Goal: Task Accomplishment & Management: Manage account settings

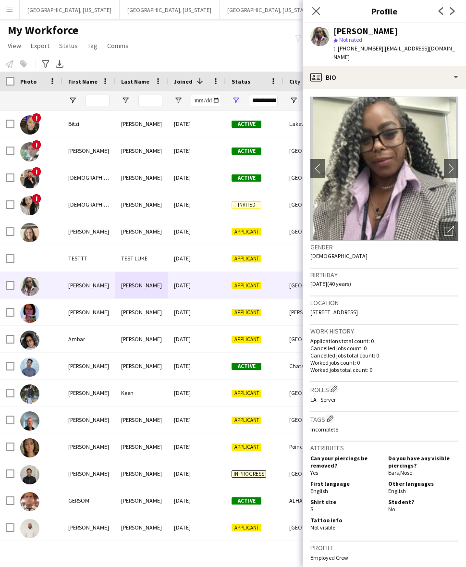
click at [356, 51] on span "t. [PHONE_NUMBER]" at bounding box center [358, 48] width 50 height 7
click at [356, 53] on div "[PERSON_NAME] star Not rated t. [PHONE_NUMBER] | [EMAIL_ADDRESS][DOMAIN_NAME]" at bounding box center [384, 44] width 163 height 43
copy span "13109363994"
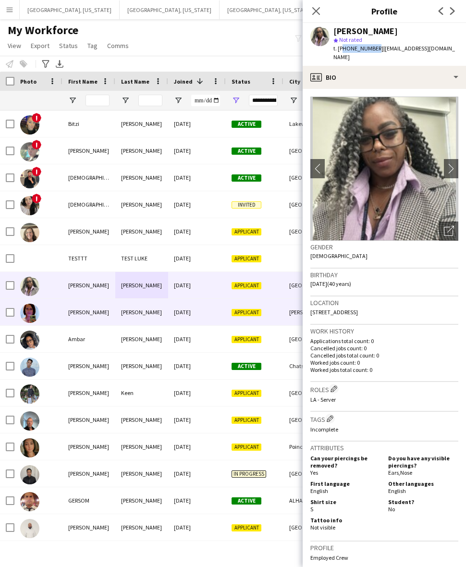
click at [127, 304] on div "[PERSON_NAME]" at bounding box center [141, 312] width 53 height 26
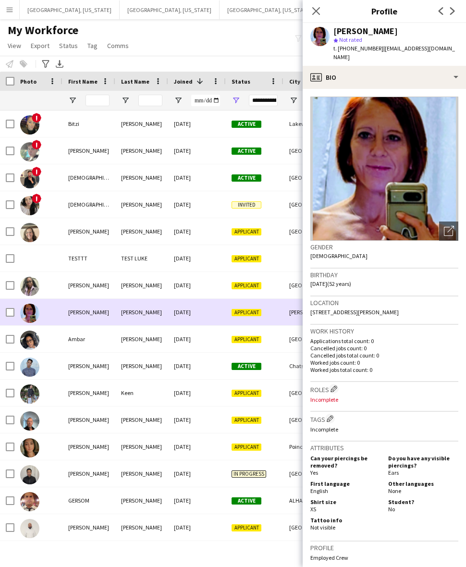
click at [161, 292] on div "[PERSON_NAME]" at bounding box center [141, 285] width 53 height 26
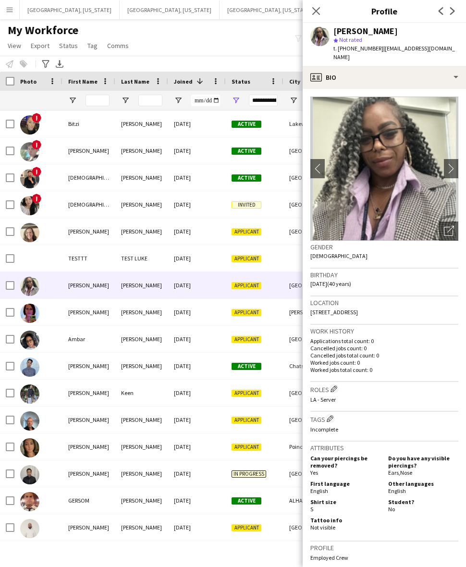
click at [196, 39] on div "My Workforce View Views Default view New view Update view Delete view Edit name…" at bounding box center [233, 39] width 466 height 33
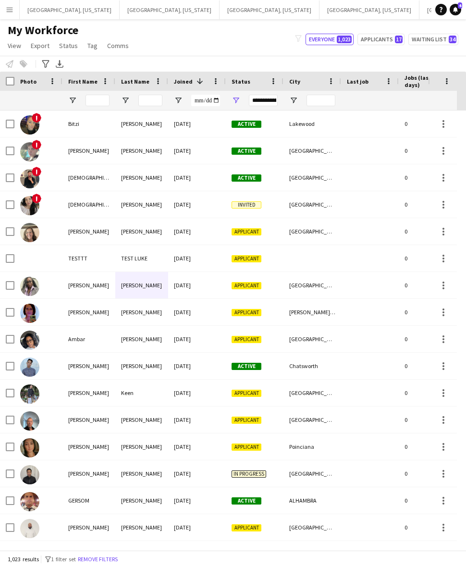
click at [9, 10] on app-icon "Menu" at bounding box center [10, 10] width 8 height 8
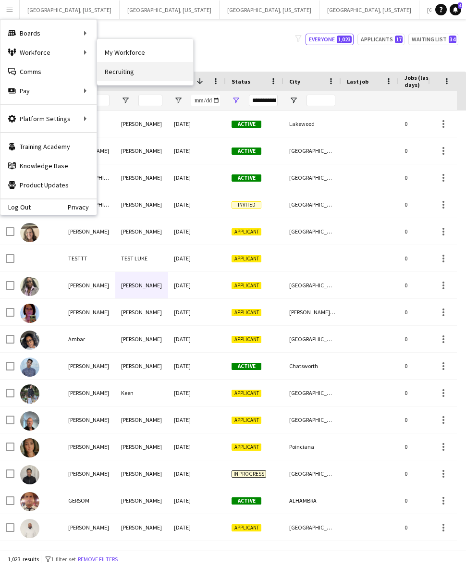
click at [126, 75] on link "Recruiting" at bounding box center [145, 71] width 96 height 19
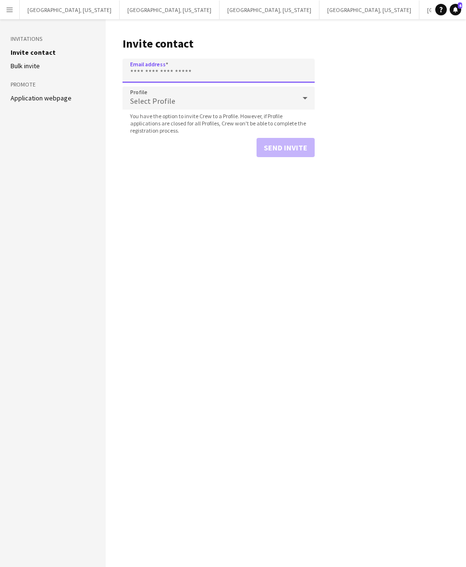
click at [157, 70] on input "Email address" at bounding box center [219, 71] width 192 height 24
paste input "**********"
type input "**********"
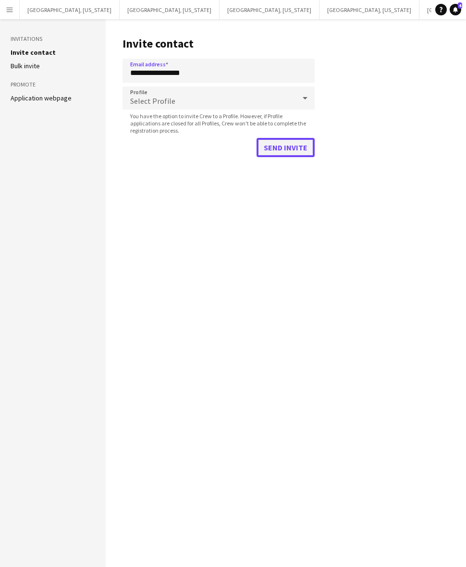
click at [296, 145] on button "Send invite" at bounding box center [286, 147] width 58 height 19
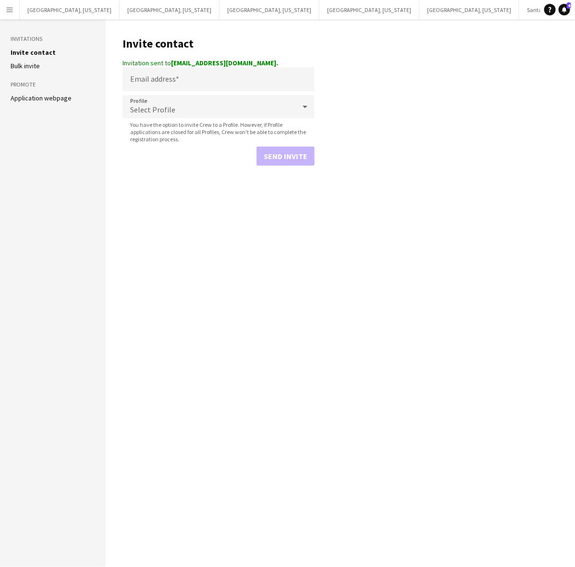
click at [6, 9] on app-icon "Menu" at bounding box center [10, 10] width 8 height 8
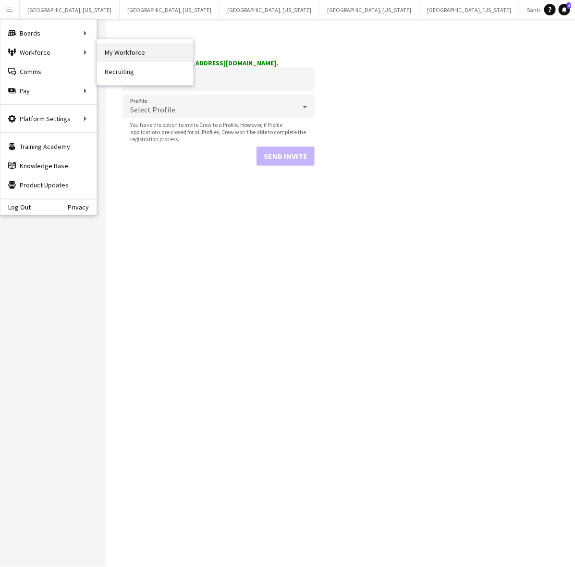
click at [112, 51] on link "My Workforce" at bounding box center [145, 52] width 96 height 19
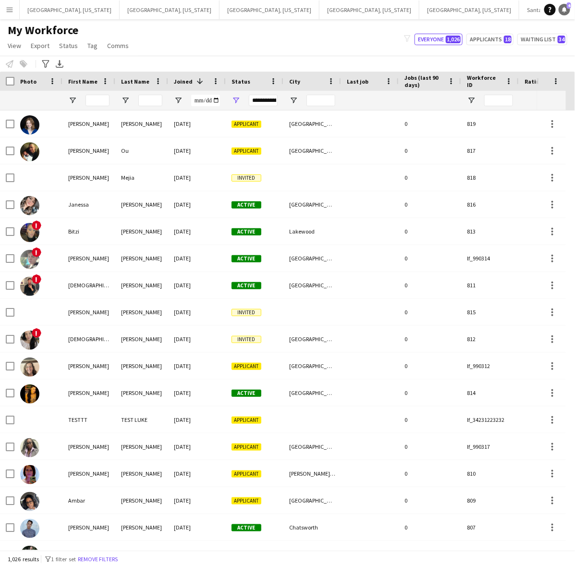
click at [466, 12] on link "Notifications 4" at bounding box center [565, 10] width 12 height 12
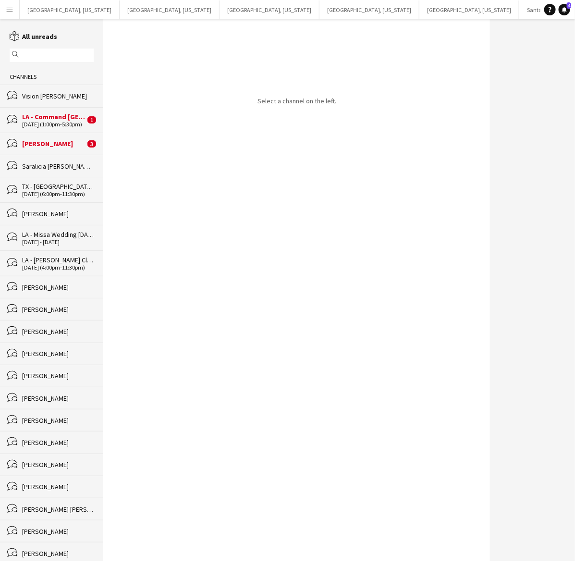
click at [65, 119] on div "LA - Command [GEOGRAPHIC_DATA] [DATE]" at bounding box center [53, 116] width 63 height 9
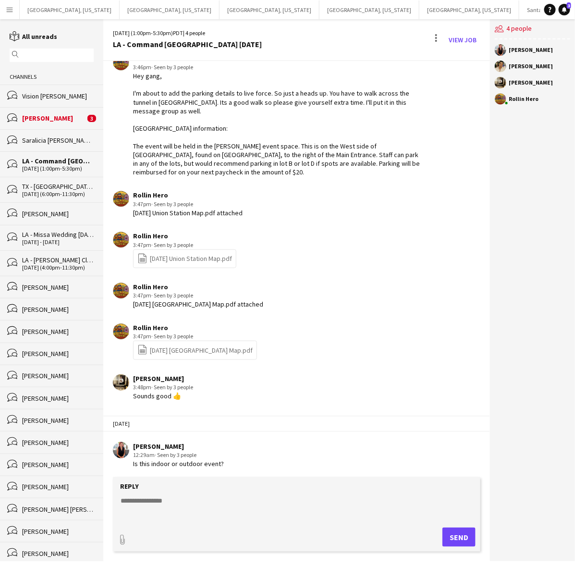
scroll to position [42, 0]
click at [7, 8] on app-icon "Menu" at bounding box center [10, 10] width 8 height 8
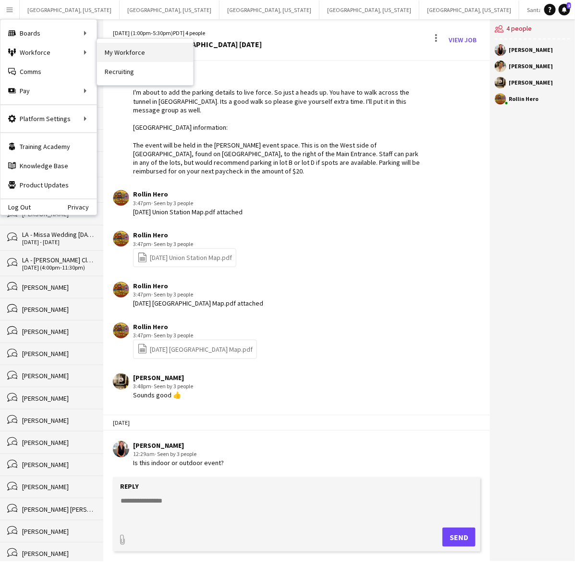
click at [126, 51] on link "My Workforce" at bounding box center [145, 52] width 96 height 19
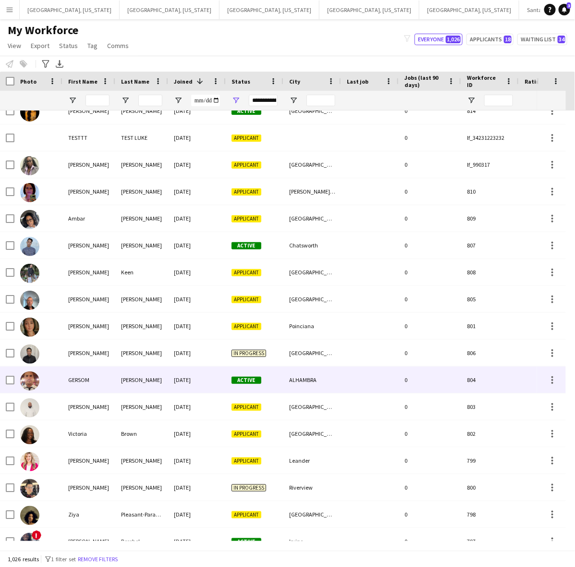
scroll to position [360, 0]
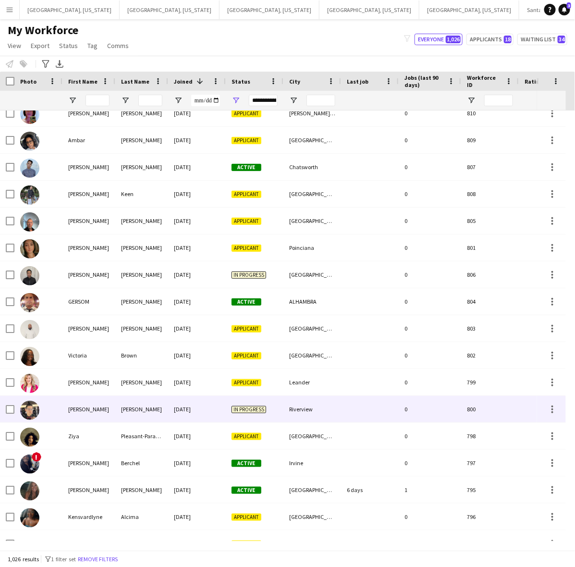
click at [132, 404] on div "Martinez" at bounding box center [141, 409] width 53 height 26
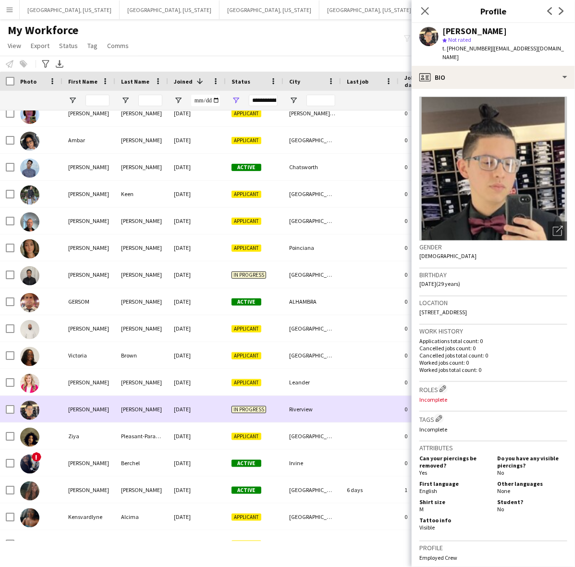
click at [132, 404] on div "Martinez" at bounding box center [141, 409] width 53 height 26
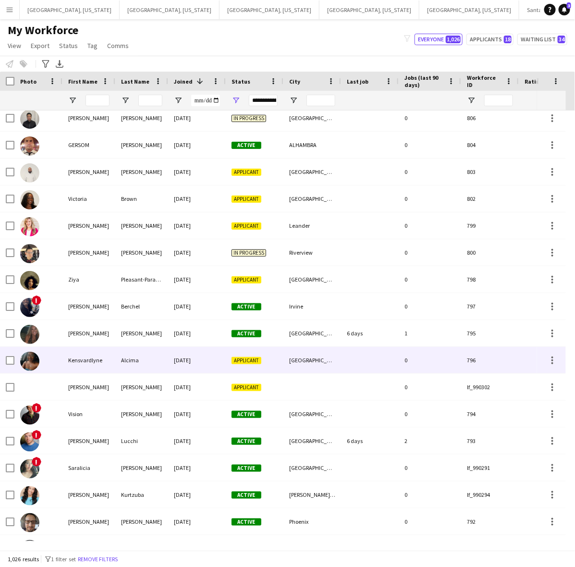
scroll to position [541, 0]
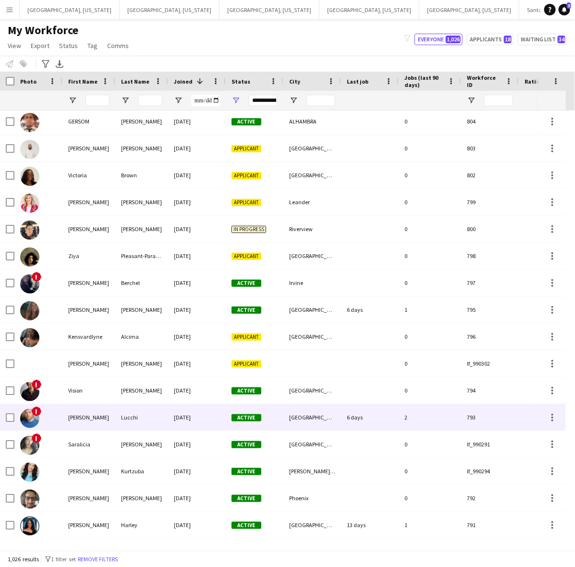
click at [125, 420] on div "Lucchi" at bounding box center [141, 417] width 53 height 26
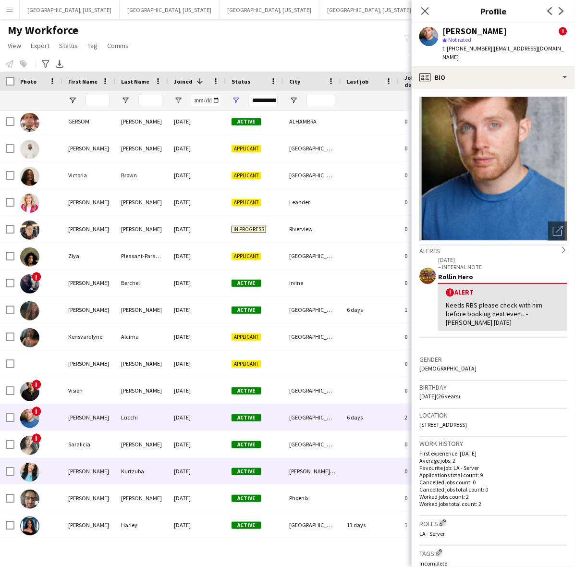
click at [143, 466] on div "Kurtzuba" at bounding box center [141, 471] width 53 height 26
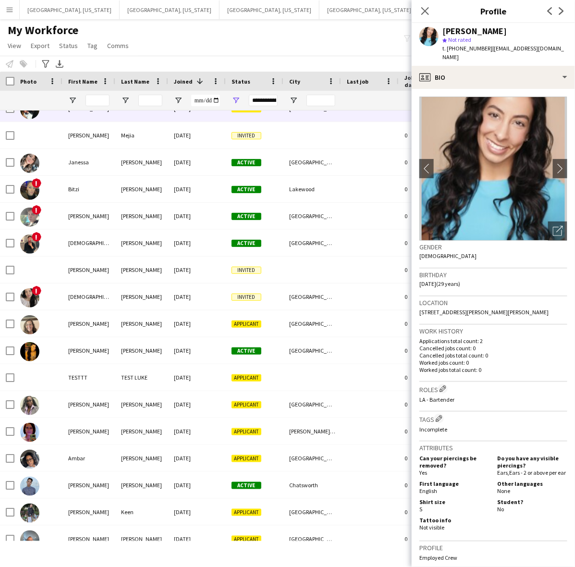
scroll to position [0, 0]
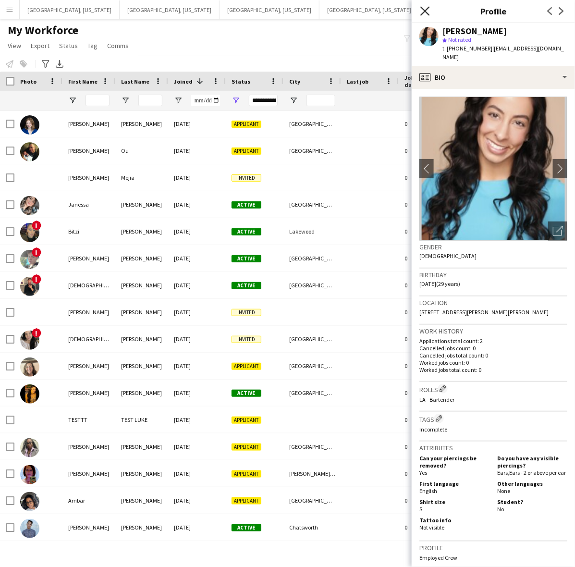
click at [423, 11] on icon "Close pop-in" at bounding box center [424, 10] width 9 height 9
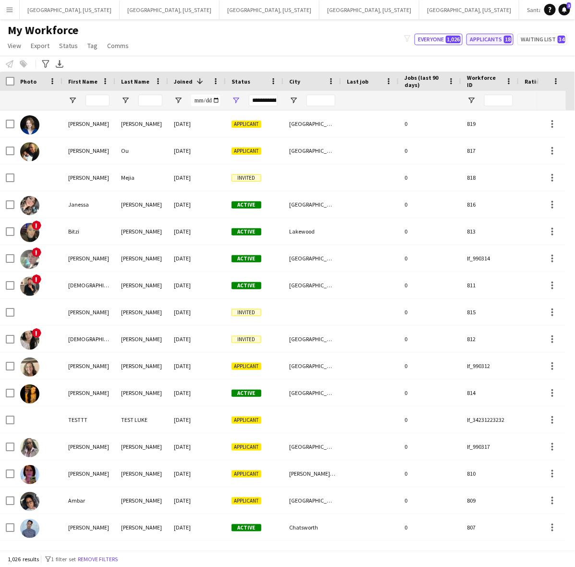
click at [466, 34] on button "Applicants 18" at bounding box center [490, 40] width 47 height 12
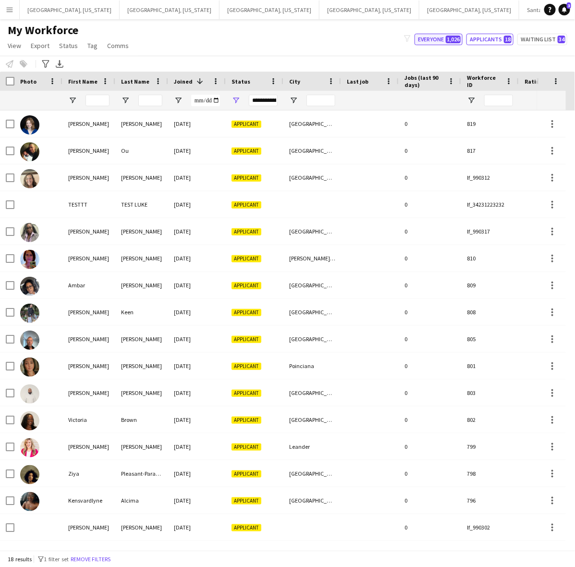
click at [437, 42] on button "Everyone 1,026" at bounding box center [439, 40] width 48 height 12
type input "**********"
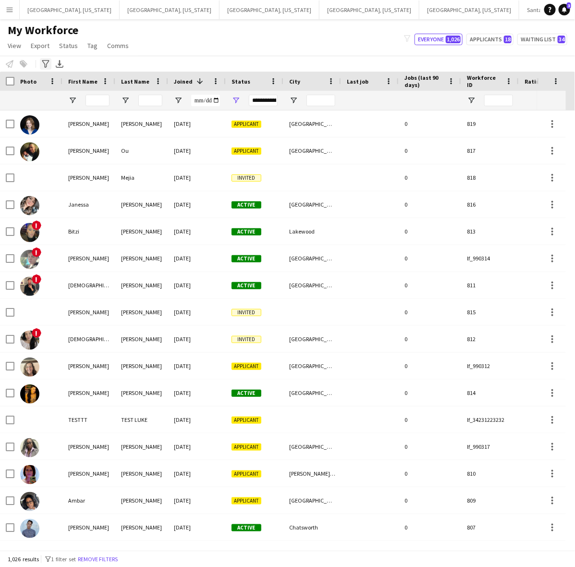
click at [42, 59] on div "Advanced filters" at bounding box center [46, 64] width 12 height 12
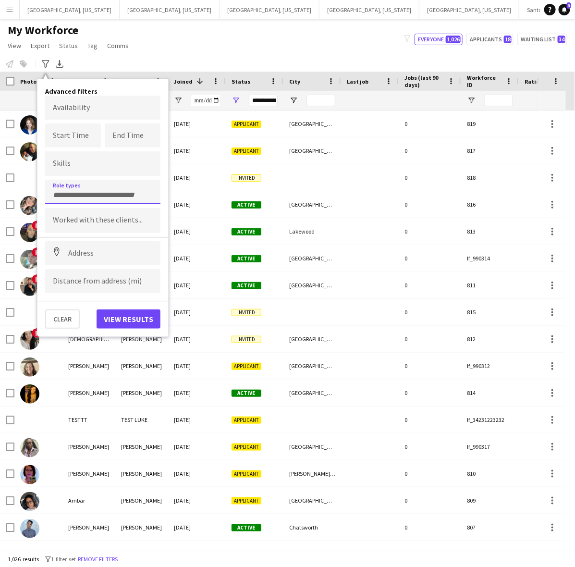
click at [88, 189] on form at bounding box center [103, 194] width 100 height 10
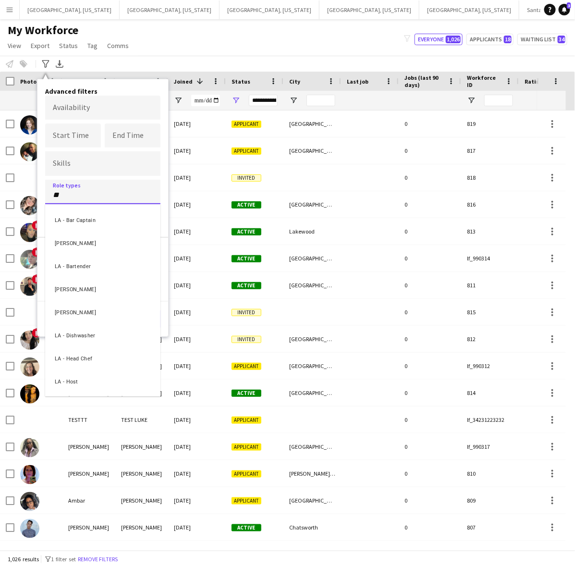
type input "**"
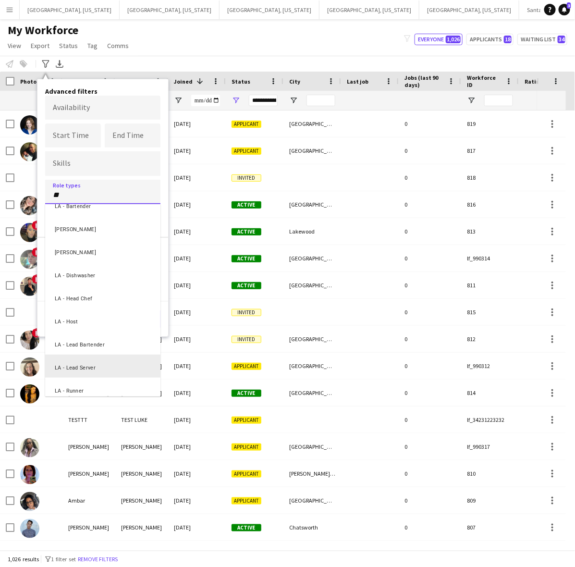
scroll to position [120, 0]
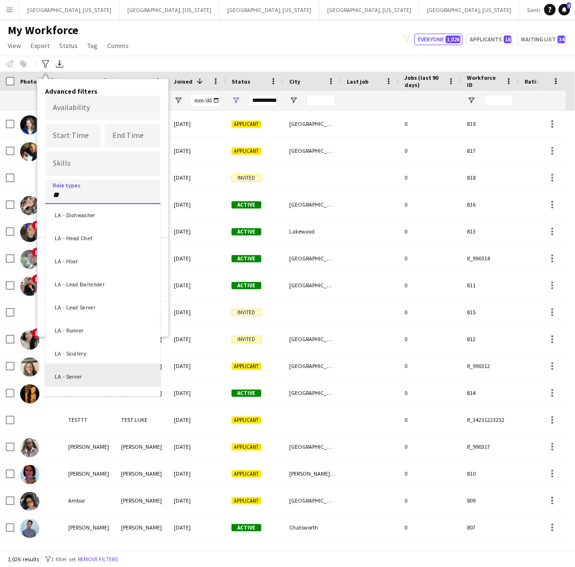
click at [106, 370] on div "LA - Server" at bounding box center [102, 375] width 115 height 23
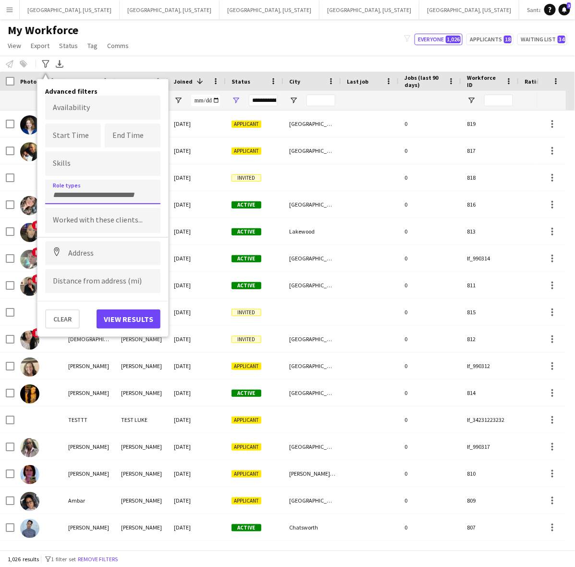
scroll to position [0, 0]
click at [147, 321] on button "View results" at bounding box center [129, 318] width 64 height 19
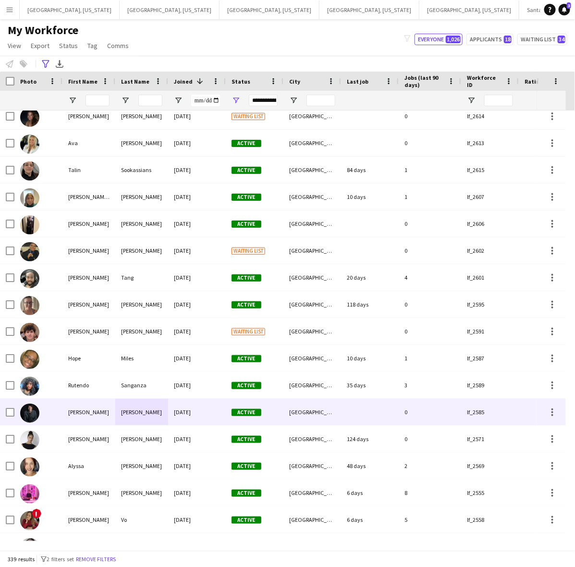
scroll to position [601, 0]
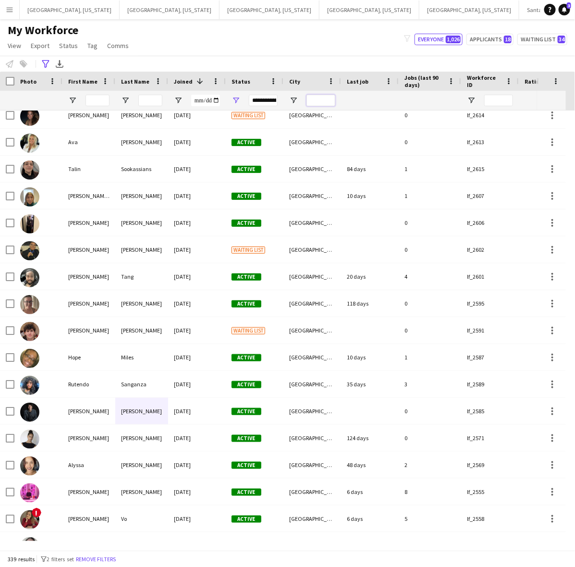
drag, startPoint x: 311, startPoint y: 101, endPoint x: 313, endPoint y: 107, distance: 5.6
click at [311, 104] on input "City Filter Input" at bounding box center [321, 101] width 29 height 12
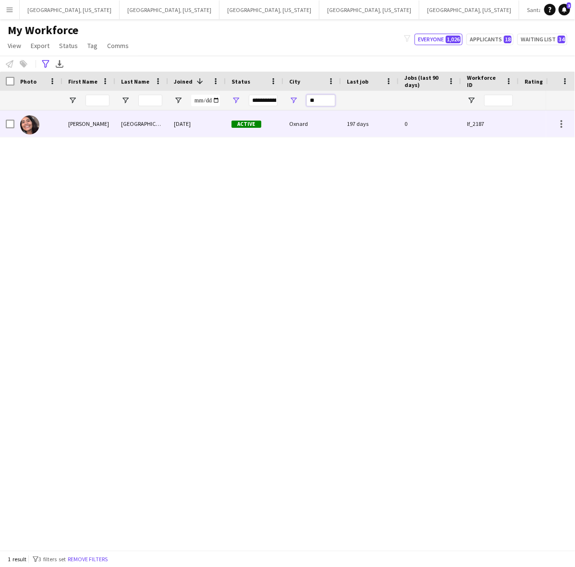
type input "**"
click at [313, 120] on div "Oxnard" at bounding box center [312, 124] width 58 height 26
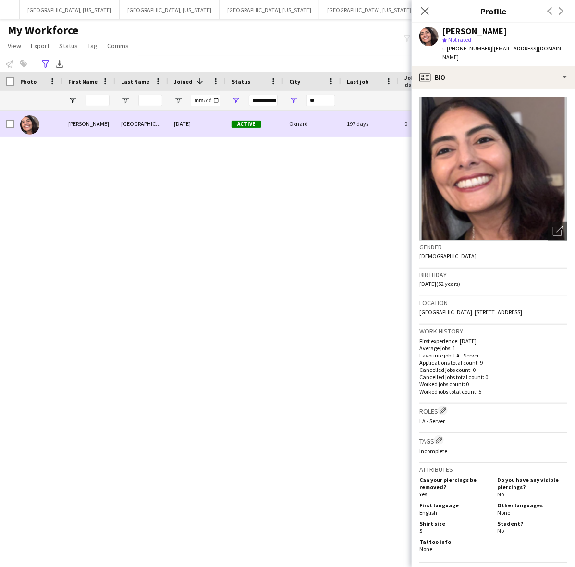
click at [316, 122] on div "Oxnard" at bounding box center [312, 124] width 58 height 26
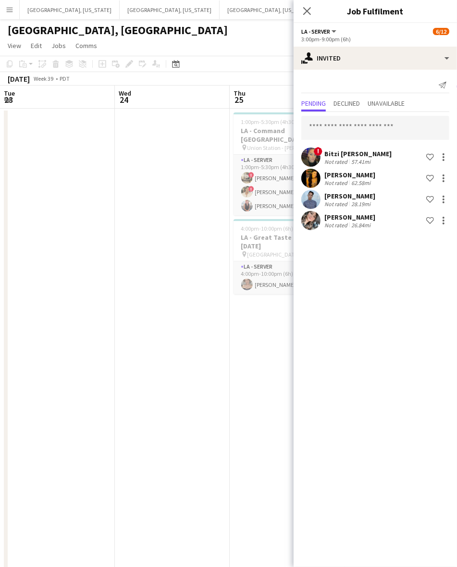
scroll to position [0, 322]
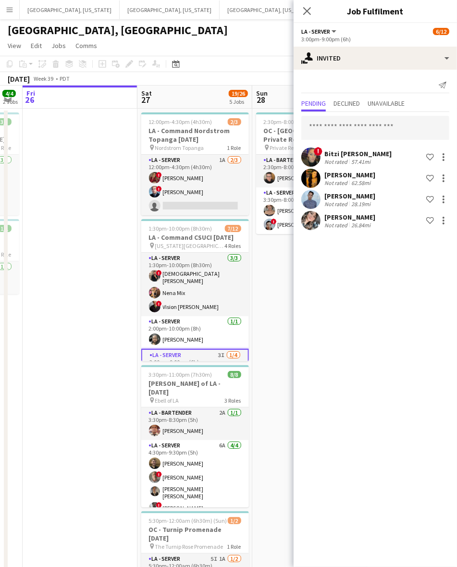
click at [102, 236] on app-date-cell at bounding box center [80, 444] width 115 height 671
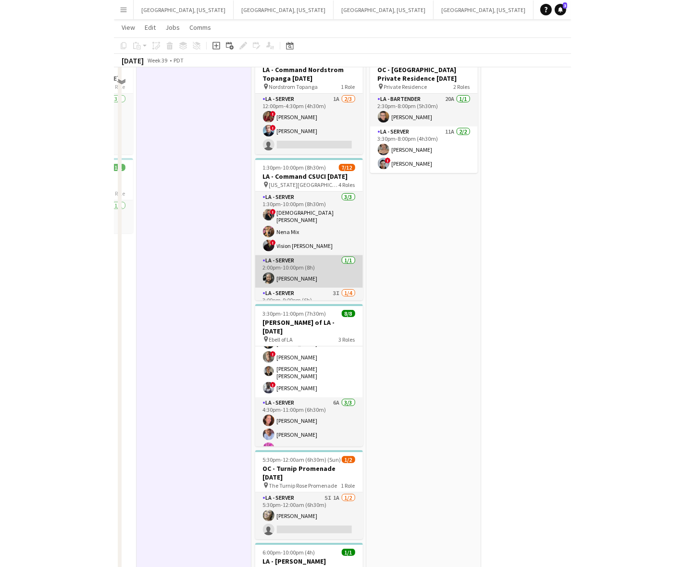
scroll to position [0, 0]
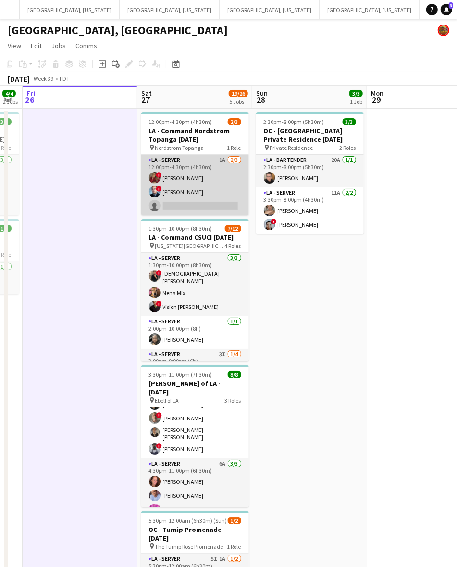
click at [192, 189] on app-card-role "LA - Server 1A 2/3 12:00pm-4:30pm (4h30m) ! Kristina Vo ! Edwin Segovia single-…" at bounding box center [195, 185] width 108 height 61
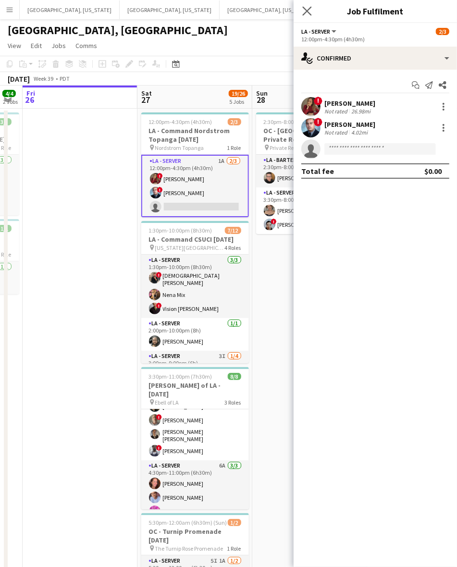
click at [307, 15] on app-icon "Close pop-in" at bounding box center [307, 11] width 14 height 14
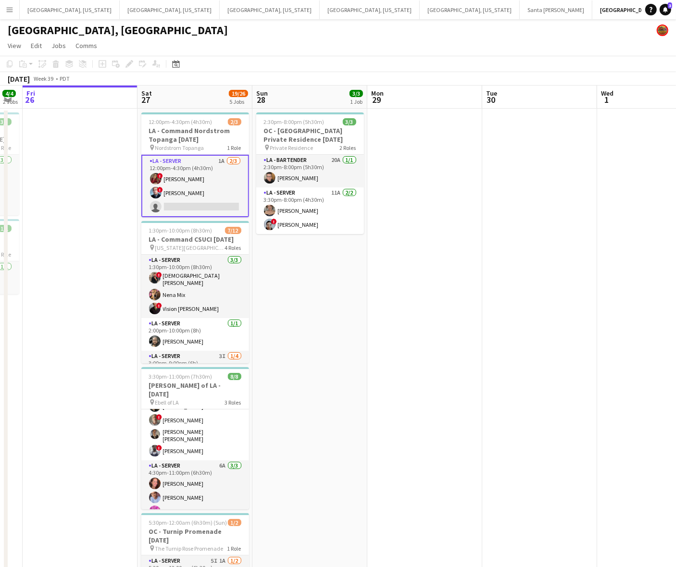
click at [219, 191] on app-card-role "LA - Server 1A 2/3 12:00pm-4:30pm (4h30m) ! Kristina Vo ! Edwin Segovia single-…" at bounding box center [195, 186] width 108 height 62
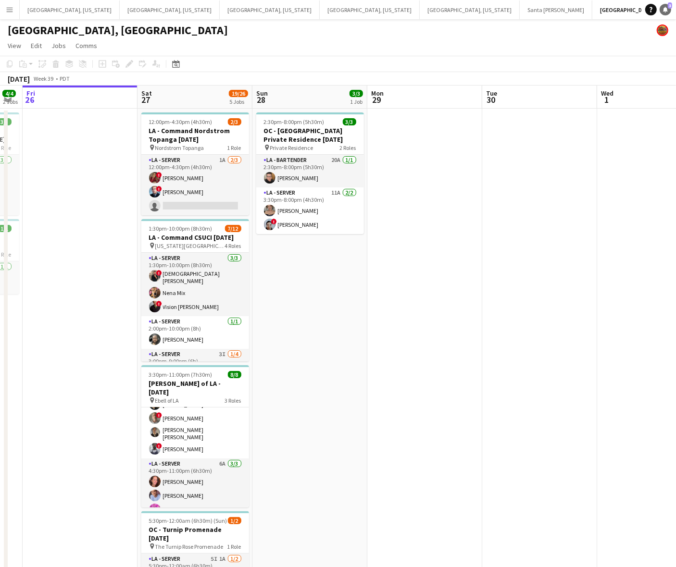
click at [456, 11] on icon "Notifications" at bounding box center [665, 10] width 6 height 6
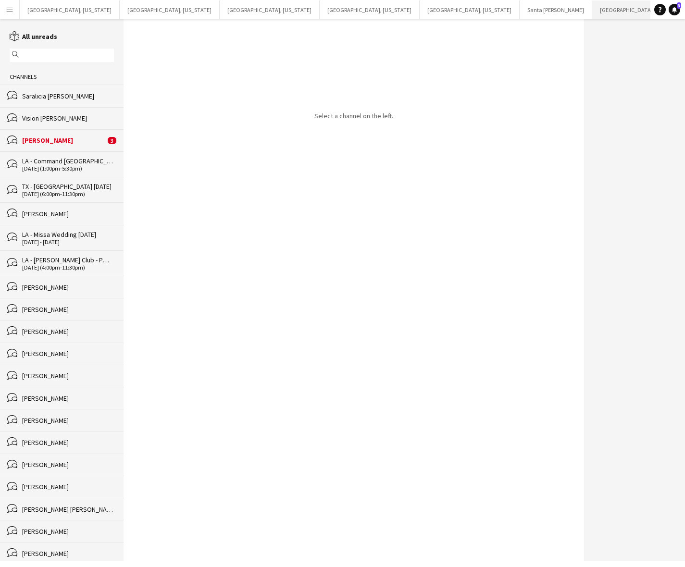
click at [456, 10] on button "Los Angeles, CA Close" at bounding box center [654, 9] width 124 height 19
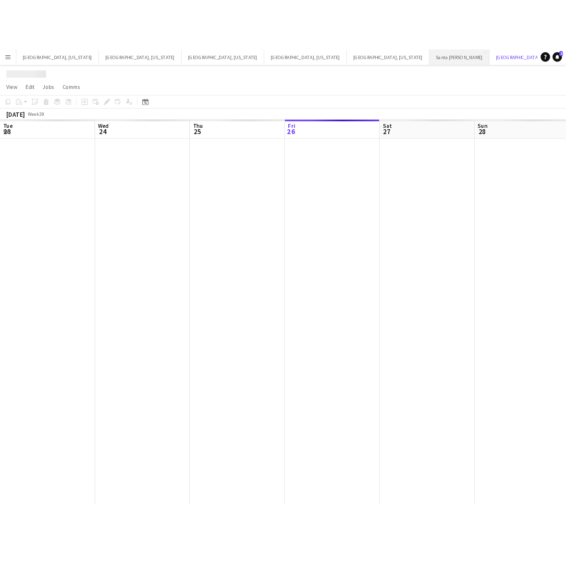
scroll to position [0, 229]
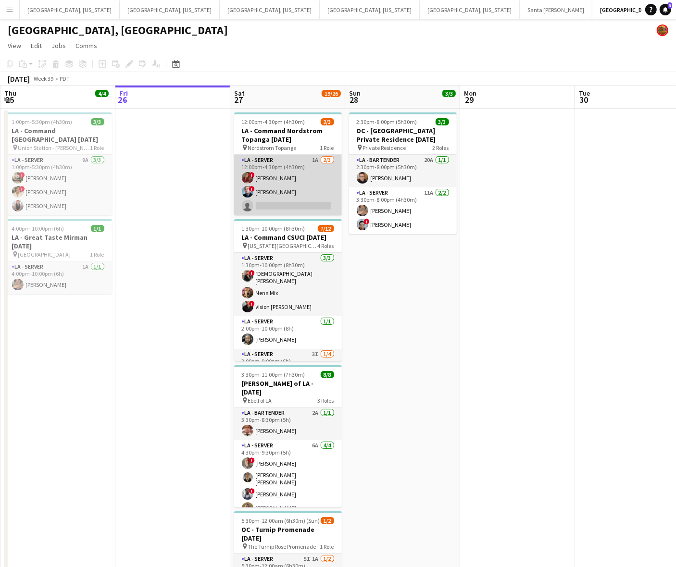
click at [310, 186] on app-card-role "LA - Server 1A [DATE] 12:00pm-4:30pm (4h30m) ! [PERSON_NAME] ! [PERSON_NAME] si…" at bounding box center [288, 185] width 108 height 61
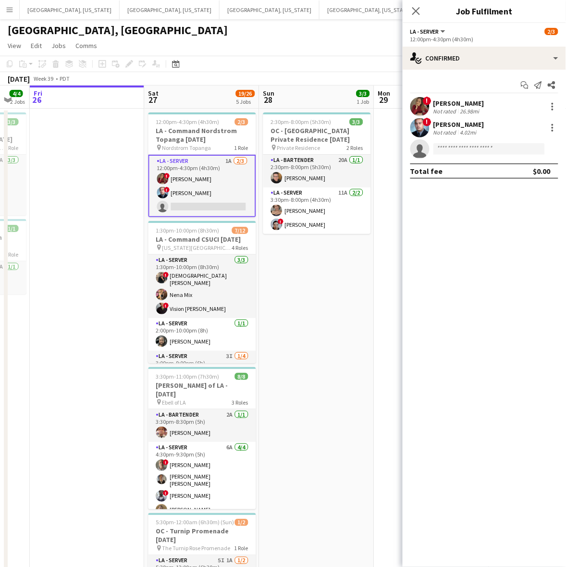
drag, startPoint x: 310, startPoint y: 264, endPoint x: 107, endPoint y: 291, distance: 205.5
click at [109, 291] on app-calendar-viewport "Tue 23 Wed 24 Thu 25 4/4 2 Jobs Fri 26 Sat 27 19/26 5 Jobs Sun 28 3/3 1 Job Mon…" at bounding box center [283, 393] width 566 height 615
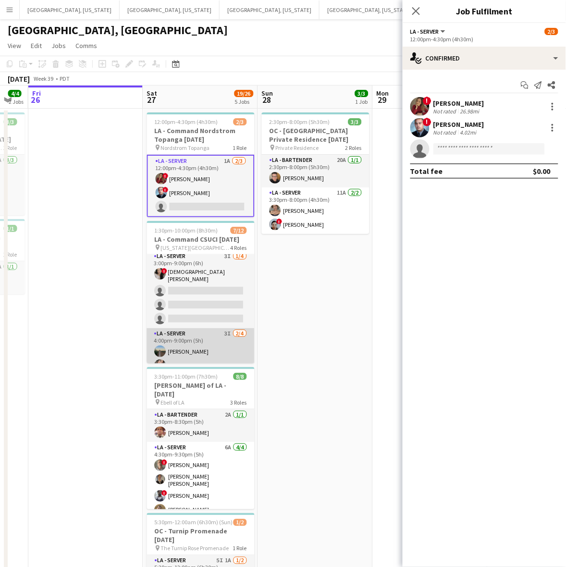
scroll to position [120, 0]
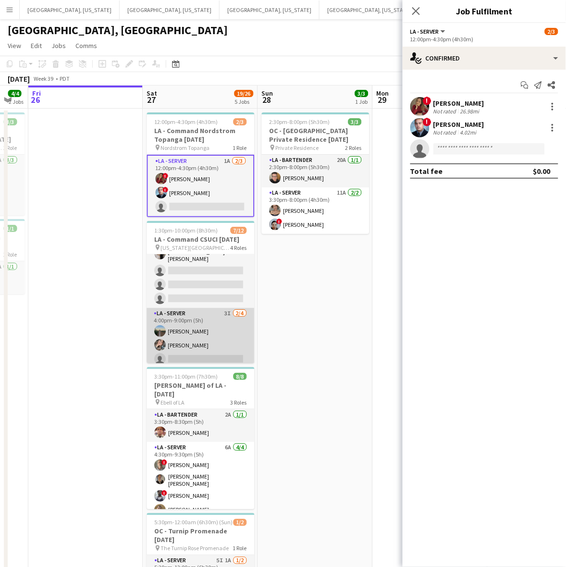
click at [183, 338] on app-card-role "LA - Server 3I [DATE] 4:00pm-9:00pm (5h) [PERSON_NAME] [PERSON_NAME] single-neu…" at bounding box center [201, 345] width 108 height 74
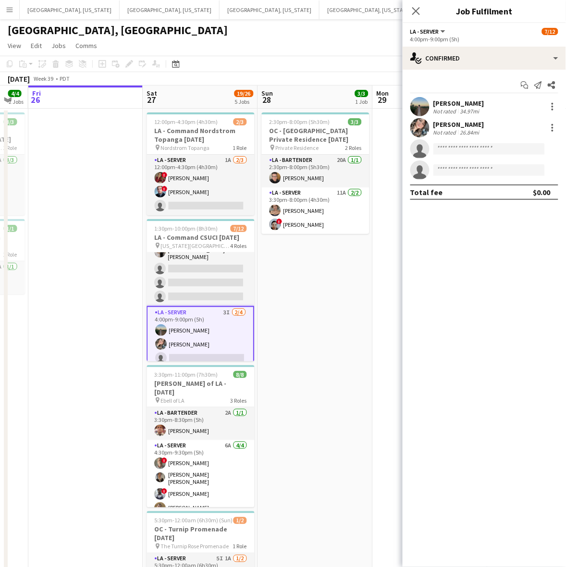
click at [421, 122] on app-user-avatar at bounding box center [419, 127] width 19 height 19
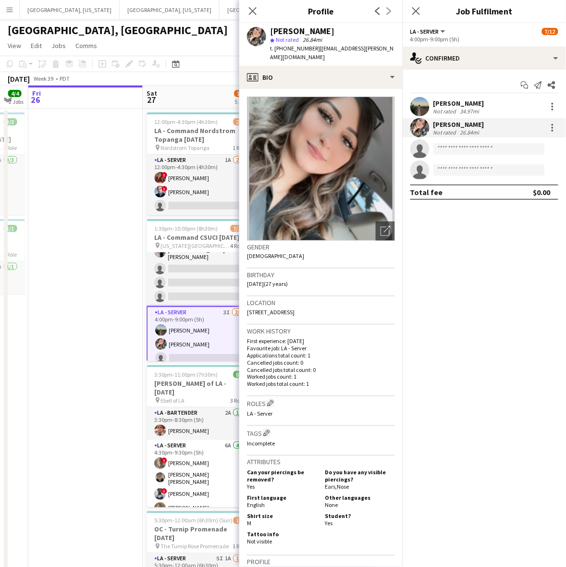
click at [289, 49] on span "t. +18055216304" at bounding box center [295, 48] width 50 height 7
copy span "18055216304"
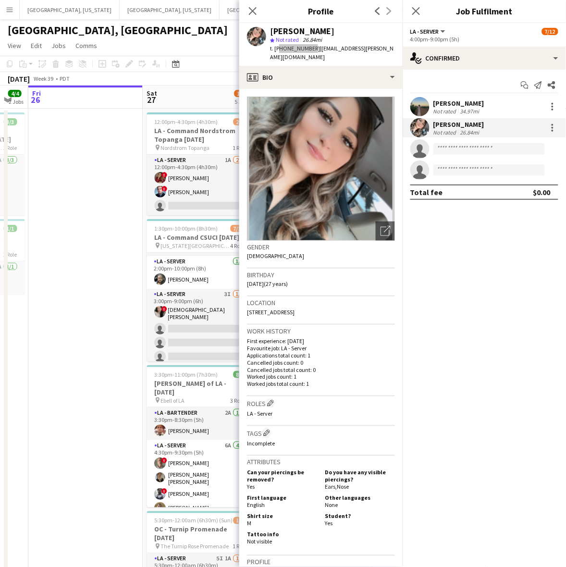
scroll to position [0, 0]
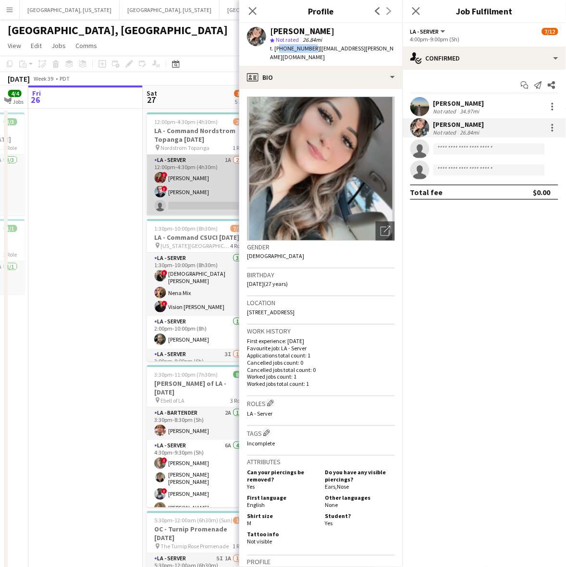
click at [199, 183] on app-card-role "LA - Server 1A [DATE] 12:00pm-4:30pm (4h30m) ! [PERSON_NAME] ! [PERSON_NAME] si…" at bounding box center [201, 185] width 108 height 61
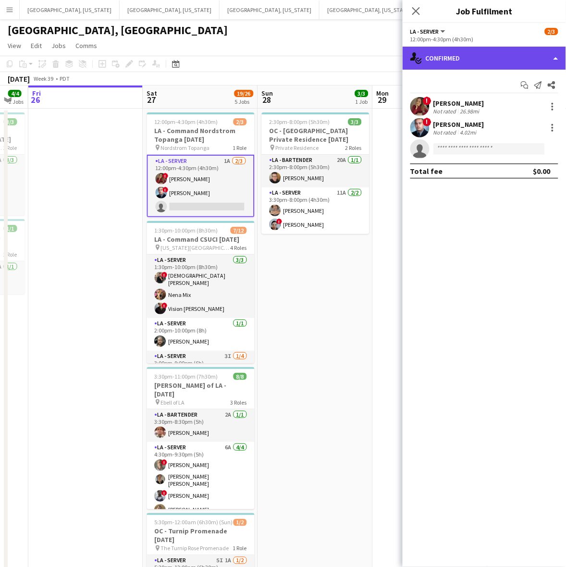
click at [456, 61] on div "single-neutral-actions-check-2 Confirmed" at bounding box center [484, 58] width 163 height 23
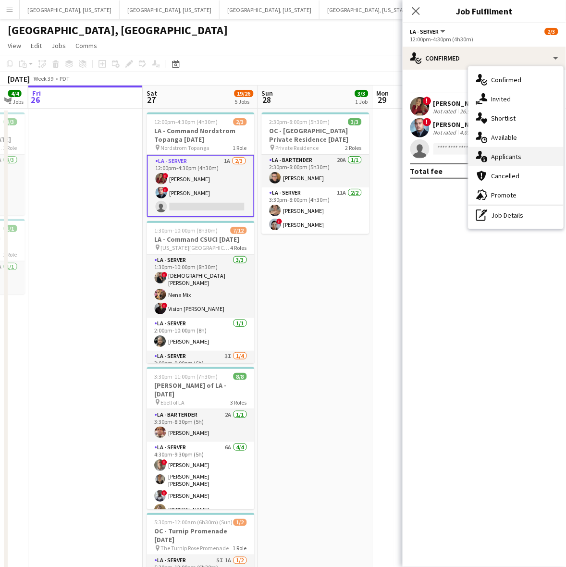
click at [456, 156] on span "Applicants" at bounding box center [506, 156] width 30 height 9
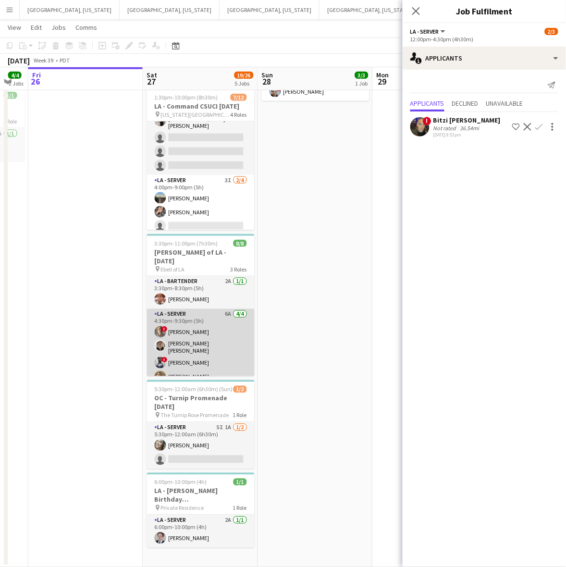
scroll to position [59, 0]
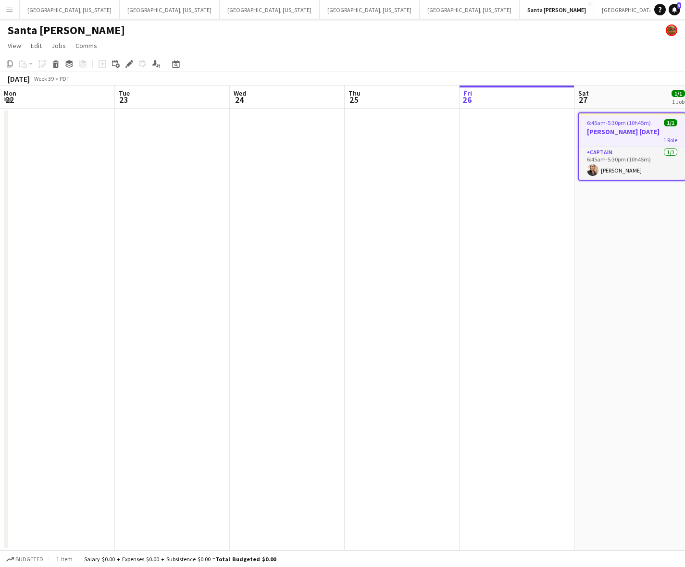
scroll to position [0, 284]
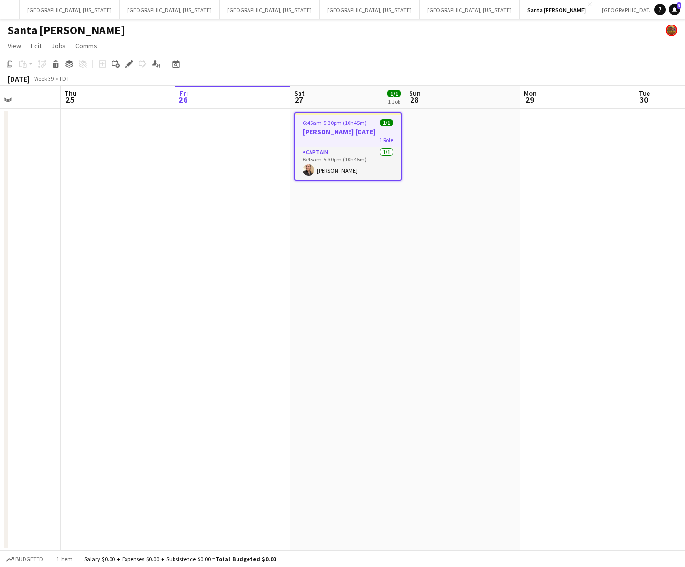
click at [13, 1] on button "Menu" at bounding box center [9, 9] width 19 height 19
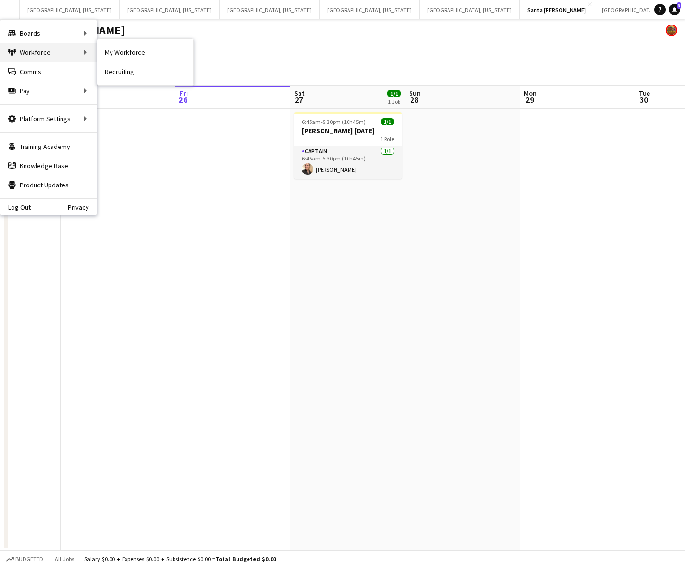
drag, startPoint x: 44, startPoint y: 49, endPoint x: 91, endPoint y: 61, distance: 49.1
click at [44, 49] on div "Workforce Workforce" at bounding box center [48, 52] width 96 height 19
click at [114, 53] on link "My Workforce" at bounding box center [145, 52] width 96 height 19
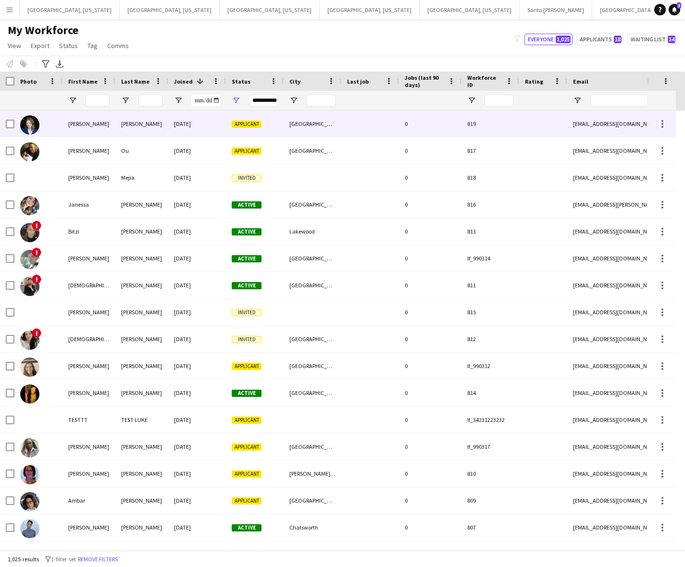
click at [173, 122] on div "[DATE]" at bounding box center [197, 124] width 58 height 26
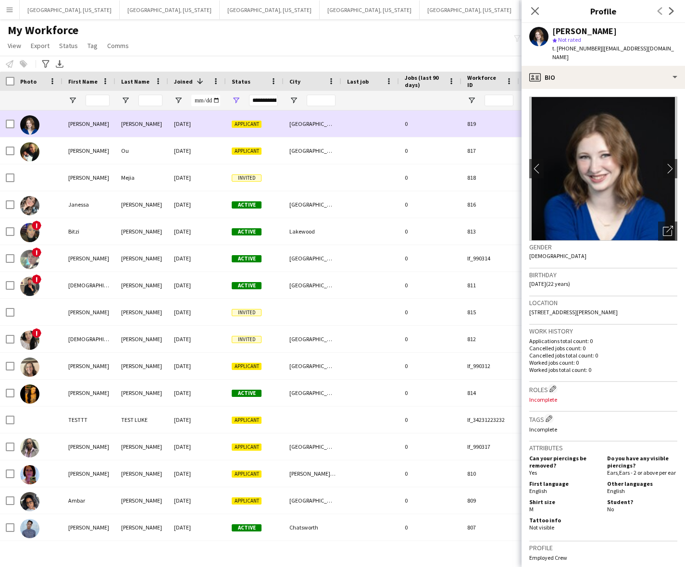
click at [96, 121] on div "[PERSON_NAME]" at bounding box center [88, 124] width 53 height 26
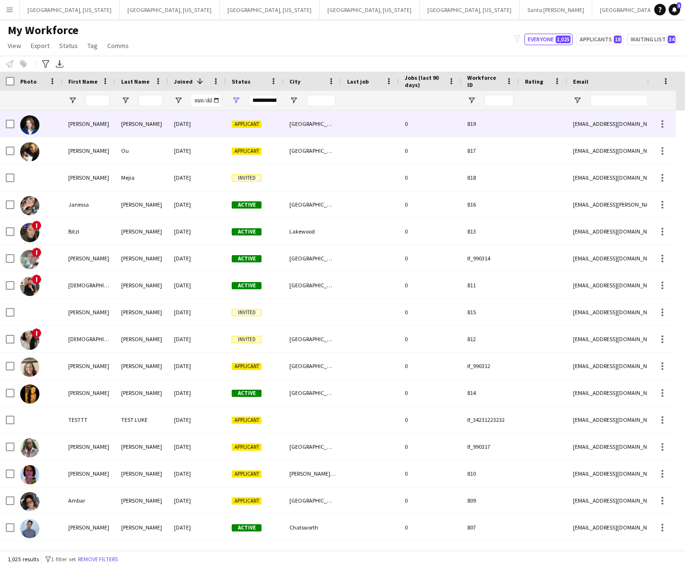
click at [386, 126] on div at bounding box center [370, 124] width 58 height 26
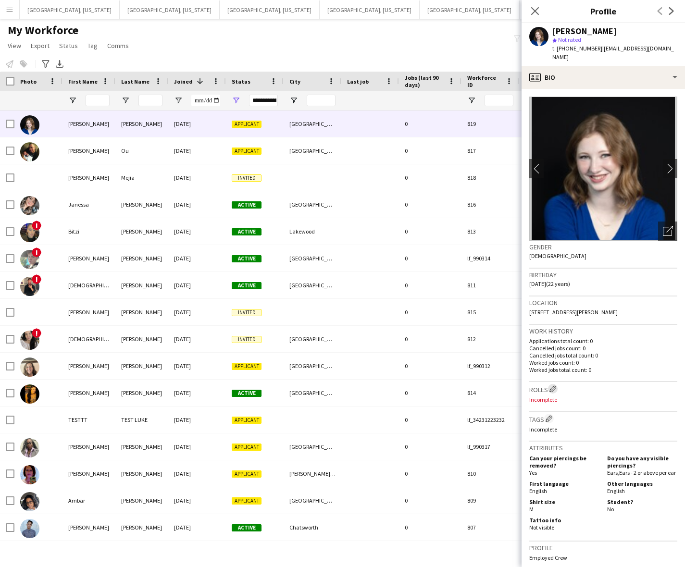
click at [555, 385] on app-icon "Edit crew company roles" at bounding box center [552, 388] width 7 height 7
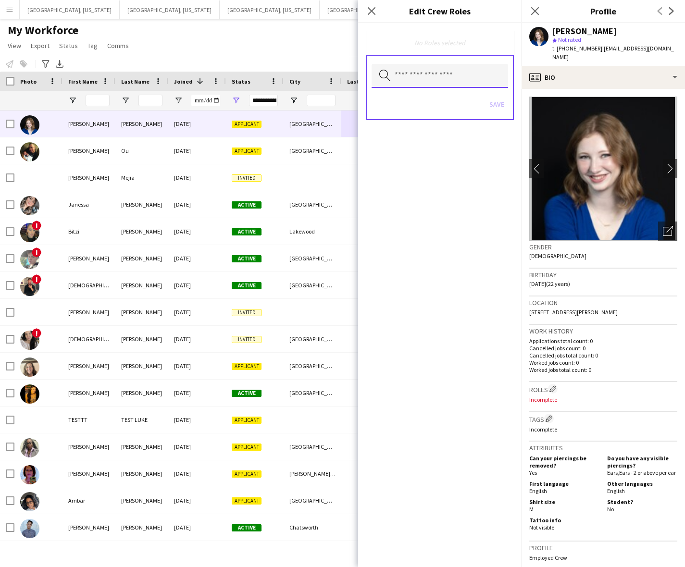
click at [426, 83] on input "text" at bounding box center [439, 76] width 136 height 24
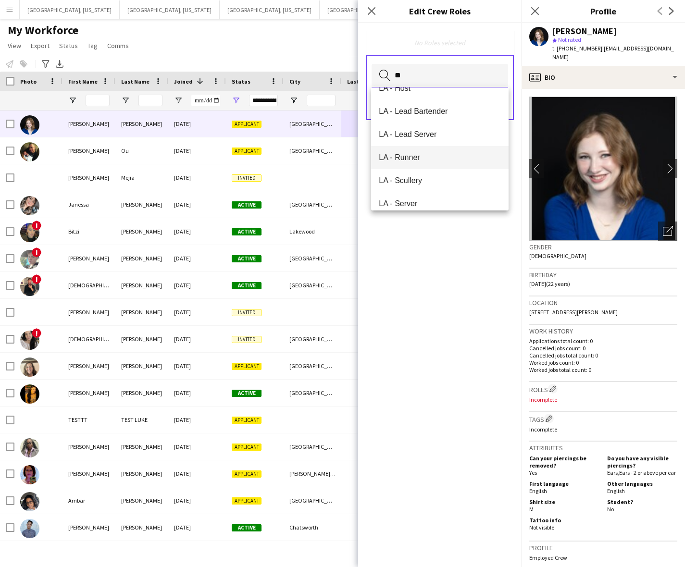
scroll to position [180, 0]
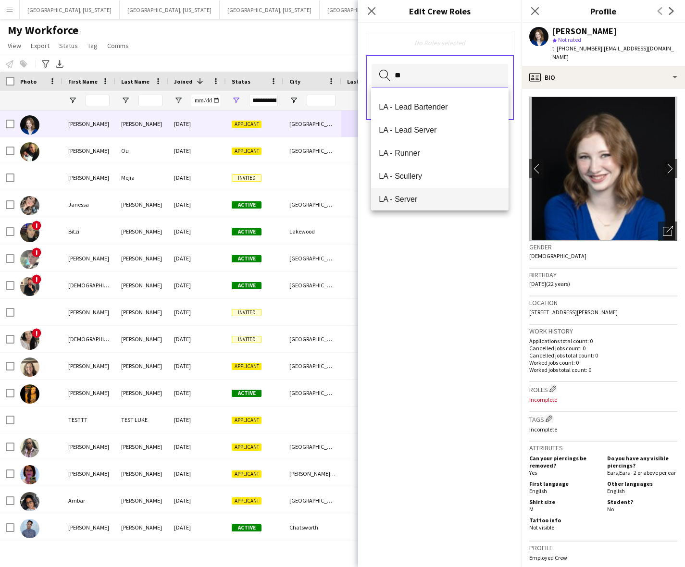
type input "**"
click at [436, 202] on span "LA - Server" at bounding box center [440, 199] width 122 height 9
click at [448, 265] on div "LA - Server Remove Search by role type Save" at bounding box center [439, 295] width 163 height 544
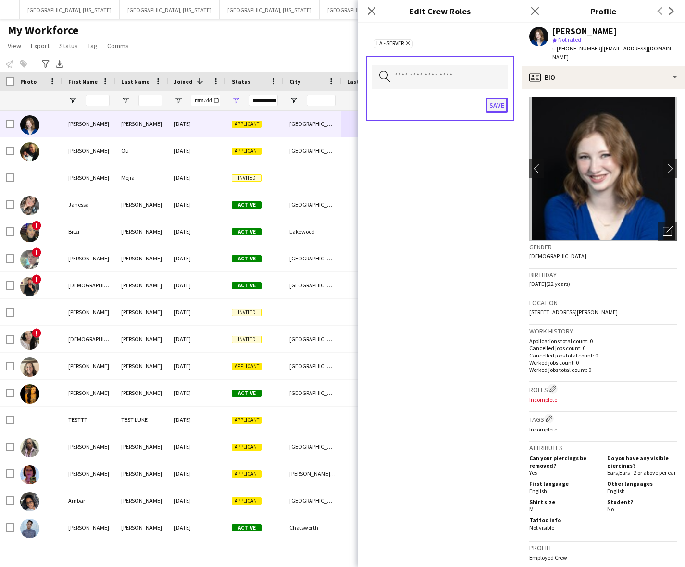
click at [494, 101] on button "Save" at bounding box center [496, 105] width 23 height 15
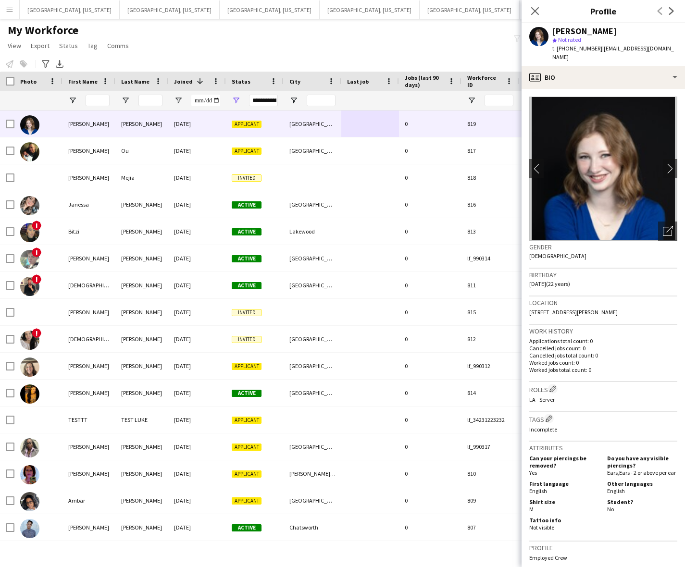
click at [569, 50] on span "t. +17029944094" at bounding box center [577, 48] width 50 height 7
copy span "17029944094"
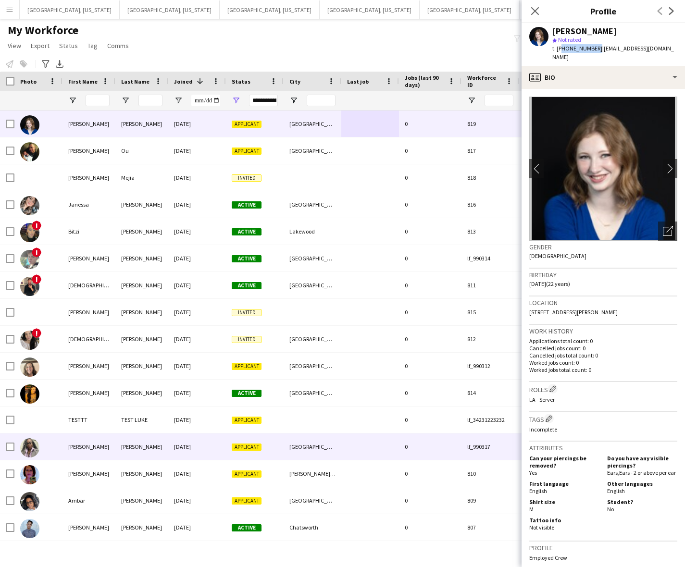
click at [102, 443] on div "Carol" at bounding box center [88, 446] width 53 height 26
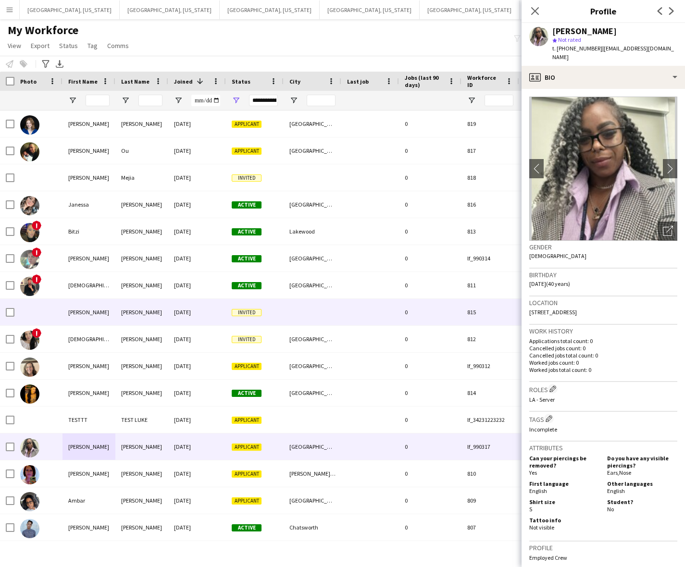
scroll to position [120, 0]
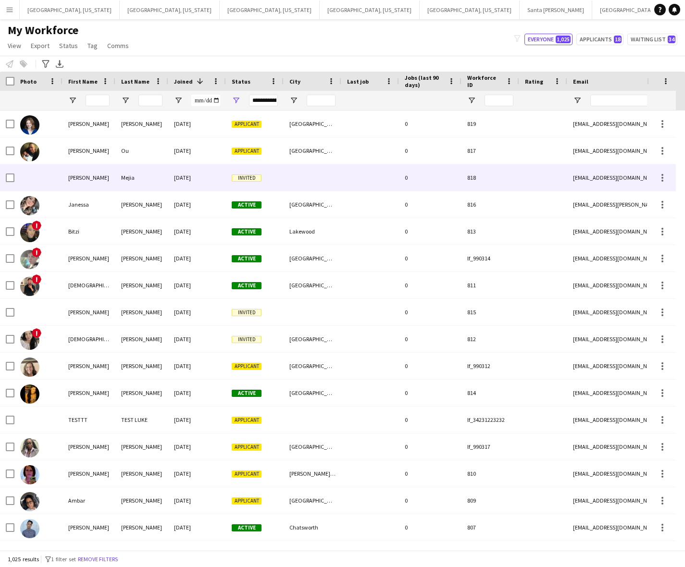
click at [121, 176] on div "Mejia" at bounding box center [141, 177] width 53 height 26
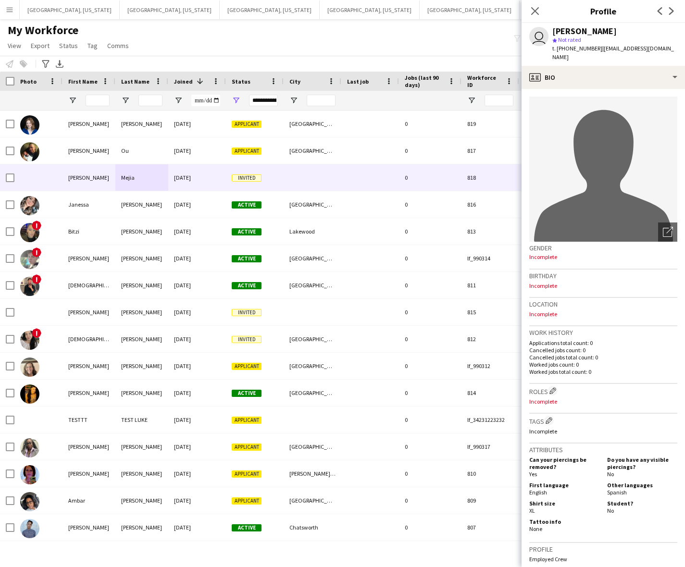
click at [246, 31] on div "My Workforce View Views Default view New view Update view Delete view Edit name…" at bounding box center [342, 39] width 685 height 33
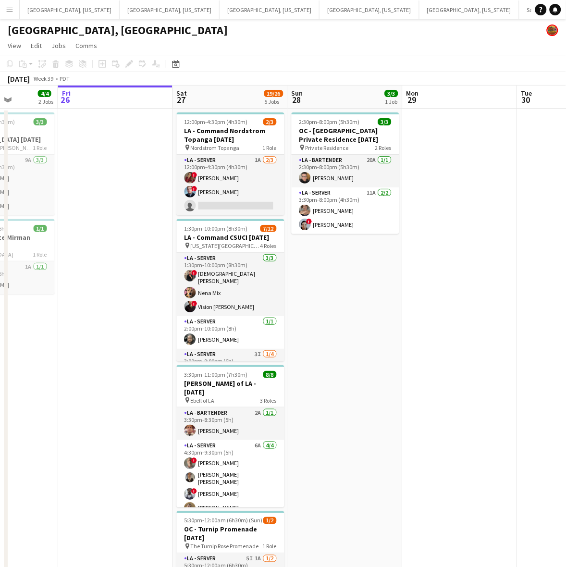
drag, startPoint x: 405, startPoint y: 270, endPoint x: 301, endPoint y: 293, distance: 105.9
click at [305, 293] on app-calendar-viewport "Tue 23 Wed 24 Thu 25 4/4 2 Jobs Fri 26 Sat 27 19/26 5 Jobs Sun 28 3/3 1 Job Mon…" at bounding box center [283, 393] width 566 height 615
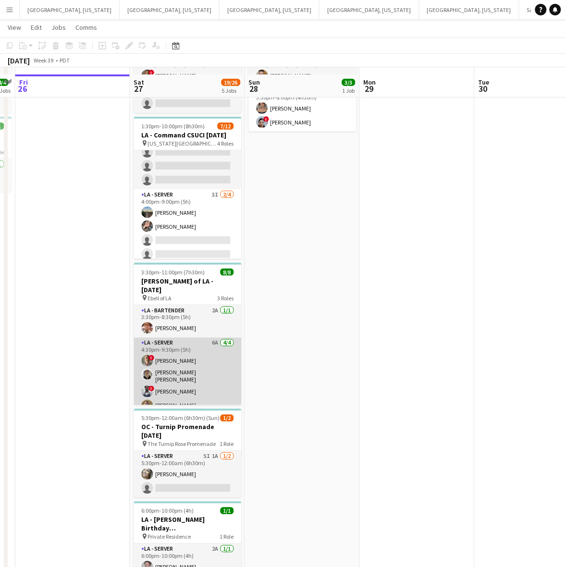
scroll to position [120, 0]
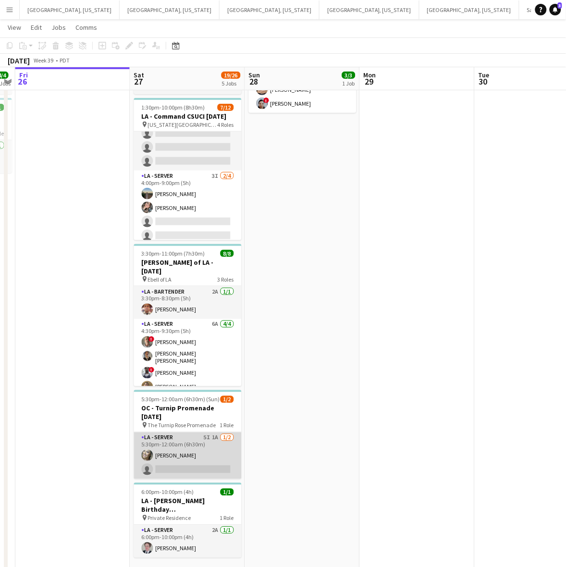
click at [205, 441] on app-card-role "LA - Server 5I 1A [DATE] 5:30pm-12:00am (6h30m) [PERSON_NAME] single-neutral-ac…" at bounding box center [188, 455] width 108 height 47
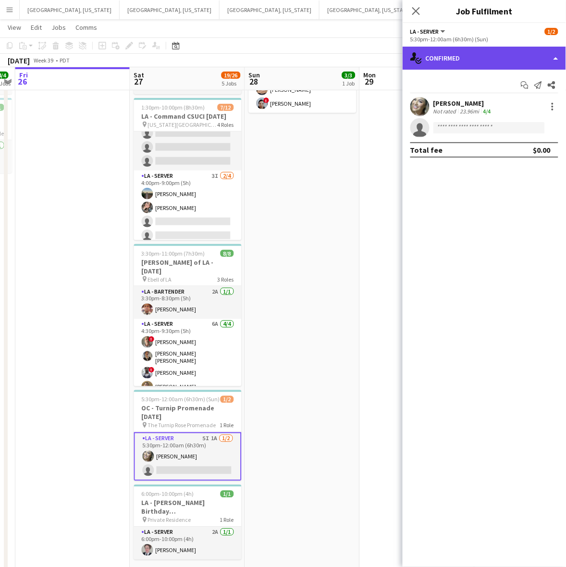
click at [432, 54] on div "single-neutral-actions-check-2 Confirmed" at bounding box center [484, 58] width 163 height 23
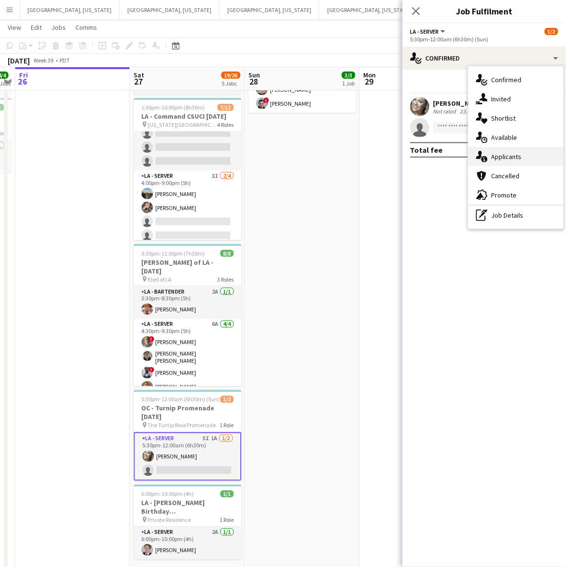
click at [491, 153] on div "single-neutral-actions-information Applicants" at bounding box center [515, 156] width 95 height 19
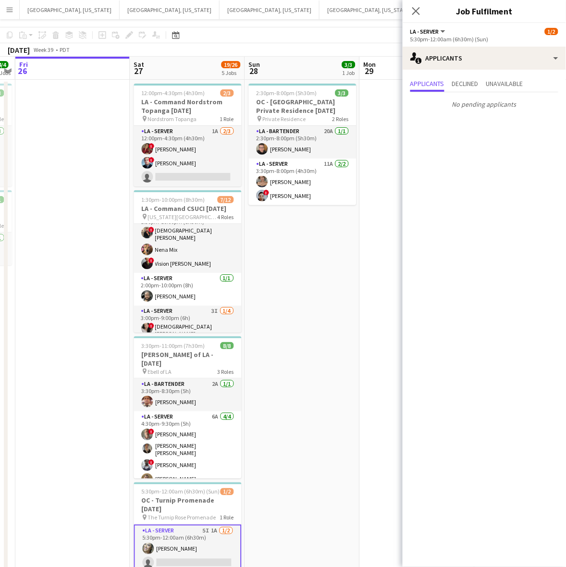
scroll to position [0, 0]
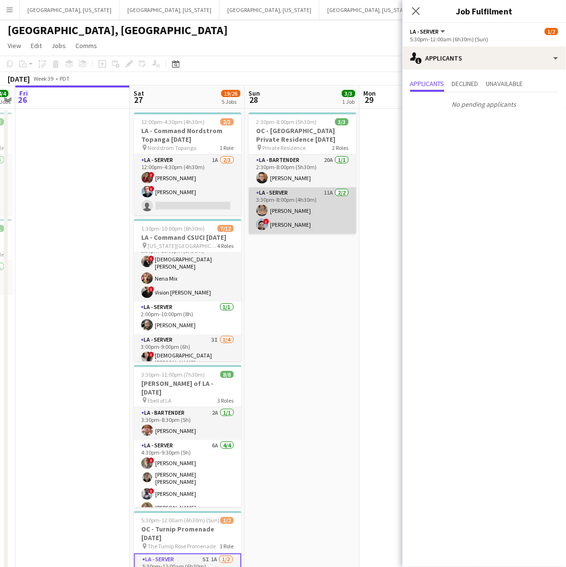
click at [316, 217] on app-card-role "LA - Server 11A [DATE] 3:30pm-8:00pm (4h30m) [PERSON_NAME] ! [PERSON_NAME]" at bounding box center [303, 210] width 108 height 47
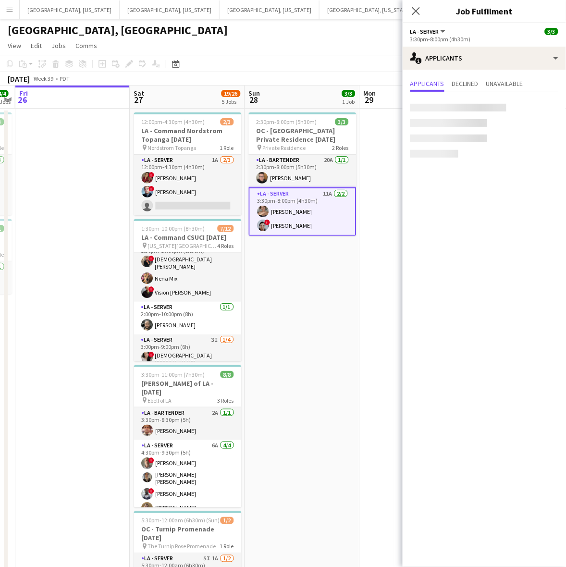
click at [314, 214] on app-card-role "LA - Server 11A [DATE] 3:30pm-8:00pm (4h30m) [PERSON_NAME] ! [PERSON_NAME]" at bounding box center [303, 211] width 108 height 49
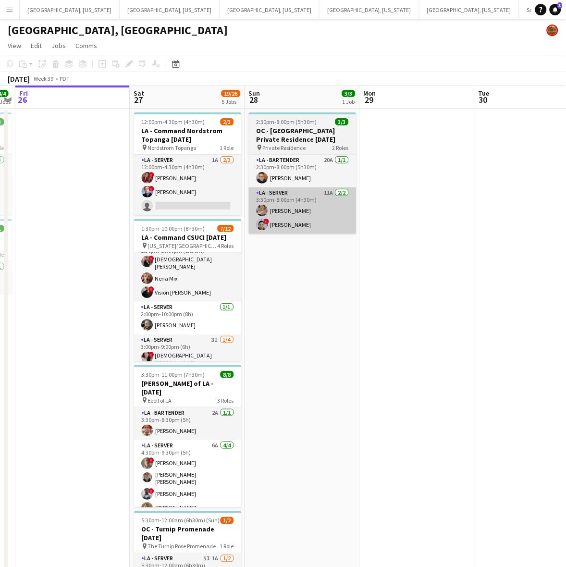
click at [319, 222] on app-card-role "LA - Server 11A [DATE] 3:30pm-8:00pm (4h30m) [PERSON_NAME] ! [PERSON_NAME]" at bounding box center [303, 210] width 108 height 47
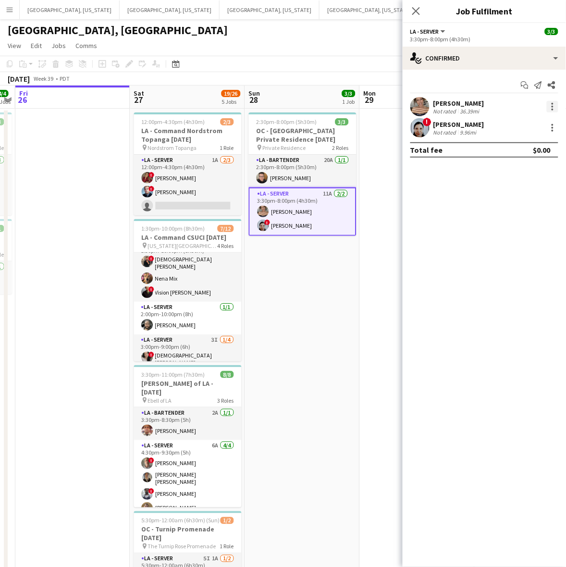
click at [552, 104] on div at bounding box center [553, 104] width 2 height 2
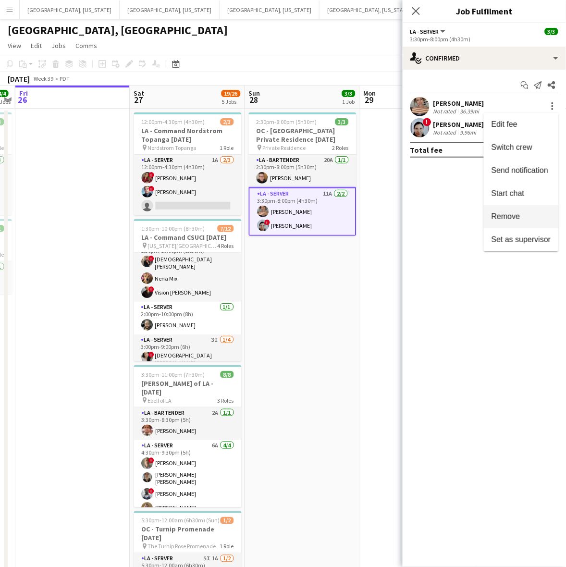
click at [502, 215] on span "Remove" at bounding box center [505, 216] width 29 height 8
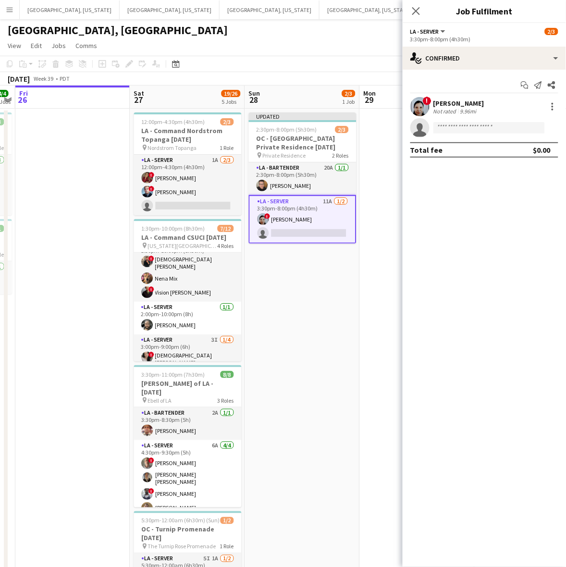
click at [344, 311] on app-date-cell "Updated 2:30pm-8:00pm (5h30m) 2/3 OC - [GEOGRAPHIC_DATA] Private Residence [DAT…" at bounding box center [302, 405] width 115 height 592
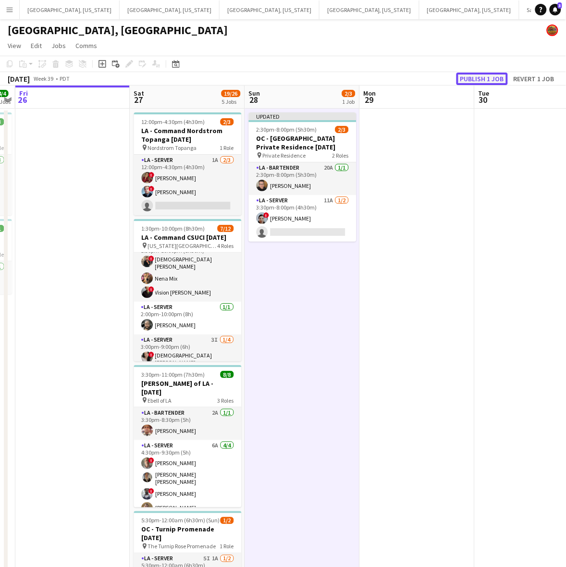
click at [485, 75] on button "Publish 1 job" at bounding box center [481, 79] width 51 height 12
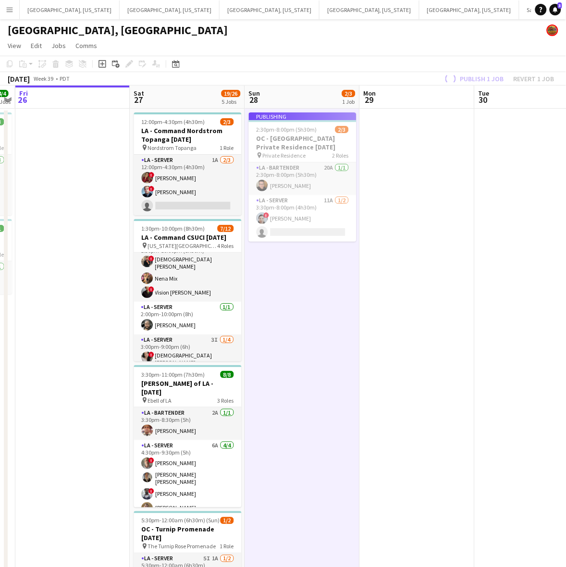
click at [311, 227] on app-card-role "LA - Server 11A [DATE] 3:30pm-8:00pm (4h30m) ! [PERSON_NAME] single-neutral-act…" at bounding box center [303, 218] width 108 height 47
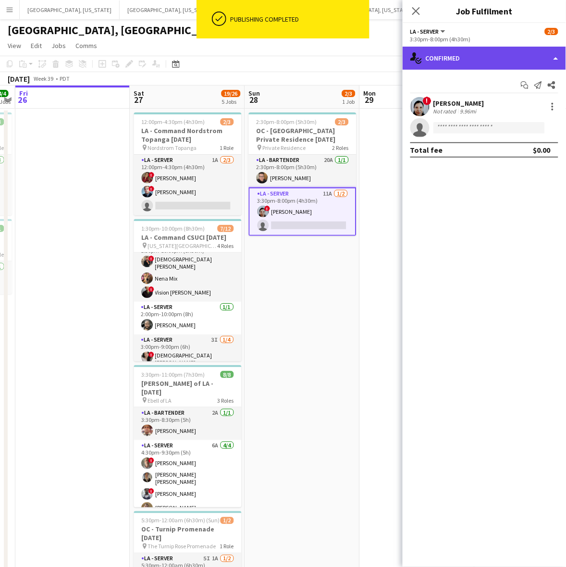
click at [471, 54] on div "single-neutral-actions-check-2 Confirmed" at bounding box center [484, 58] width 163 height 23
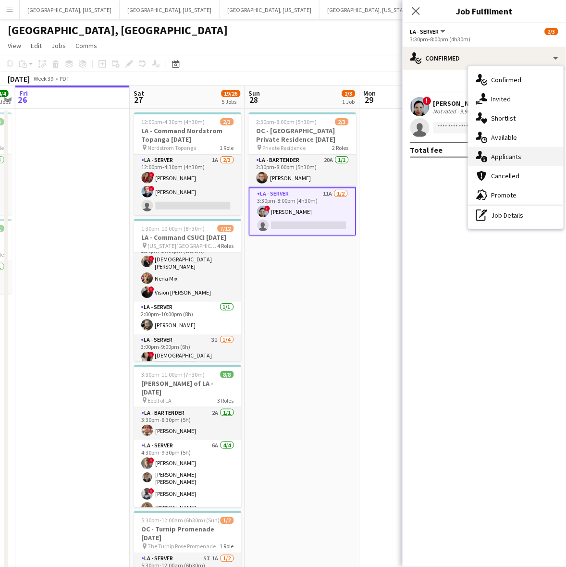
click at [510, 157] on span "Applicants" at bounding box center [506, 156] width 30 height 9
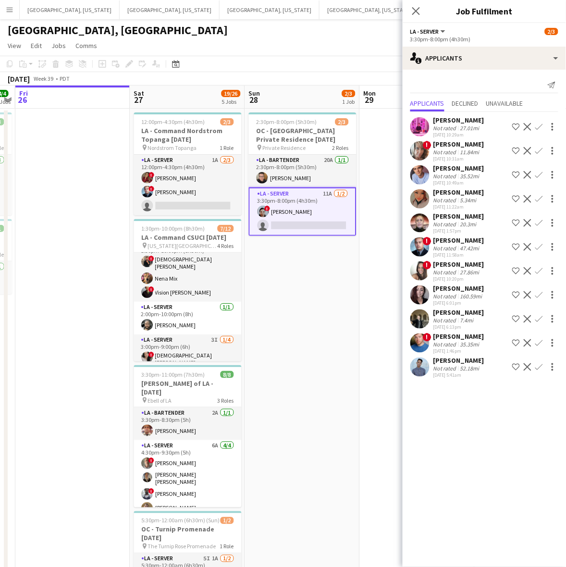
click at [251, 49] on app-page-menu "View Day view expanded Day view collapsed Month view Date picker Jump to today …" at bounding box center [283, 46] width 566 height 18
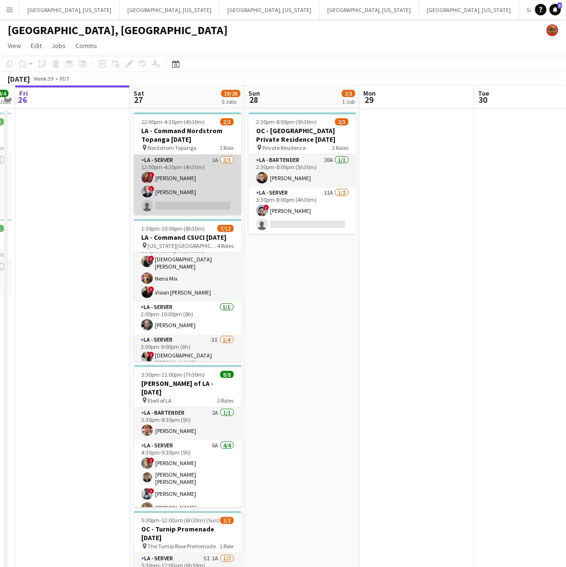
click at [212, 185] on app-card-role "LA - Server 1A 2/3 12:00pm-4:30pm (4h30m) ! Kristina Vo ! Edwin Segovia single-…" at bounding box center [188, 185] width 108 height 61
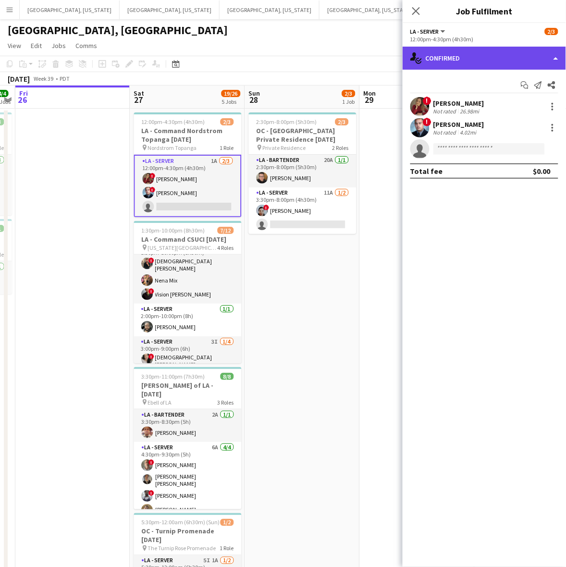
click at [472, 48] on div "single-neutral-actions-check-2 Confirmed" at bounding box center [484, 58] width 163 height 23
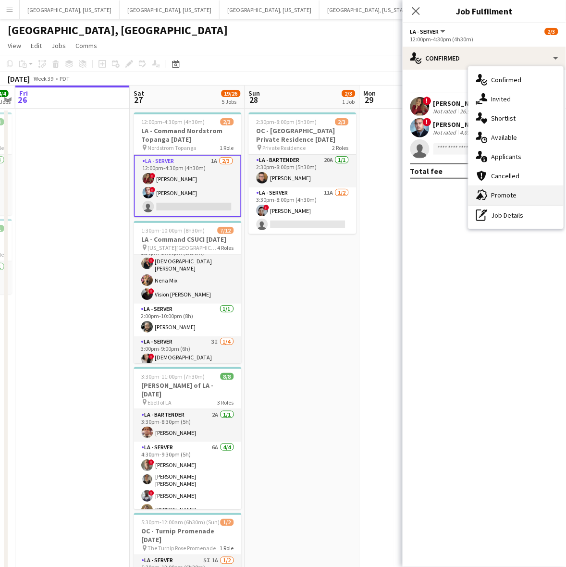
click at [507, 198] on span "Promote" at bounding box center [503, 195] width 25 height 9
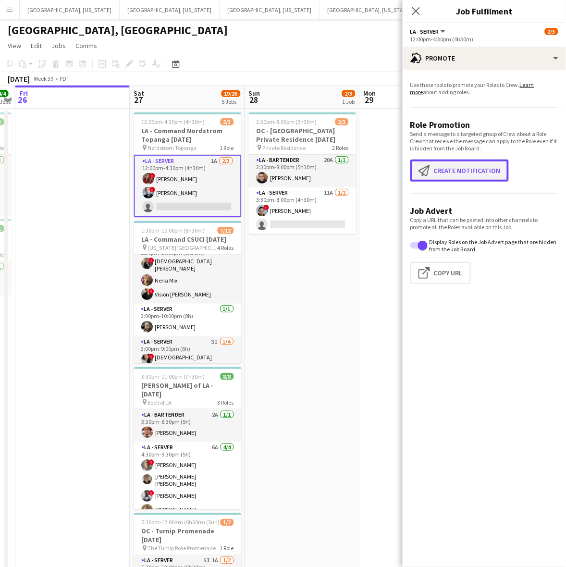
click at [477, 176] on button "Create notification Create notification" at bounding box center [459, 171] width 98 height 22
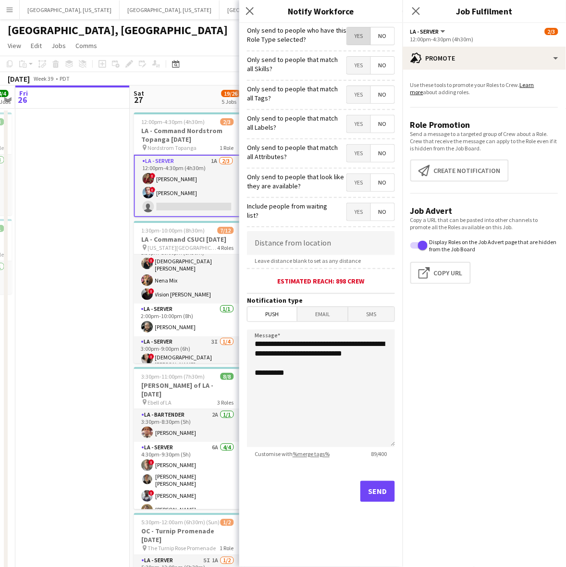
click at [361, 34] on span "Yes" at bounding box center [359, 35] width 24 height 17
click at [388, 483] on button "Send" at bounding box center [377, 491] width 35 height 21
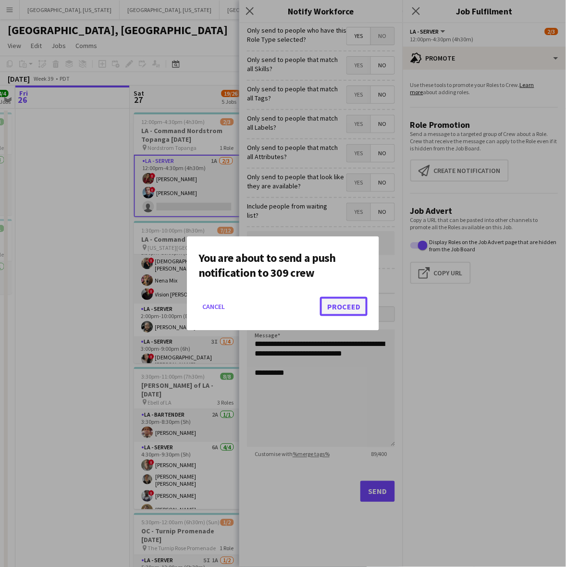
click at [347, 298] on button "Proceed" at bounding box center [344, 306] width 48 height 19
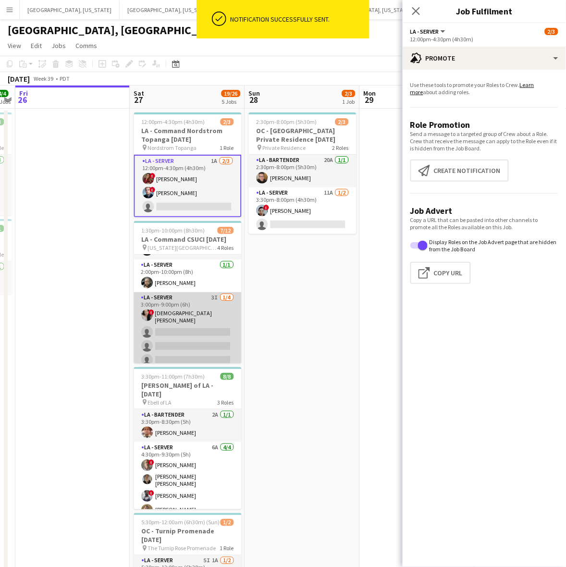
scroll to position [74, 0]
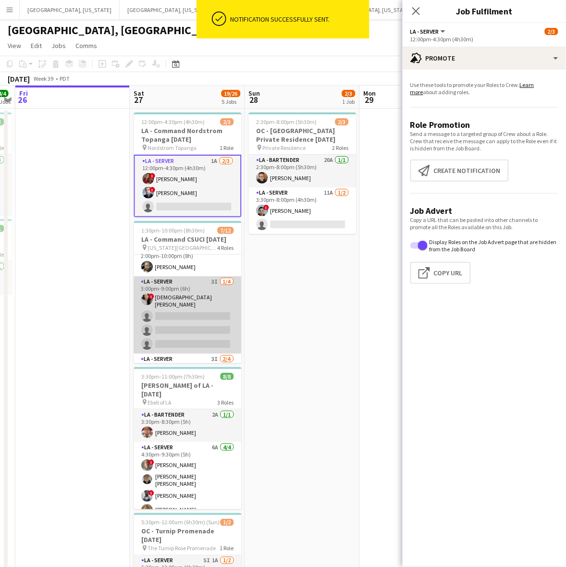
click at [179, 318] on app-card-role "LA - Server 3I 1/4 3:00pm-9:00pm (6h) ! Lady Katherine Quijije single-neutral-a…" at bounding box center [188, 314] width 108 height 77
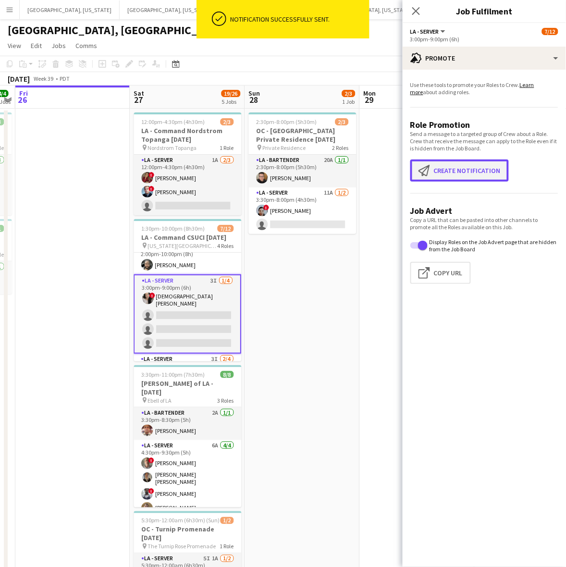
click at [435, 171] on button "Create notification Create notification" at bounding box center [459, 171] width 98 height 22
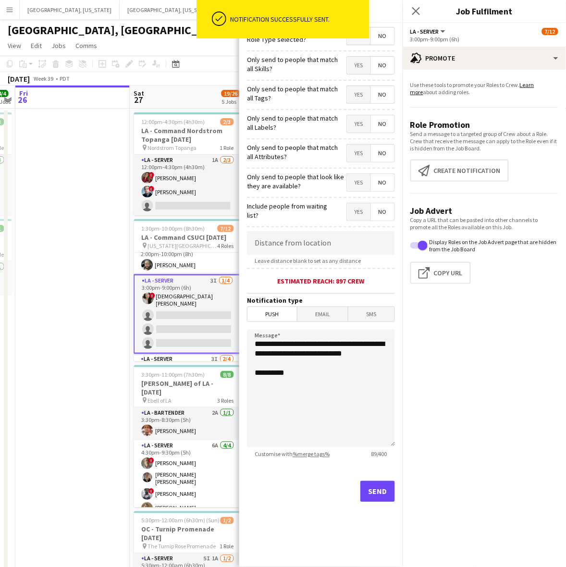
click at [358, 44] on span "Yes" at bounding box center [359, 35] width 24 height 17
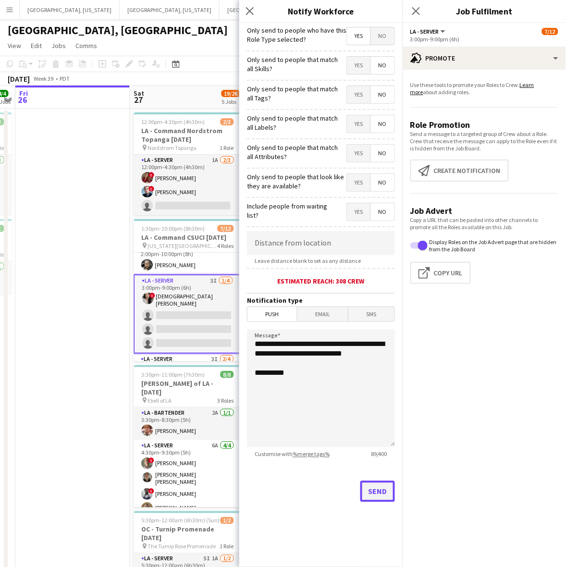
click at [377, 483] on button "Send" at bounding box center [377, 491] width 35 height 21
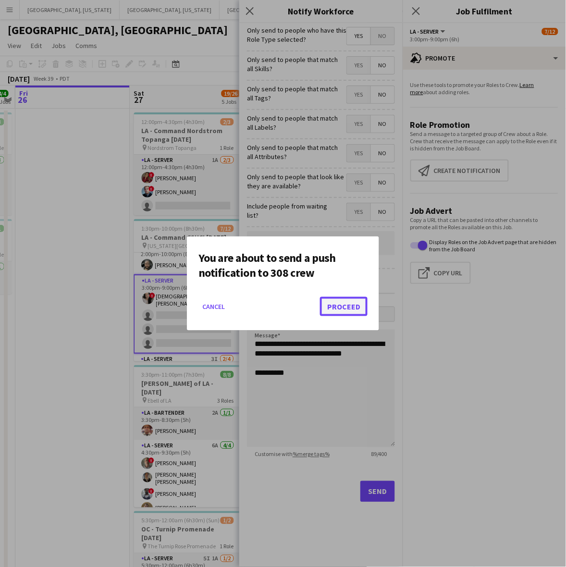
click at [342, 301] on button "Proceed" at bounding box center [344, 306] width 48 height 19
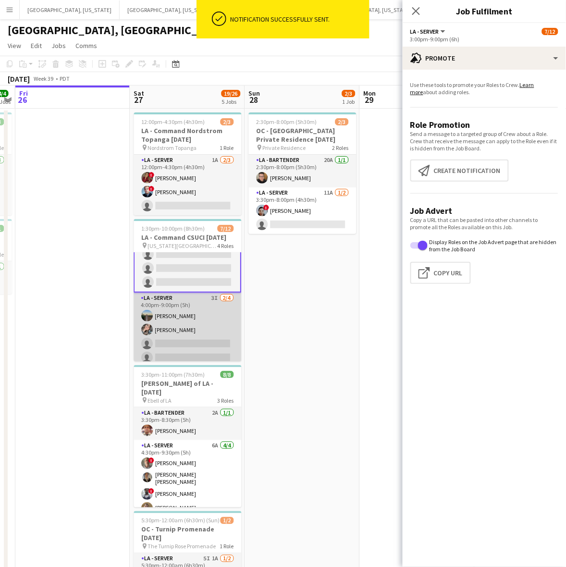
click at [205, 328] on app-card-role "LA - Server 3I 2/4 4:00pm-9:00pm (5h) Danielle Mulloy Janessa Revelez single-ne…" at bounding box center [188, 330] width 108 height 74
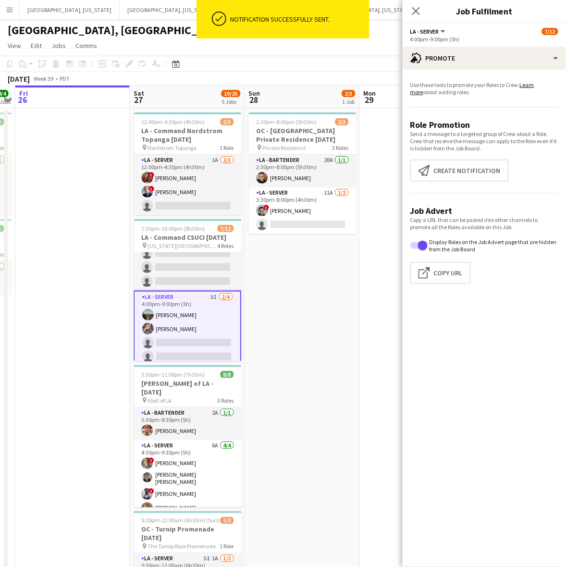
scroll to position [135, 0]
click at [446, 176] on button "Create notification Create notification" at bounding box center [459, 171] width 98 height 22
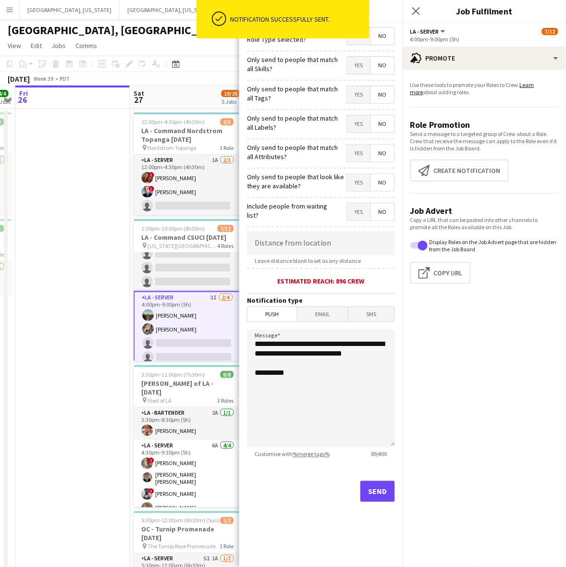
click at [358, 43] on span "Yes" at bounding box center [359, 35] width 24 height 17
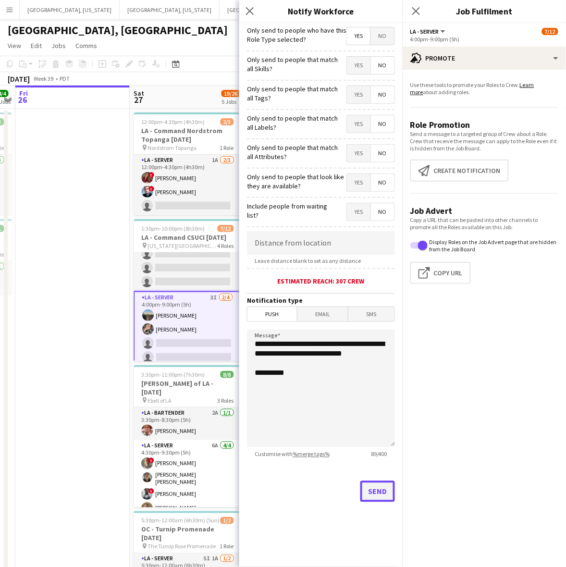
click at [383, 485] on button "Send" at bounding box center [377, 491] width 35 height 21
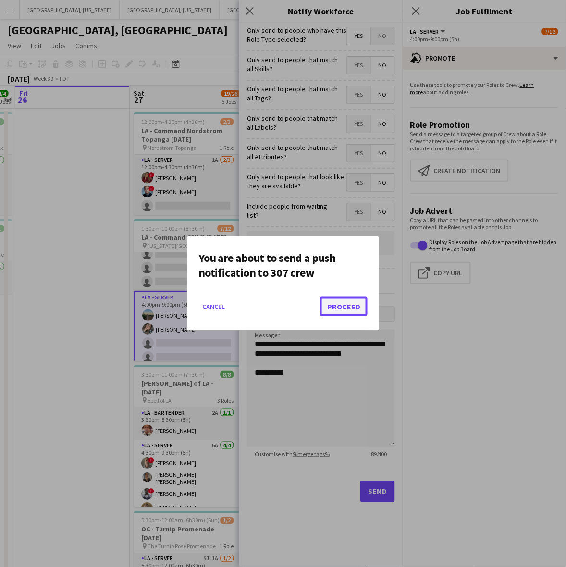
click at [341, 299] on button "Proceed" at bounding box center [344, 306] width 48 height 19
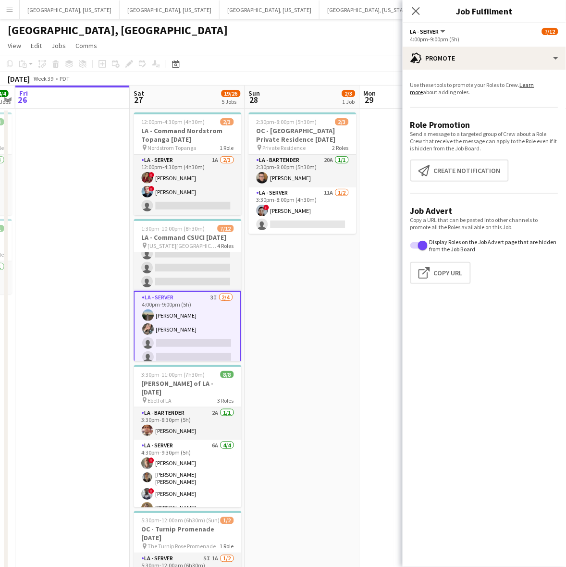
click at [289, 259] on app-date-cell "2:30pm-8:00pm (5h30m) 2/3 OC - Moloo Private Residence 9.28.25 pin Private Resi…" at bounding box center [302, 405] width 115 height 592
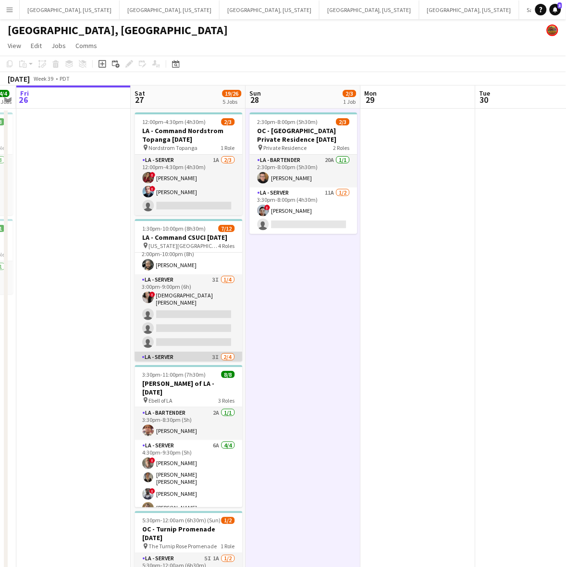
scroll to position [14, 0]
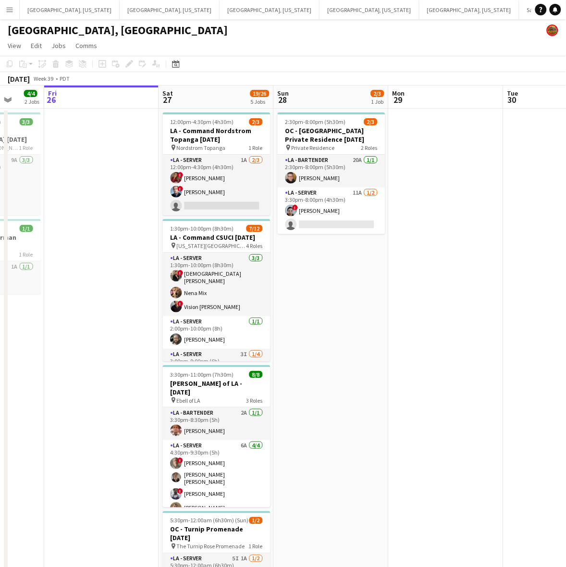
drag, startPoint x: 406, startPoint y: 259, endPoint x: 298, endPoint y: 304, distance: 117.0
click at [305, 303] on app-calendar-viewport "Tue 23 Wed 24 Thu 25 4/4 2 Jobs Fri 26 Sat 27 19/26 5 Jobs Sun 28 2/3 1 Job Mon…" at bounding box center [283, 393] width 566 height 615
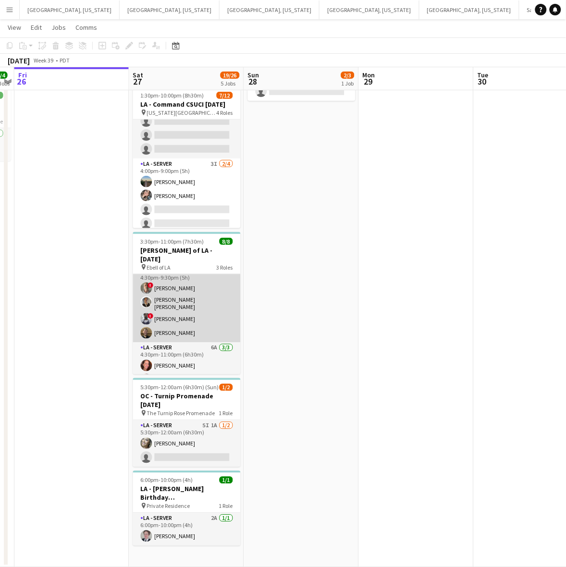
scroll to position [59, 0]
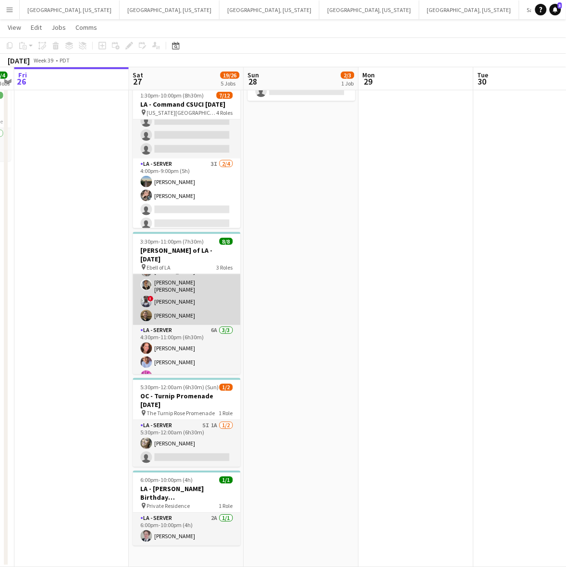
click at [169, 292] on app-card-role "LA - Server 6A [DATE] 4:30pm-9:30pm (5h) ! [PERSON_NAME] [PERSON_NAME] [PERSON_…" at bounding box center [187, 286] width 108 height 77
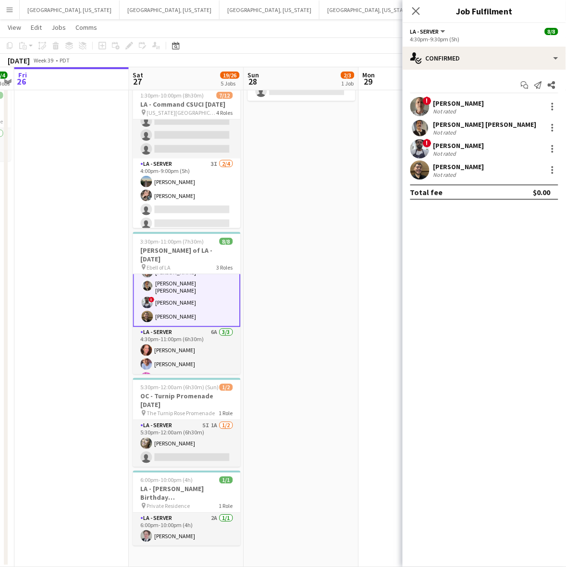
scroll to position [60, 0]
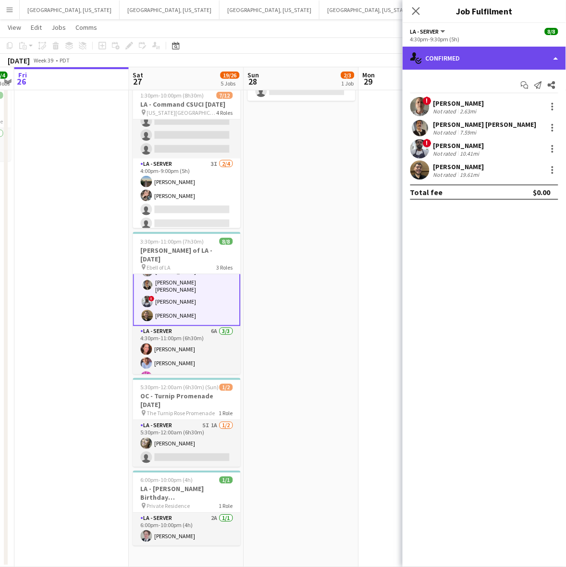
click at [451, 47] on div "single-neutral-actions-check-2 Confirmed" at bounding box center [484, 58] width 163 height 23
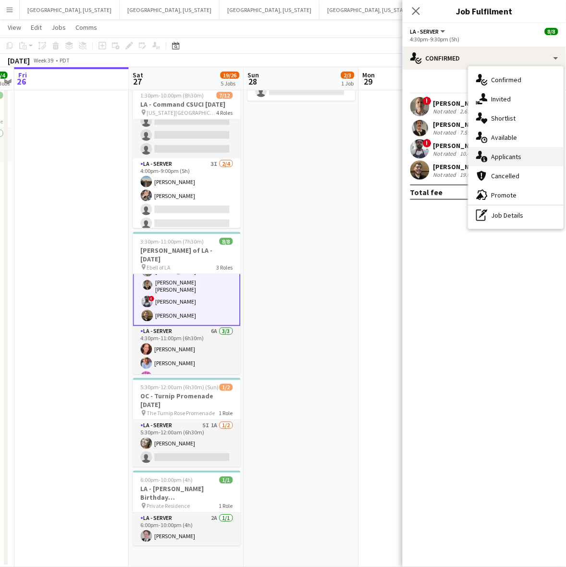
click at [510, 151] on div "single-neutral-actions-information Applicants" at bounding box center [515, 156] width 95 height 19
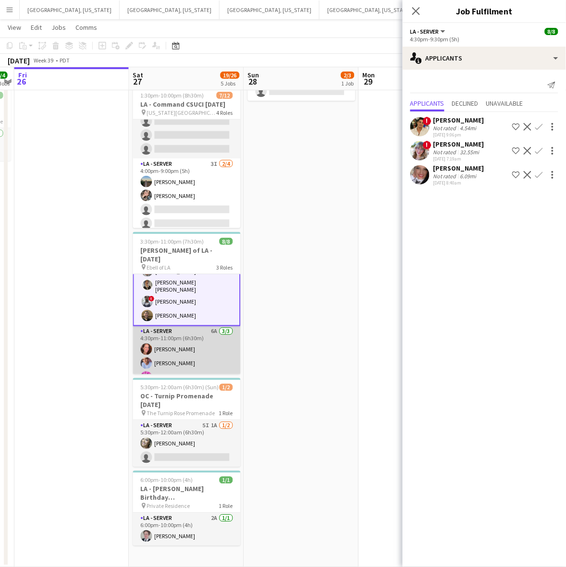
click at [199, 347] on app-card-role "LA - Server 6A 3/3 4:30pm-11:00pm (6h30m) Juniper Silva Robert Solomon Edwin Gu…" at bounding box center [187, 356] width 108 height 61
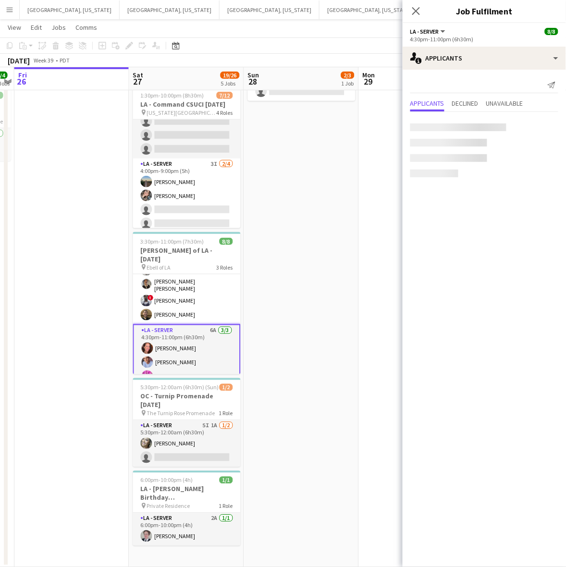
scroll to position [59, 0]
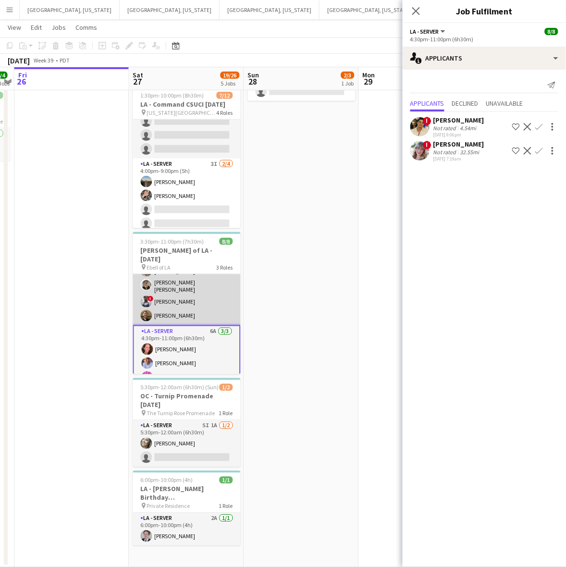
click at [166, 285] on app-card-role "LA - Server 6A 4/4 4:30pm-9:30pm (5h) ! Armando Casanas David Gersain Luis Juan…" at bounding box center [187, 286] width 108 height 77
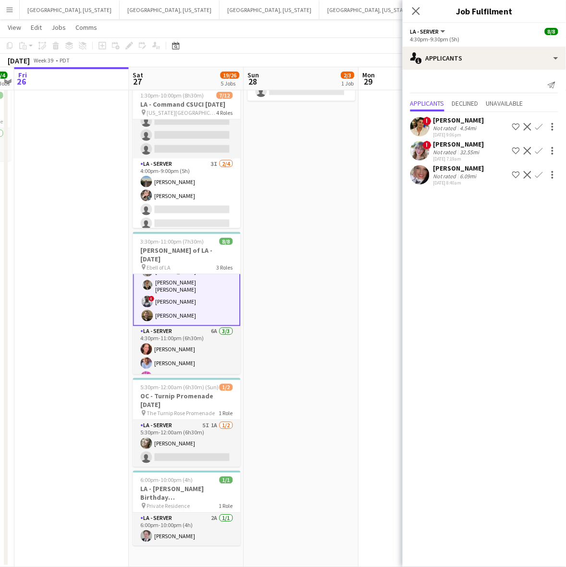
click at [186, 291] on app-card-role "LA - Server 6A 4/4 4:30pm-9:30pm (5h) ! Armando Casanas David Gersain Luis Juan…" at bounding box center [187, 286] width 108 height 79
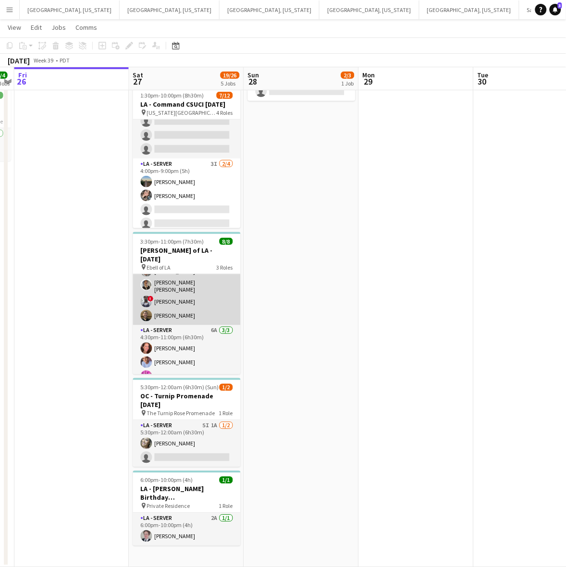
click at [190, 289] on app-card-role "LA - Server 6A 4/4 4:30pm-9:30pm (5h) ! Armando Casanas David Gersain Luis Juan…" at bounding box center [187, 286] width 108 height 77
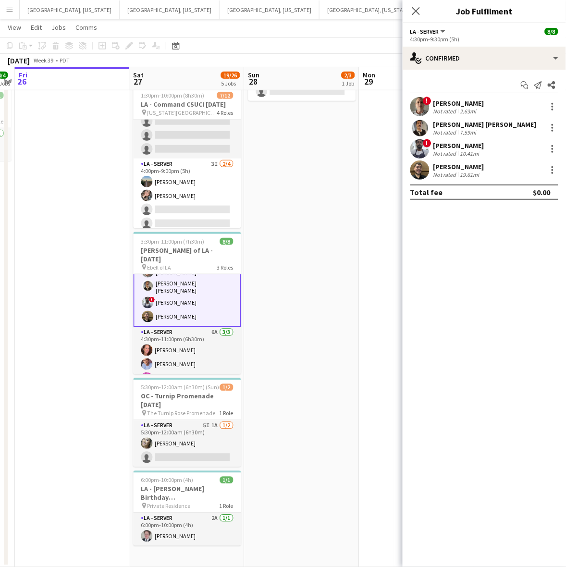
scroll to position [60, 0]
click at [426, 126] on app-user-avatar at bounding box center [419, 127] width 19 height 19
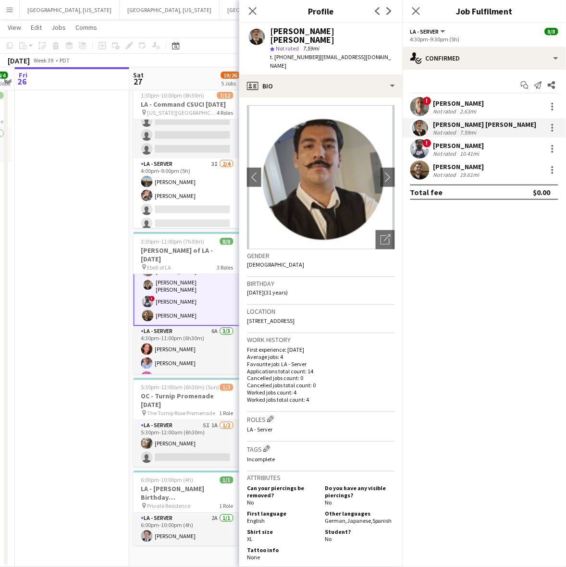
click at [420, 152] on app-user-avatar at bounding box center [419, 148] width 19 height 19
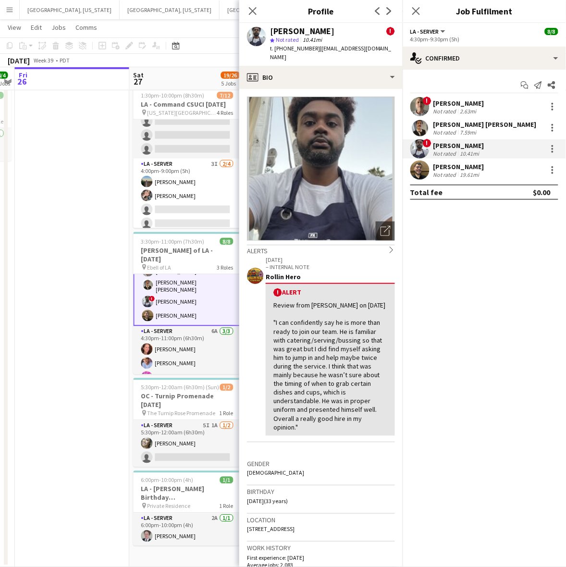
click at [426, 179] on div at bounding box center [419, 169] width 19 height 19
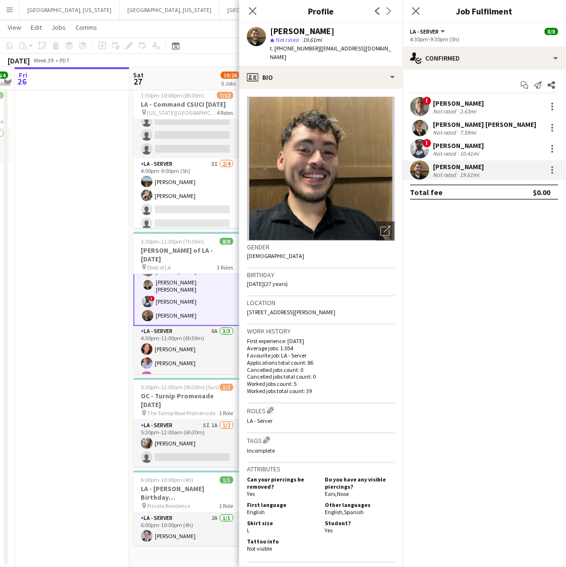
click at [415, 107] on app-user-avatar at bounding box center [419, 106] width 19 height 19
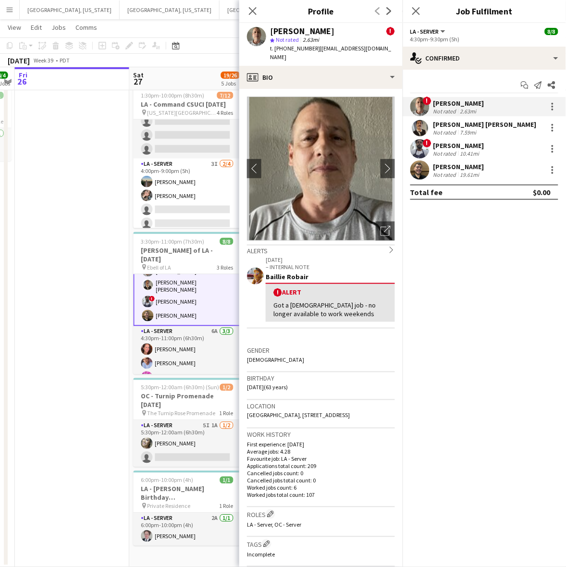
click at [429, 173] on app-user-avatar at bounding box center [419, 169] width 19 height 19
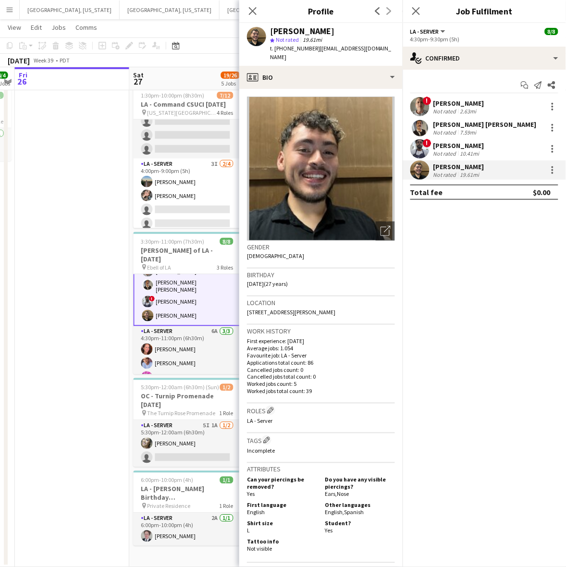
click at [426, 169] on app-user-avatar at bounding box center [419, 169] width 19 height 19
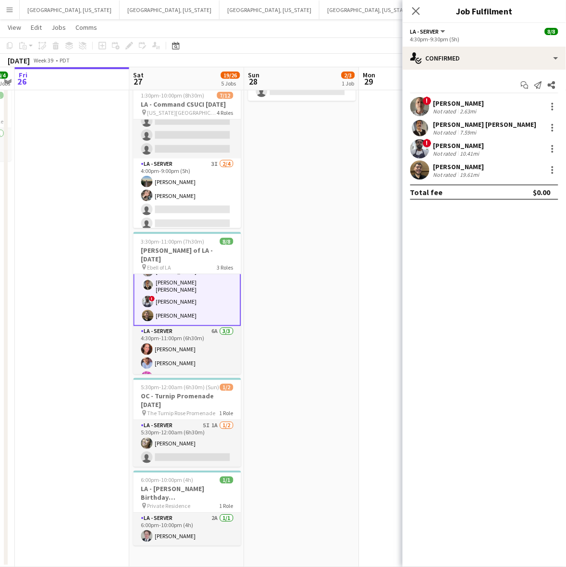
click at [462, 167] on div "Maurcio Serrano" at bounding box center [458, 166] width 51 height 9
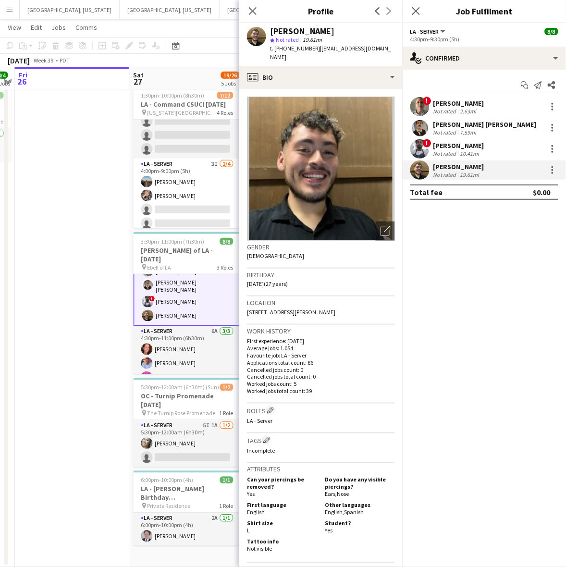
drag, startPoint x: 354, startPoint y: 303, endPoint x: 247, endPoint y: 305, distance: 106.7
click at [247, 305] on div "Location 4907 Azusa Canyon Rd, Baldwin Park, 91706" at bounding box center [321, 310] width 148 height 28
copy span "4907 Azusa Canyon Rd, Baldwin Park, 91706"
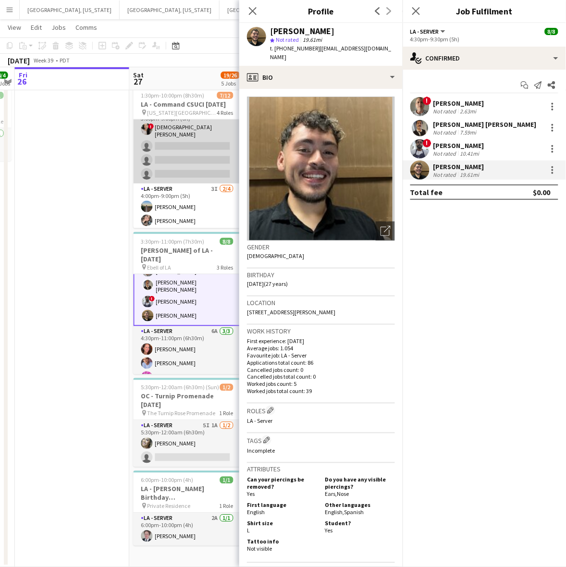
scroll to position [74, 0]
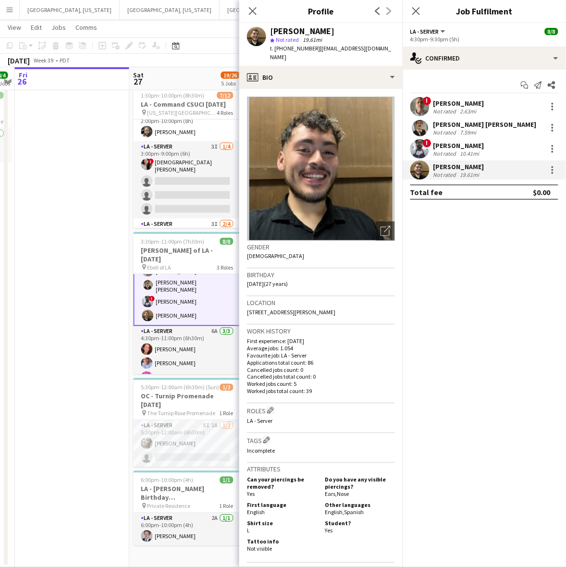
click at [100, 369] on app-date-cell at bounding box center [72, 271] width 115 height 592
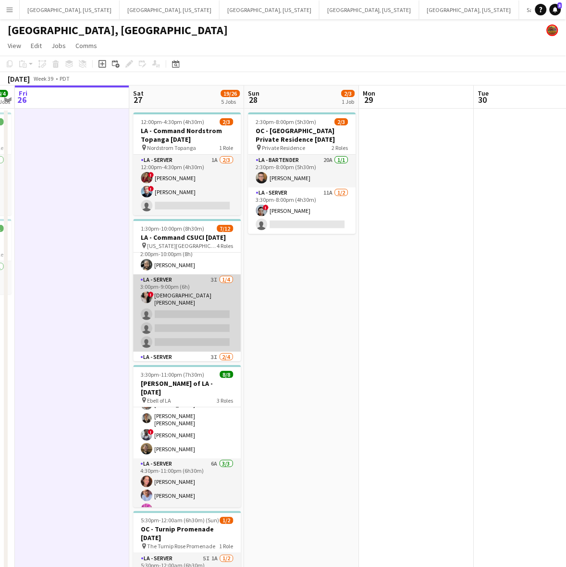
scroll to position [135, 0]
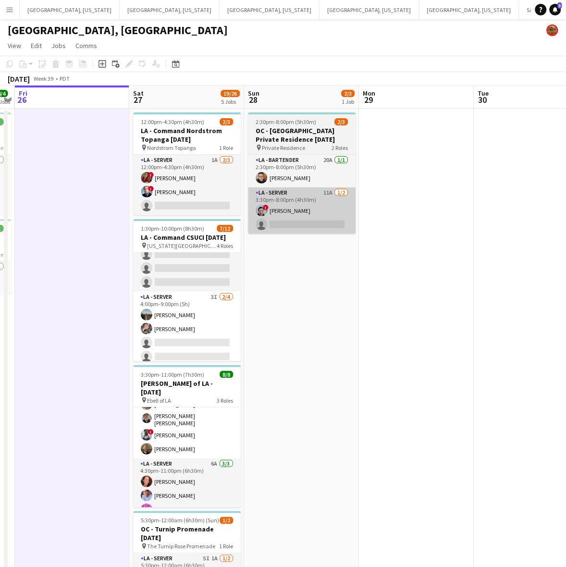
click at [316, 212] on app-card-role "LA - Server 11A 1/2 3:30pm-8:00pm (4h30m) ! Vida Perez single-neutral-actions" at bounding box center [302, 210] width 108 height 47
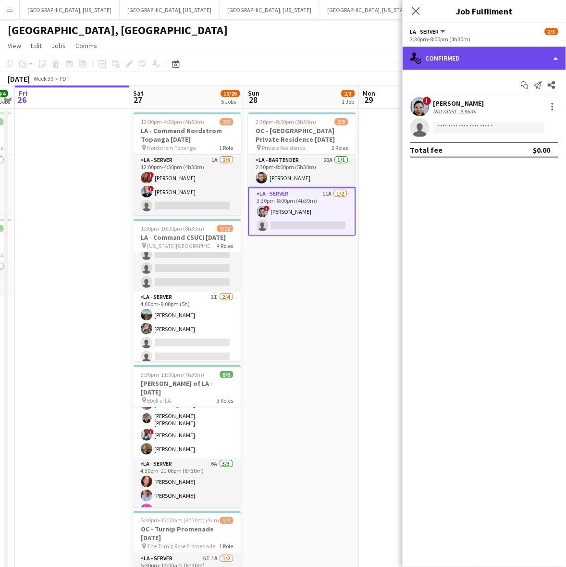
click at [455, 53] on div "single-neutral-actions-check-2 Confirmed" at bounding box center [484, 58] width 163 height 23
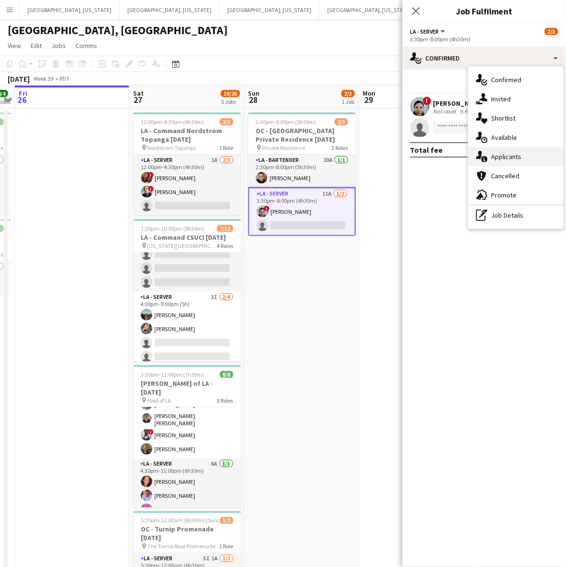
click at [521, 149] on div "single-neutral-actions-information Applicants" at bounding box center [515, 156] width 95 height 19
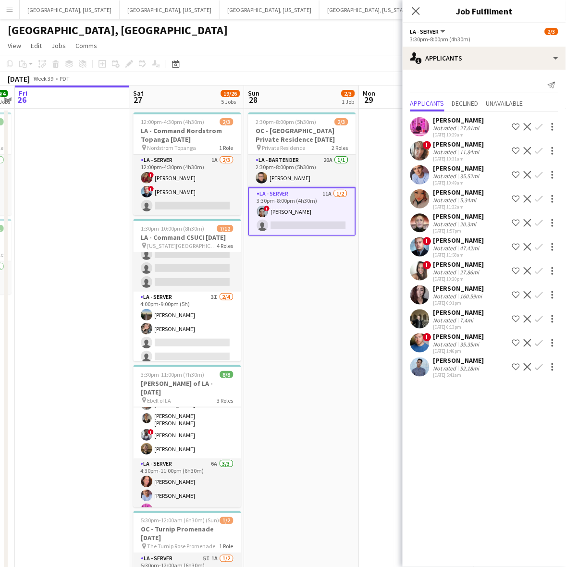
click at [424, 294] on app-user-avatar at bounding box center [419, 294] width 19 height 19
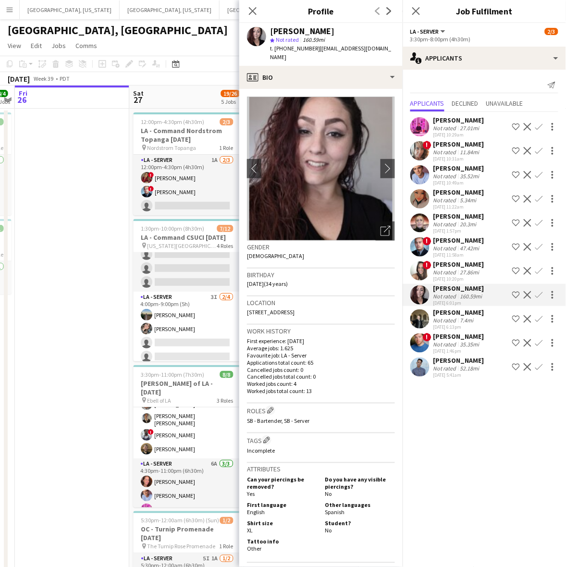
click at [288, 46] on span "t. +18053146939" at bounding box center [295, 48] width 50 height 7
click at [288, 45] on span "t. +18053146939" at bounding box center [295, 48] width 50 height 7
copy span "18053146939"
click at [109, 292] on app-date-cell at bounding box center [72, 405] width 115 height 592
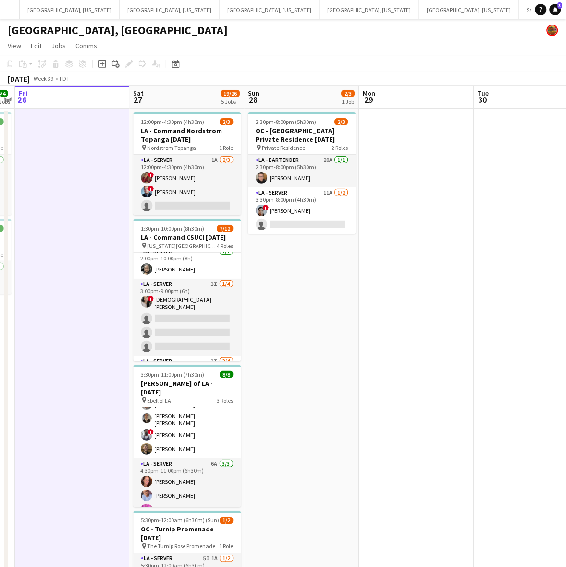
scroll to position [0, 0]
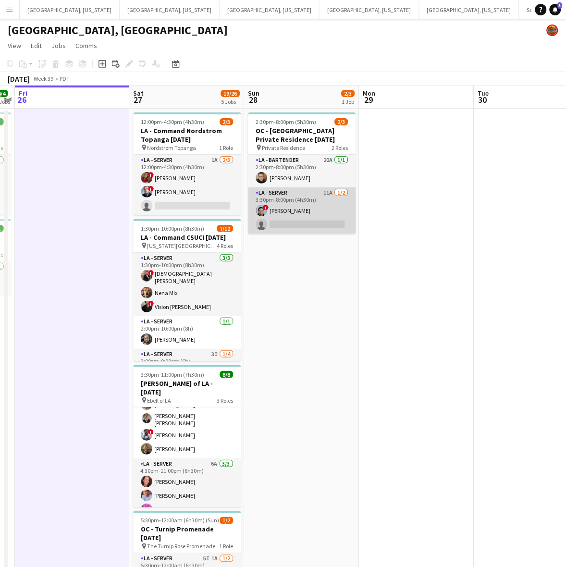
drag, startPoint x: 302, startPoint y: 215, endPoint x: 286, endPoint y: 219, distance: 15.8
click at [302, 214] on app-card-role "LA - Server 11A 1/2 3:30pm-8:00pm (4h30m) ! Vida Perez single-neutral-actions" at bounding box center [302, 210] width 108 height 47
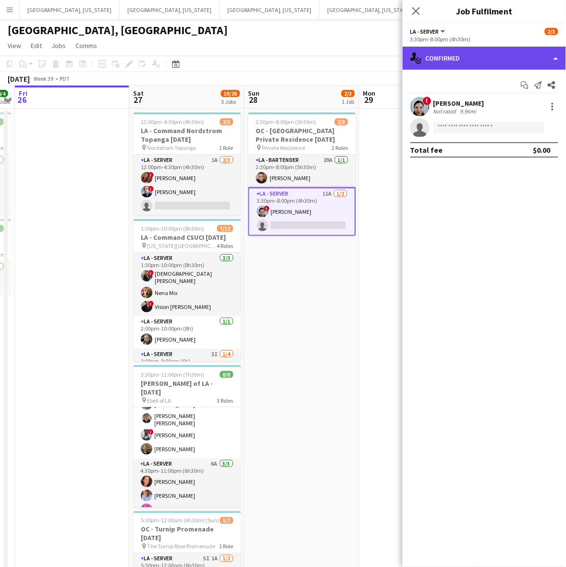
click at [475, 58] on div "single-neutral-actions-check-2 Confirmed" at bounding box center [484, 58] width 163 height 23
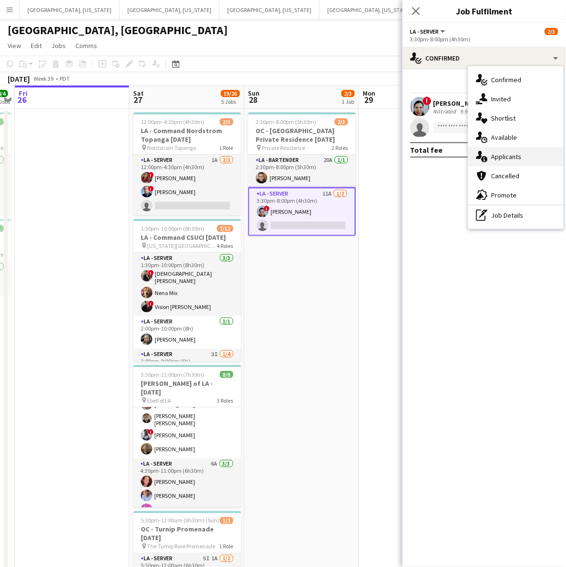
click at [518, 157] on span "Applicants" at bounding box center [506, 156] width 30 height 9
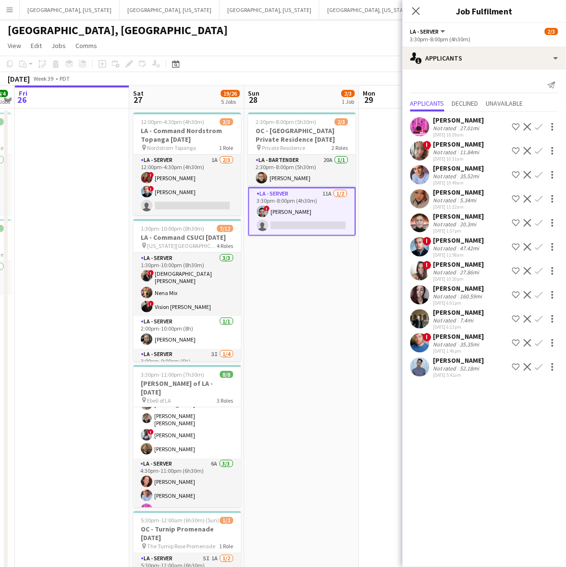
scroll to position [132, 0]
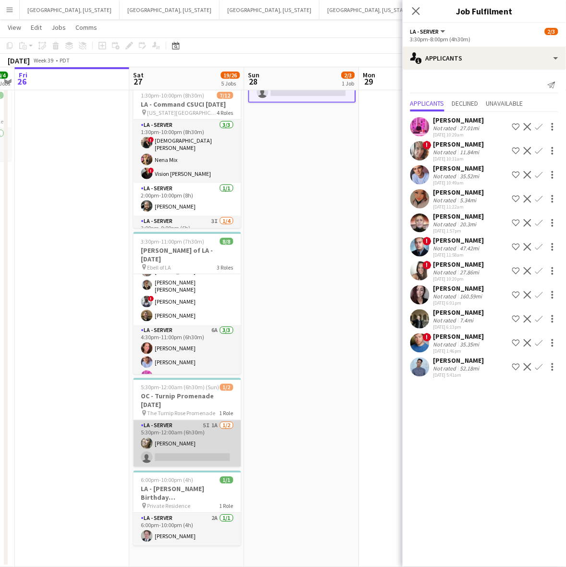
click at [206, 423] on app-card-role "LA - Server 5I 1A 1/2 5:30pm-12:00am (6h30m) Alyssa Woods single-neutral-actions" at bounding box center [188, 443] width 108 height 47
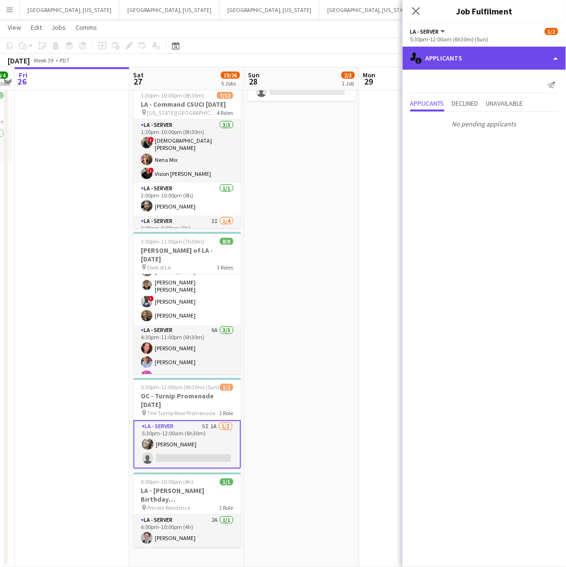
click at [501, 54] on div "single-neutral-actions-information Applicants" at bounding box center [484, 58] width 163 height 23
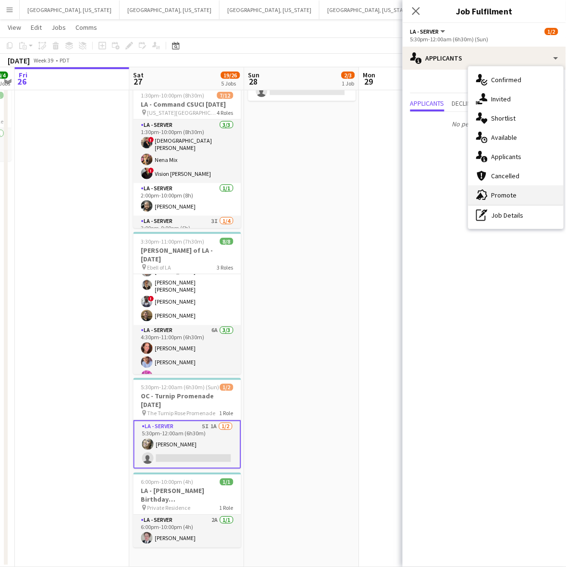
click at [498, 196] on span "Promote" at bounding box center [503, 195] width 25 height 9
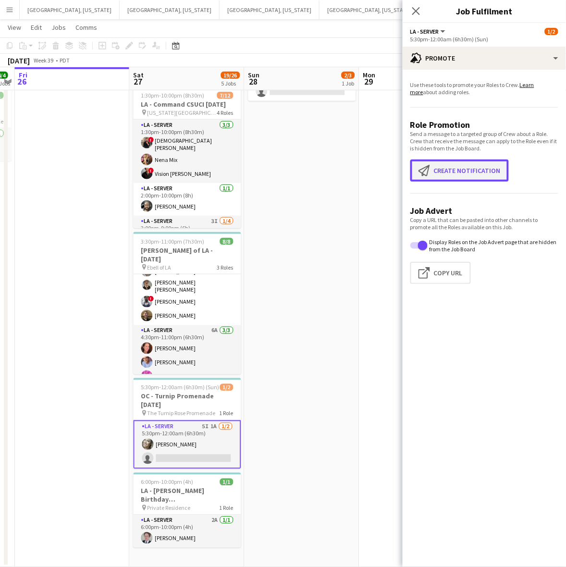
click at [474, 164] on button "Create notification Create notification" at bounding box center [459, 171] width 98 height 22
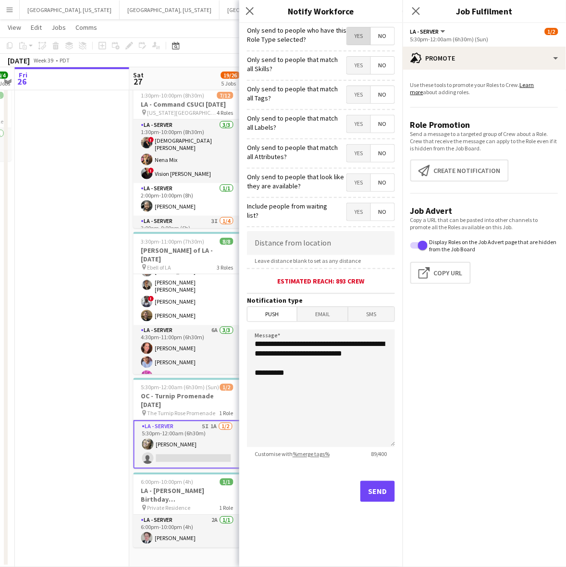
click at [352, 37] on span "Yes" at bounding box center [359, 35] width 24 height 17
click at [328, 316] on span "Email" at bounding box center [322, 314] width 51 height 14
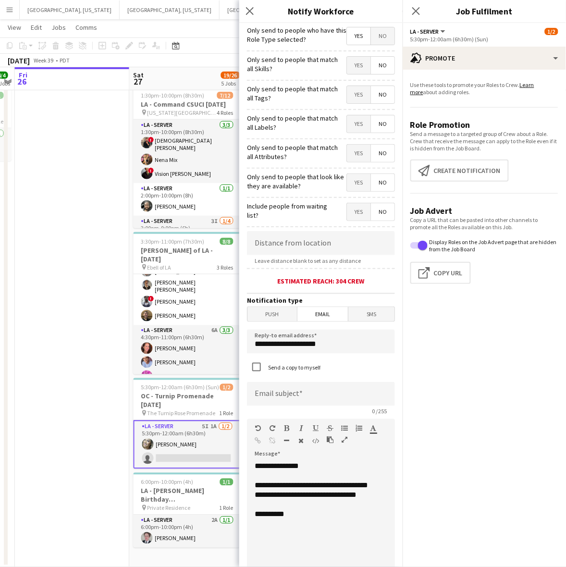
click at [279, 318] on span "Push" at bounding box center [271, 314] width 49 height 14
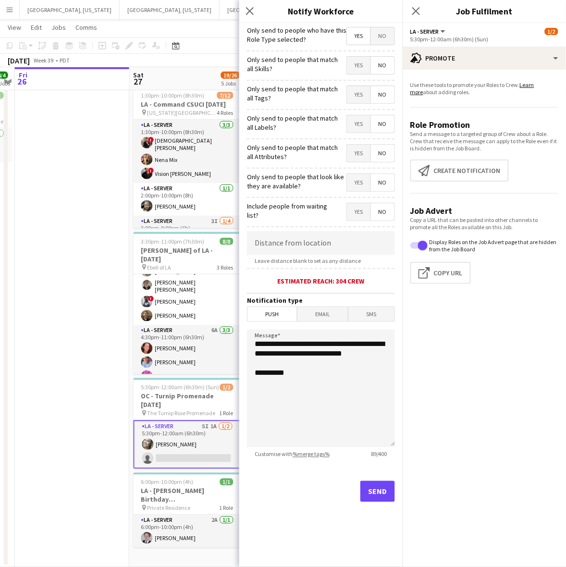
click at [374, 480] on div "Send" at bounding box center [321, 495] width 148 height 67
click at [379, 489] on button "Send" at bounding box center [377, 491] width 35 height 21
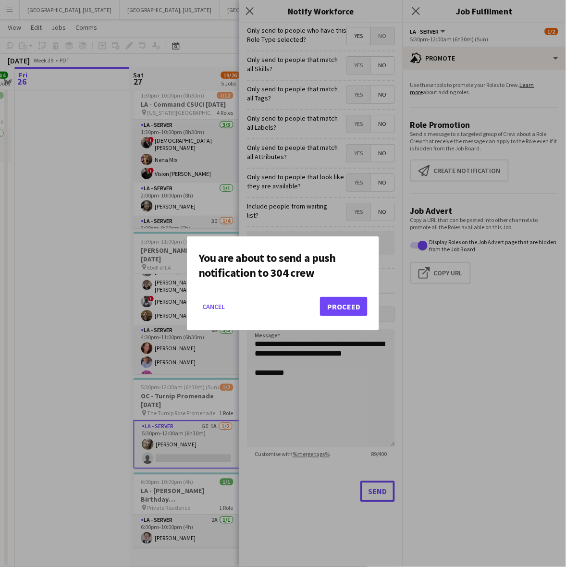
scroll to position [0, 0]
click at [328, 304] on button "Proceed" at bounding box center [344, 306] width 48 height 19
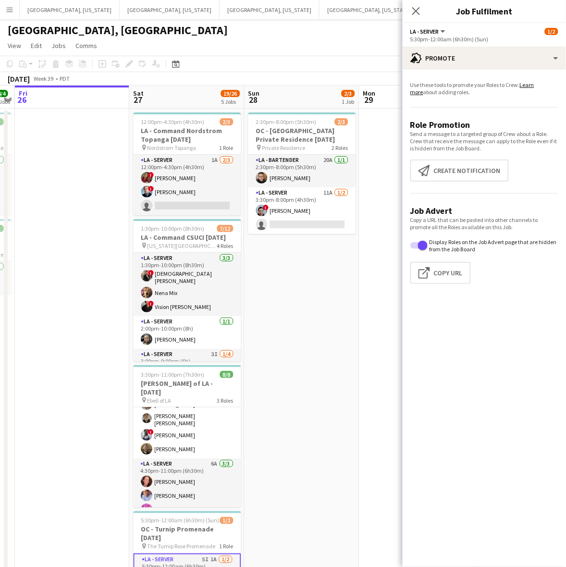
scroll to position [135, 0]
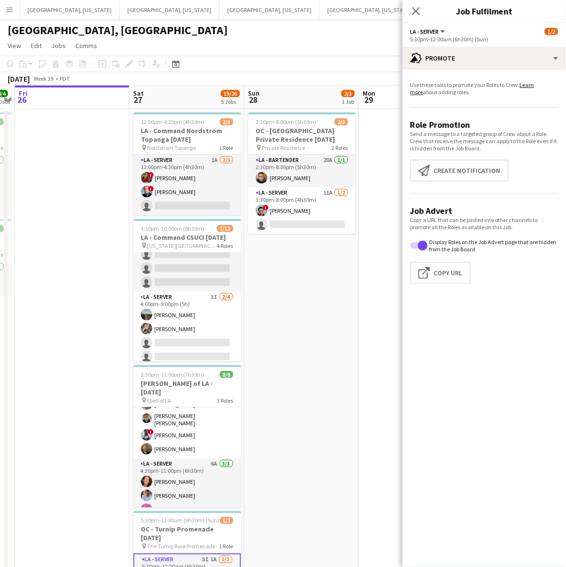
click at [230, 59] on app-toolbar "Copy Paste Paste Ctrl+V Paste with crew Ctrl+Shift+V Paste linked Job Delete Gr…" at bounding box center [283, 64] width 566 height 16
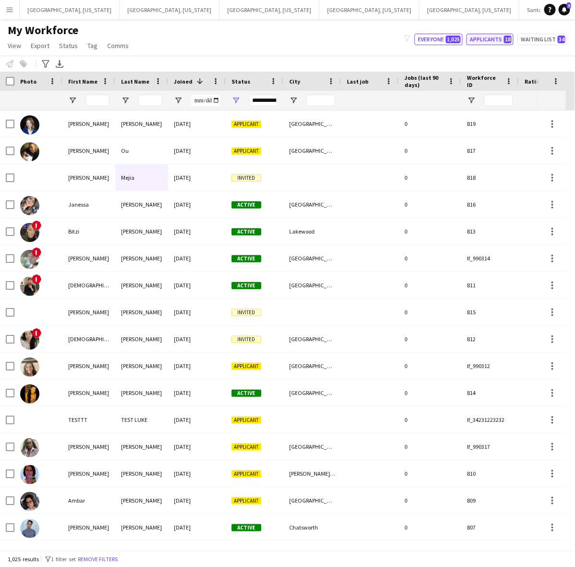
click at [477, 34] on button "Applicants 18" at bounding box center [490, 40] width 47 height 12
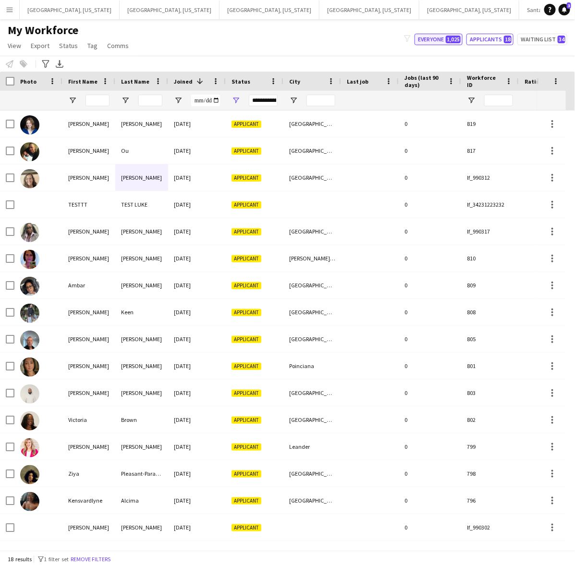
click at [440, 39] on button "Everyone 1,025" at bounding box center [439, 40] width 48 height 12
type input "**********"
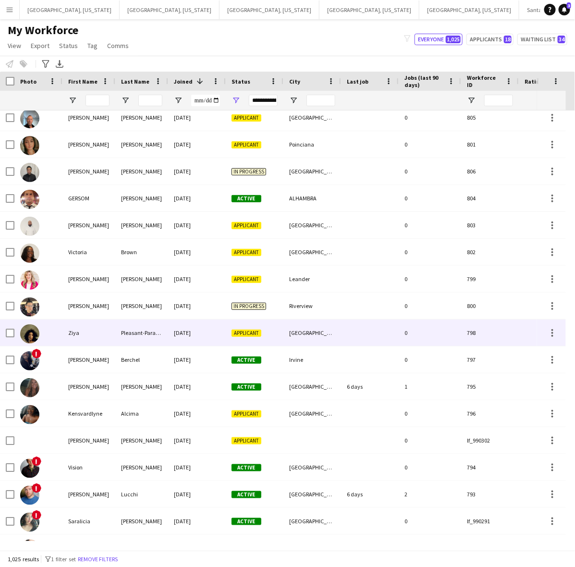
scroll to position [480, 0]
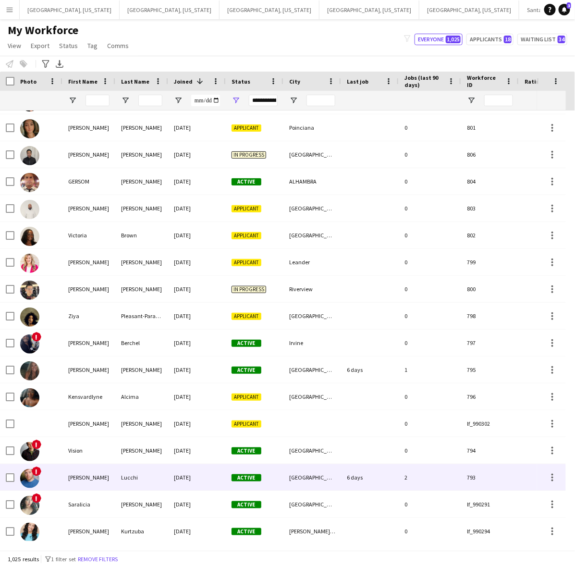
click at [143, 475] on div "Lucchi" at bounding box center [141, 477] width 53 height 26
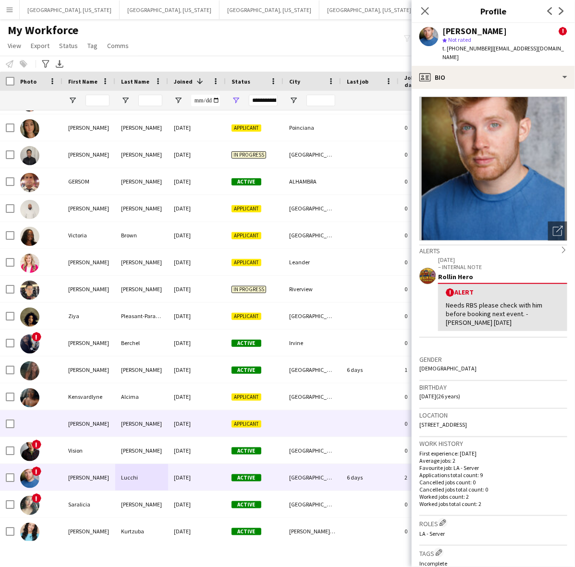
drag, startPoint x: 553, startPoint y: 416, endPoint x: 395, endPoint y: 421, distance: 158.2
click at [397, 421] on body "Menu Boards Boards Boards All jobs Status Workforce Workforce My Workforce Recr…" at bounding box center [287, 283] width 575 height 567
copy body "Close pop-in Profile Previous Next Christopher Lucchi ! star Not rated t. +1845…"
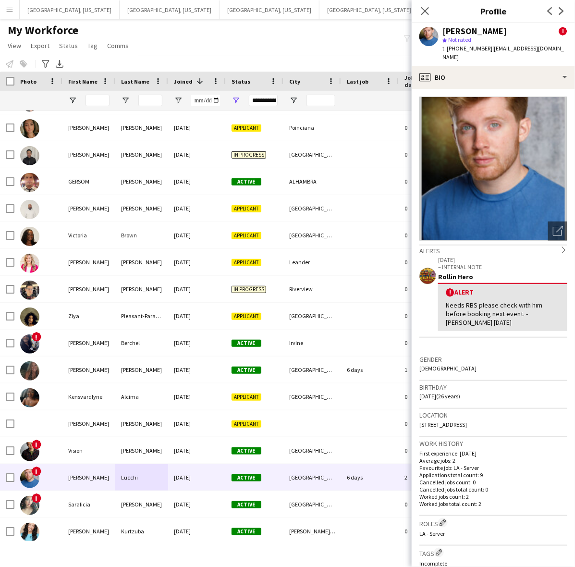
click at [497, 368] on div "Gender Male" at bounding box center [493, 367] width 148 height 28
drag, startPoint x: 553, startPoint y: 414, endPoint x: 409, endPoint y: 421, distance: 143.4
click at [416, 423] on app-crew-profile-bio "Open photos pop-in Alerts chevron-right 09-17-2025 – INTERNAL NOTE Rollin Hero …" at bounding box center [493, 328] width 163 height 478
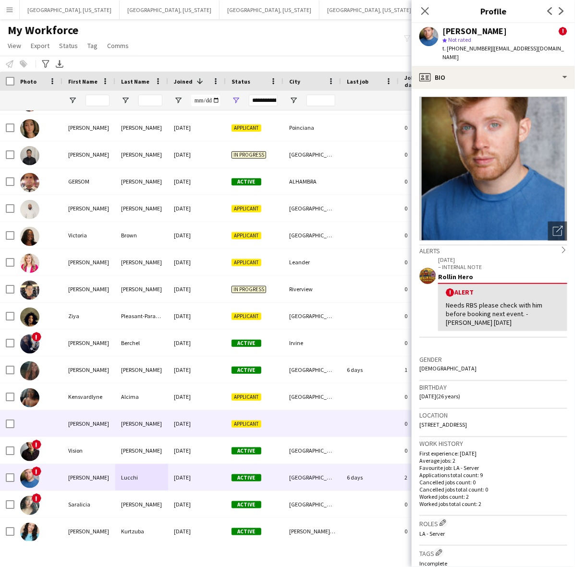
copy span "1420 South Bedford Street, Apt 305, Los Angeles, 90035"
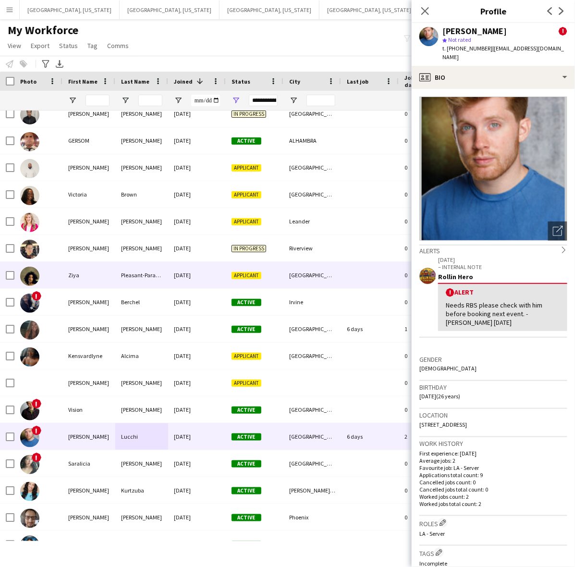
scroll to position [541, 0]
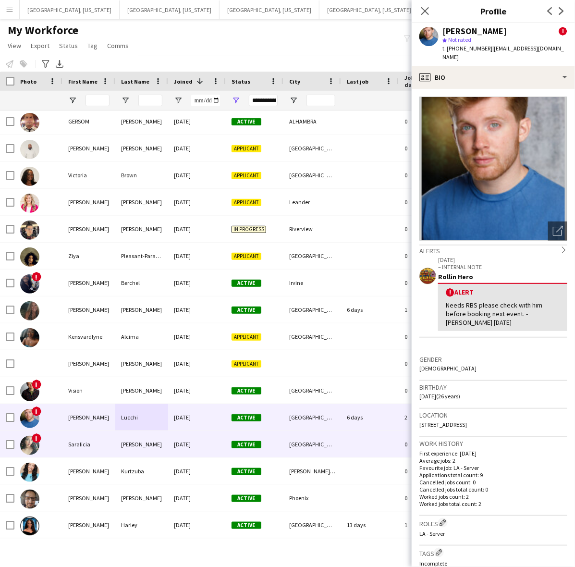
click at [143, 443] on div "Munoz" at bounding box center [141, 444] width 53 height 26
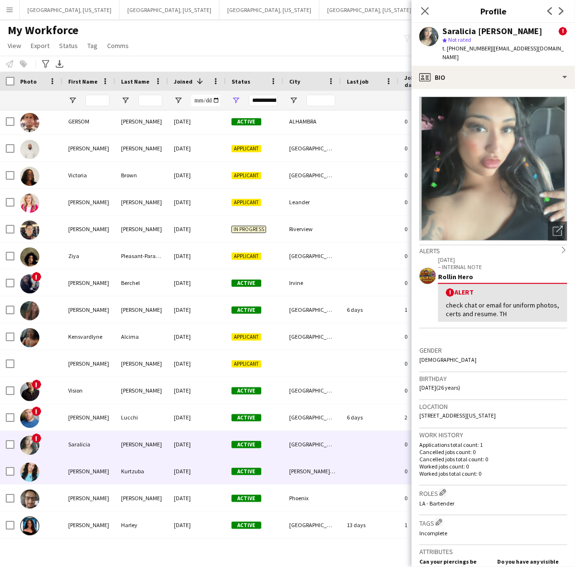
click at [147, 472] on div "Kurtzuba" at bounding box center [141, 471] width 53 height 26
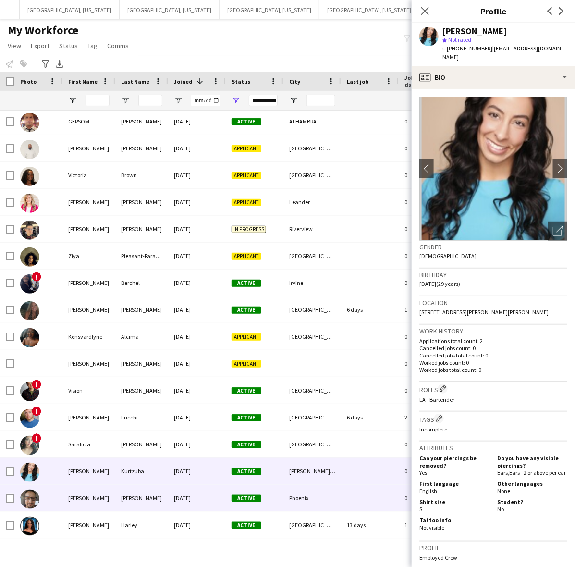
click at [190, 499] on div "09-15-2025" at bounding box center [197, 498] width 58 height 26
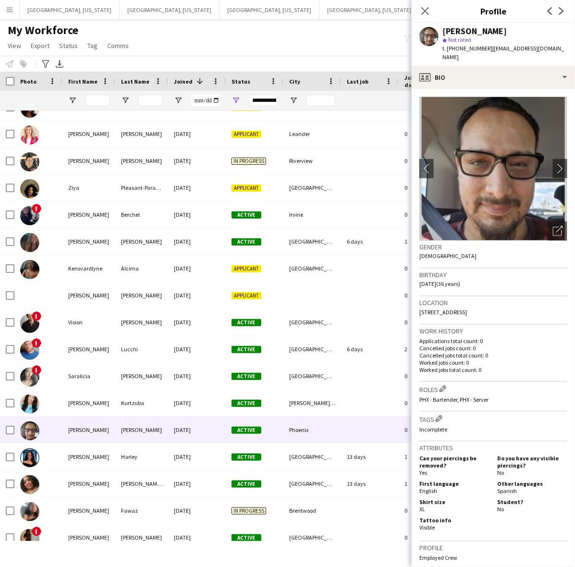
scroll to position [721, 0]
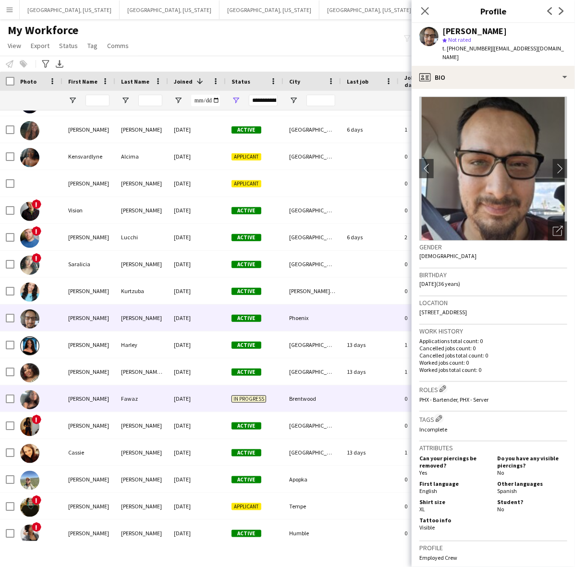
click at [308, 400] on div "Brentwood" at bounding box center [312, 398] width 58 height 26
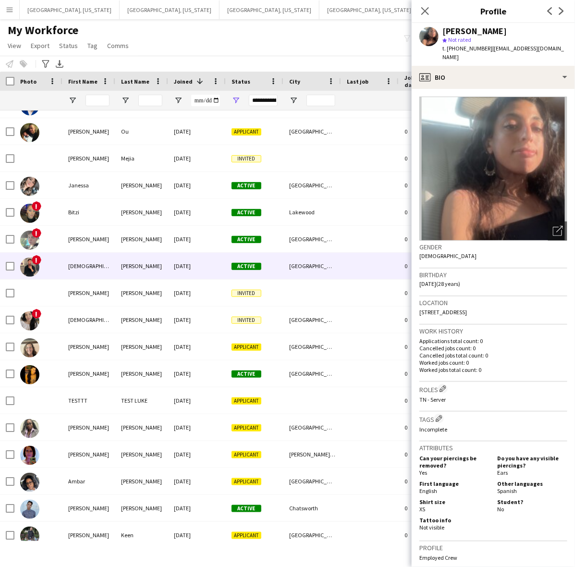
scroll to position [0, 0]
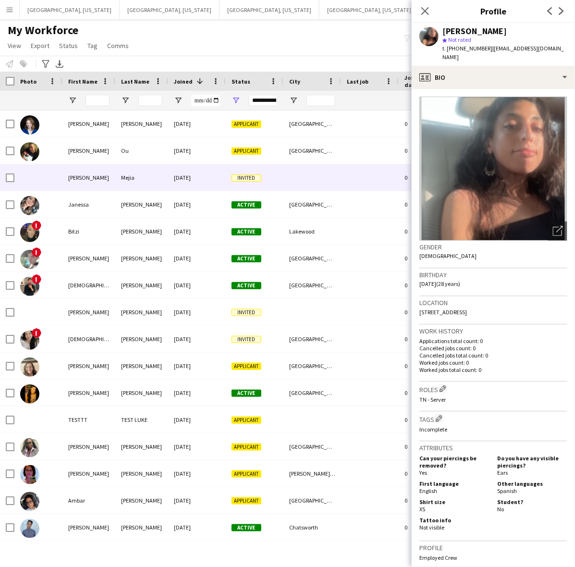
click at [143, 177] on div "Mejia" at bounding box center [141, 177] width 53 height 26
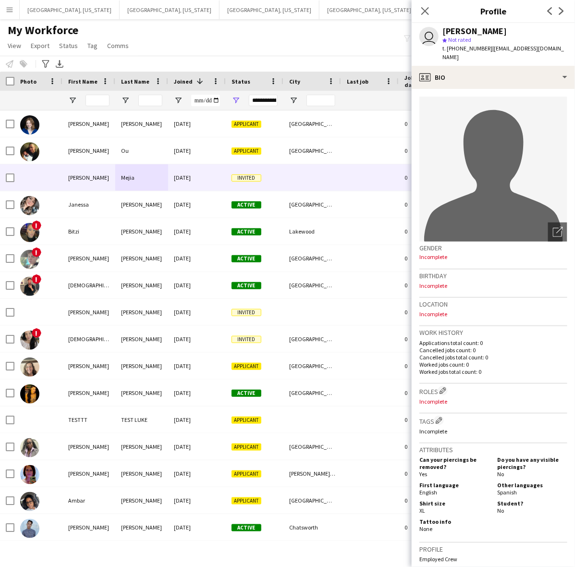
click at [271, 36] on div "My Workforce View Views Default view New view Update view Delete view Edit name…" at bounding box center [287, 39] width 575 height 33
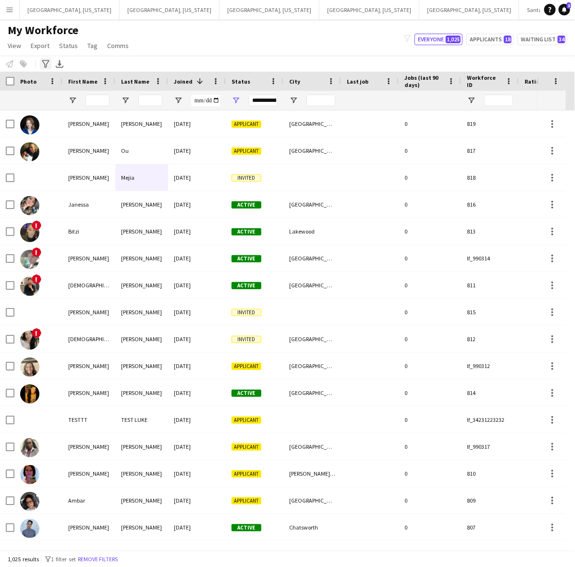
click at [49, 61] on icon at bounding box center [45, 64] width 7 height 8
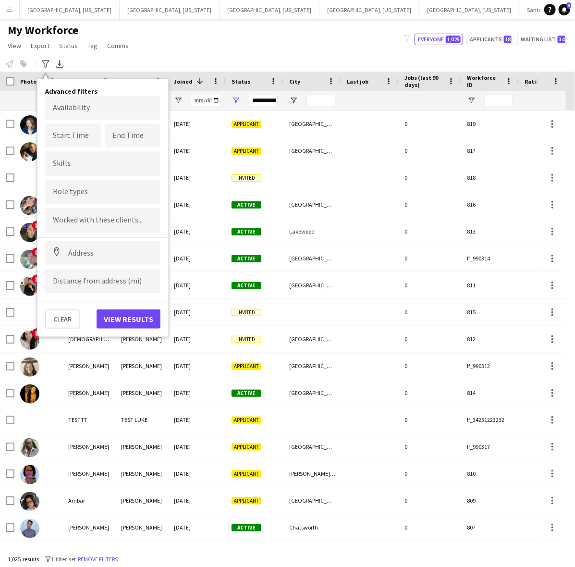
click at [91, 182] on div at bounding box center [102, 192] width 115 height 25
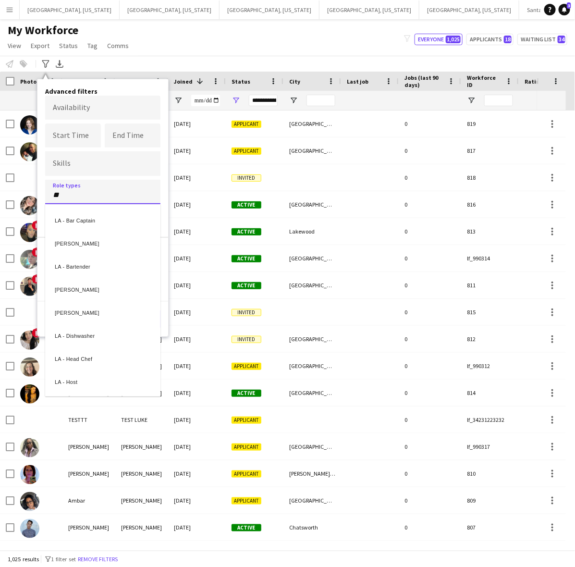
type input "**"
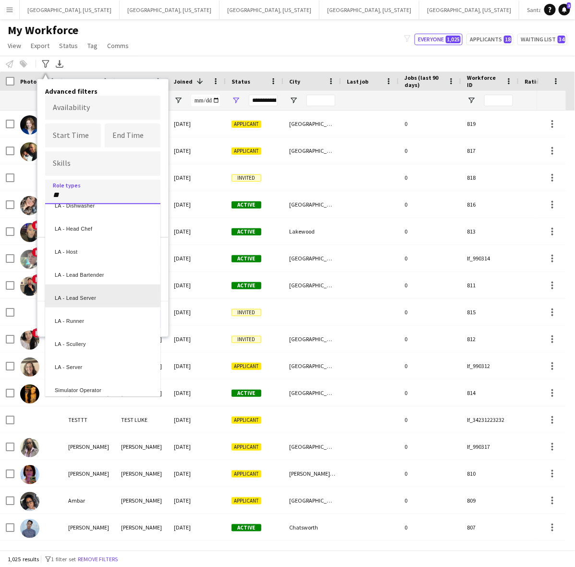
scroll to position [136, 0]
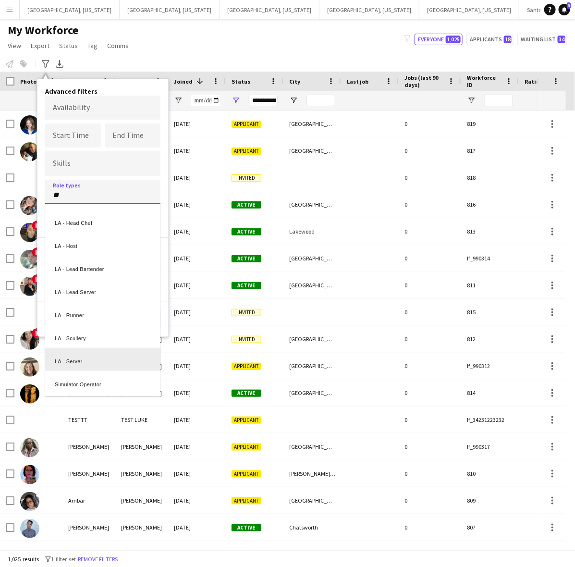
click at [102, 356] on div "LA - Server" at bounding box center [102, 359] width 115 height 23
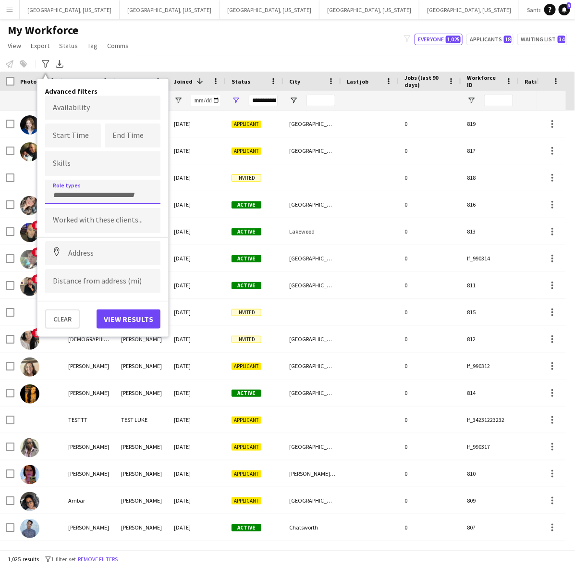
scroll to position [0, 0]
click at [130, 315] on button "View results" at bounding box center [129, 318] width 64 height 19
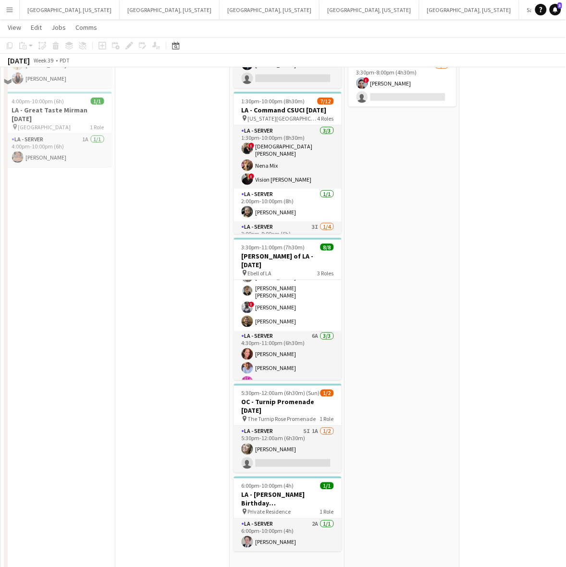
scroll to position [132, 0]
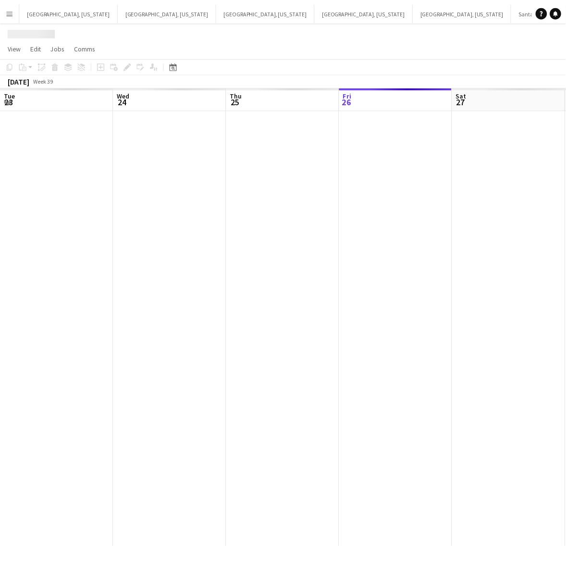
scroll to position [0, 229]
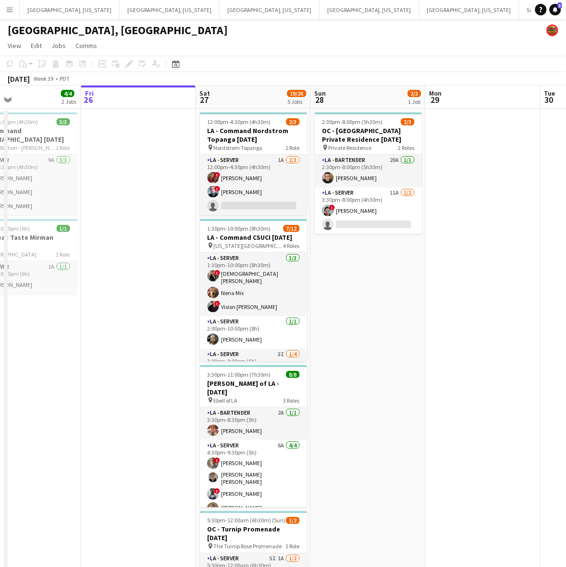
drag, startPoint x: 116, startPoint y: 349, endPoint x: 284, endPoint y: 361, distance: 168.6
click at [289, 357] on app-calendar-viewport "Tue 23 Wed 24 Thu 25 4/4 2 Jobs Fri 26 Sat 27 19/26 5 Jobs Sun 28 2/3 1 Job Mon…" at bounding box center [283, 393] width 566 height 615
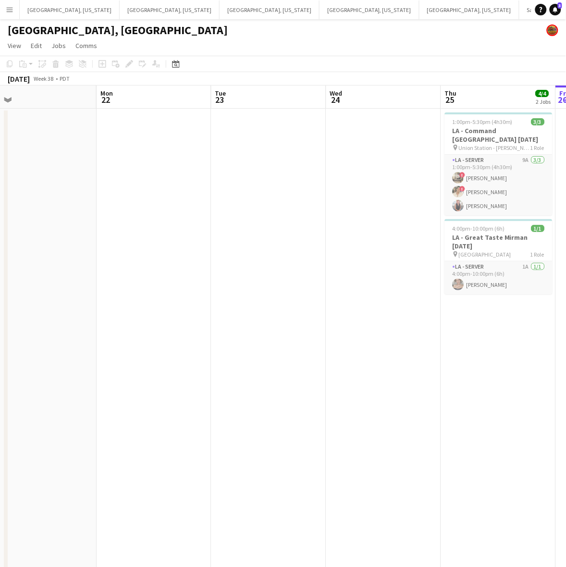
drag, startPoint x: 413, startPoint y: 332, endPoint x: 284, endPoint y: 344, distance: 129.3
click at [445, 325] on app-calendar-viewport "Fri 19 Sat 20 Sun 21 Mon 22 Tue 23 Wed 24 Thu 25 4/4 2 Jobs Fri 26 Sat 27 19/26…" at bounding box center [283, 393] width 566 height 615
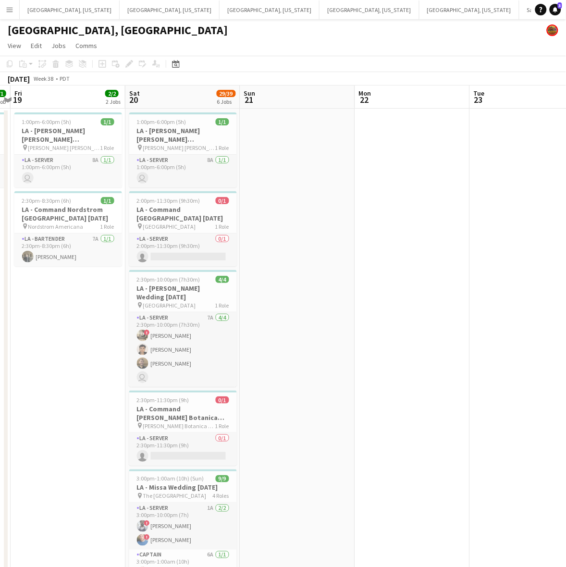
drag, startPoint x: 182, startPoint y: 355, endPoint x: 439, endPoint y: 301, distance: 262.6
click at [426, 307] on app-calendar-viewport "Wed 17 Thu 18 1/1 1 Job Fri 19 2/2 2 Jobs Sat 20 29/39 6 Jobs Sun 21 Mon 22 Tue…" at bounding box center [283, 433] width 566 height 694
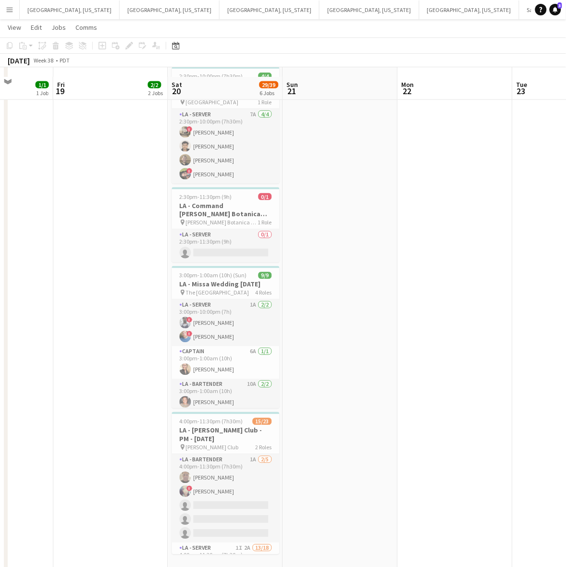
scroll to position [212, 0]
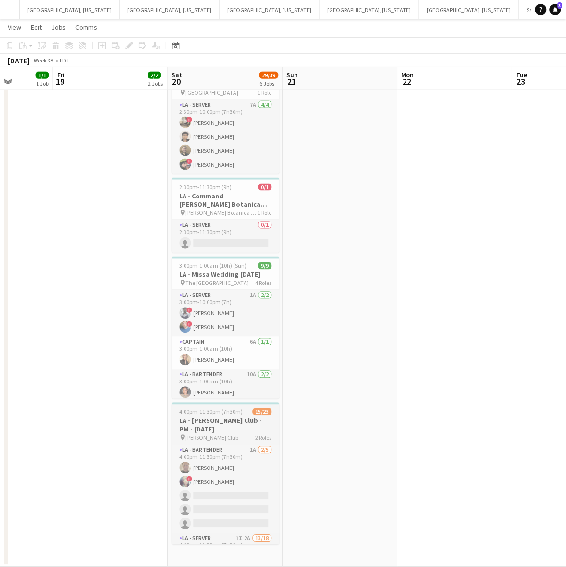
click at [246, 419] on h3 "LA - [PERSON_NAME] Club - PM - [DATE]" at bounding box center [226, 425] width 108 height 17
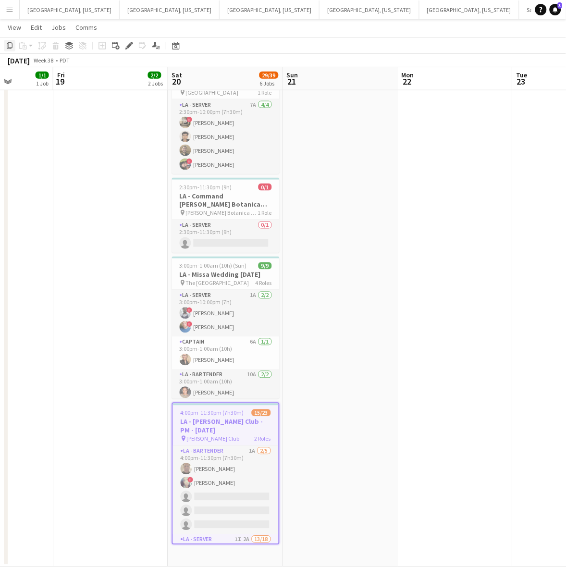
click at [10, 45] on icon "Copy" at bounding box center [10, 46] width 8 height 8
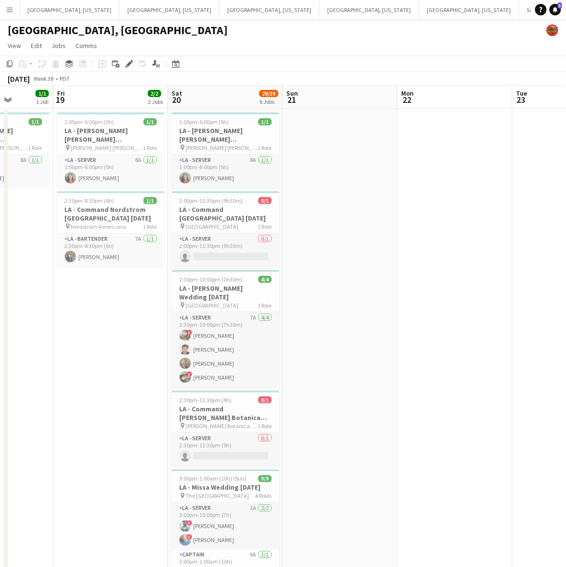
drag, startPoint x: 334, startPoint y: 262, endPoint x: 27, endPoint y: 302, distance: 309.5
click at [111, 294] on app-calendar-viewport "Tue 16 43/53 1 Job Wed 17 Thu 18 1/1 1 Job Fri 19 2/2 2 Jobs Sat 20 29/39 6 Job…" at bounding box center [283, 433] width 566 height 694
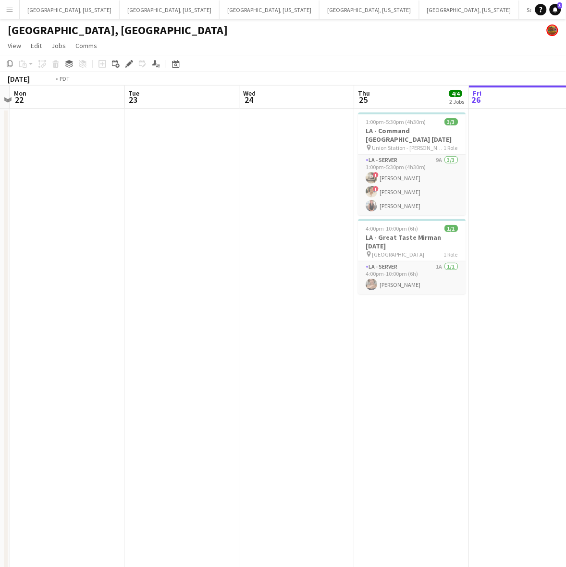
drag, startPoint x: 482, startPoint y: 302, endPoint x: 198, endPoint y: 354, distance: 288.6
click at [217, 350] on app-calendar-viewport "Fri 19 2/2 2 Jobs Sat 20 29/39 6 Jobs Sun 21 Mon 22 Tue 23 Wed 24 Thu 25 4/4 2 …" at bounding box center [283, 433] width 566 height 694
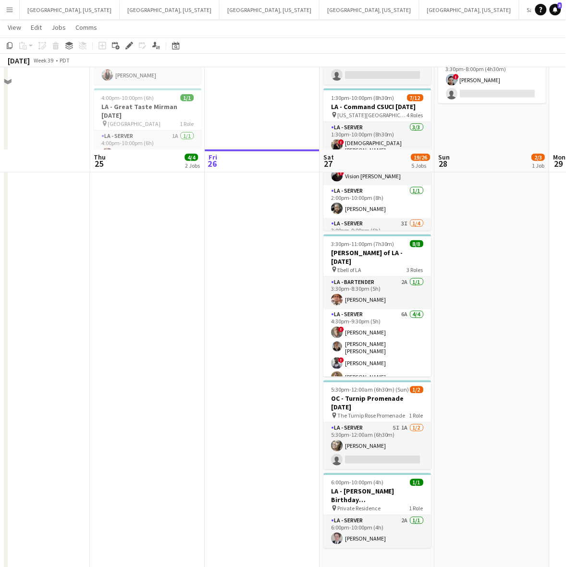
scroll to position [212, 0]
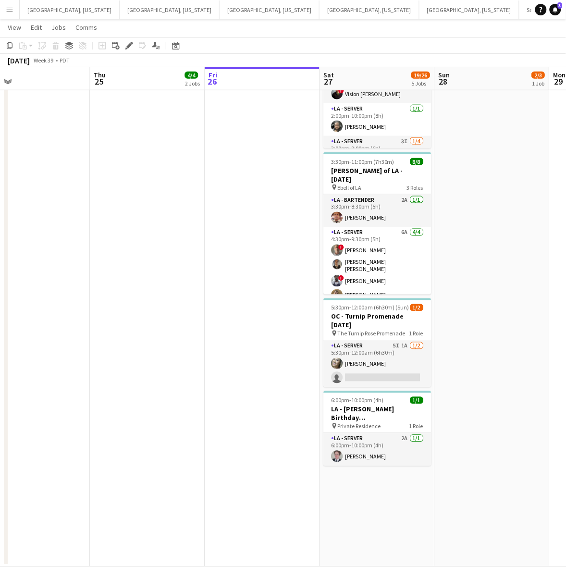
click at [381, 485] on app-date-cell "12:00pm-4:30pm (4h30m) 2/3 LA - Command Nordstrom Topanga [DATE] pin Nordstrom …" at bounding box center [377, 231] width 115 height 671
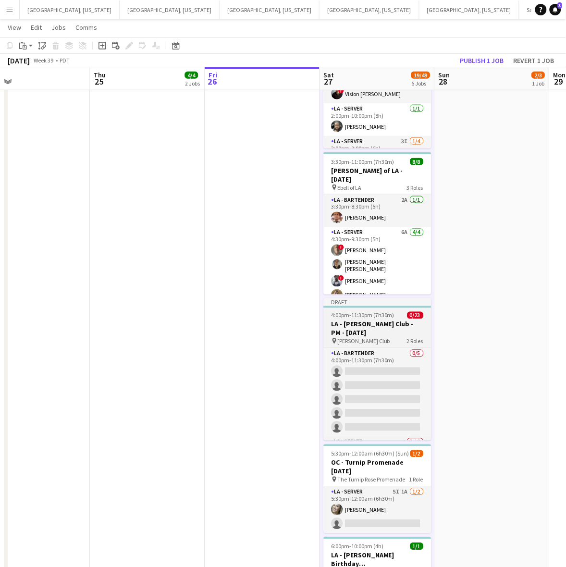
click at [384, 332] on h3 "LA - Jonathan Club - PM - 9.20.25" at bounding box center [378, 328] width 108 height 17
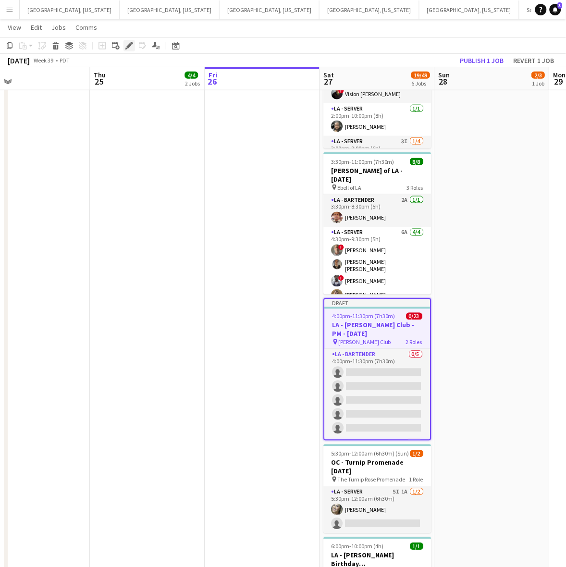
click at [126, 46] on icon "Edit" at bounding box center [129, 46] width 8 height 8
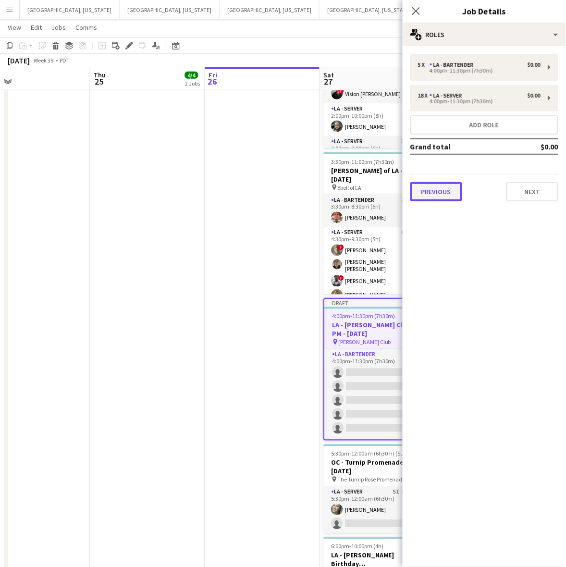
click at [442, 183] on button "Previous" at bounding box center [436, 191] width 52 height 19
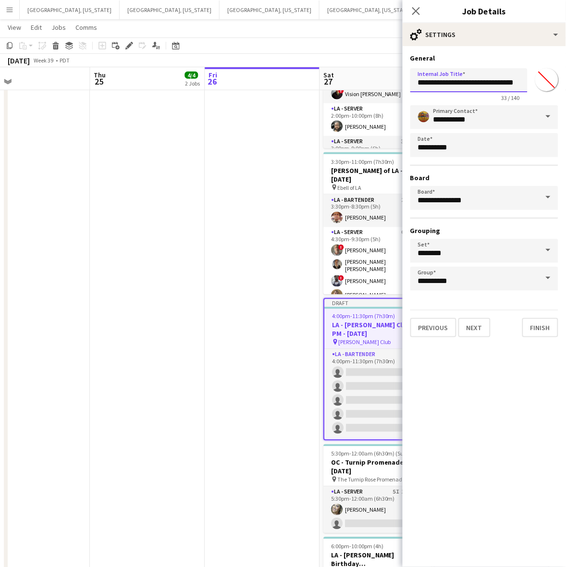
scroll to position [0, 2]
drag, startPoint x: 500, startPoint y: 82, endPoint x: 549, endPoint y: 90, distance: 50.1
click at [549, 90] on div "**********" at bounding box center [484, 82] width 148 height 37
type input "**********"
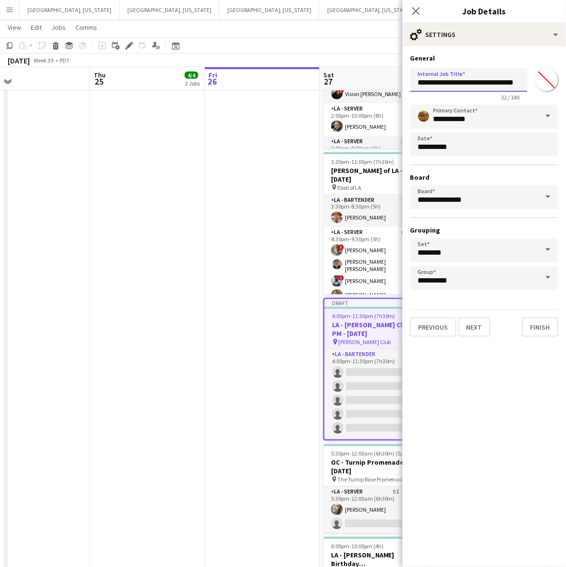
scroll to position [0, 2]
click at [488, 321] on button "Next" at bounding box center [474, 327] width 32 height 19
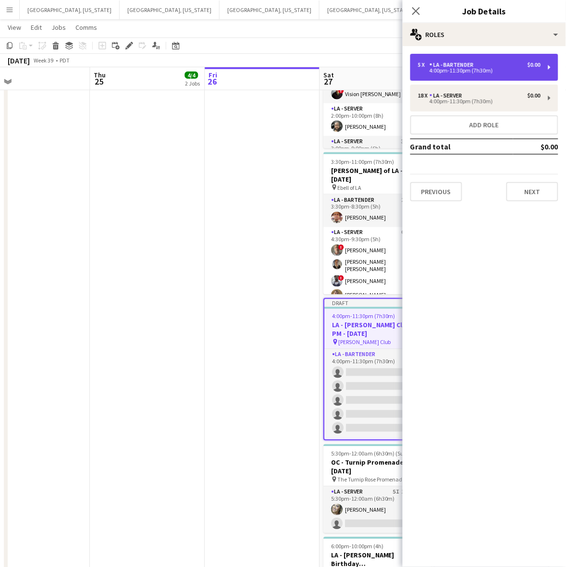
click at [452, 61] on div "5 x LA - Bartender $0.00 4:00pm-11:30pm (7h30m)" at bounding box center [484, 67] width 148 height 27
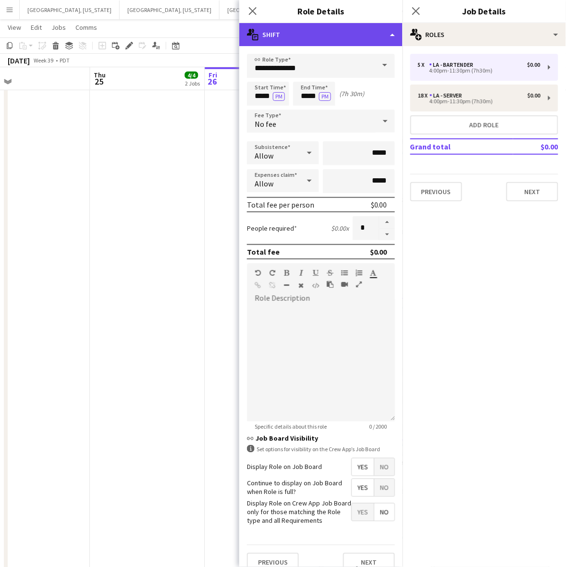
click at [326, 25] on div "multiple-actions-text Shift" at bounding box center [320, 34] width 163 height 23
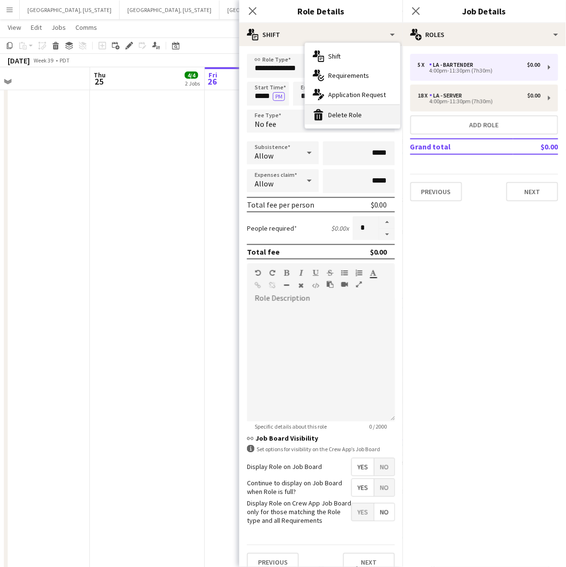
click at [332, 115] on div "bin-2 Delete Role" at bounding box center [352, 114] width 95 height 19
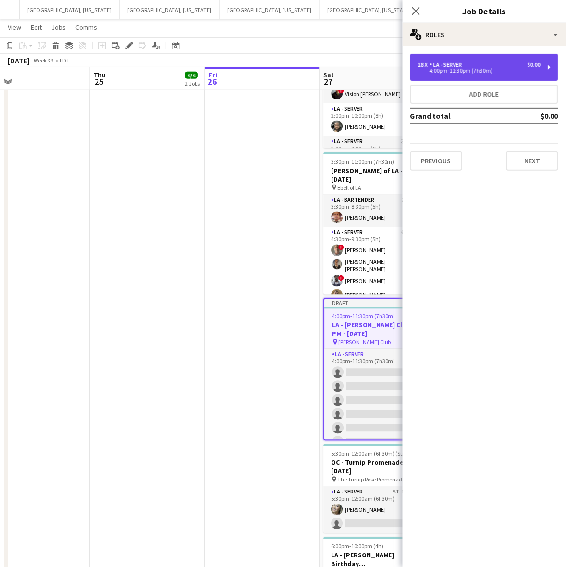
click at [464, 70] on div "4:00pm-11:30pm (7h30m)" at bounding box center [479, 70] width 123 height 5
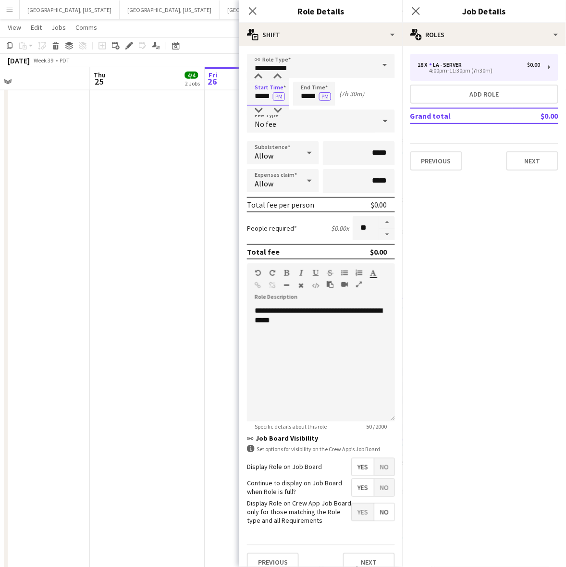
drag, startPoint x: 253, startPoint y: 95, endPoint x: 301, endPoint y: 101, distance: 48.4
click at [301, 101] on div "Start Time ***** PM End Time ***** PM (7h 30m)" at bounding box center [321, 94] width 148 height 24
type input "*****"
click at [325, 96] on button "PM" at bounding box center [325, 96] width 12 height 9
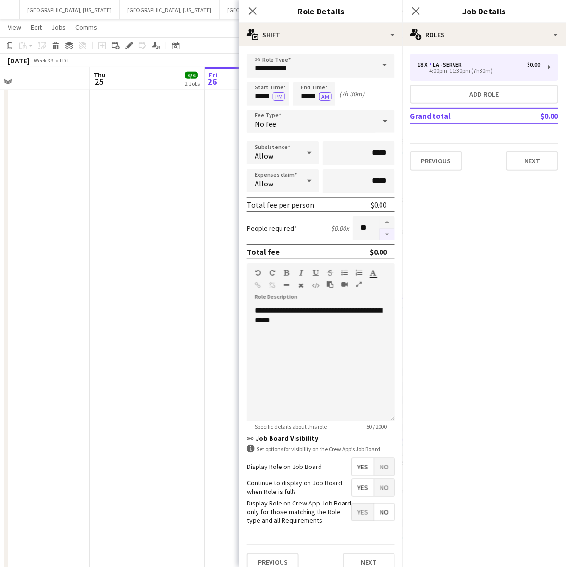
click at [380, 233] on button "button" at bounding box center [387, 235] width 15 height 12
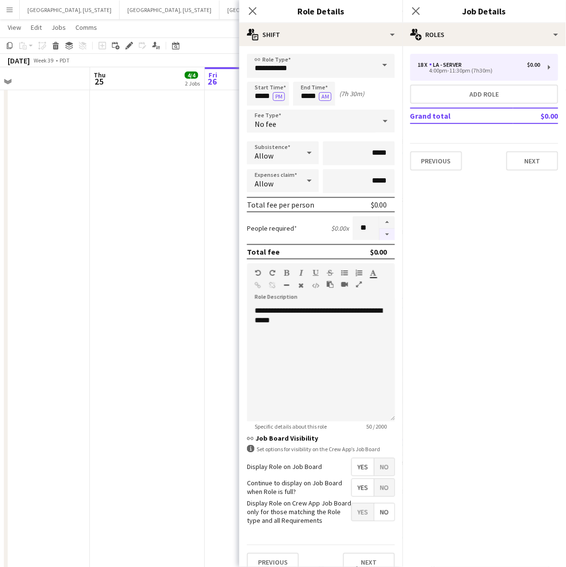
click at [380, 233] on button "button" at bounding box center [387, 235] width 15 height 12
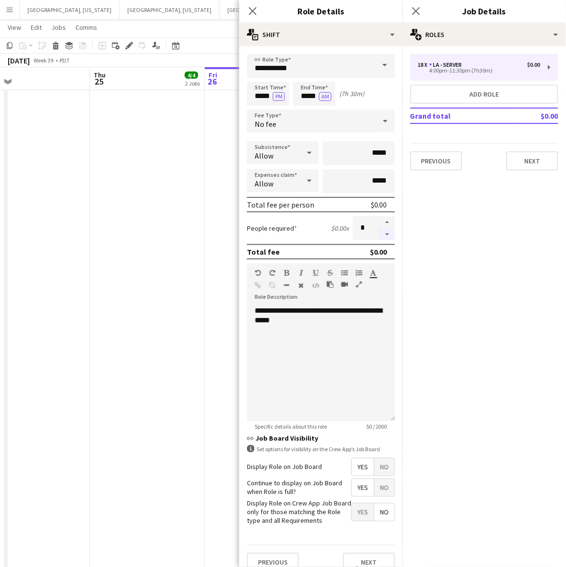
click at [380, 233] on button "button" at bounding box center [387, 235] width 15 height 12
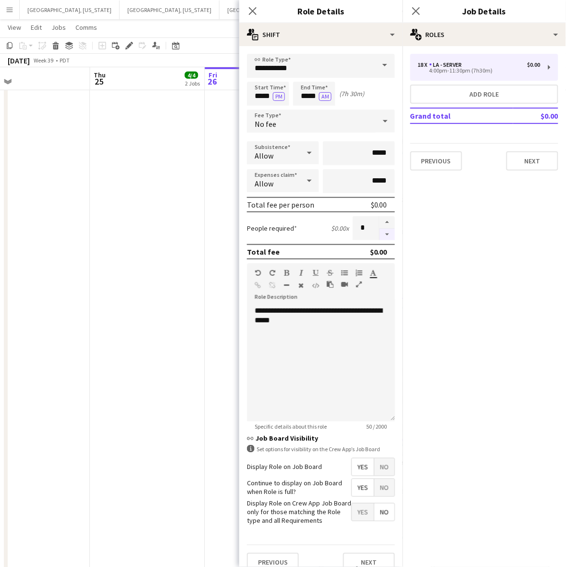
click at [380, 233] on button "button" at bounding box center [387, 235] width 15 height 12
type input "*"
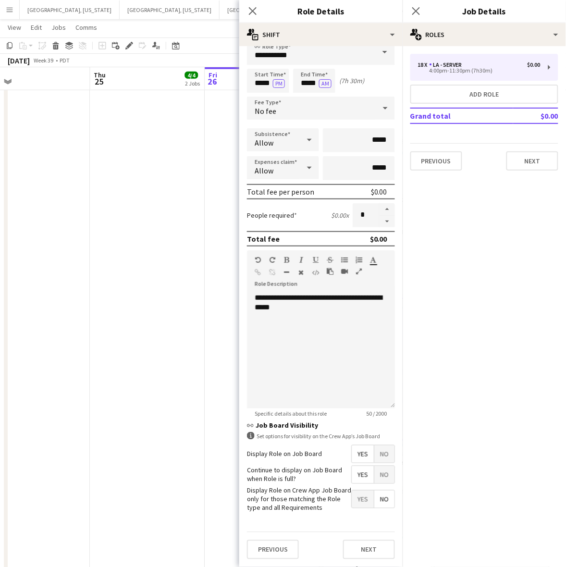
scroll to position [20, 0]
click at [374, 551] on button "Next" at bounding box center [369, 549] width 52 height 19
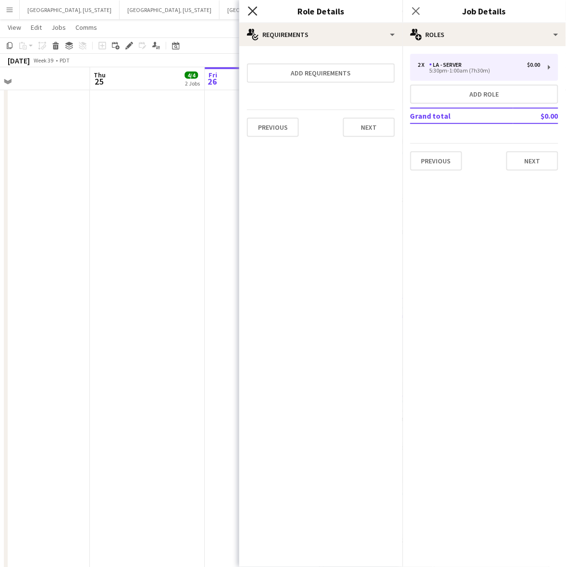
click at [250, 12] on icon "Close pop-in" at bounding box center [252, 10] width 9 height 9
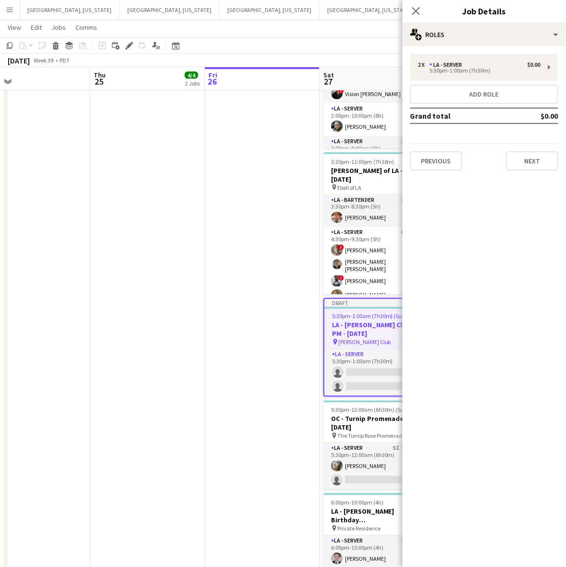
scroll to position [0, 409]
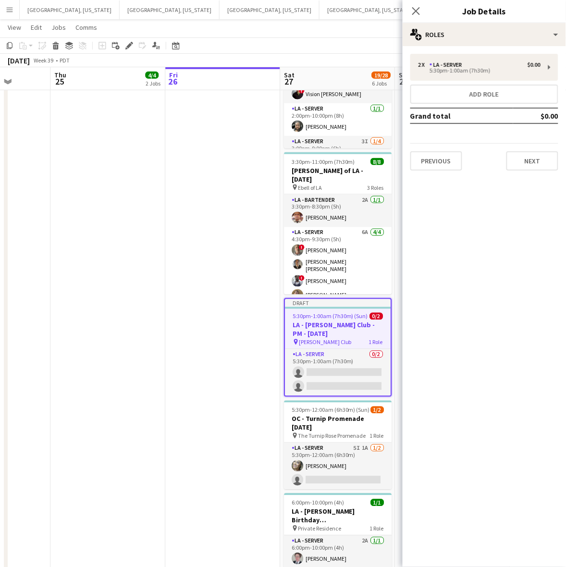
drag, startPoint x: 57, startPoint y: 416, endPoint x: -110, endPoint y: 484, distance: 180.0
click at [0, 484] on html "Menu Boards Boards Boards All jobs Status Workforce Workforce My Workforce Recr…" at bounding box center [283, 188] width 566 height 800
click at [533, 157] on button "Next" at bounding box center [532, 160] width 52 height 19
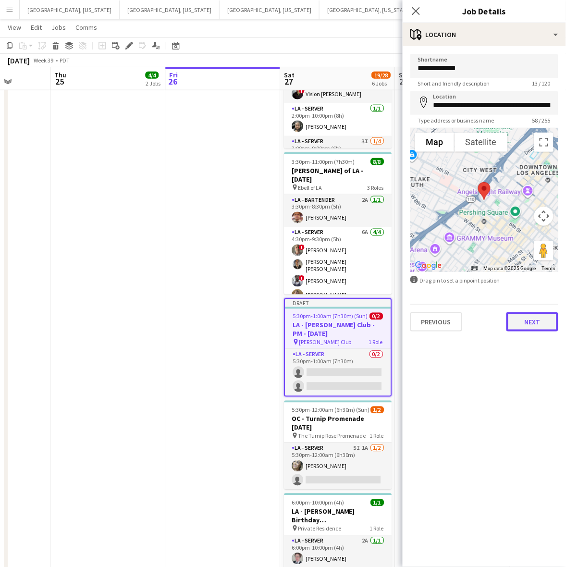
click at [539, 318] on button "Next" at bounding box center [532, 321] width 52 height 19
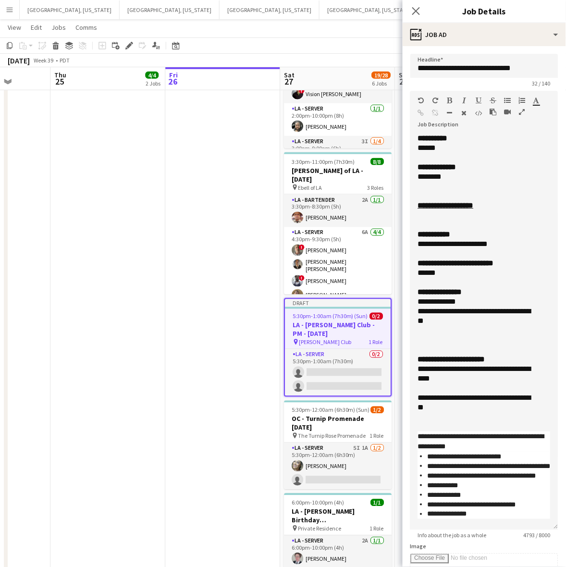
drag, startPoint x: 556, startPoint y: 185, endPoint x: 423, endPoint y: 380, distance: 235.5
click at [500, 515] on div "**********" at bounding box center [484, 332] width 148 height 396
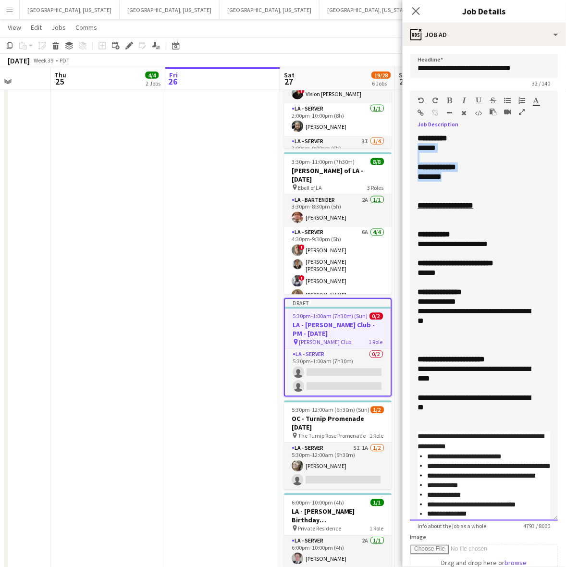
drag, startPoint x: 455, startPoint y: 172, endPoint x: 411, endPoint y: 151, distance: 48.8
click at [411, 151] on div "**********" at bounding box center [484, 327] width 148 height 387
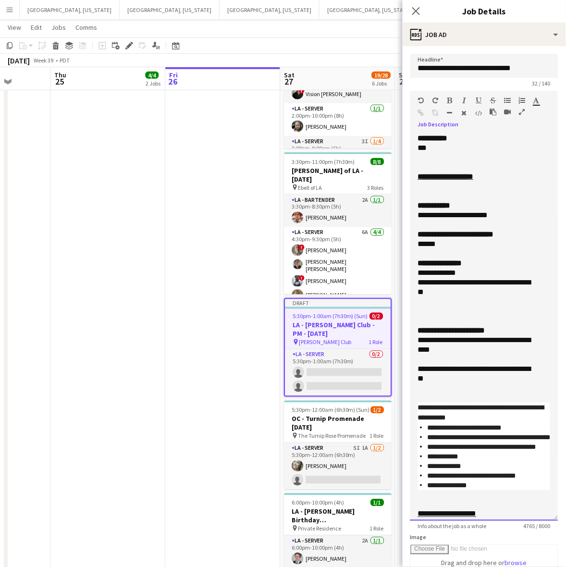
click at [495, 214] on div "**********" at bounding box center [475, 215] width 115 height 10
drag, startPoint x: 491, startPoint y: 233, endPoint x: 445, endPoint y: 234, distance: 45.7
click at [445, 234] on b "**********" at bounding box center [456, 234] width 76 height 7
click at [428, 244] on div "******" at bounding box center [475, 244] width 115 height 10
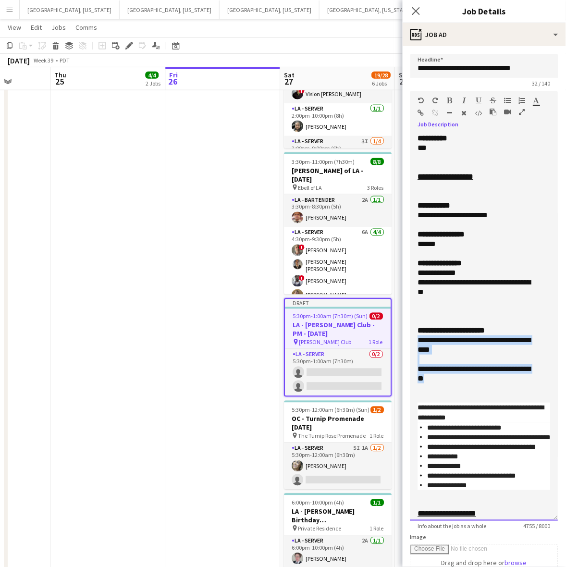
drag, startPoint x: 452, startPoint y: 377, endPoint x: 407, endPoint y: 341, distance: 57.0
click at [407, 341] on form "**********" at bounding box center [484, 429] width 163 height 751
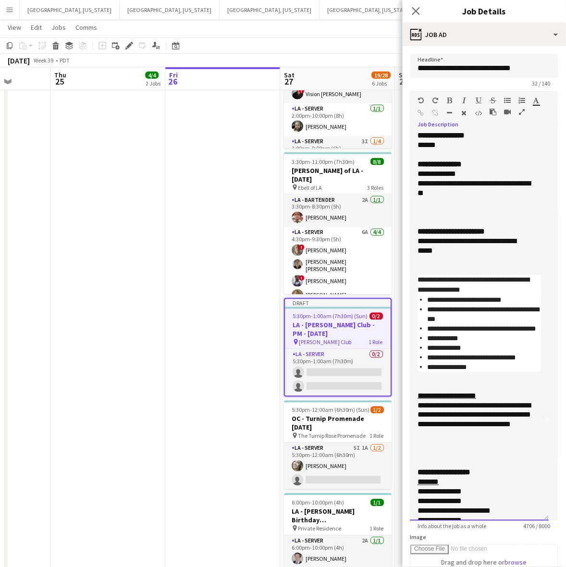
scroll to position [120, 0]
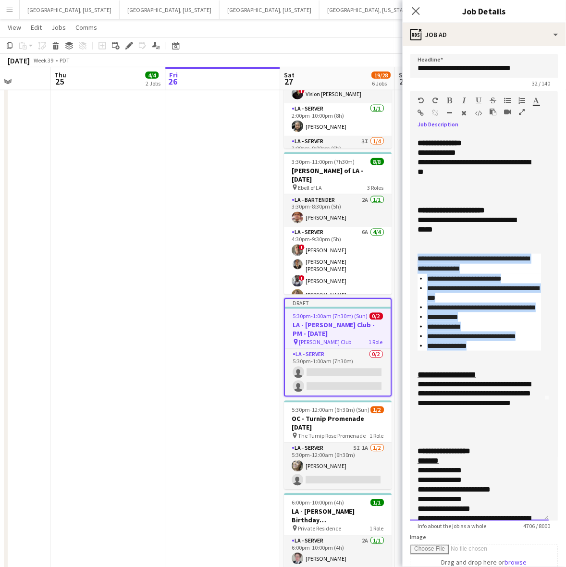
drag, startPoint x: 487, startPoint y: 358, endPoint x: 409, endPoint y: 250, distance: 133.6
click at [409, 250] on form "**********" at bounding box center [484, 429] width 163 height 751
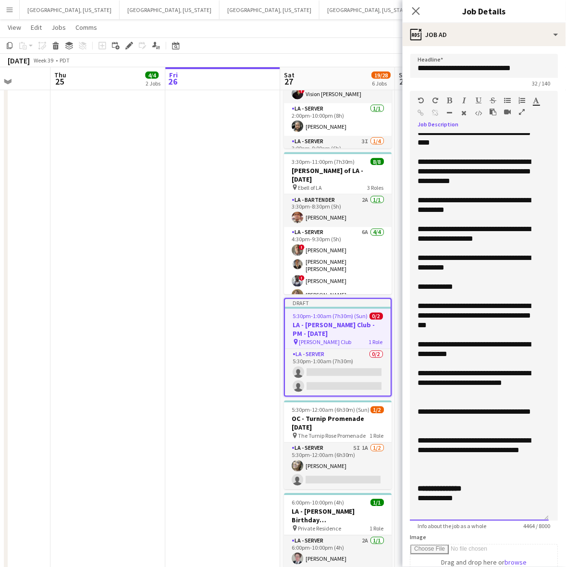
scroll to position [244, 0]
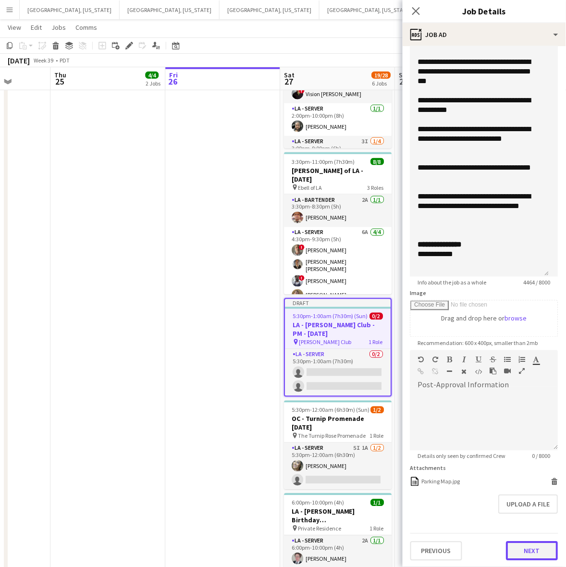
click at [525, 551] on button "Next" at bounding box center [532, 550] width 52 height 19
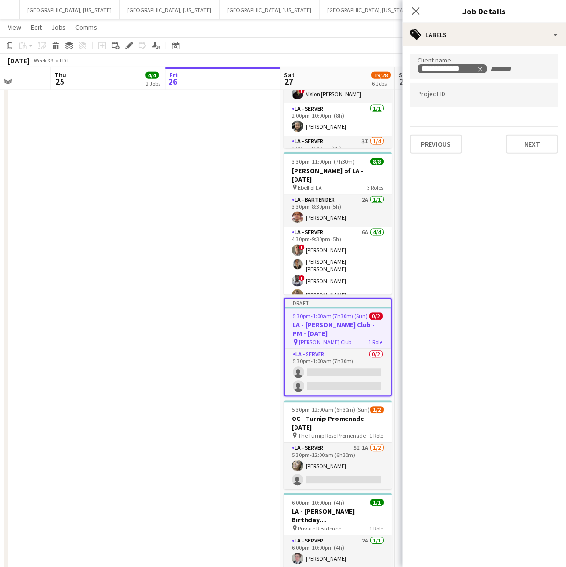
scroll to position [0, 0]
click at [535, 142] on button "Next" at bounding box center [532, 144] width 52 height 19
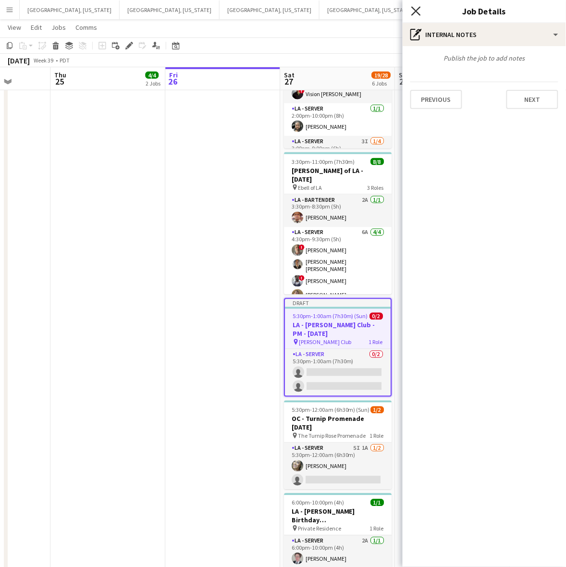
click at [417, 8] on icon "Close pop-in" at bounding box center [415, 10] width 9 height 9
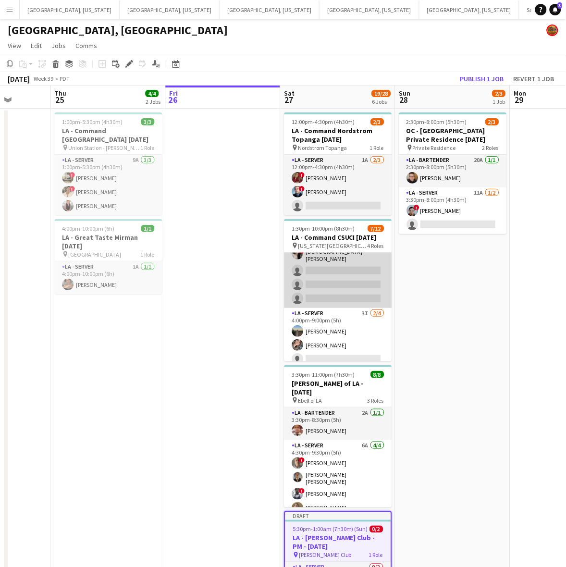
scroll to position [135, 0]
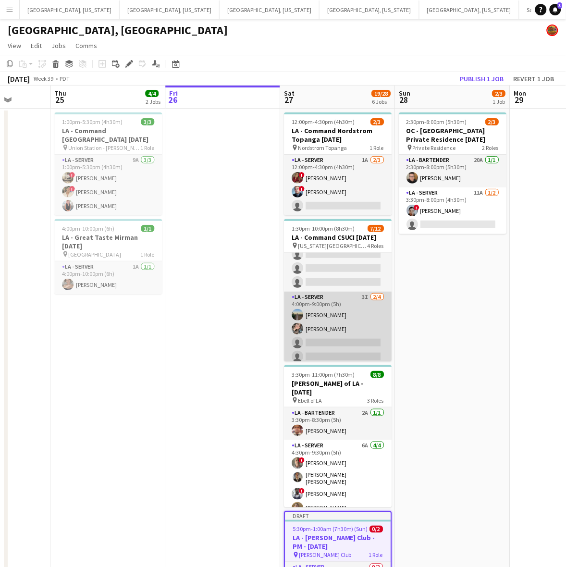
click at [334, 319] on app-card-role "LA - Server 3I 2/4 4:00pm-9:00pm (5h) Danielle Mulloy Janessa Revelez single-ne…" at bounding box center [338, 329] width 108 height 74
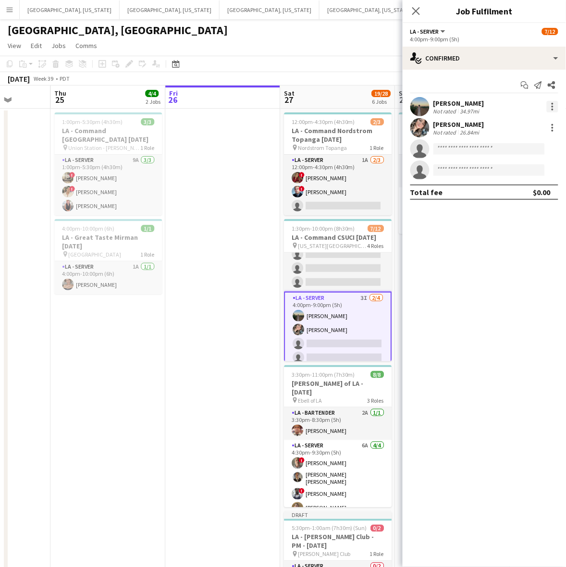
click at [555, 111] on div at bounding box center [553, 107] width 12 height 12
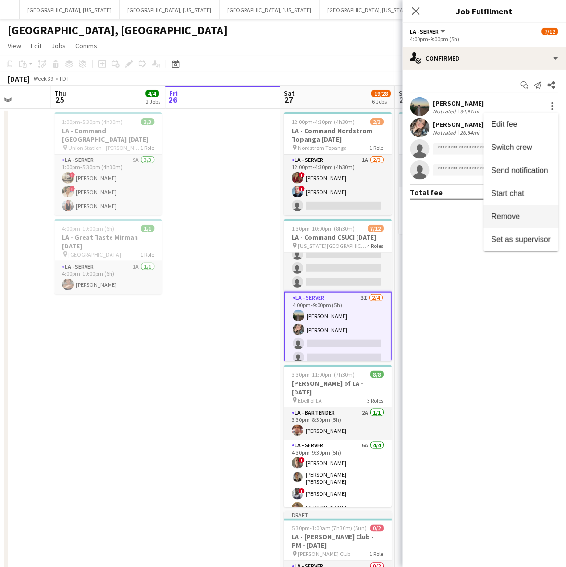
click at [521, 215] on span "Remove" at bounding box center [521, 216] width 60 height 9
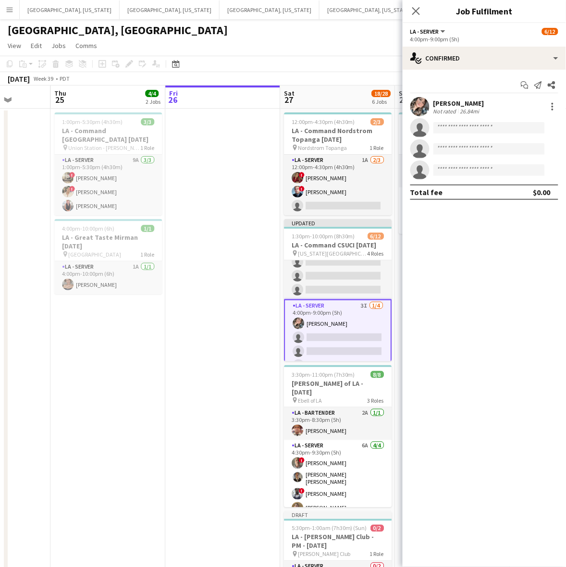
click at [364, 32] on div "[GEOGRAPHIC_DATA], [GEOGRAPHIC_DATA]" at bounding box center [283, 28] width 566 height 18
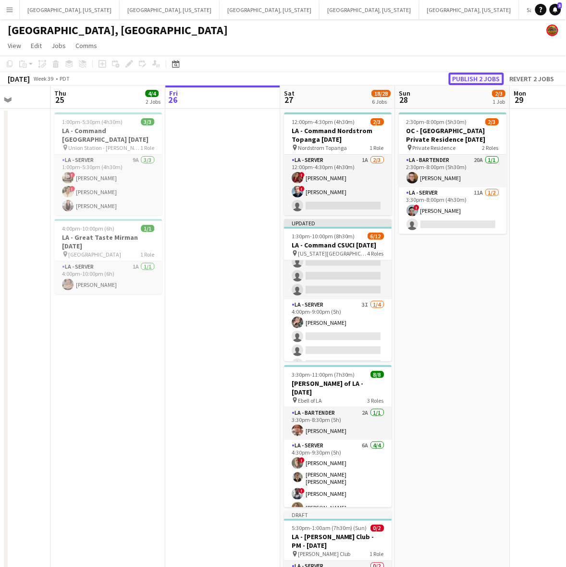
click at [481, 73] on button "Publish 2 jobs" at bounding box center [476, 79] width 55 height 12
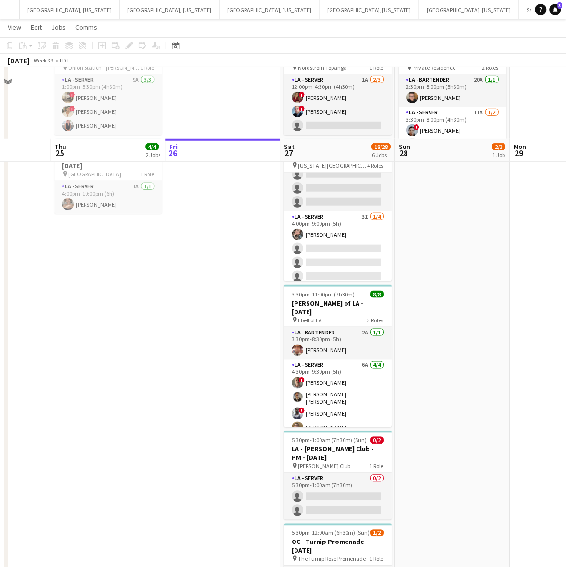
scroll to position [180, 0]
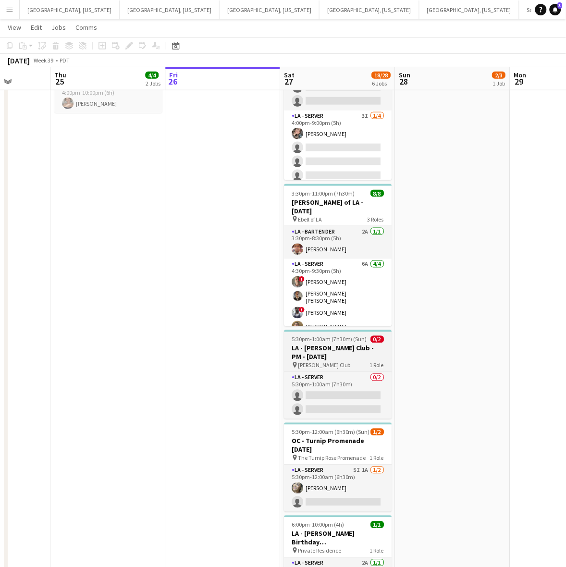
click at [347, 356] on h3 "LA - Jonathan Club - PM - 9.27.25" at bounding box center [338, 352] width 108 height 17
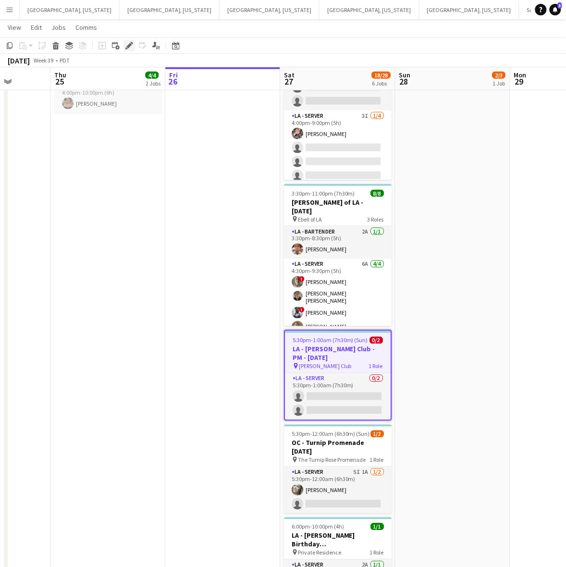
click at [126, 46] on icon "Edit" at bounding box center [129, 46] width 8 height 8
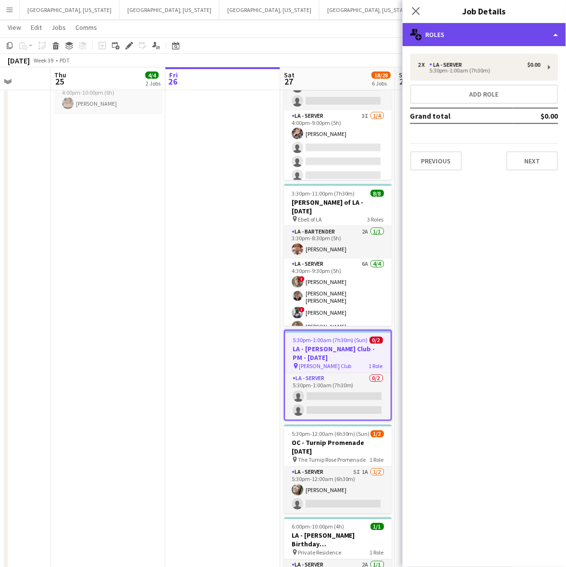
click at [477, 36] on div "multiple-users-add Roles" at bounding box center [484, 34] width 163 height 23
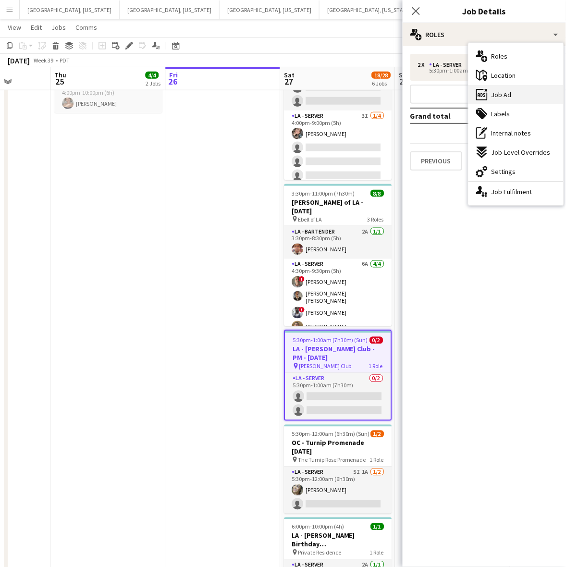
click at [508, 86] on div "ads-window Job Ad" at bounding box center [515, 94] width 95 height 19
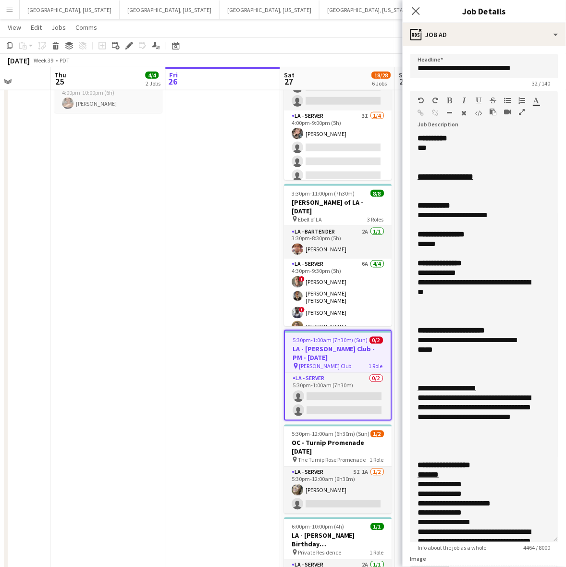
drag, startPoint x: 552, startPoint y: 183, endPoint x: 438, endPoint y: 358, distance: 209.5
click at [541, 528] on div "**********" at bounding box center [484, 338] width 148 height 409
click at [216, 327] on app-date-cell at bounding box center [222, 269] width 115 height 685
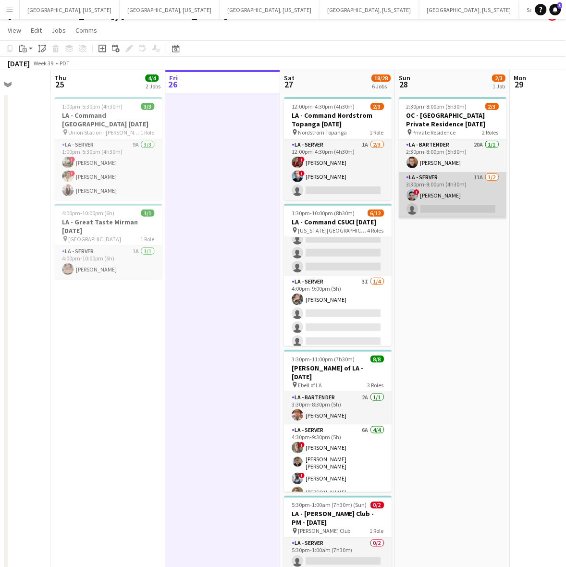
scroll to position [0, 0]
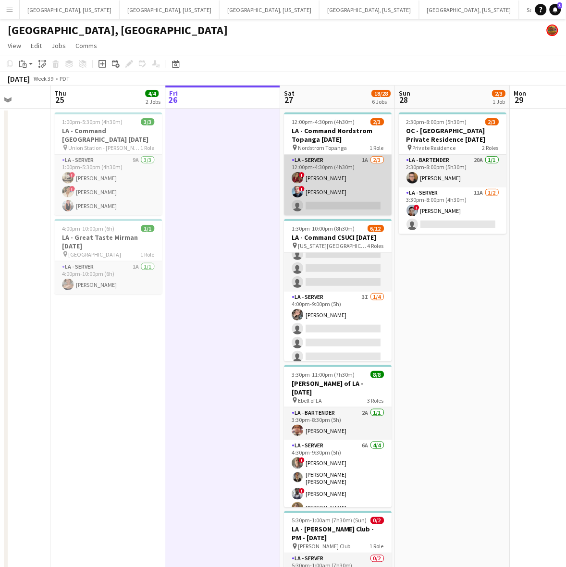
click at [349, 193] on app-card-role "LA - Server 1A 2/3 12:00pm-4:30pm (4h30m) ! Kristina Vo ! Edwin Segovia single-…" at bounding box center [338, 185] width 108 height 61
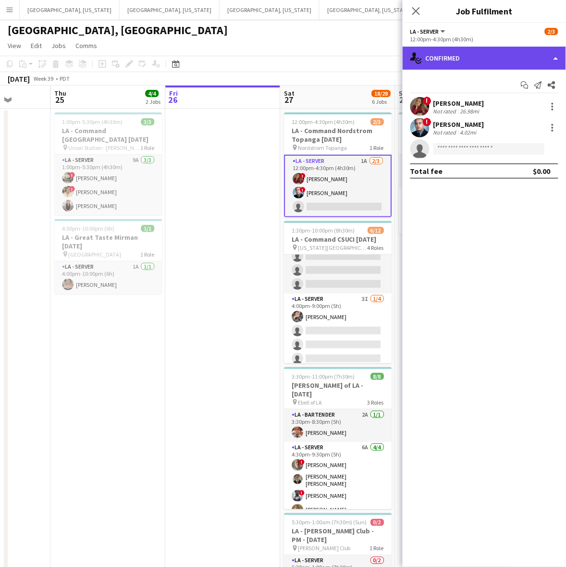
click at [444, 61] on div "single-neutral-actions-check-2 Confirmed" at bounding box center [484, 58] width 163 height 23
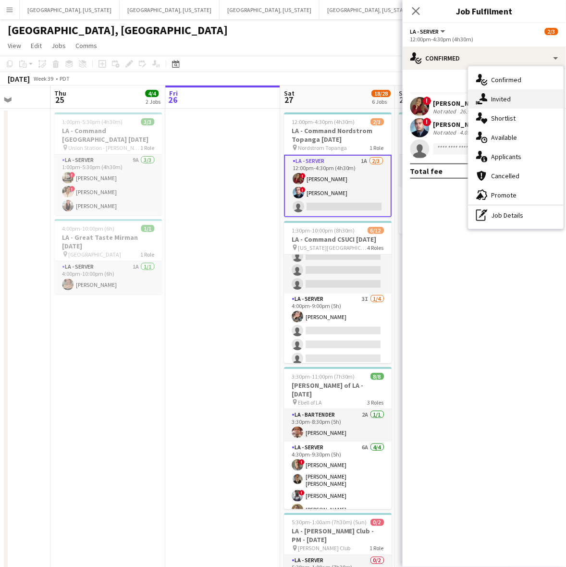
click at [479, 101] on icon "single-neutral-actions-share-1" at bounding box center [482, 99] width 12 height 12
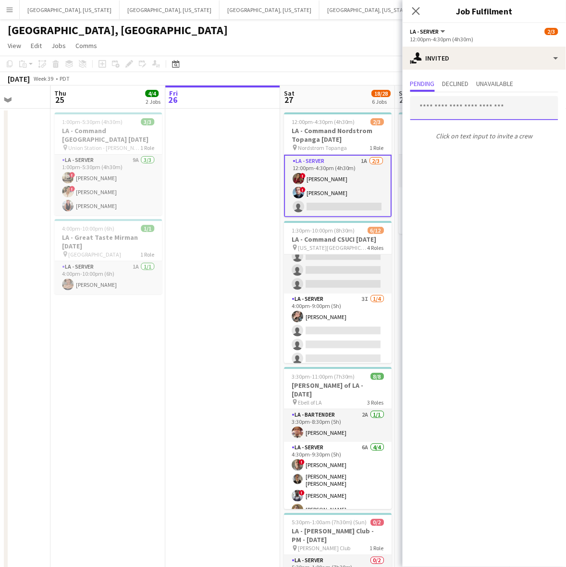
click at [471, 106] on input "text" at bounding box center [484, 108] width 148 height 24
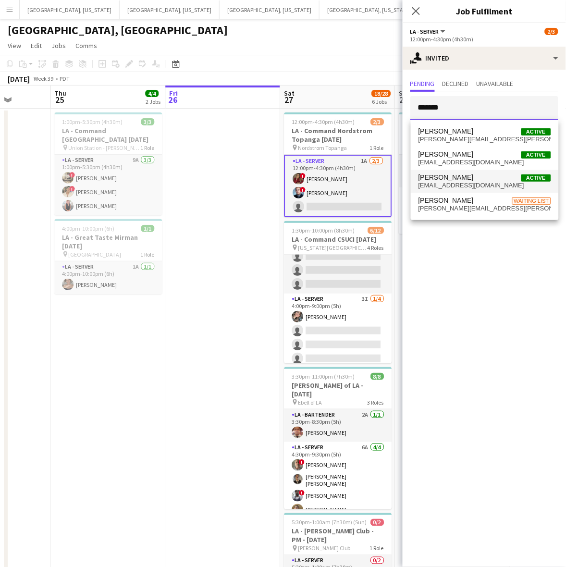
type input "*******"
click at [483, 182] on span "[EMAIL_ADDRESS][DOMAIN_NAME]" at bounding box center [484, 186] width 133 height 8
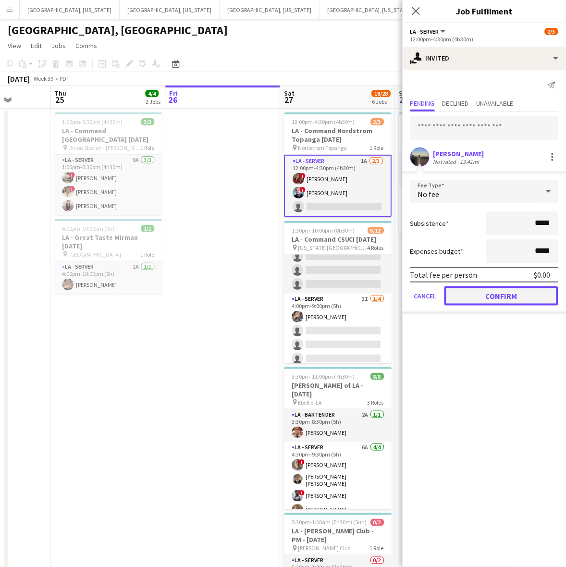
click at [486, 294] on button "Confirm" at bounding box center [501, 295] width 114 height 19
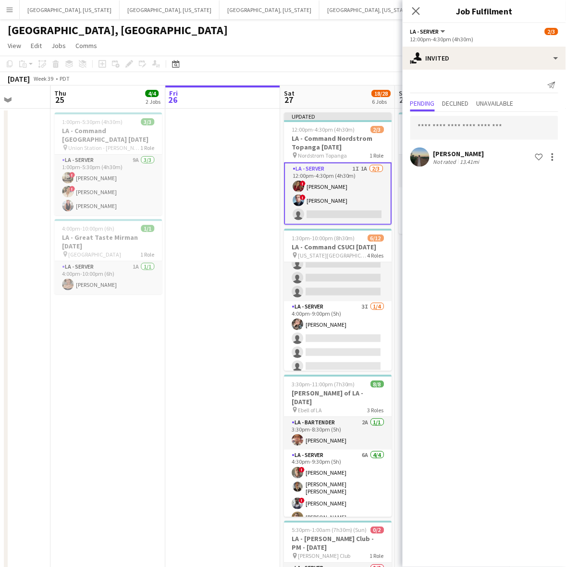
click at [367, 72] on div "September 2025 Week 39 • PDT Publish 1 job Revert 1 job" at bounding box center [283, 78] width 566 height 13
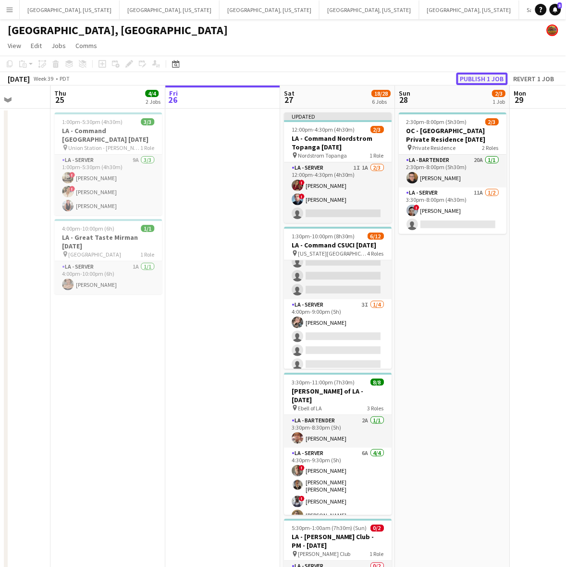
click at [477, 75] on button "Publish 1 job" at bounding box center [481, 79] width 51 height 12
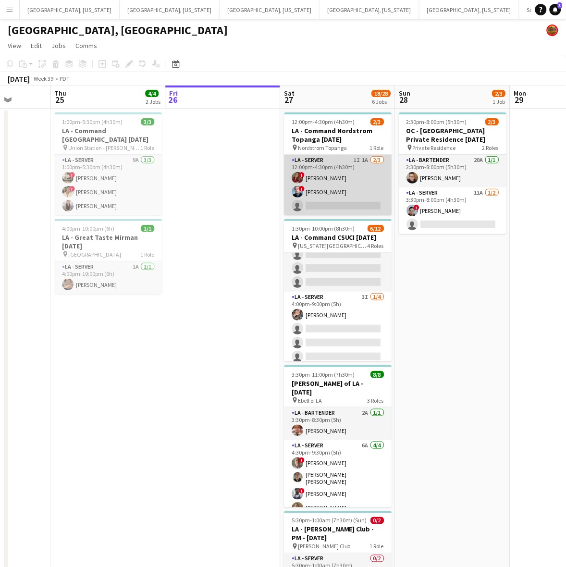
click at [334, 180] on app-card-role "LA - Server 1I 1A 2/3 12:00pm-4:30pm (4h30m) ! Kristina Vo ! Edwin Segovia sing…" at bounding box center [338, 185] width 108 height 61
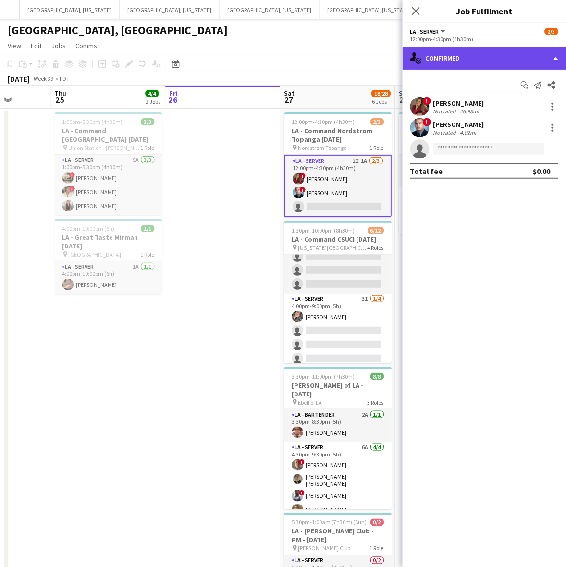
click at [453, 56] on div "single-neutral-actions-check-2 Confirmed" at bounding box center [484, 58] width 163 height 23
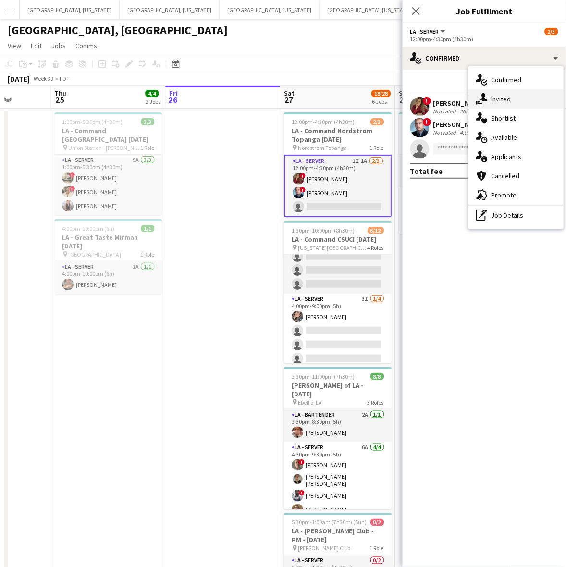
click at [496, 97] on span "Invited" at bounding box center [501, 99] width 20 height 9
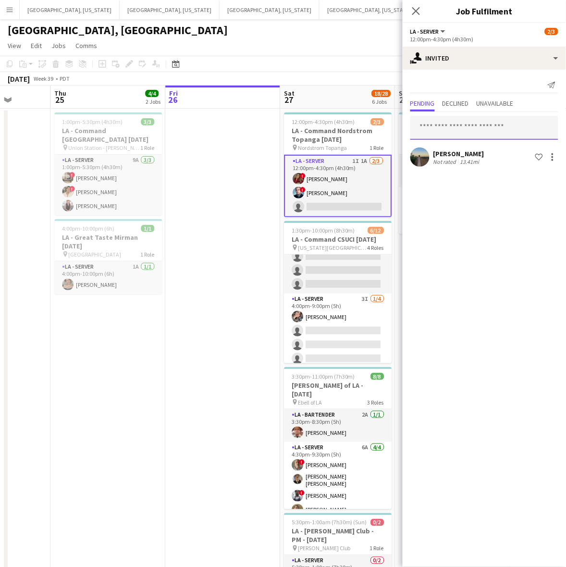
click at [455, 125] on input "text" at bounding box center [484, 128] width 148 height 24
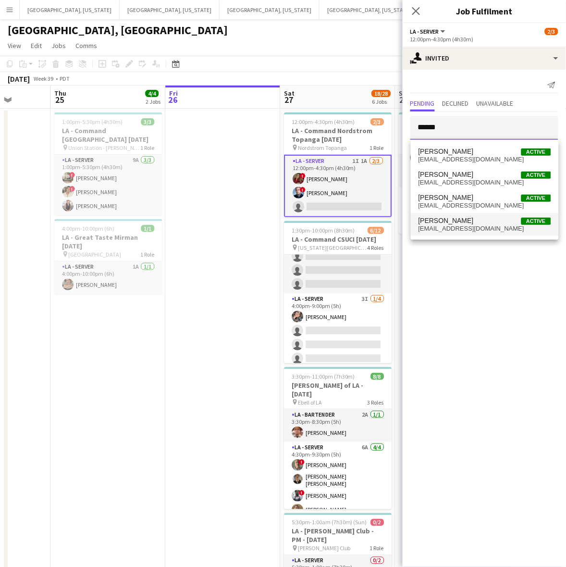
type input "******"
click at [489, 223] on span "Jeremy Zepeda Active" at bounding box center [484, 221] width 133 height 8
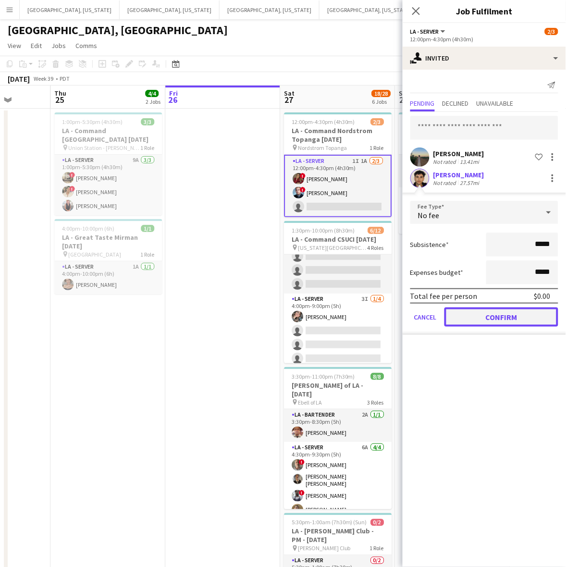
click at [512, 319] on button "Confirm" at bounding box center [501, 316] width 114 height 19
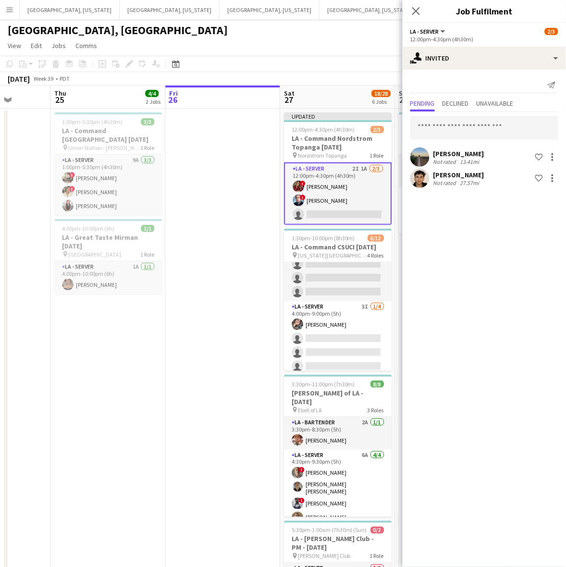
click at [317, 47] on app-page-menu "View Day view expanded Day view collapsed Month view Date picker Jump to today …" at bounding box center [283, 46] width 566 height 18
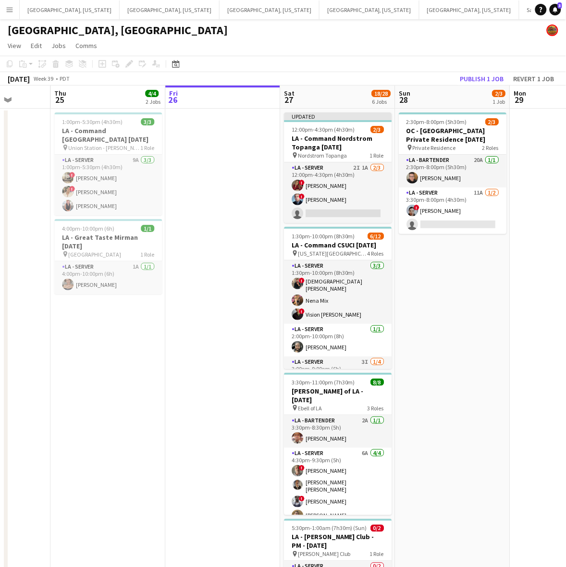
click at [226, 336] on app-date-cell at bounding box center [222, 455] width 115 height 693
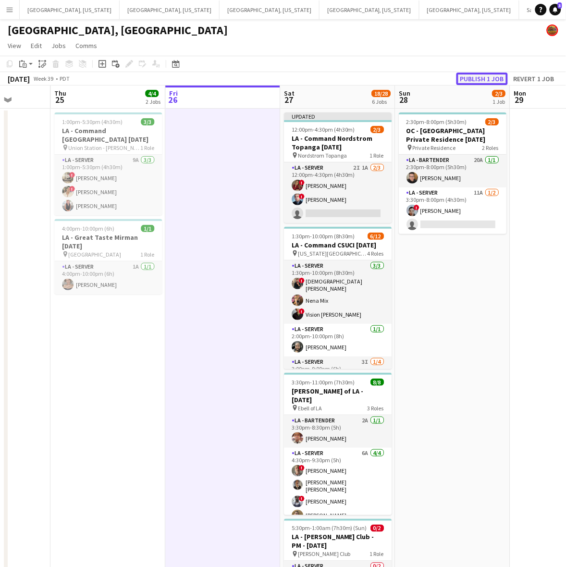
click at [495, 76] on button "Publish 1 job" at bounding box center [481, 79] width 51 height 12
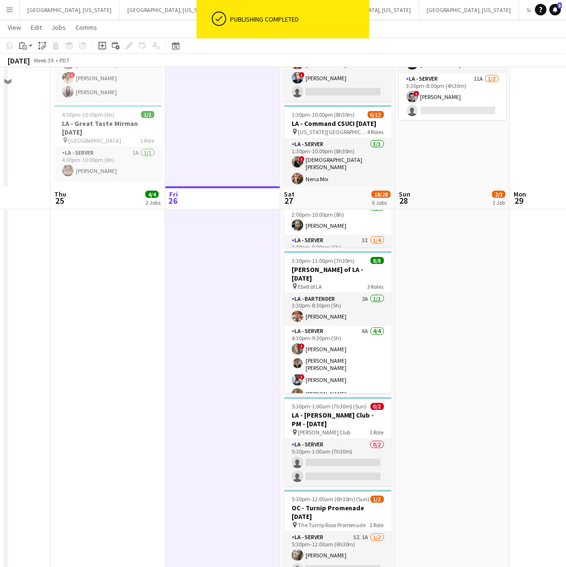
scroll to position [233, 0]
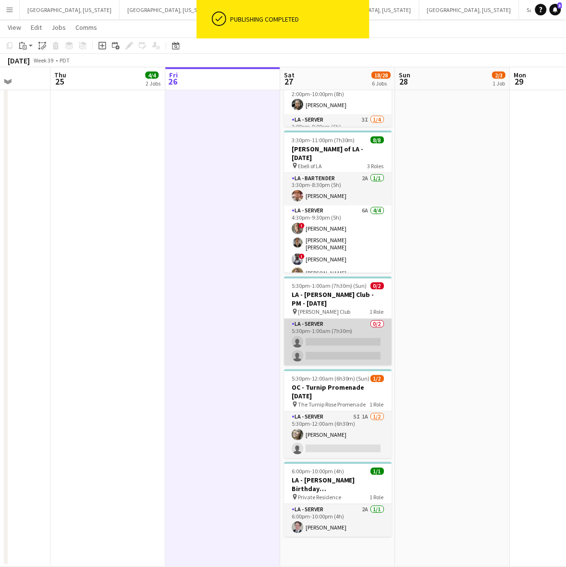
click at [340, 338] on app-card-role "LA - Server 0/2 5:30pm-1:00am (7h30m) single-neutral-actions single-neutral-act…" at bounding box center [338, 342] width 108 height 47
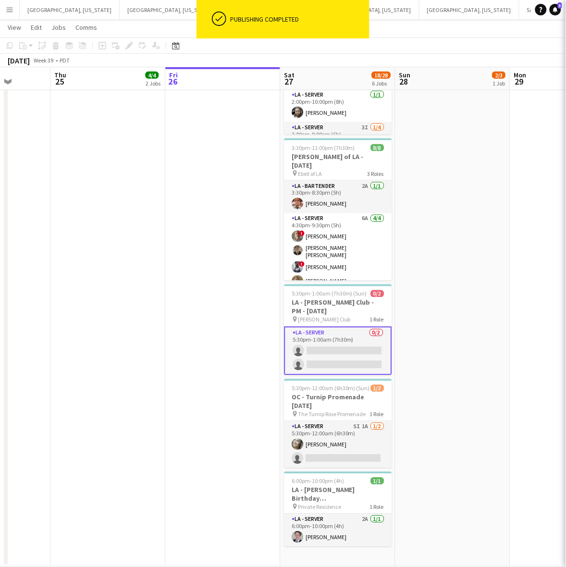
scroll to position [226, 0]
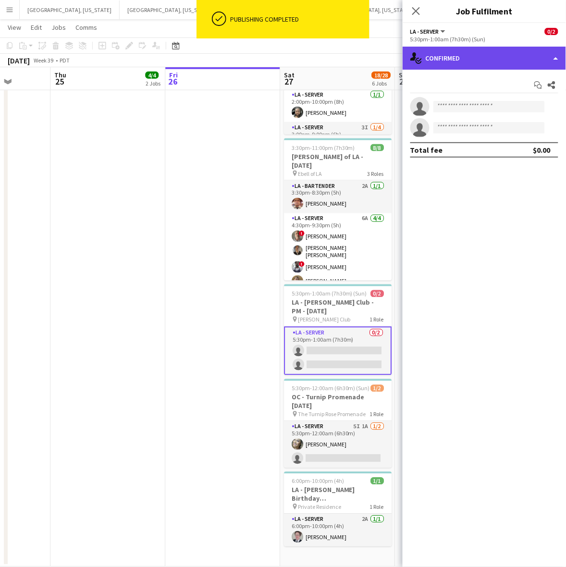
click at [483, 66] on div "single-neutral-actions-check-2 Confirmed" at bounding box center [484, 58] width 163 height 23
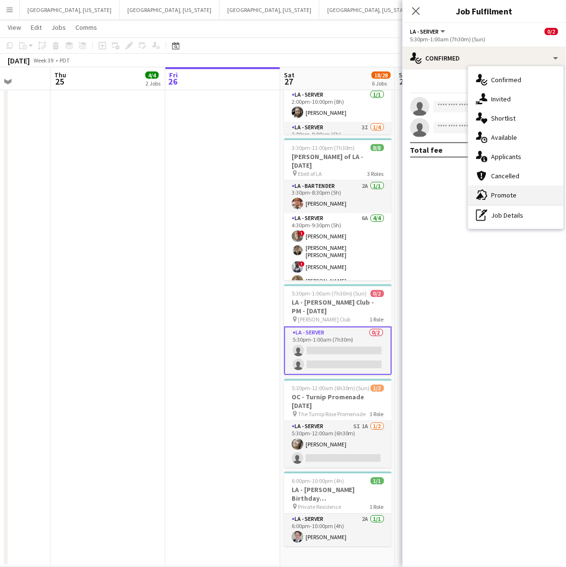
click at [491, 193] on span "Promote" at bounding box center [503, 195] width 25 height 9
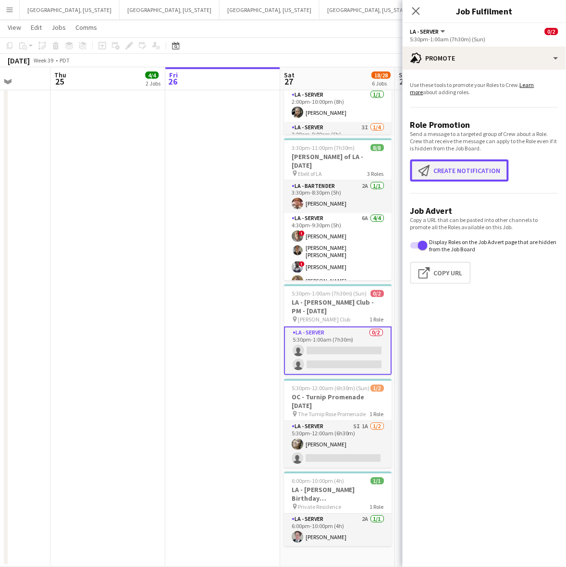
click at [476, 174] on button "Create notification Create notification" at bounding box center [459, 171] width 98 height 22
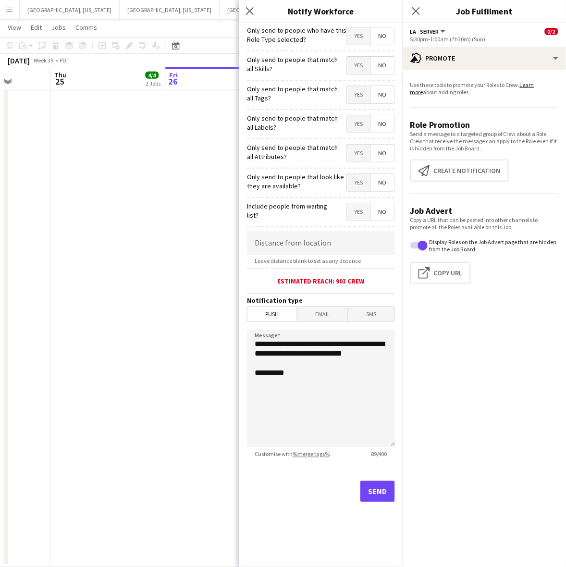
click at [357, 39] on span "Yes" at bounding box center [359, 35] width 24 height 17
click at [378, 496] on button "Send" at bounding box center [377, 491] width 35 height 21
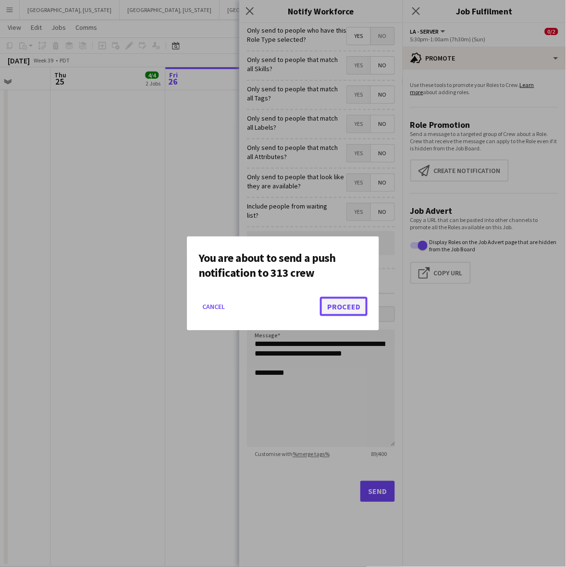
click at [352, 316] on button "Proceed" at bounding box center [344, 306] width 48 height 19
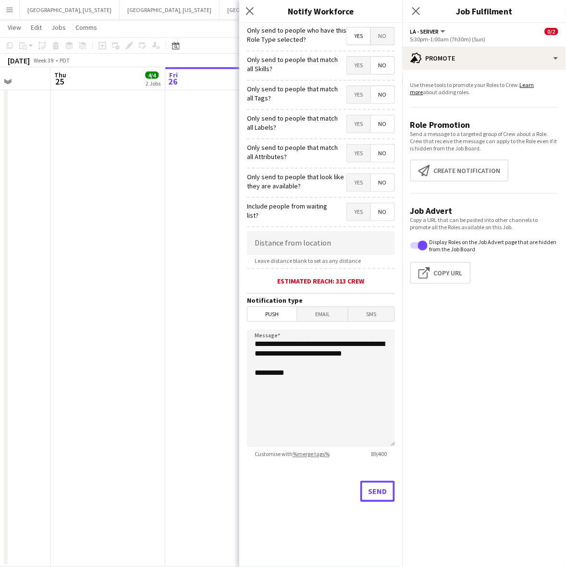
scroll to position [226, 0]
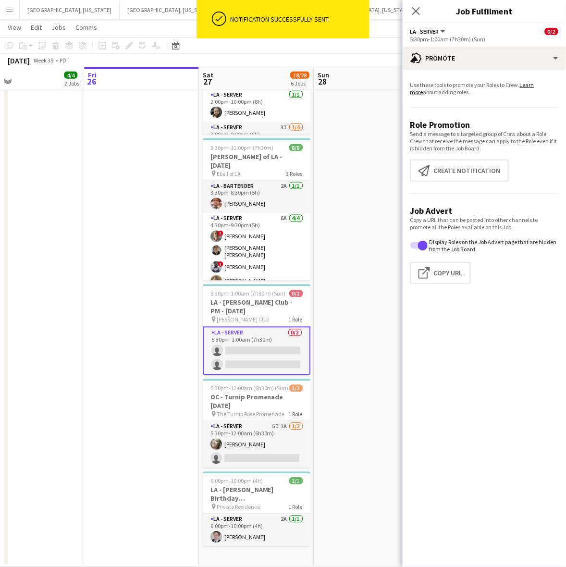
drag, startPoint x: 229, startPoint y: 311, endPoint x: 143, endPoint y: 326, distance: 87.2
click at [144, 325] on app-calendar-viewport "Sun 21 Mon 22 Tue 23 Wed 24 Thu 25 4/4 2 Jobs Fri 26 Sat 27 18/28 6 Jobs Sun 28…" at bounding box center [283, 189] width 566 height 755
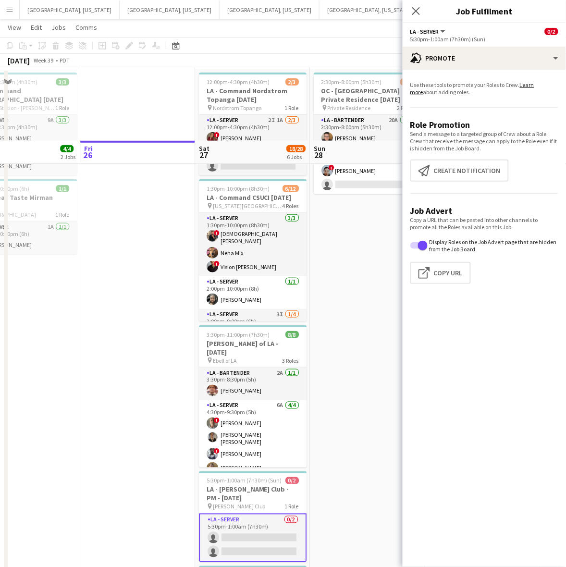
scroll to position [0, 0]
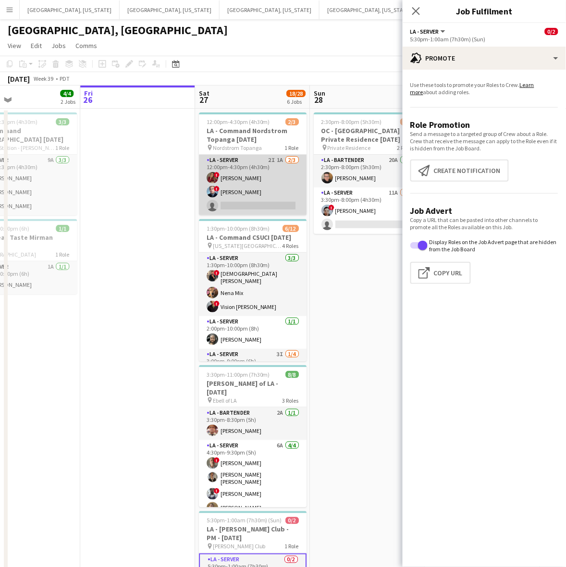
click at [257, 173] on app-card-role "LA - Server 2I 1A 2/3 12:00pm-4:30pm (4h30m) ! Kristina Vo ! Edwin Segovia sing…" at bounding box center [253, 185] width 108 height 61
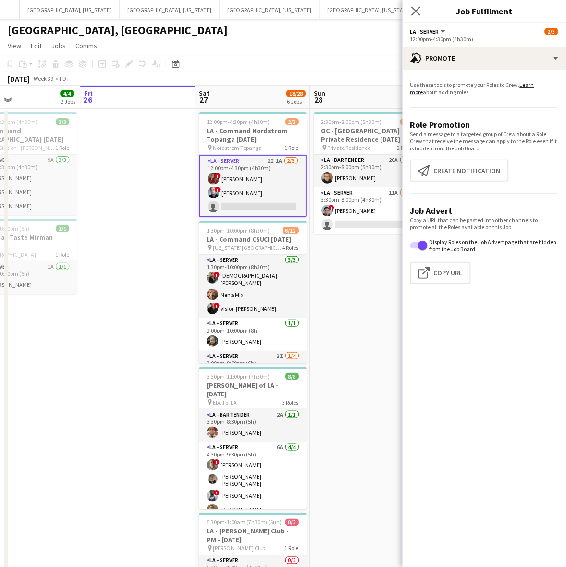
click at [411, 12] on app-icon "Close pop-in" at bounding box center [416, 11] width 14 height 14
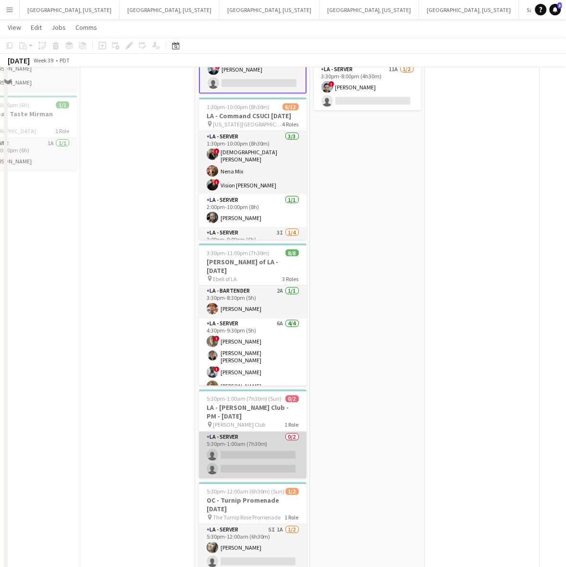
scroll to position [226, 0]
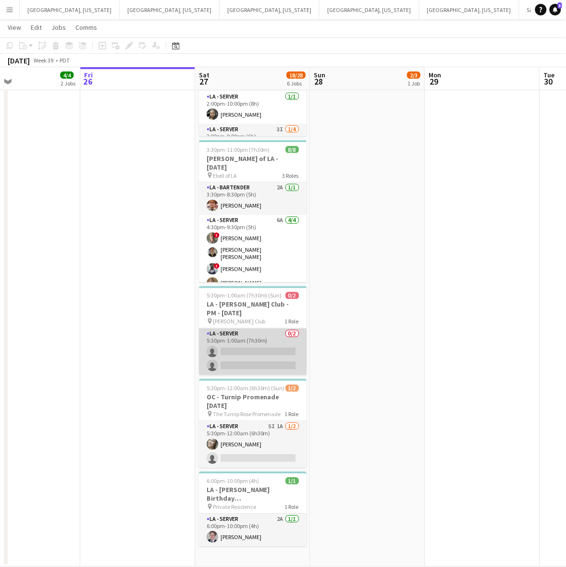
click at [272, 335] on app-card-role "LA - Server 0/2 5:30pm-1:00am (7h30m) single-neutral-actions single-neutral-act…" at bounding box center [253, 352] width 108 height 47
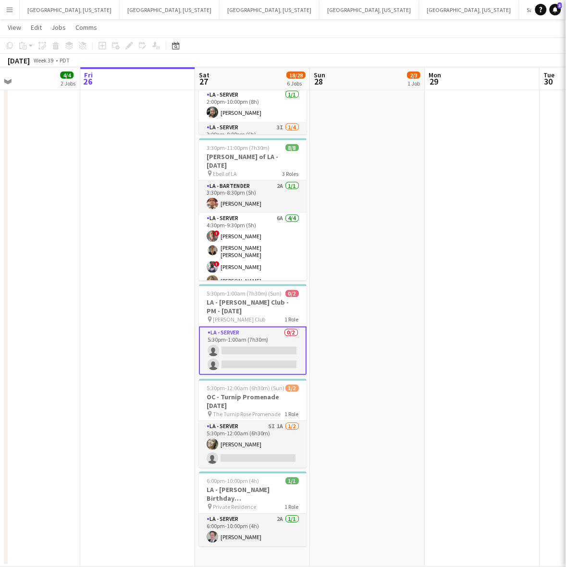
scroll to position [0, 493]
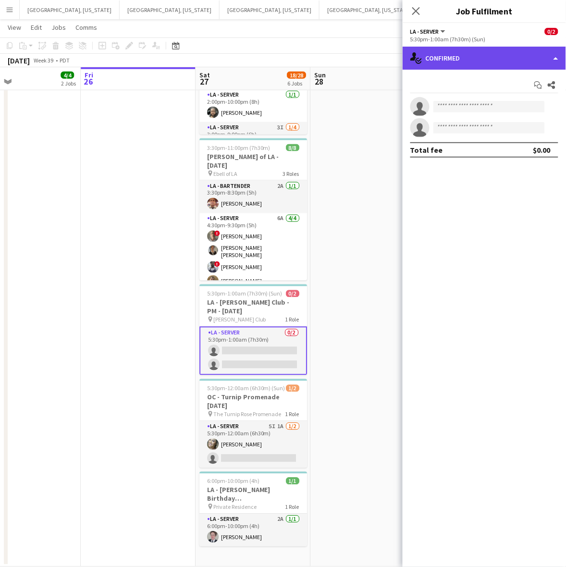
click at [481, 57] on div "single-neutral-actions-check-2 Confirmed" at bounding box center [484, 58] width 163 height 23
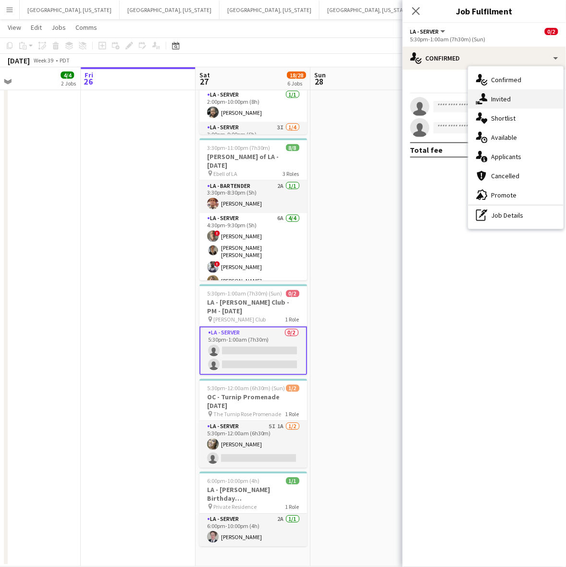
click at [513, 101] on div "single-neutral-actions-share-1 Invited" at bounding box center [515, 98] width 95 height 19
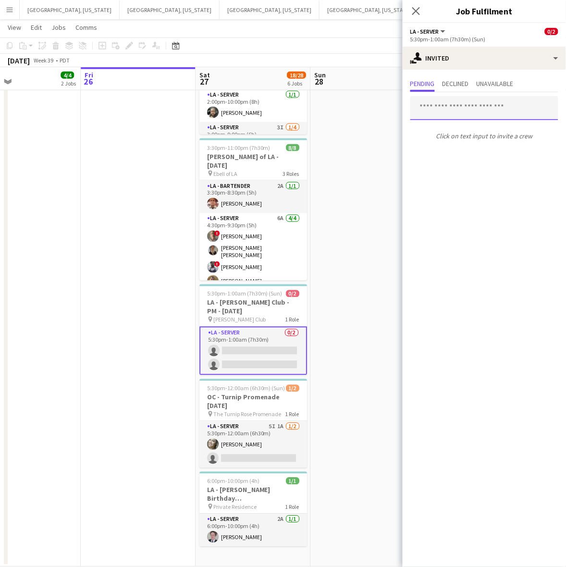
click at [441, 107] on input "text" at bounding box center [484, 108] width 148 height 24
type input "**********"
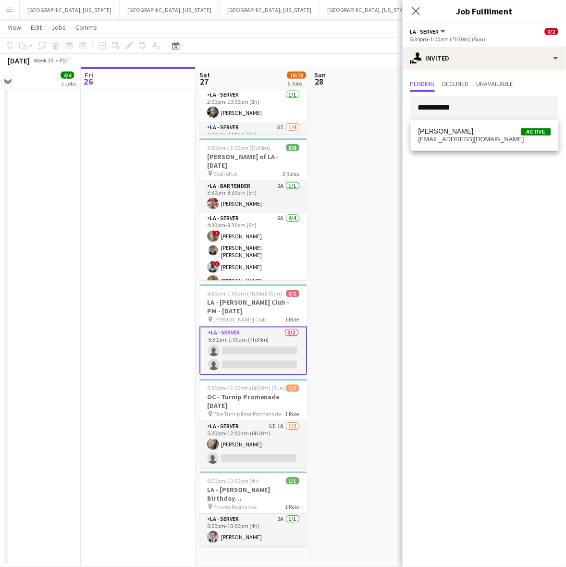
click at [479, 130] on span "Jane Masino Active" at bounding box center [484, 131] width 133 height 8
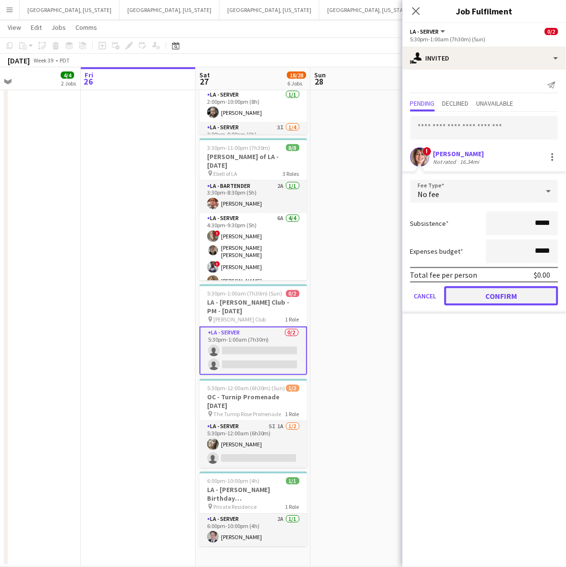
click at [497, 290] on button "Confirm" at bounding box center [501, 295] width 114 height 19
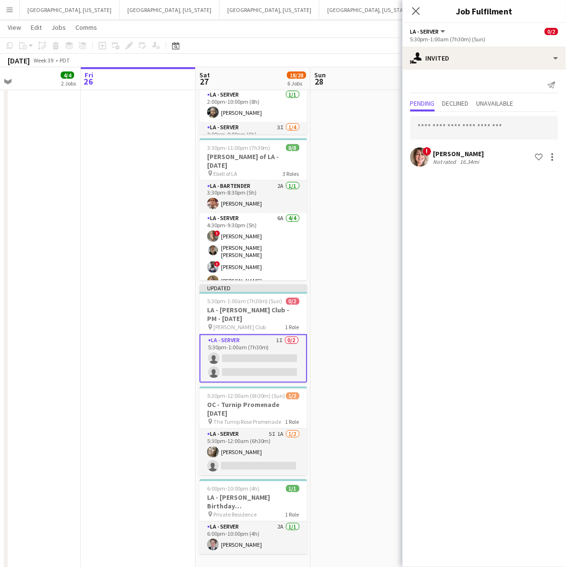
click at [368, 277] on app-date-cell "2:30pm-8:00pm (5h30m) 2/3 OC - Moloo Private Residence 9.28.25 pin Private Resi…" at bounding box center [367, 228] width 115 height 693
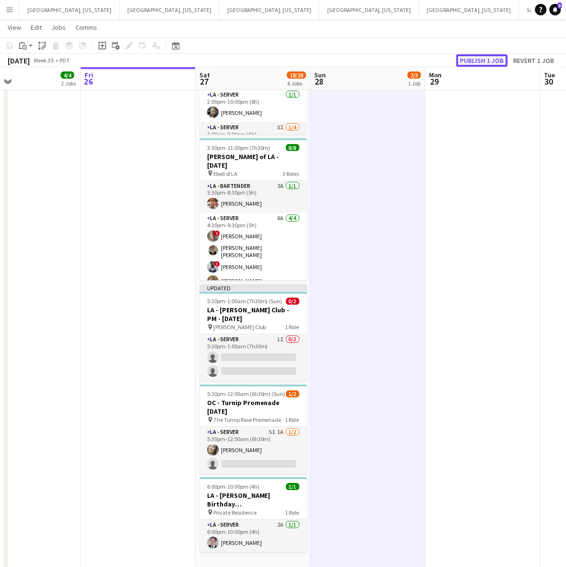
click at [479, 61] on button "Publish 1 job" at bounding box center [481, 60] width 51 height 12
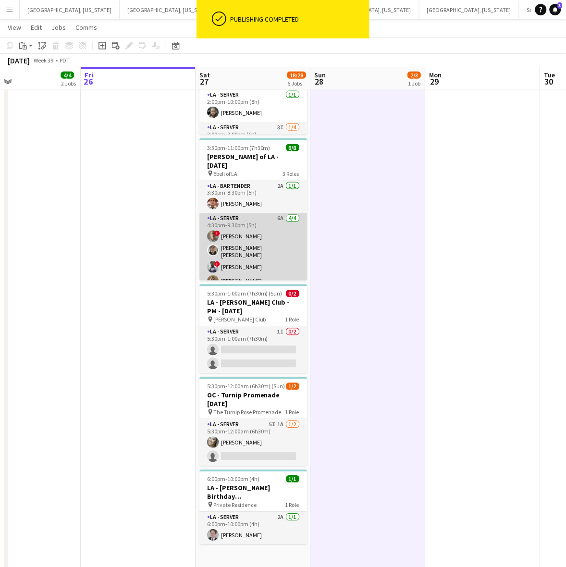
click at [261, 236] on app-card-role "LA - Server 6A 4/4 4:30pm-9:30pm (5h) ! Armando Casanas David Gersain Luis Juan…" at bounding box center [253, 251] width 108 height 77
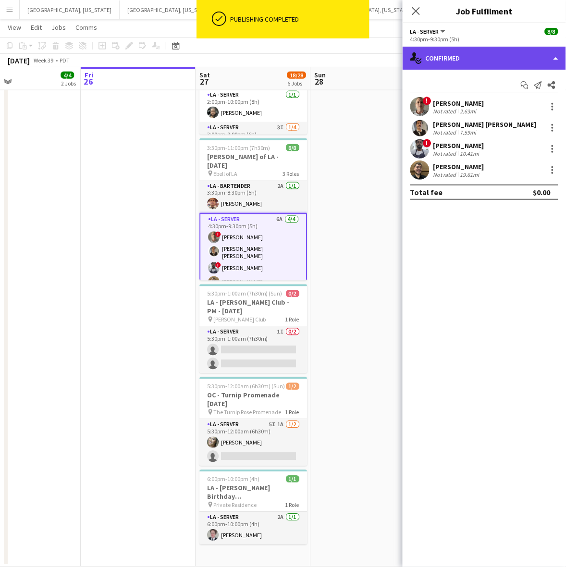
drag, startPoint x: 451, startPoint y: 62, endPoint x: 477, endPoint y: 90, distance: 37.7
click at [452, 62] on div "single-neutral-actions-check-2 Confirmed" at bounding box center [484, 58] width 163 height 23
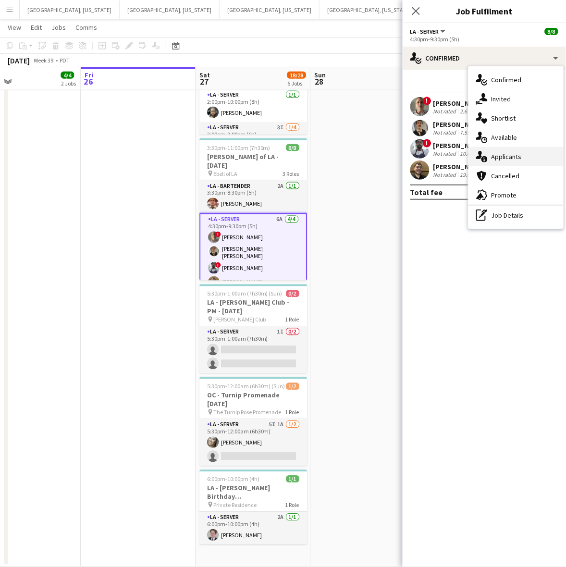
click at [505, 158] on span "Applicants" at bounding box center [506, 156] width 30 height 9
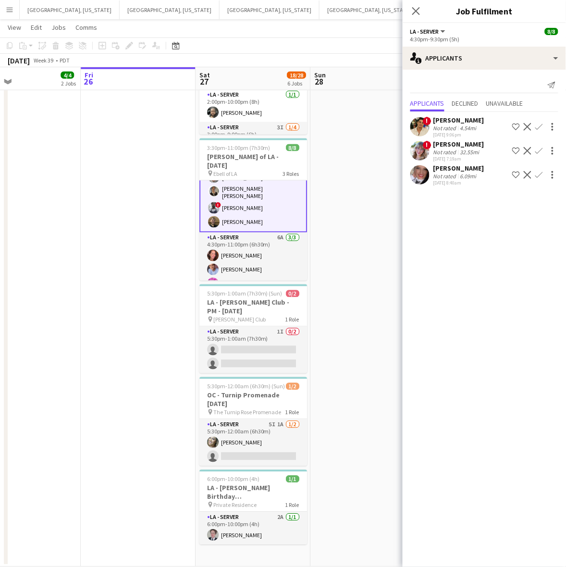
click at [234, 251] on app-card-role "LA - Server 6A 3/3 4:30pm-11:00pm (6h30m) Juniper Silva Robert Solomon Edwin Gu…" at bounding box center [253, 263] width 108 height 61
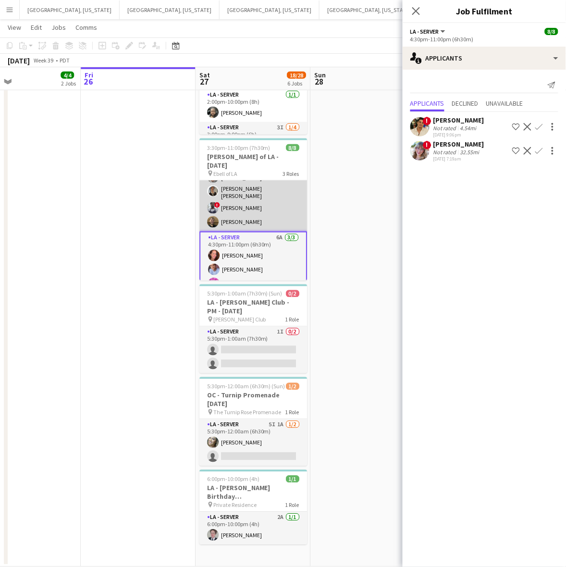
click at [250, 202] on app-card-role "LA - Server 6A 4/4 4:30pm-9:30pm (5h) ! Armando Casanas David Gersain Luis Juan…" at bounding box center [253, 192] width 108 height 77
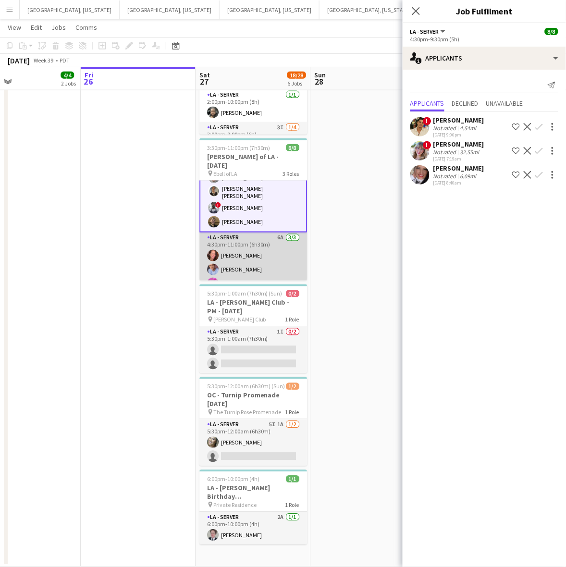
click at [256, 253] on app-card-role "LA - Server 6A 3/3 4:30pm-11:00pm (6h30m) Juniper Silva Robert Solomon Edwin Gu…" at bounding box center [253, 263] width 108 height 61
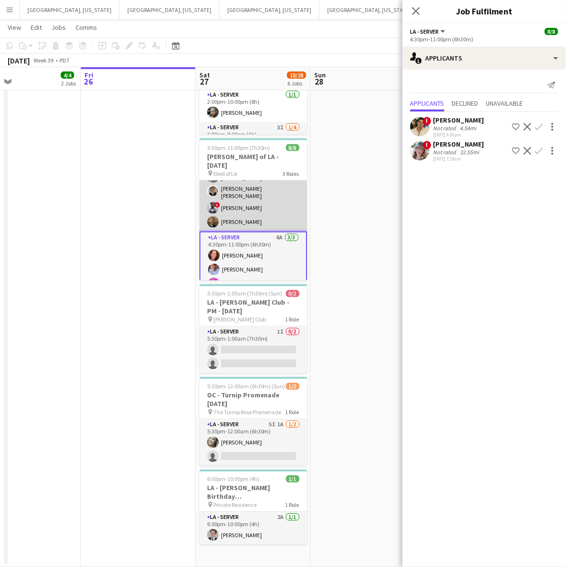
click at [246, 199] on app-card-role "LA - Server 6A 4/4 4:30pm-9:30pm (5h) ! Armando Casanas David Gersain Luis Juan…" at bounding box center [253, 192] width 108 height 77
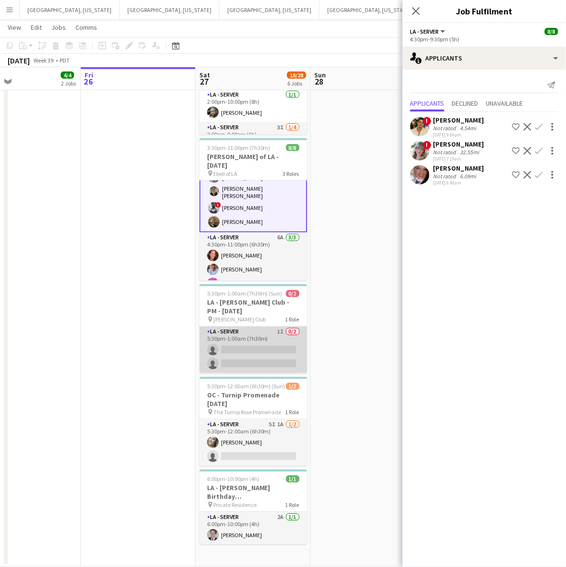
click at [292, 344] on app-card-role "LA - Server 1I 0/2 5:30pm-1:00am (7h30m) single-neutral-actions single-neutral-…" at bounding box center [253, 350] width 108 height 47
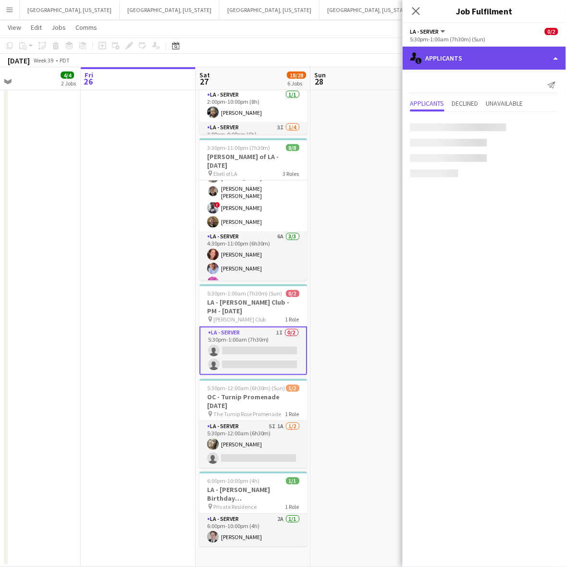
click at [468, 68] on div "single-neutral-actions-information Applicants" at bounding box center [484, 58] width 163 height 23
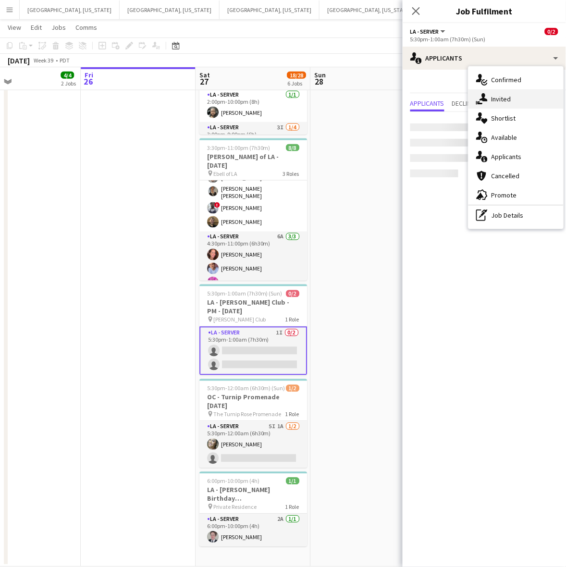
click at [491, 99] on div "single-neutral-actions-share-1 Invited" at bounding box center [515, 98] width 95 height 19
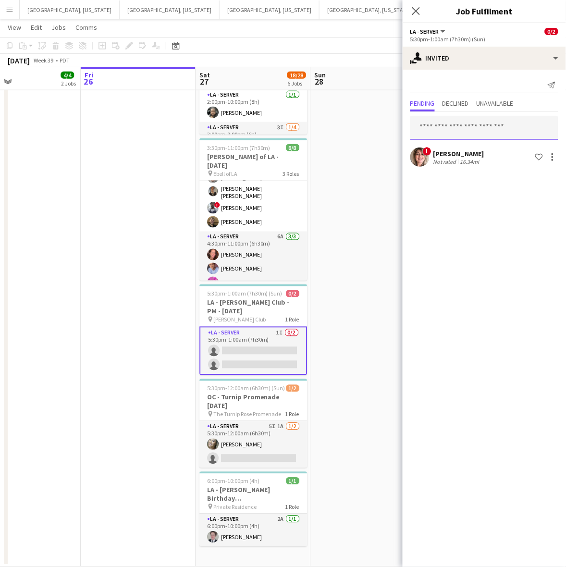
click at [459, 125] on input "text" at bounding box center [484, 128] width 148 height 24
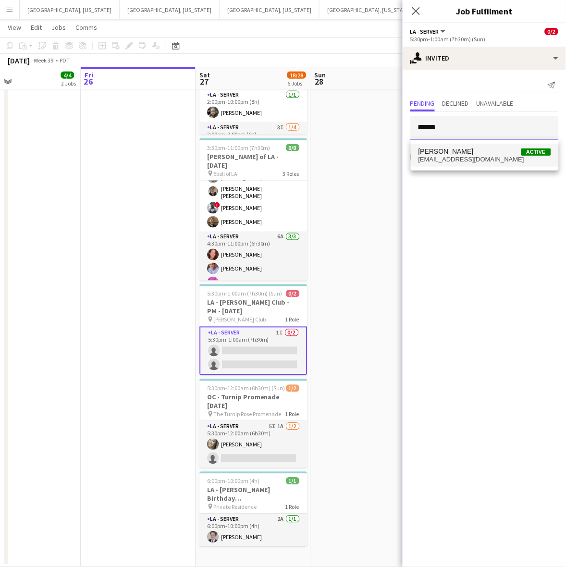
type input "******"
click at [471, 147] on mat-option "steven oneal Active stevenoneal805@gmail.com" at bounding box center [485, 155] width 148 height 23
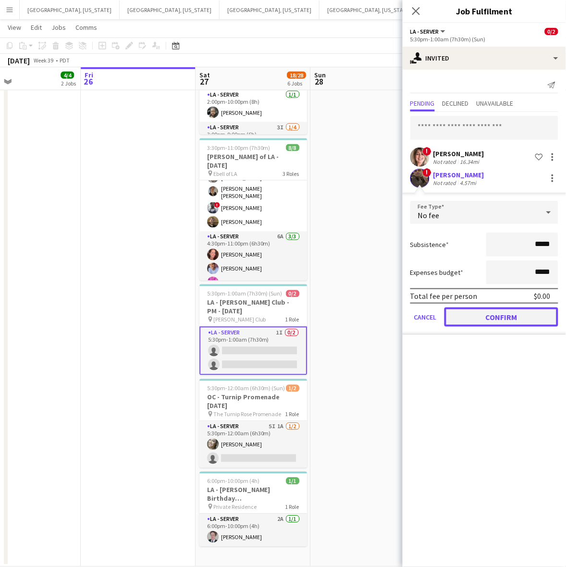
click at [501, 313] on button "Confirm" at bounding box center [501, 316] width 114 height 19
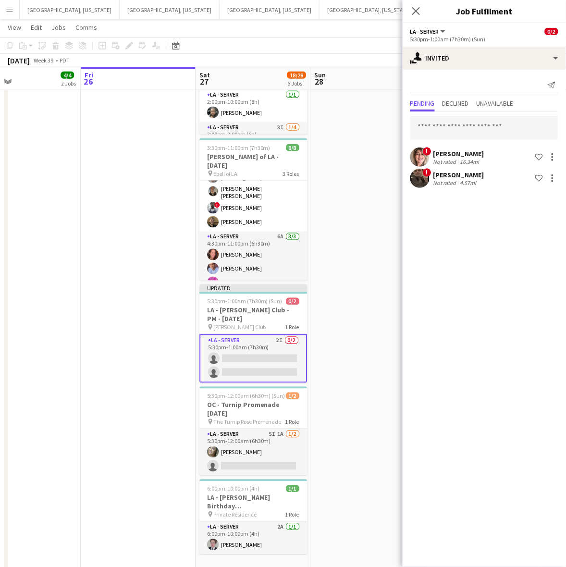
click at [360, 215] on app-date-cell "2:30pm-8:00pm (5h30m) 2/3 OC - Moloo Private Residence 9.28.25 pin Private Resi…" at bounding box center [367, 228] width 115 height 693
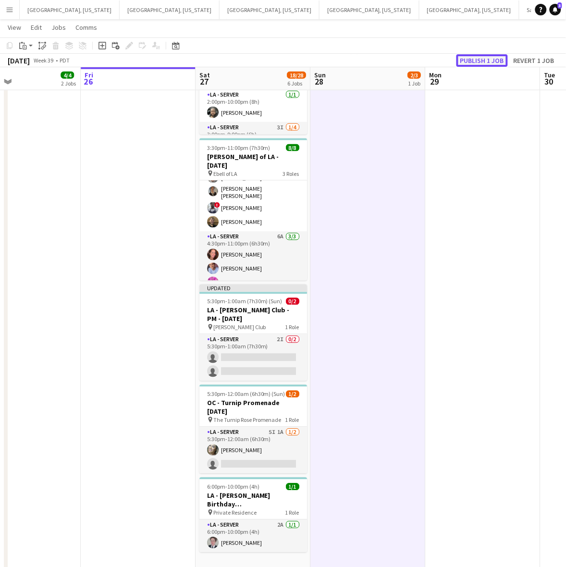
click at [477, 57] on button "Publish 1 job" at bounding box center [481, 60] width 51 height 12
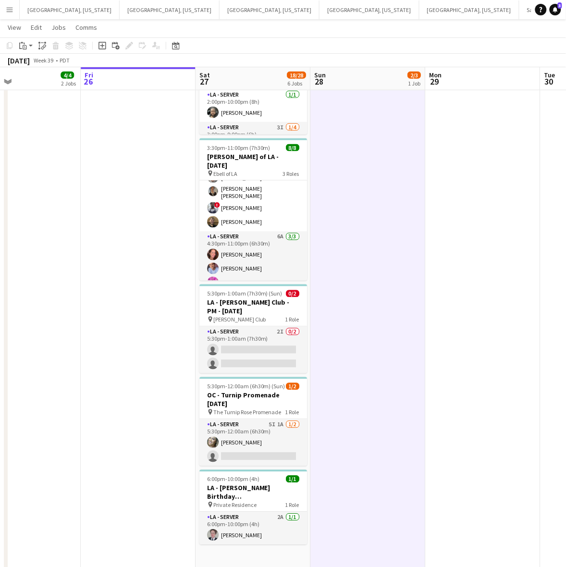
click at [12, 6] on app-icon "Menu" at bounding box center [10, 10] width 8 height 8
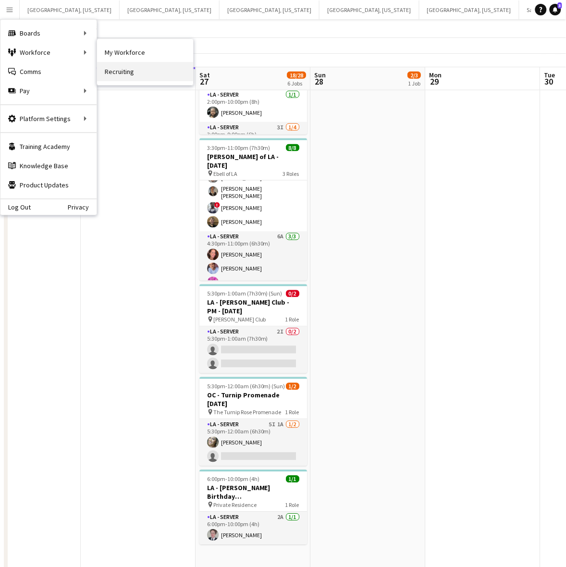
click at [127, 66] on link "Recruiting" at bounding box center [145, 71] width 96 height 19
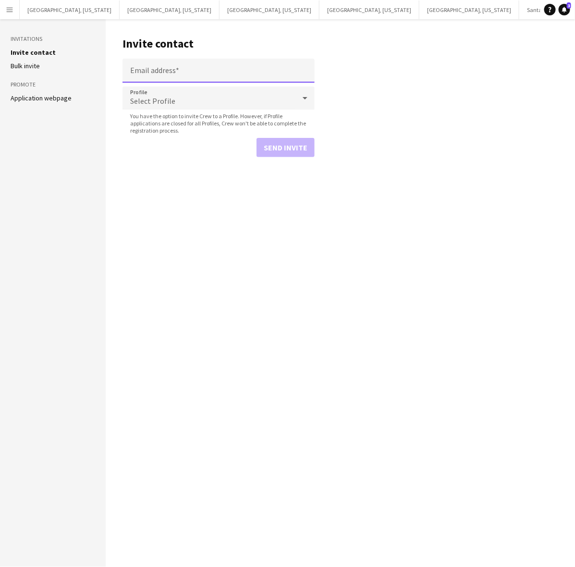
click at [182, 74] on input "Email address" at bounding box center [219, 71] width 192 height 24
paste input "**********"
type input "**********"
click at [291, 150] on button "Send invite" at bounding box center [286, 147] width 58 height 19
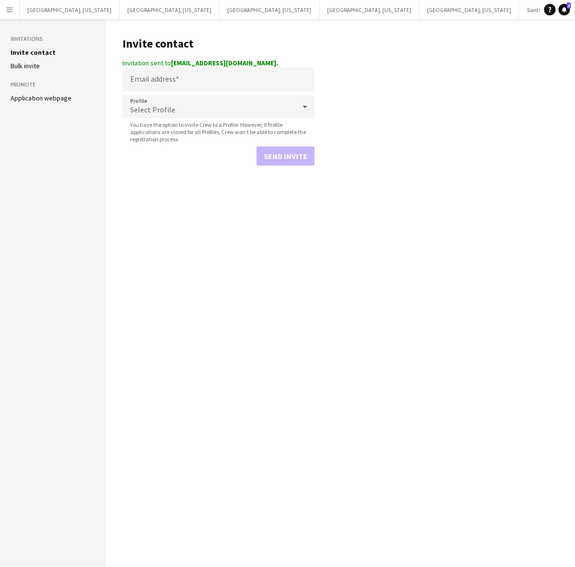
click at [205, 237] on main "Invite contact Invitation sent to madriderika63@gmail.com. Email address Profil…" at bounding box center [340, 293] width 469 height 548
click at [13, 3] on button "Menu" at bounding box center [9, 9] width 19 height 19
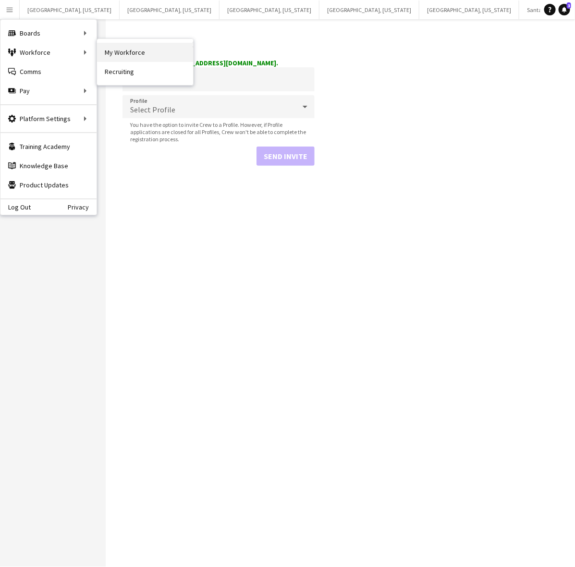
click at [143, 58] on link "My Workforce" at bounding box center [145, 52] width 96 height 19
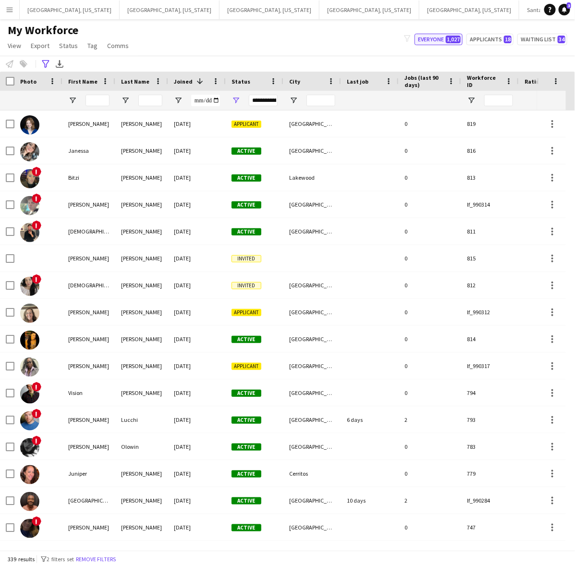
click at [455, 39] on span "1,027" at bounding box center [453, 40] width 15 height 8
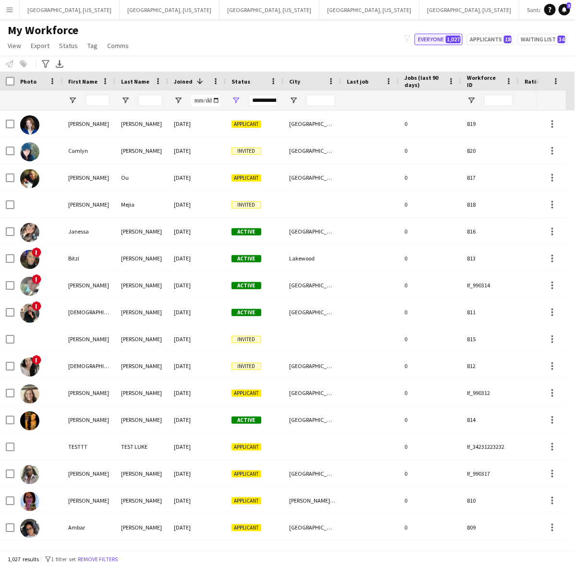
click at [455, 39] on span "1,027" at bounding box center [453, 40] width 15 height 8
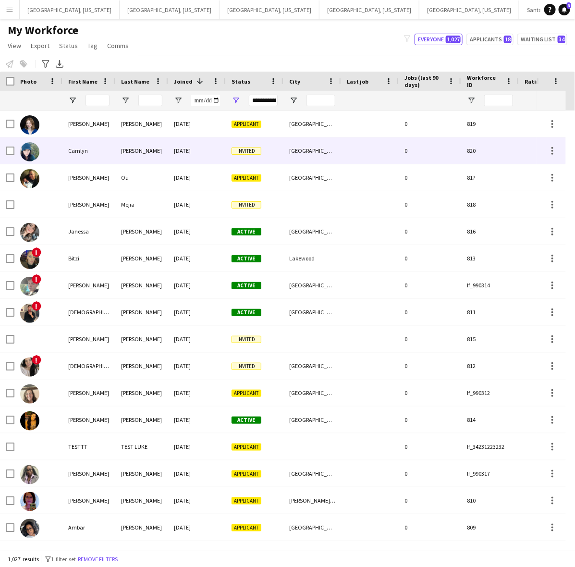
click at [157, 146] on div "Bowen" at bounding box center [141, 150] width 53 height 26
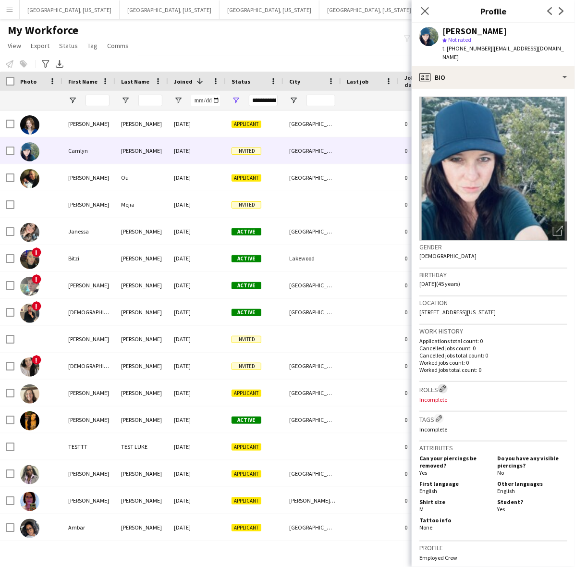
click at [442, 385] on app-icon "Edit crew company roles" at bounding box center [443, 388] width 7 height 7
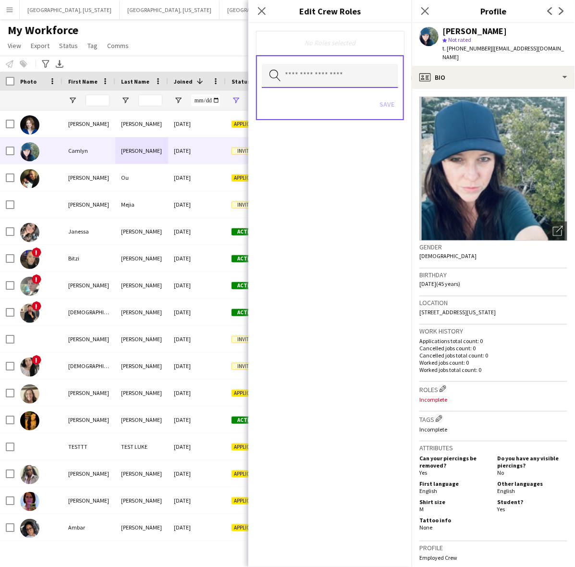
click at [341, 64] on input "text" at bounding box center [330, 76] width 136 height 24
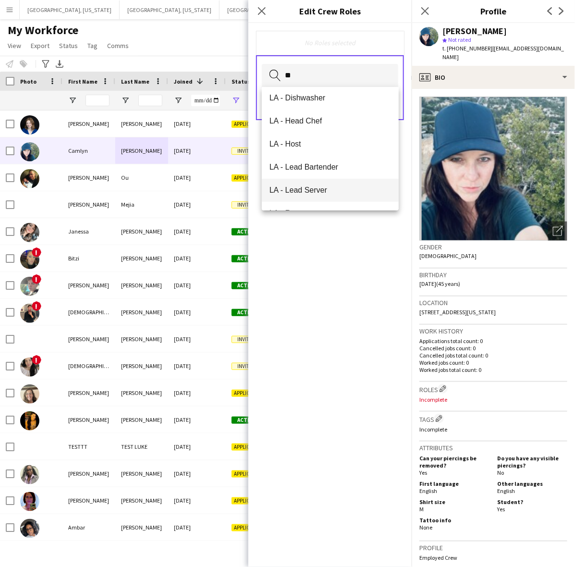
scroll to position [180, 0]
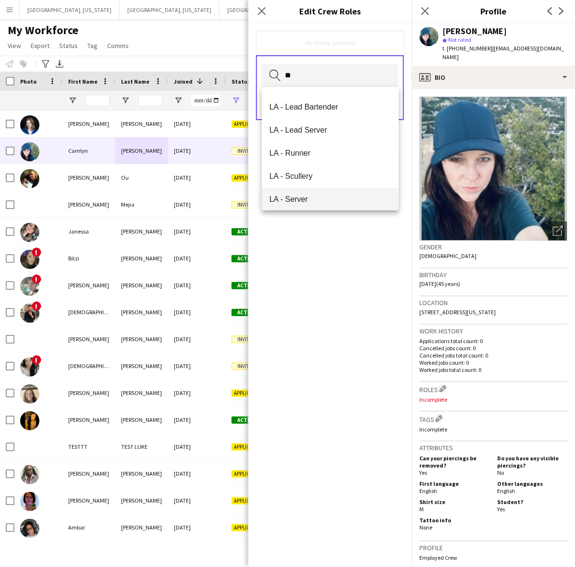
type input "**"
click at [318, 196] on span "LA - Server" at bounding box center [331, 199] width 122 height 9
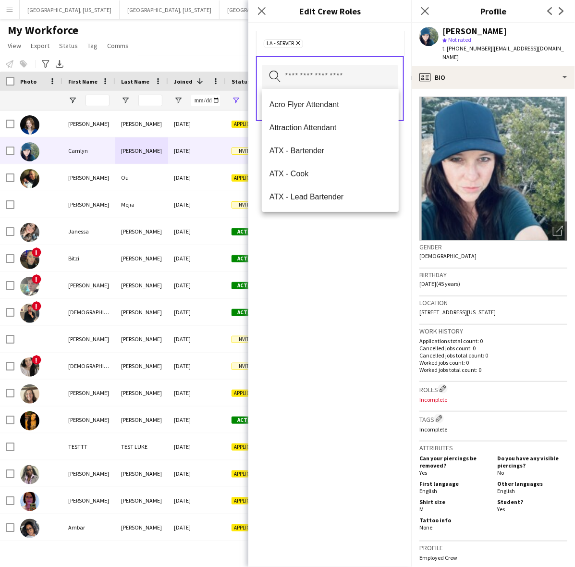
drag, startPoint x: 344, startPoint y: 263, endPoint x: 375, endPoint y: 196, distance: 73.5
click at [347, 261] on div "LA - Server Remove Search by role type Save" at bounding box center [329, 295] width 163 height 544
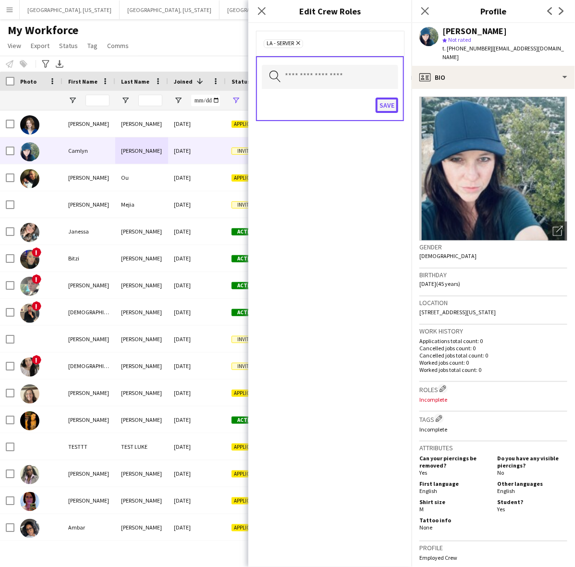
click at [388, 102] on button "Save" at bounding box center [387, 105] width 23 height 15
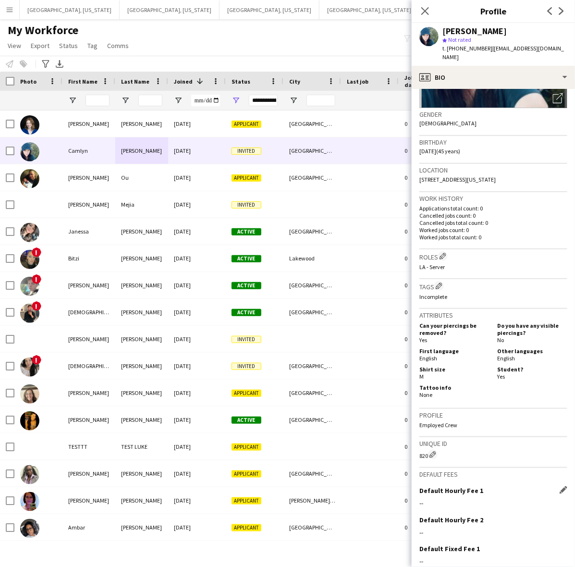
scroll to position [191, 0]
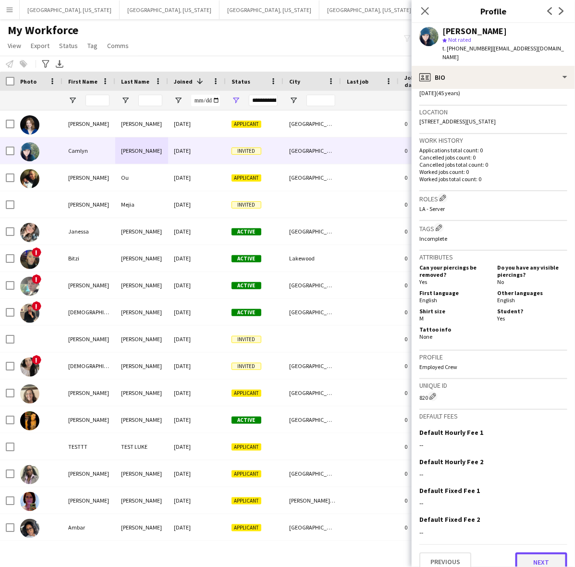
click at [528, 553] on button "Next" at bounding box center [542, 562] width 52 height 19
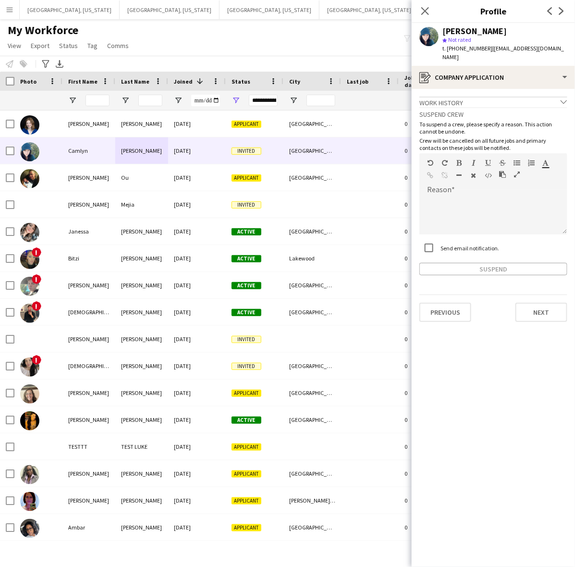
click at [533, 313] on app-crew-profile-application "Work history chevron-down Incomplete Suspend crew To suspend a crew, please spe…" at bounding box center [493, 328] width 163 height 478
click at [536, 303] on button "Next" at bounding box center [542, 312] width 52 height 19
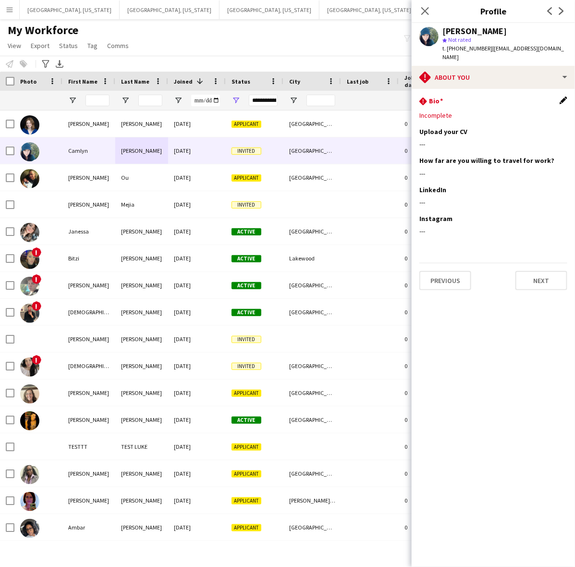
click at [563, 97] on app-icon "Edit this field" at bounding box center [564, 101] width 8 height 8
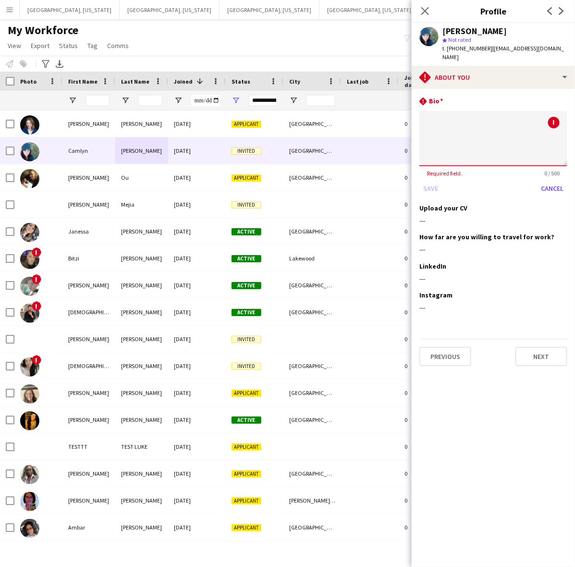
click at [509, 116] on textarea at bounding box center [493, 138] width 148 height 55
type textarea "*"
click at [433, 181] on button "Save" at bounding box center [430, 188] width 23 height 15
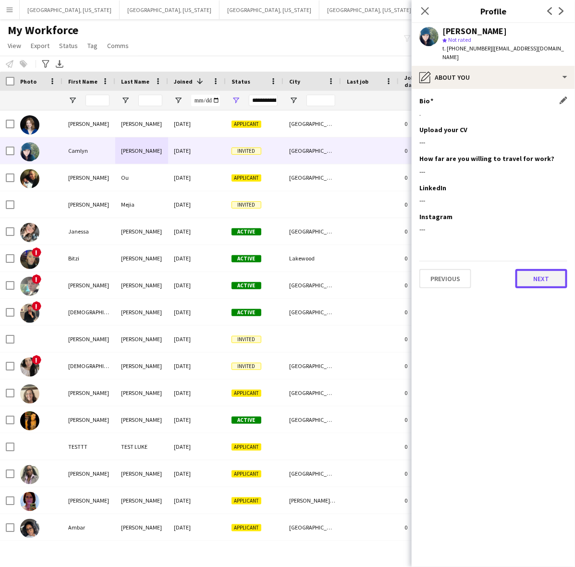
click at [542, 269] on button "Next" at bounding box center [542, 278] width 52 height 19
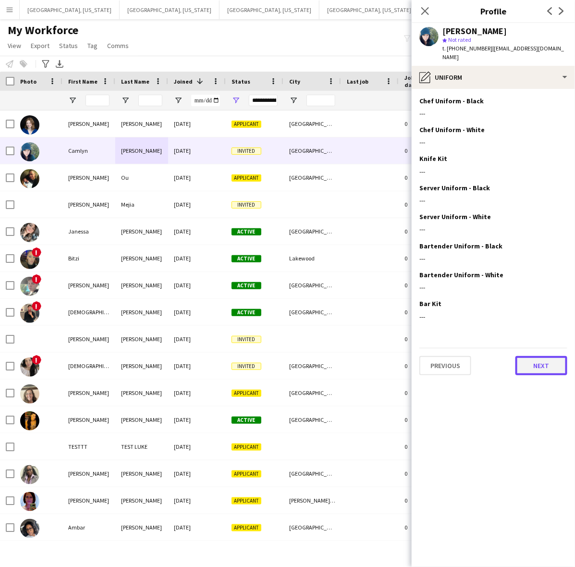
click at [546, 356] on button "Next" at bounding box center [542, 365] width 52 height 19
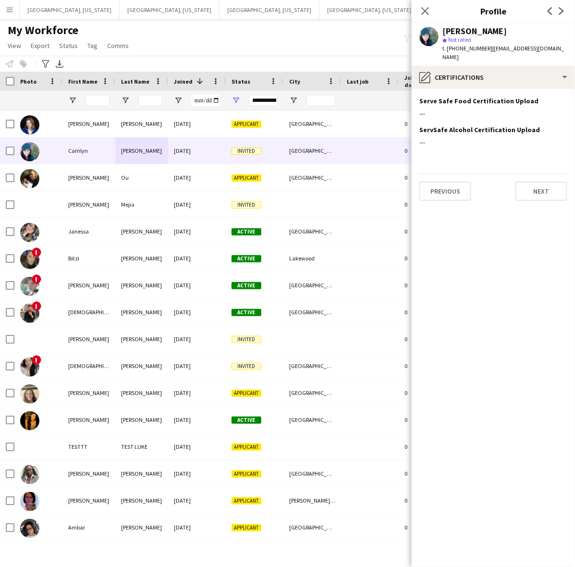
click at [541, 173] on div "Previous Next" at bounding box center [493, 186] width 148 height 27
click at [541, 184] on button "Next" at bounding box center [542, 191] width 52 height 19
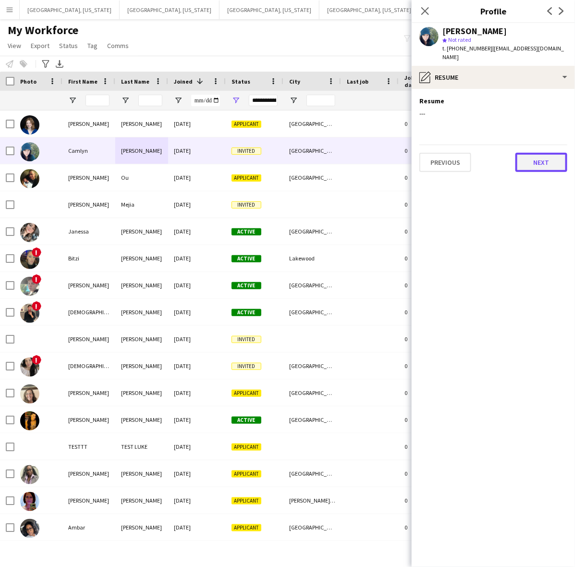
click at [540, 154] on button "Next" at bounding box center [542, 162] width 52 height 19
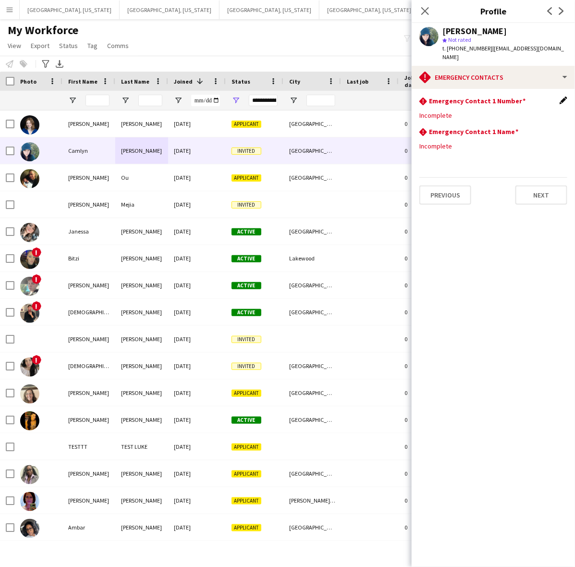
click at [564, 97] on app-icon "Edit this field" at bounding box center [564, 101] width 8 height 8
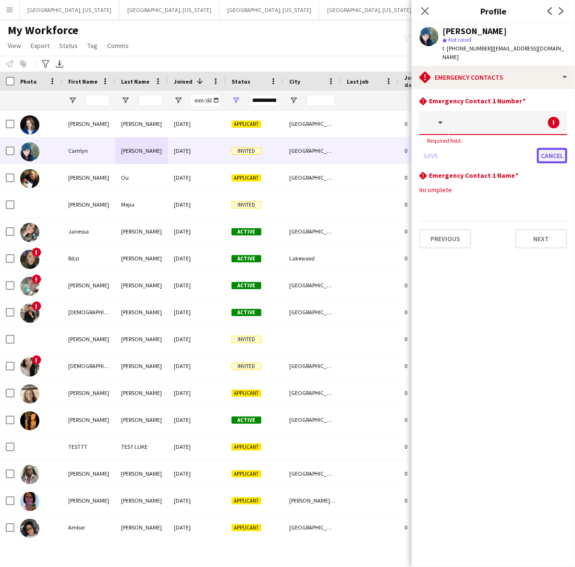
click at [551, 148] on button "Cancel" at bounding box center [552, 155] width 30 height 15
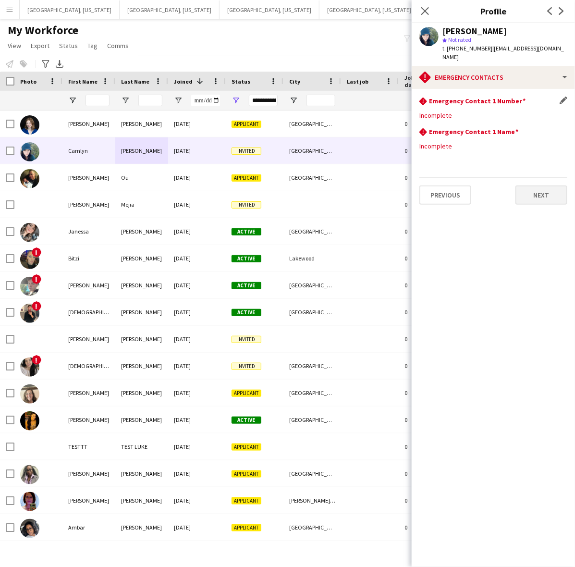
click at [551, 195] on app-section-data-types "rhombus-alert Emergency Contact 1 Number Edit this field Incomplete rhombus-ale…" at bounding box center [493, 328] width 163 height 478
click at [548, 189] on button "Next" at bounding box center [542, 194] width 52 height 19
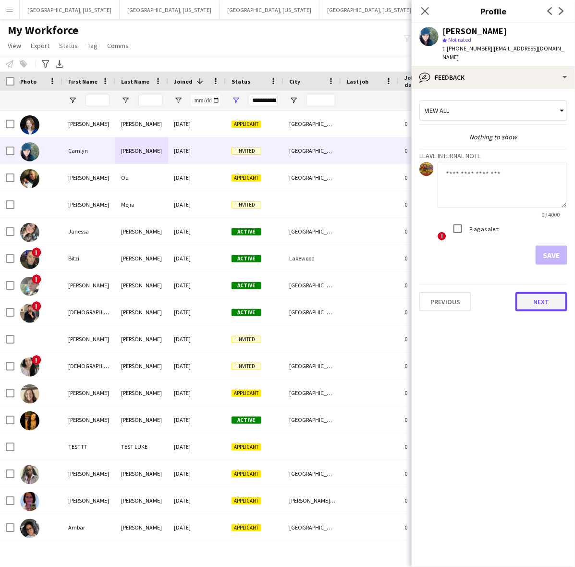
click at [531, 292] on button "Next" at bounding box center [542, 301] width 52 height 19
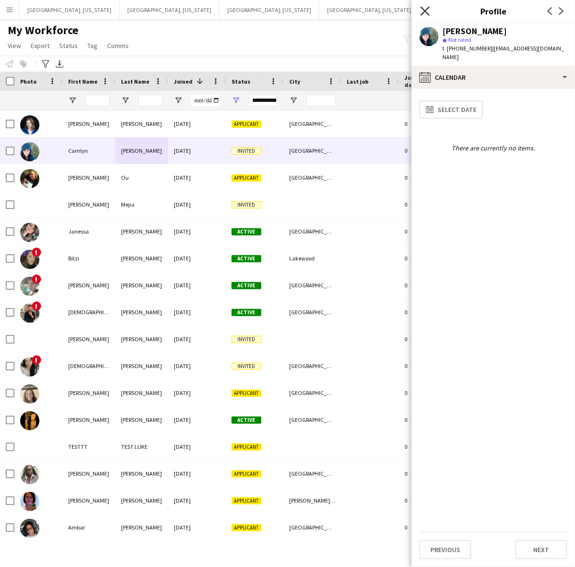
click at [424, 6] on icon "Close pop-in" at bounding box center [424, 10] width 9 height 9
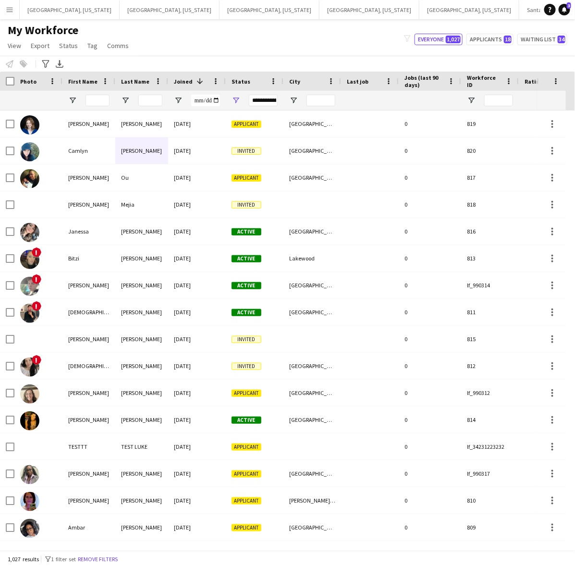
click at [332, 41] on div "My Workforce View Views Default view New view Update view Delete view Edit name…" at bounding box center [287, 39] width 575 height 33
click at [437, 37] on button "Everyone 1,027" at bounding box center [439, 40] width 48 height 12
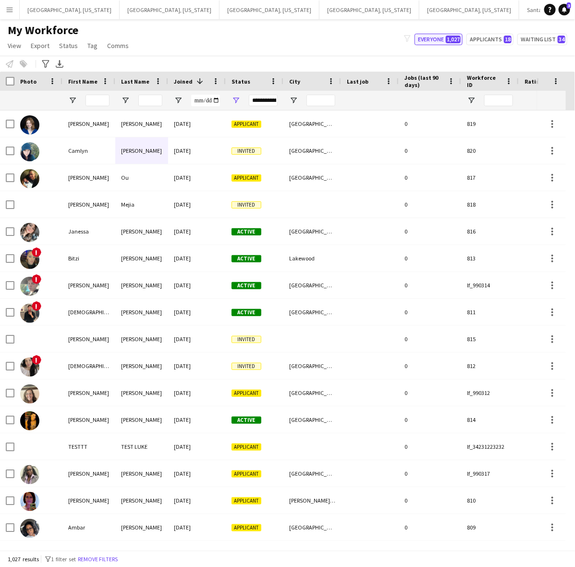
click at [437, 37] on button "Everyone 1,027" at bounding box center [439, 40] width 48 height 12
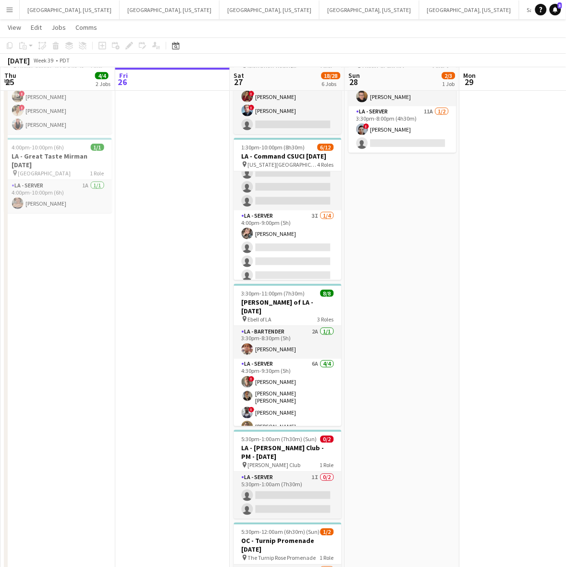
scroll to position [180, 0]
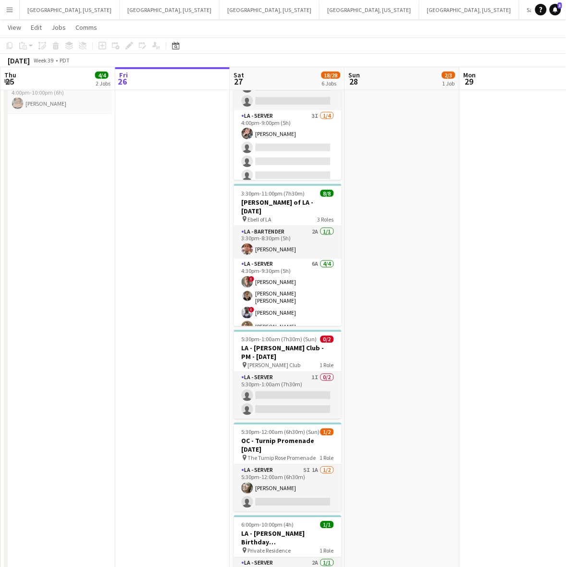
click at [301, 397] on app-card-role "LA - Server 1I 0/2 5:30pm-1:00am (7h30m) single-neutral-actions single-neutral-…" at bounding box center [288, 395] width 108 height 47
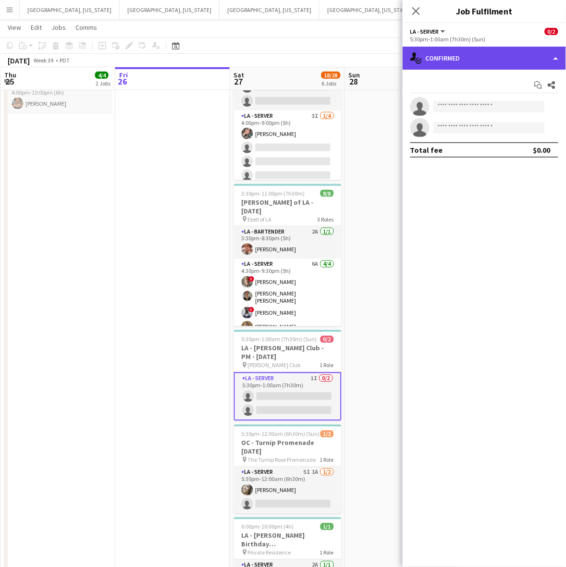
click at [503, 53] on div "single-neutral-actions-check-2 Confirmed" at bounding box center [484, 58] width 163 height 23
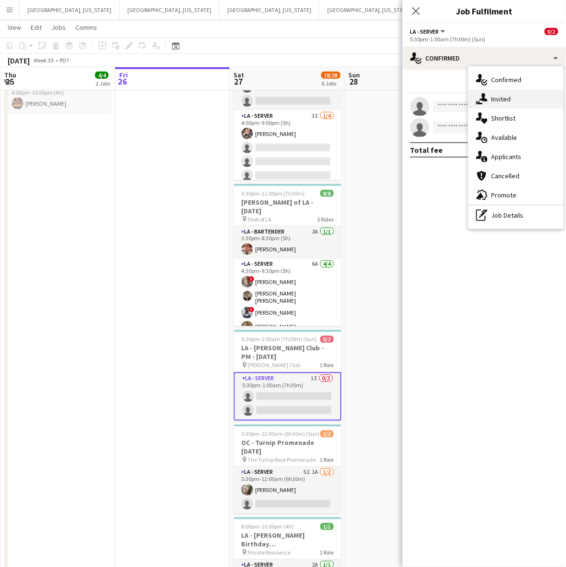
click at [497, 96] on span "Invited" at bounding box center [501, 99] width 20 height 9
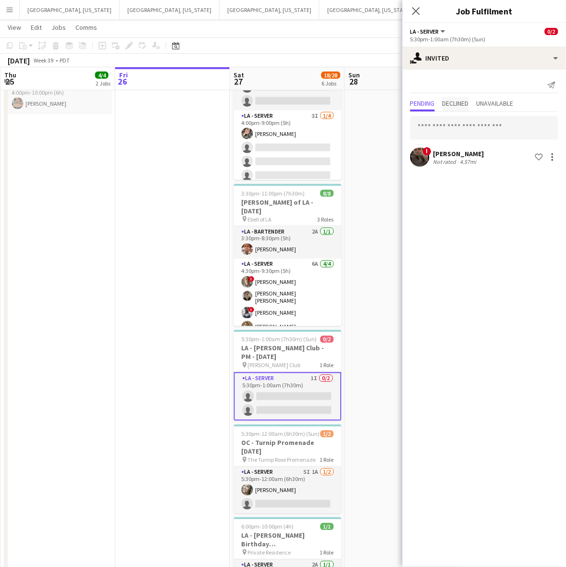
click at [465, 104] on span "Declined" at bounding box center [455, 103] width 26 height 7
click at [423, 101] on span "Pending" at bounding box center [422, 103] width 25 height 7
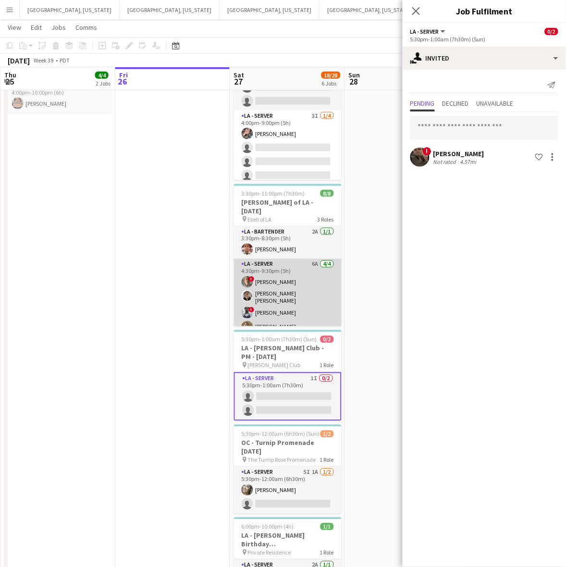
scroll to position [59, 0]
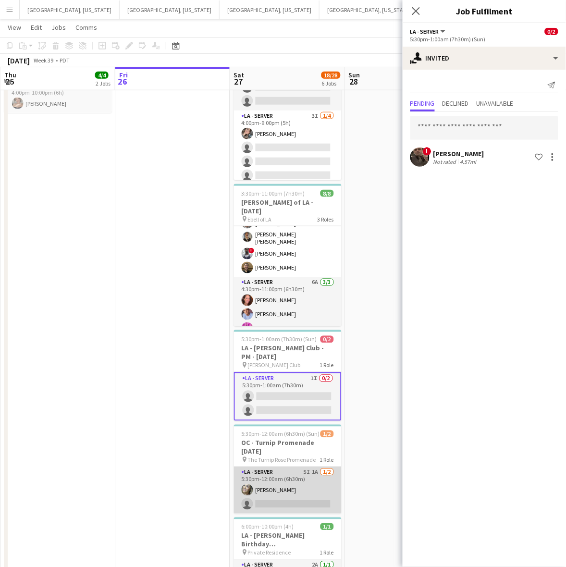
click at [278, 483] on app-card-role "LA - Server 5I 1A 1/2 5:30pm-12:00am (6h30m) Alyssa Woods single-neutral-actions" at bounding box center [288, 490] width 108 height 47
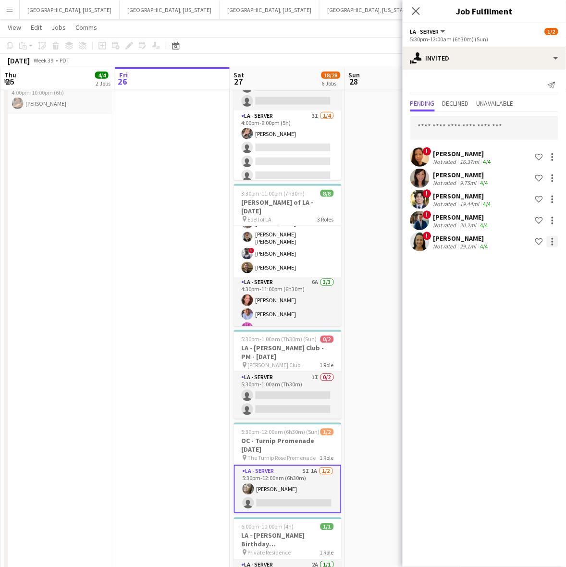
click at [553, 241] on div at bounding box center [553, 242] width 12 height 12
click at [534, 326] on span "Cancel invitation" at bounding box center [522, 328] width 56 height 8
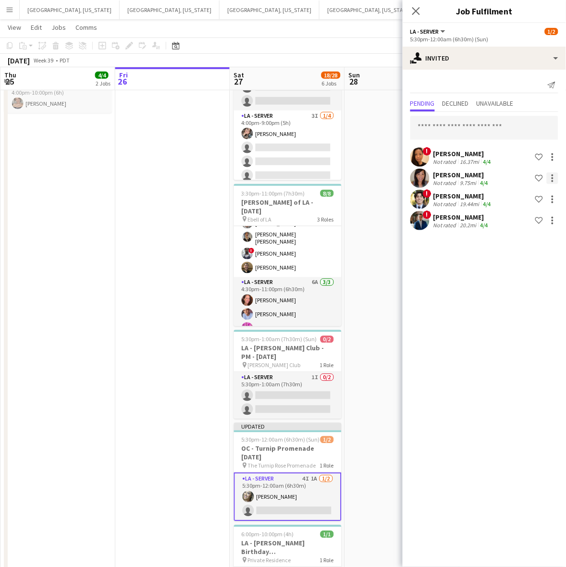
click at [550, 176] on div at bounding box center [553, 178] width 12 height 12
click at [540, 268] on span "Cancel invitation" at bounding box center [522, 265] width 56 height 8
click at [496, 311] on mat-expansion-panel "user-plus Invited Send notification Pending Declined Unavailable ! Neda Chhim N…" at bounding box center [484, 318] width 163 height 497
click at [519, 16] on button "Santa Barbara Close" at bounding box center [555, 9] width 73 height 19
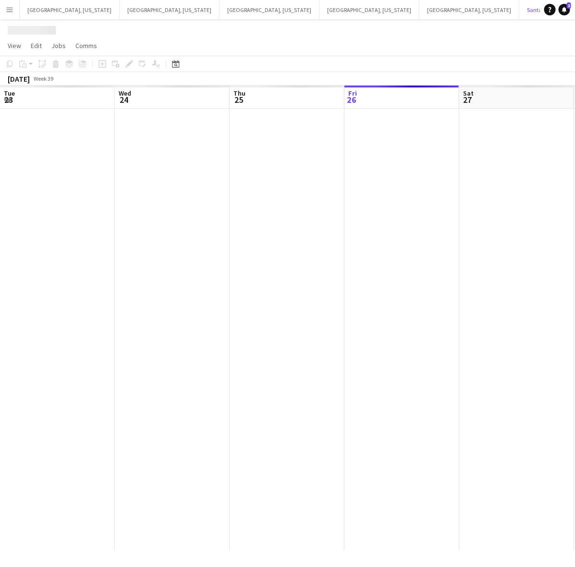
scroll to position [0, 229]
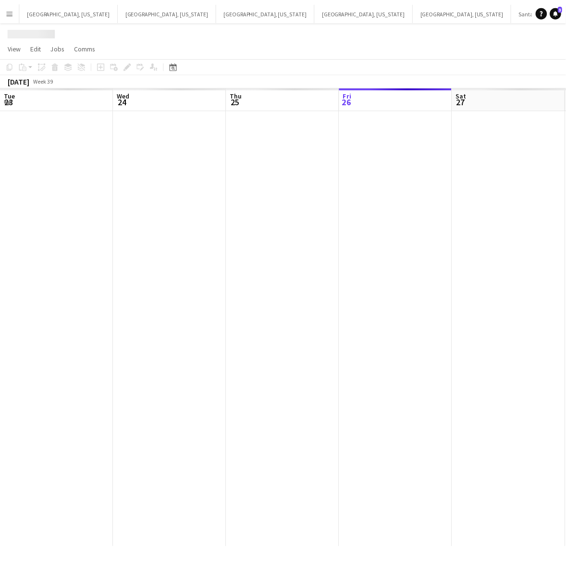
scroll to position [0, 229]
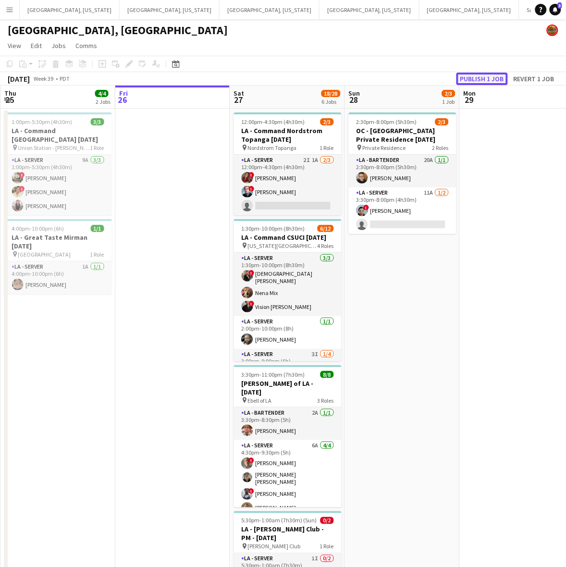
click at [482, 78] on button "Publish 1 job" at bounding box center [481, 79] width 51 height 12
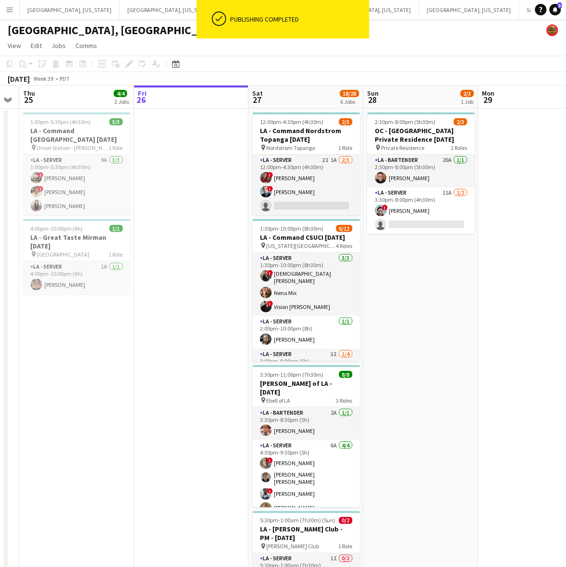
scroll to position [0, 206]
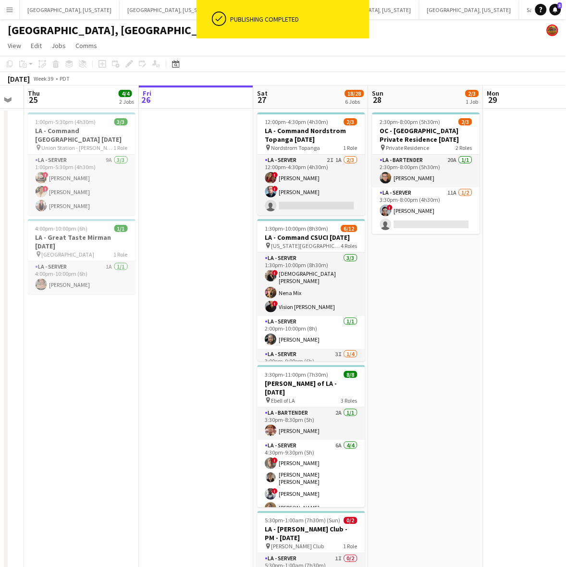
drag, startPoint x: 147, startPoint y: 334, endPoint x: 171, endPoint y: 329, distance: 24.0
click at [171, 329] on app-calendar-viewport "Tue 23 Wed 24 Thu 25 4/4 2 Jobs Fri 26 Sat 27 18/28 6 Jobs Sun 28 2/3 1 Job Mon…" at bounding box center [283, 444] width 566 height 716
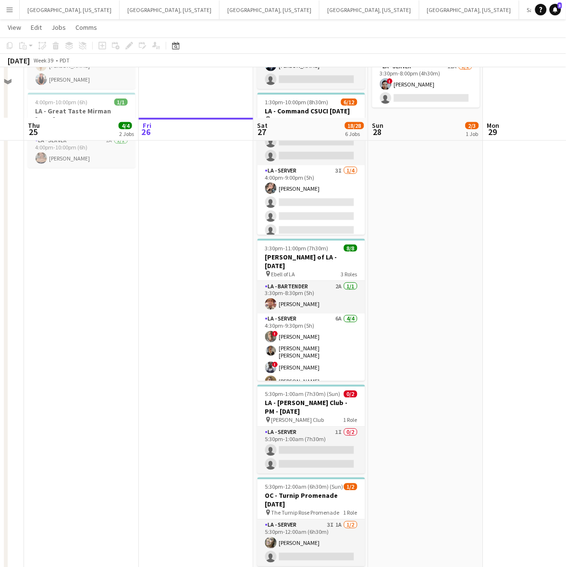
scroll to position [180, 0]
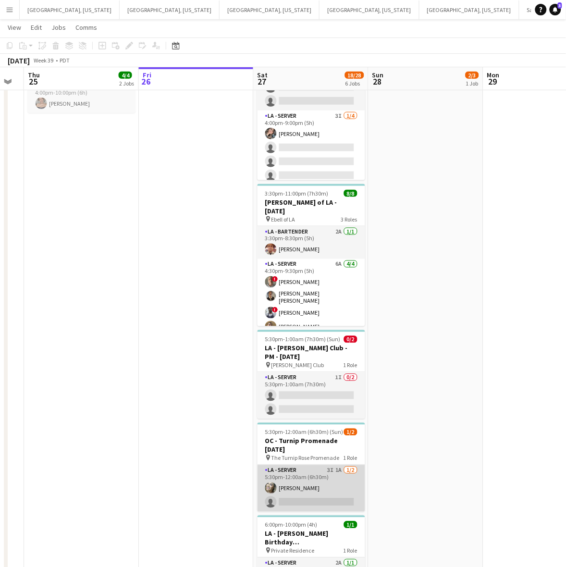
click at [308, 493] on app-card-role "LA - Server 3I 1A 1/2 5:30pm-12:00am (6h30m) Alyssa Woods single-neutral-actions" at bounding box center [312, 488] width 108 height 47
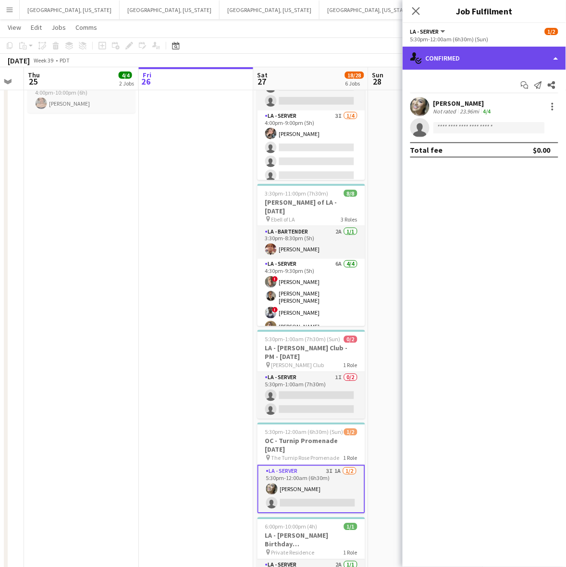
click at [481, 49] on div "single-neutral-actions-check-2 Confirmed" at bounding box center [484, 58] width 163 height 23
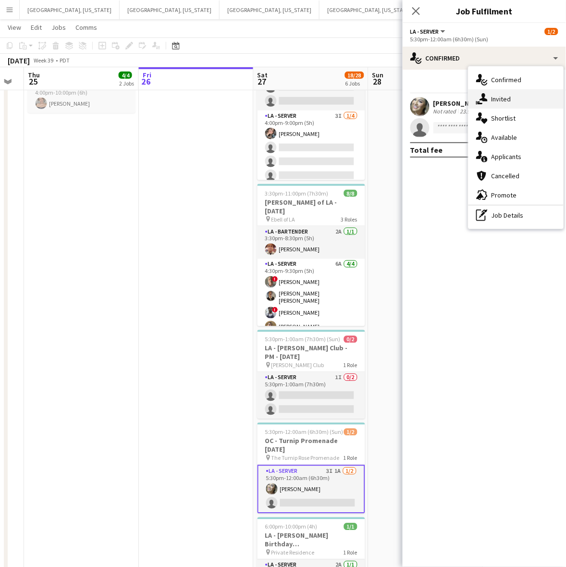
click at [496, 97] on span "Invited" at bounding box center [501, 99] width 20 height 9
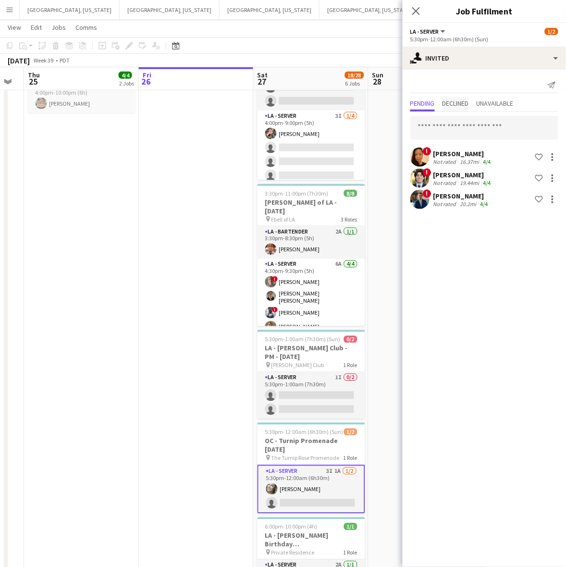
click at [462, 104] on span "Declined" at bounding box center [455, 103] width 26 height 7
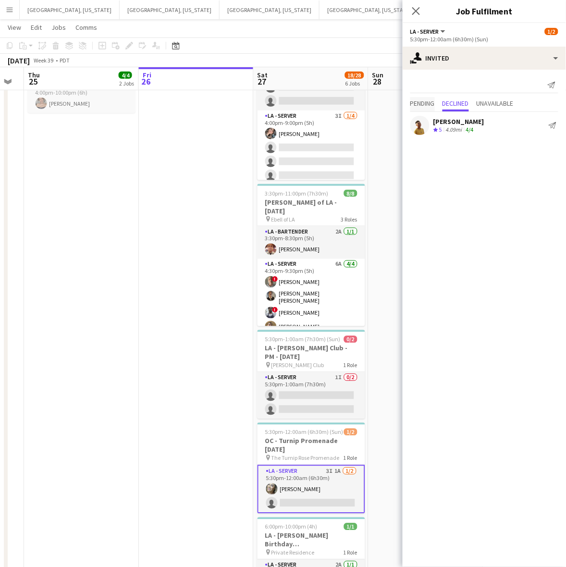
click at [426, 103] on span "Pending" at bounding box center [422, 103] width 25 height 7
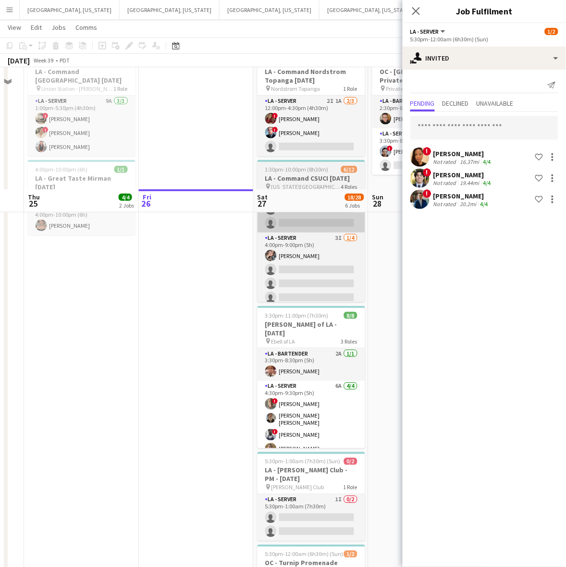
scroll to position [0, 0]
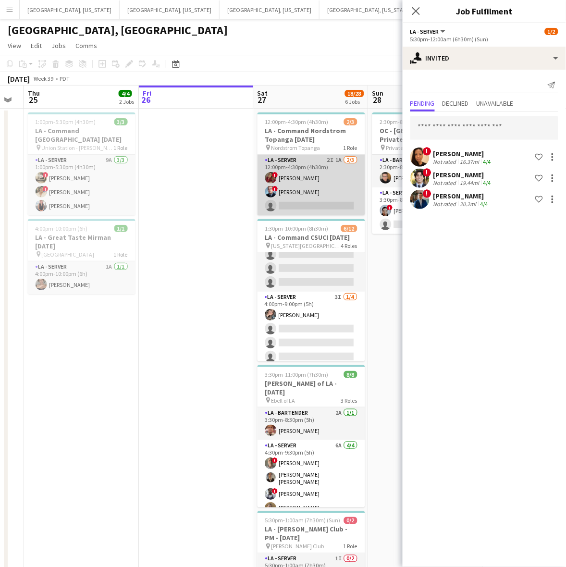
click at [318, 178] on app-card-role "LA - Server 2I 1A 2/3 12:00pm-4:30pm (4h30m) ! Kristina Vo ! Edwin Segovia sing…" at bounding box center [312, 185] width 108 height 61
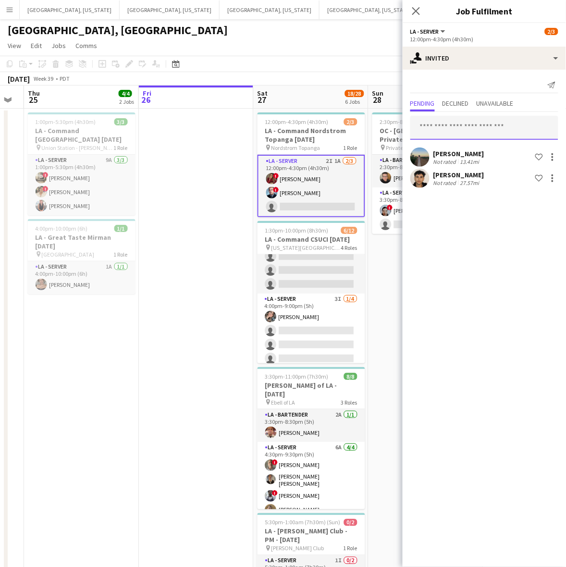
click at [465, 128] on input "text" at bounding box center [484, 128] width 148 height 24
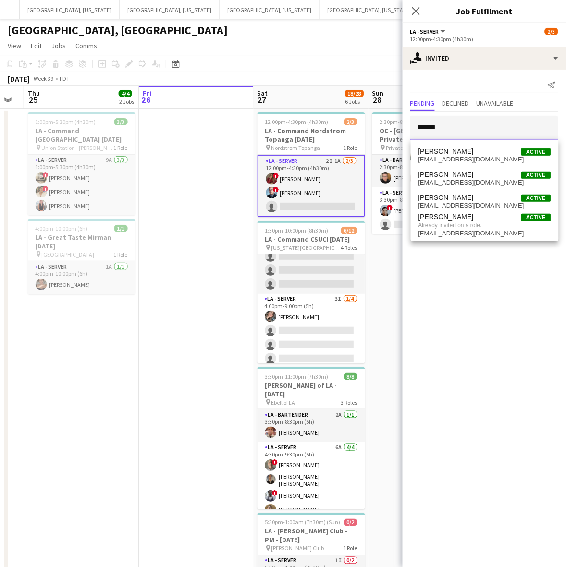
type input "******"
drag, startPoint x: 499, startPoint y: 287, endPoint x: 506, endPoint y: 283, distance: 8.4
click at [502, 286] on mat-expansion-panel "user-plus Invited Send notification Pending Declined Unavailable ****** Daniell…" at bounding box center [484, 318] width 163 height 497
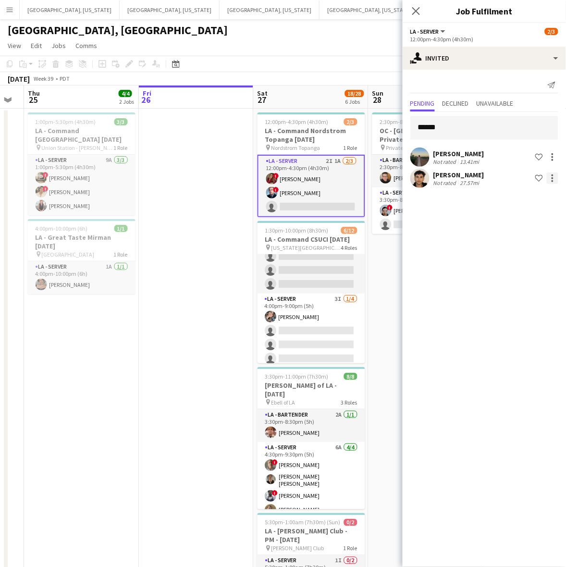
click at [554, 177] on div at bounding box center [553, 178] width 12 height 12
click at [525, 261] on span "Cancel invitation" at bounding box center [522, 265] width 56 height 8
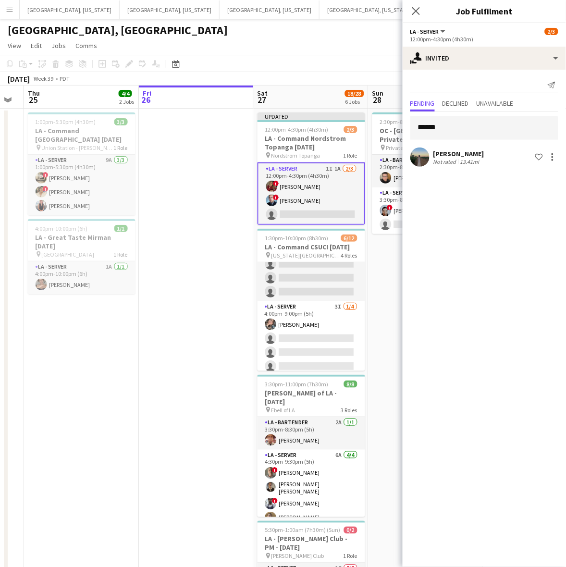
click at [304, 59] on app-toolbar "Copy Paste Paste Ctrl+V Paste with crew Ctrl+Shift+V Paste linked Job Delete Gr…" at bounding box center [283, 64] width 566 height 16
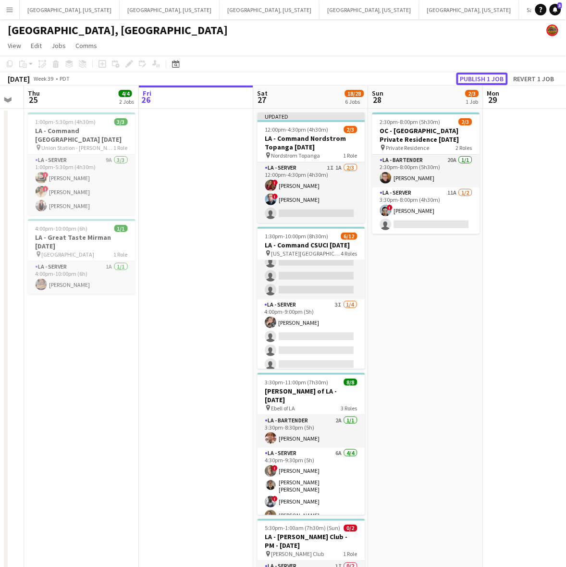
click at [484, 74] on button "Publish 1 job" at bounding box center [481, 79] width 51 height 12
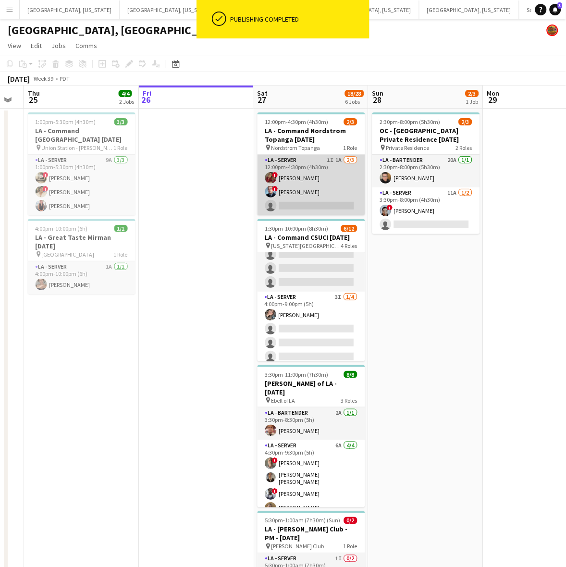
click at [313, 202] on app-card-role "LA - Server 1I 1A 2/3 12:00pm-4:30pm (4h30m) ! Kristina Vo ! Edwin Segovia sing…" at bounding box center [312, 185] width 108 height 61
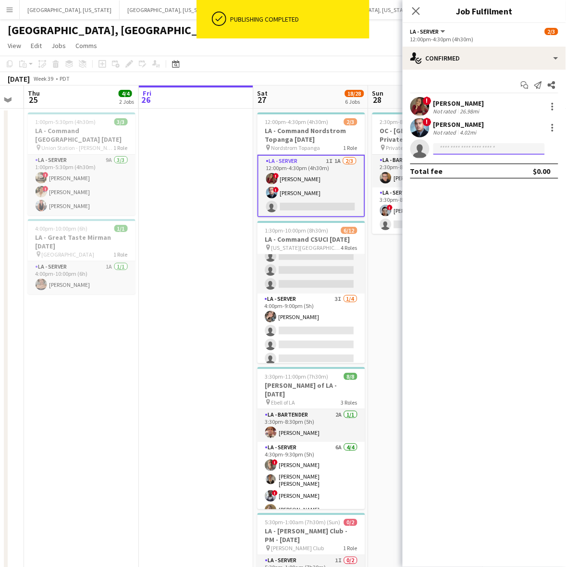
click at [463, 152] on input at bounding box center [488, 149] width 111 height 12
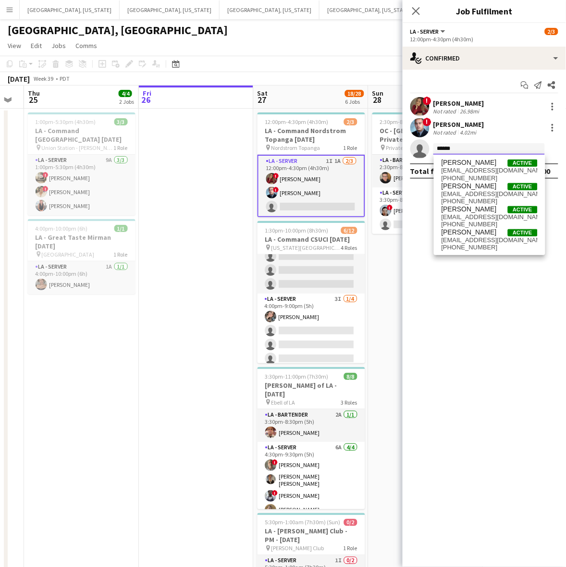
type input "******"
click at [486, 243] on span "jeremyzepeda1@gmail.com" at bounding box center [490, 240] width 96 height 8
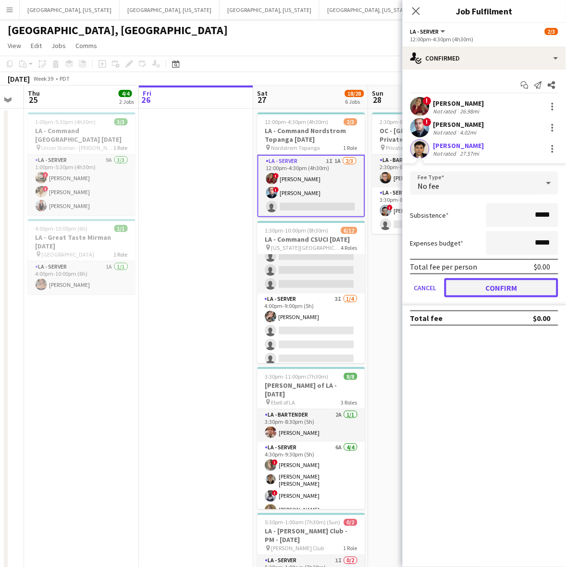
click at [507, 286] on button "Confirm" at bounding box center [501, 287] width 114 height 19
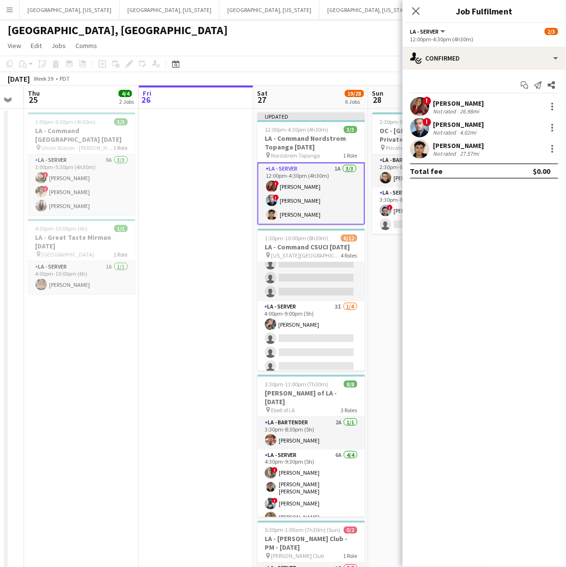
click at [298, 60] on app-toolbar "Copy Paste Paste Ctrl+V Paste with crew Ctrl+Shift+V Paste linked Job Delete Gr…" at bounding box center [283, 64] width 566 height 16
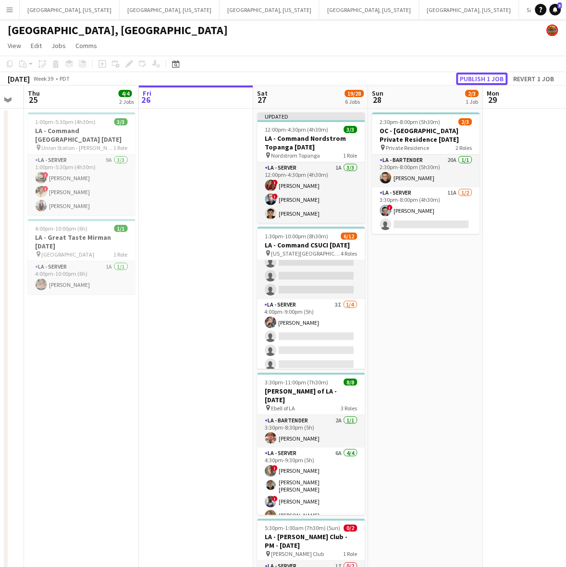
click at [477, 80] on button "Publish 1 job" at bounding box center [481, 79] width 51 height 12
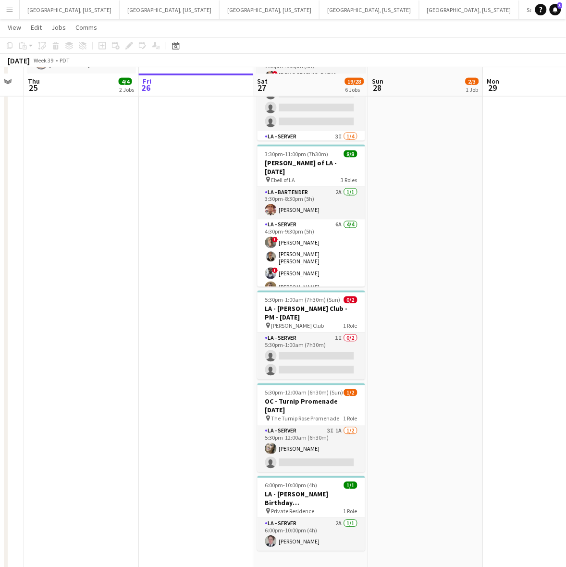
scroll to position [226, 0]
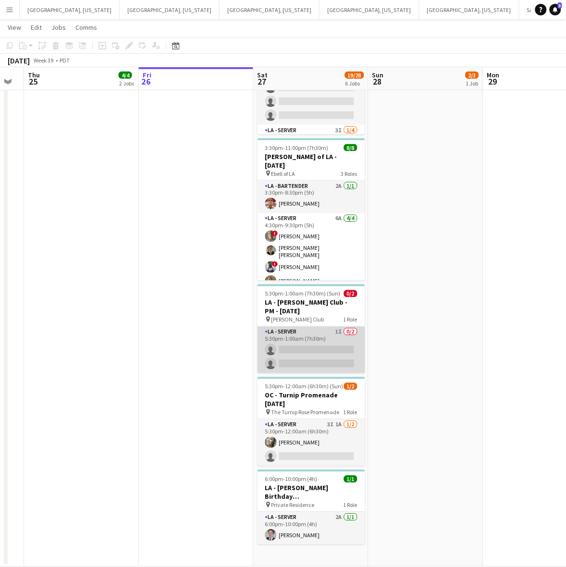
click at [347, 358] on app-card-role "LA - Server 1I 0/2 5:30pm-1:00am (7h30m) single-neutral-actions single-neutral-…" at bounding box center [312, 350] width 108 height 47
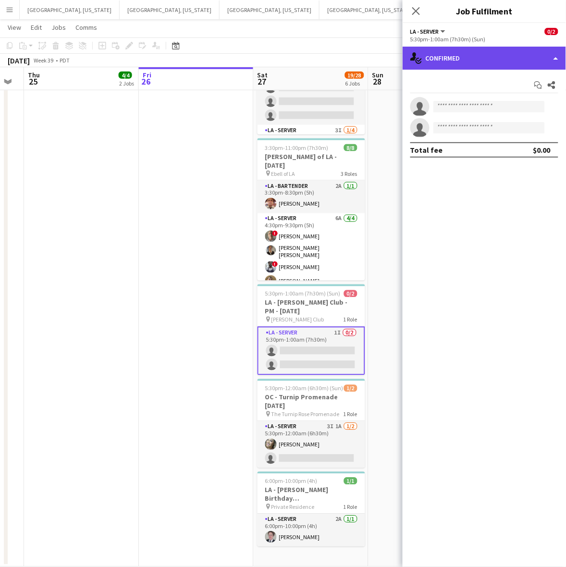
click at [475, 61] on div "single-neutral-actions-check-2 Confirmed" at bounding box center [484, 58] width 163 height 23
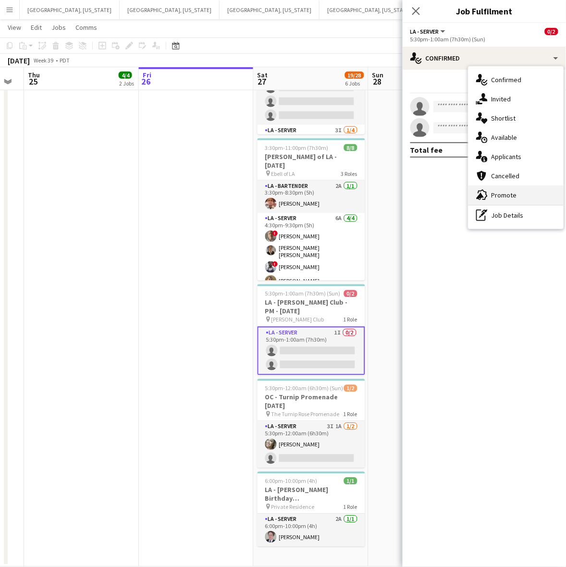
click at [502, 195] on span "Promote" at bounding box center [503, 195] width 25 height 9
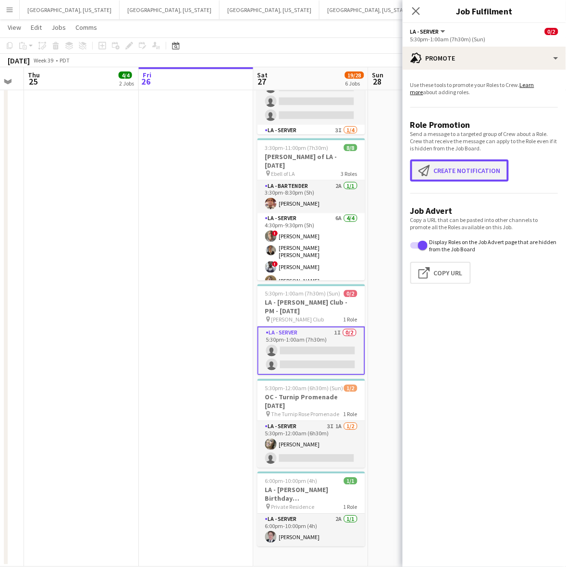
click at [484, 169] on button "Create notification Create notification" at bounding box center [459, 171] width 98 height 22
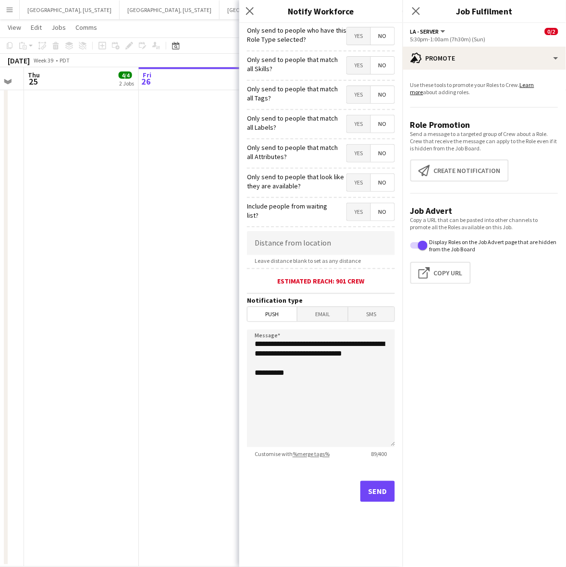
click at [356, 39] on span "Yes" at bounding box center [359, 35] width 24 height 17
click at [377, 494] on button "Send" at bounding box center [377, 491] width 35 height 21
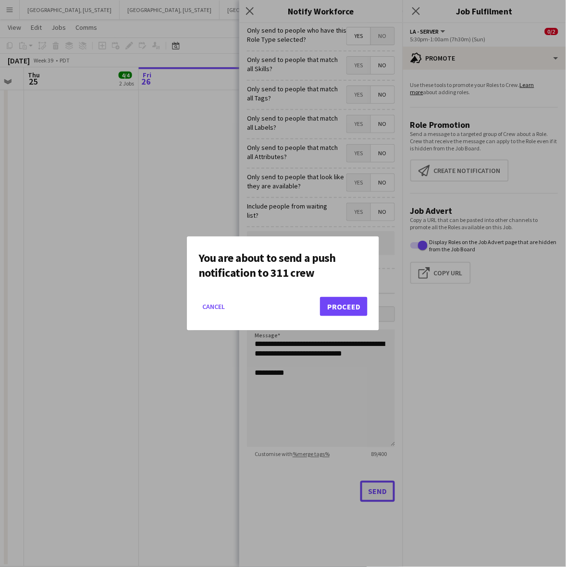
scroll to position [0, 0]
click at [349, 273] on div "You are about to send a push notification to 311 crew" at bounding box center [282, 265] width 169 height 30
drag, startPoint x: 348, startPoint y: 315, endPoint x: 339, endPoint y: 306, distance: 12.9
click at [346, 312] on button "Proceed" at bounding box center [344, 306] width 48 height 19
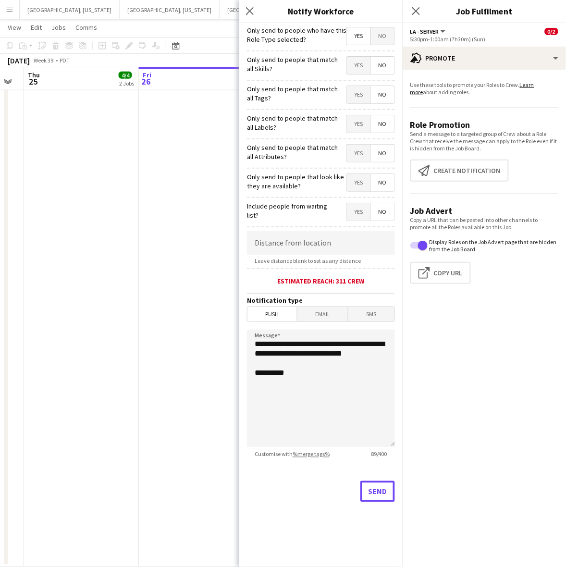
scroll to position [226, 0]
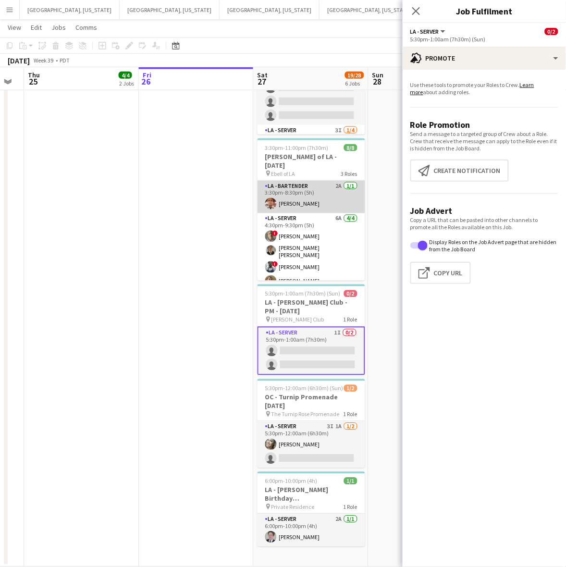
click at [286, 194] on app-card-role "LA - Bartender 2A 1/1 3:30pm-8:30pm (5h) GERSOM GAMEZ" at bounding box center [312, 197] width 108 height 33
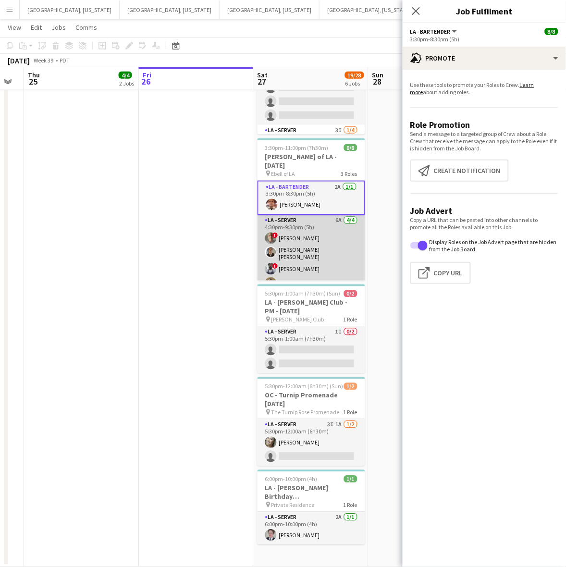
click at [295, 223] on app-card-role "LA - Server 6A 4/4 4:30pm-9:30pm (5h) ! Armando Casanas David Gersain Luis Juan…" at bounding box center [312, 253] width 108 height 77
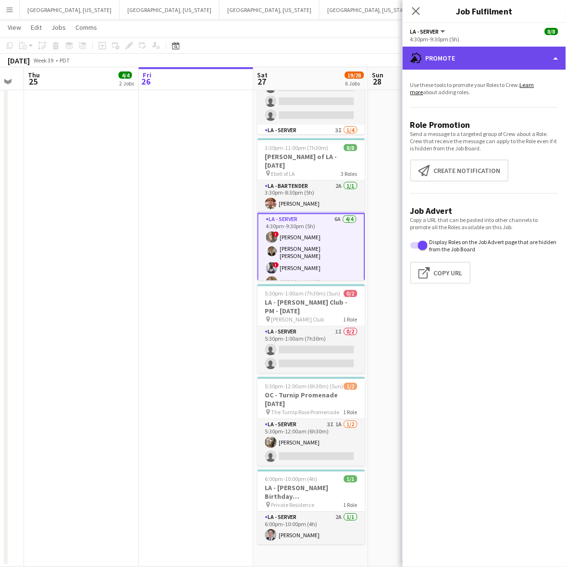
click at [506, 59] on div "advertising-megaphone Promote" at bounding box center [484, 58] width 163 height 23
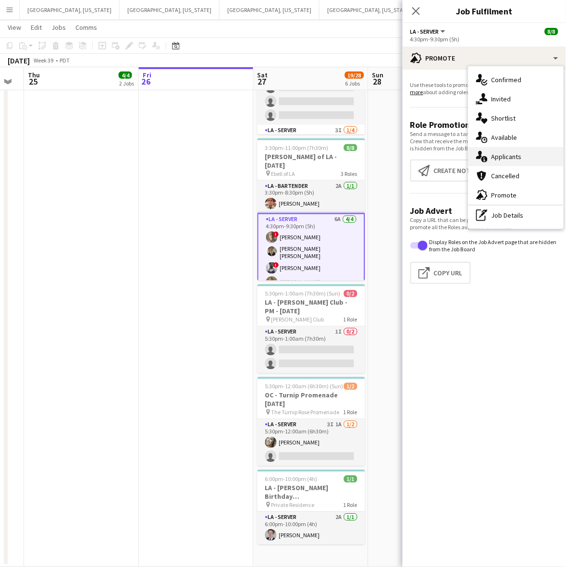
click at [503, 154] on span "Applicants" at bounding box center [506, 156] width 30 height 9
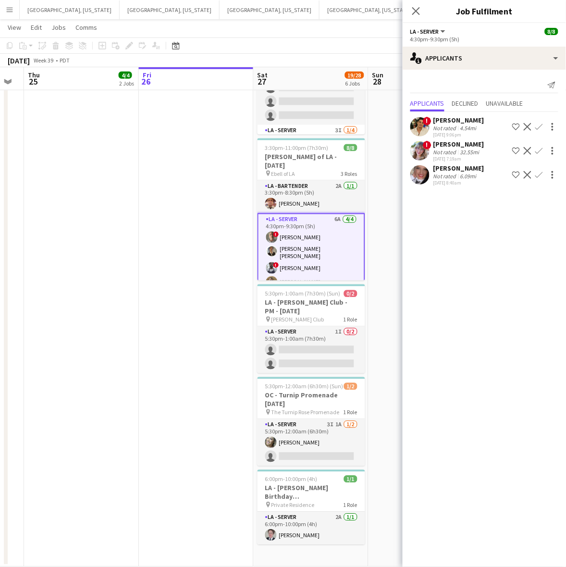
click at [174, 209] on app-date-cell at bounding box center [196, 224] width 115 height 685
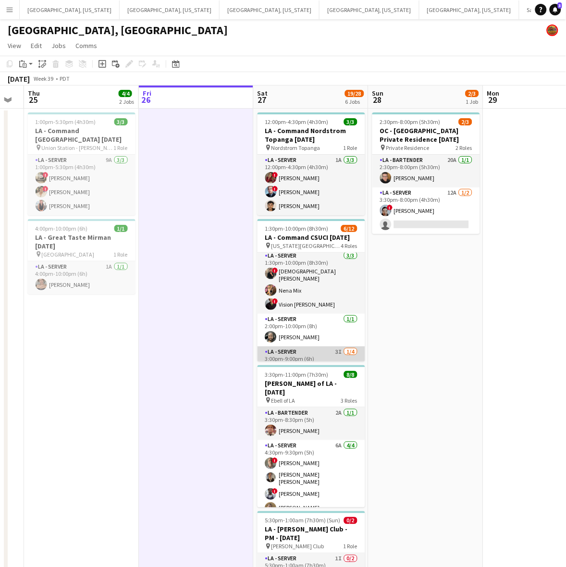
scroll to position [0, 0]
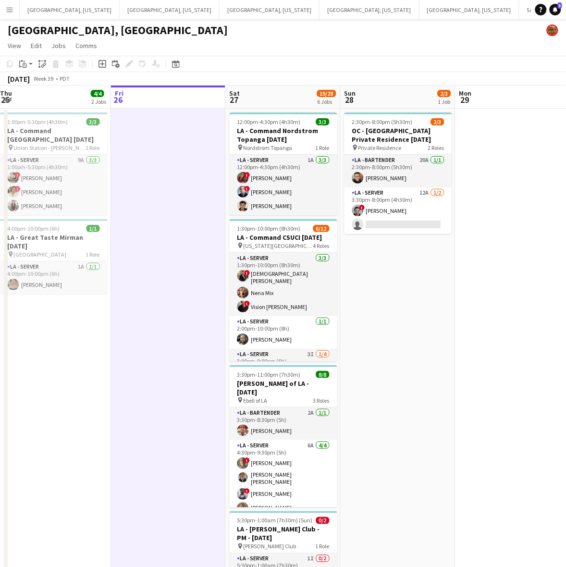
drag, startPoint x: 389, startPoint y: 294, endPoint x: 318, endPoint y: 314, distance: 74.2
click at [326, 322] on app-calendar-viewport "Tue 23 Wed 24 Thu 25 4/4 2 Jobs Fri 26 Sat 27 19/28 6 Jobs Sun 28 2/3 1 Job Mon…" at bounding box center [283, 440] width 566 height 708
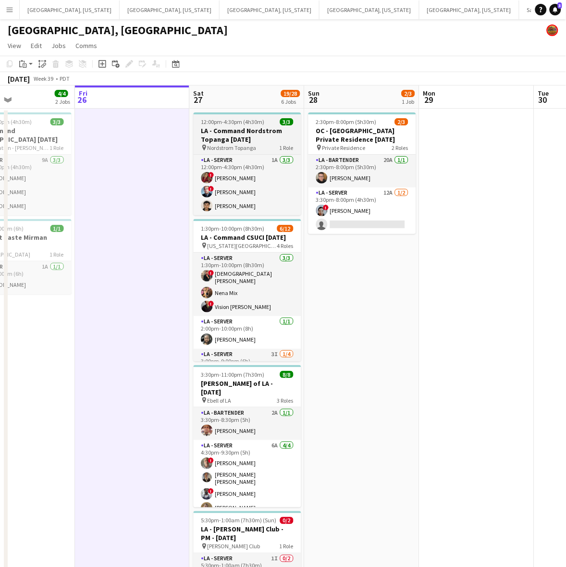
click at [240, 126] on h3 "LA - Command Nordstrom Topanga [DATE]" at bounding box center [248, 134] width 108 height 17
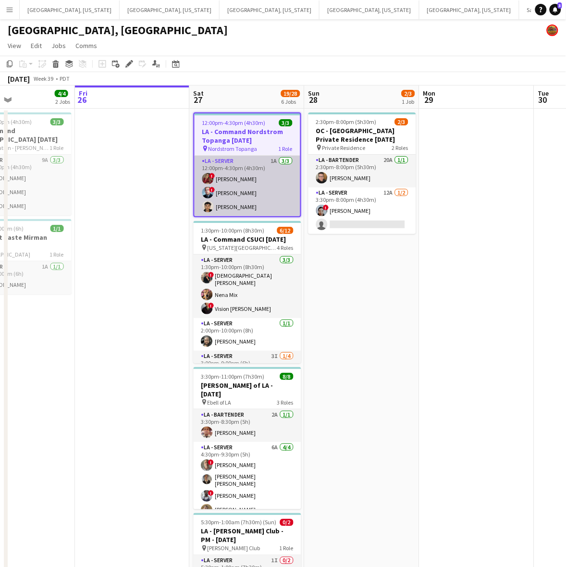
click at [226, 210] on app-card-role "LA - Server 1A 3/3 12:00pm-4:30pm (4h30m) ! Kristina Vo ! Edwin Segovia Jeremy …" at bounding box center [248, 186] width 106 height 61
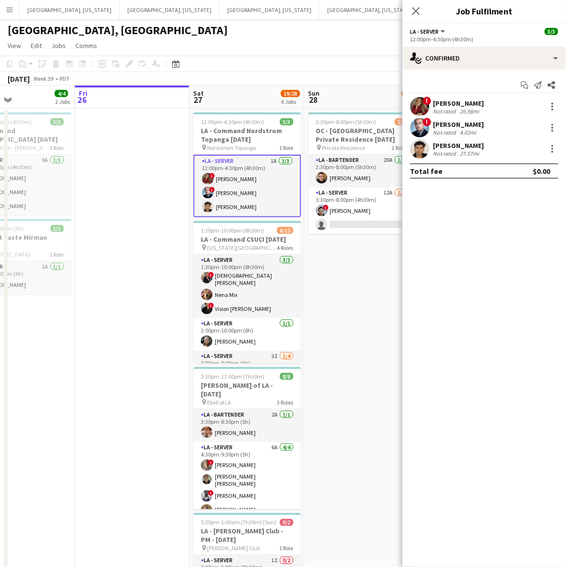
click at [476, 137] on div "! Edwin Segovia Not rated 4.02mi" at bounding box center [484, 127] width 163 height 19
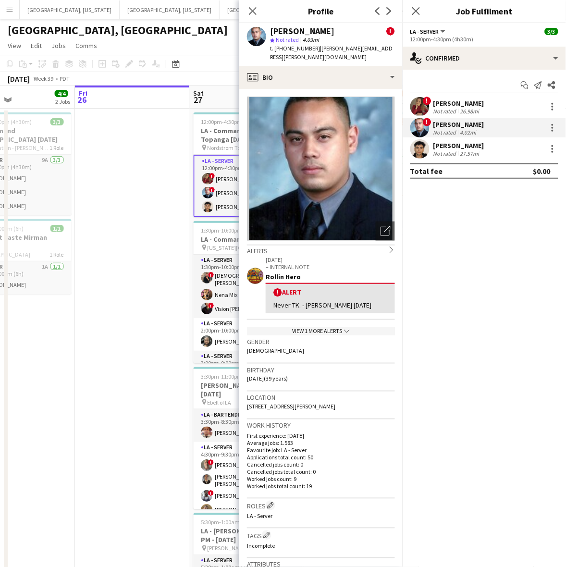
click at [428, 147] on app-user-avatar at bounding box center [419, 148] width 19 height 19
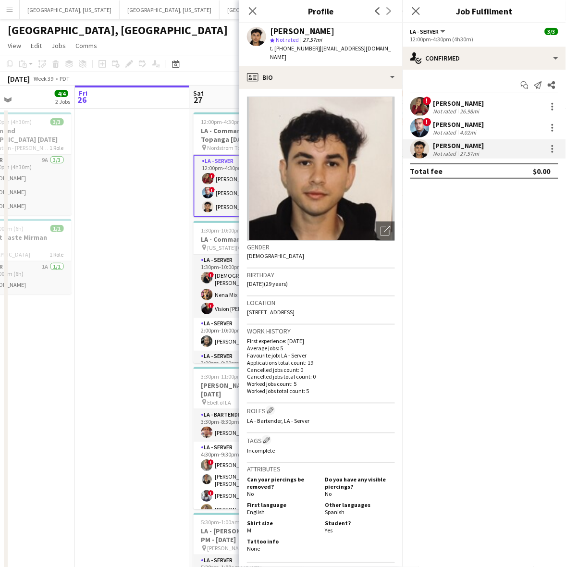
click at [286, 50] on span "t. +15622617840" at bounding box center [295, 48] width 50 height 7
copy span "15622617840"
drag, startPoint x: 106, startPoint y: 245, endPoint x: 158, endPoint y: 204, distance: 65.7
click at [106, 244] on app-date-cell at bounding box center [132, 451] width 115 height 685
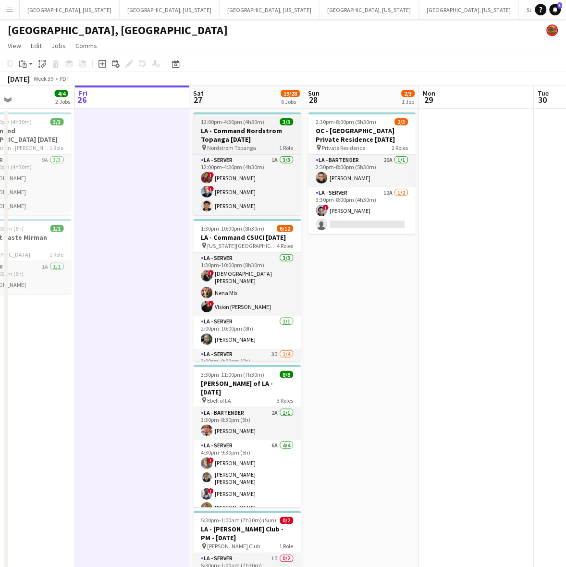
click at [231, 130] on h3 "LA - Command Nordstrom Topanga [DATE]" at bounding box center [248, 134] width 108 height 17
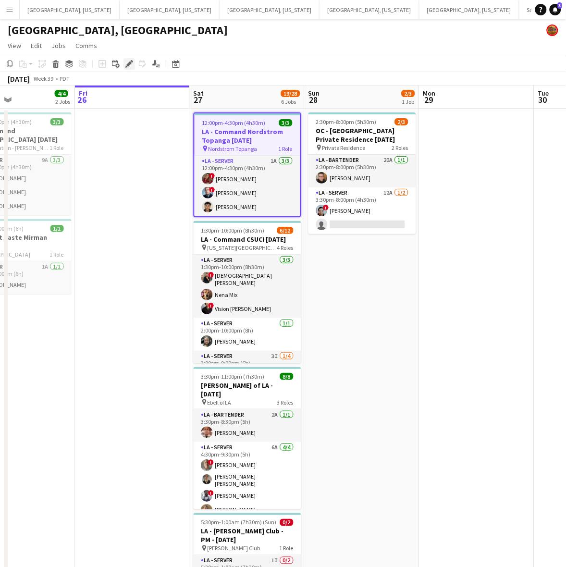
click at [128, 64] on icon at bounding box center [128, 63] width 5 height 5
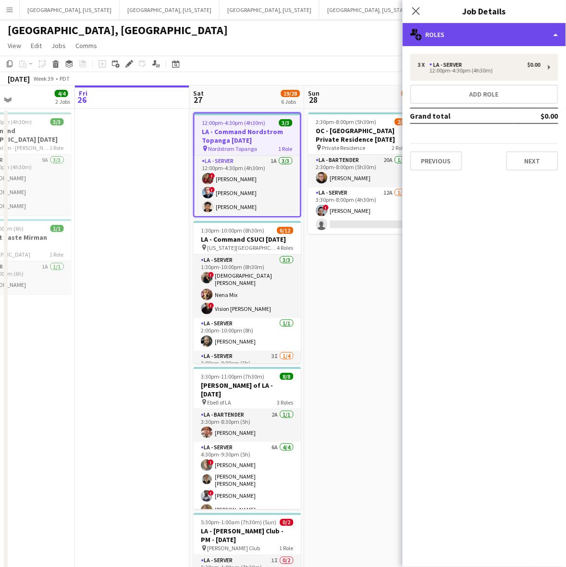
click at [455, 29] on div "multiple-users-add Roles" at bounding box center [484, 34] width 163 height 23
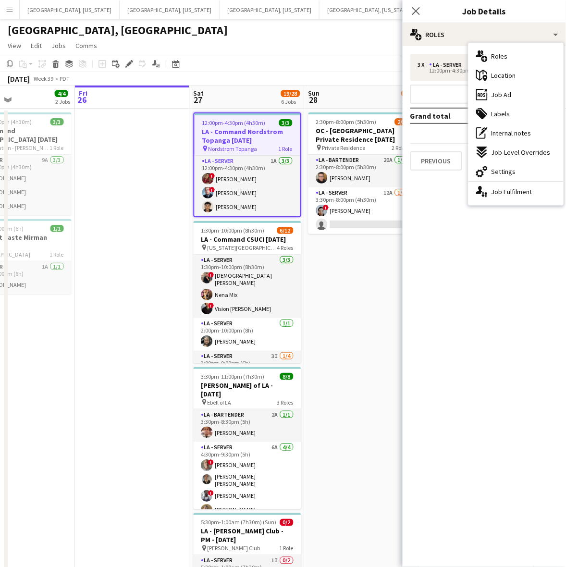
click at [496, 90] on span "Job Ad" at bounding box center [501, 94] width 20 height 9
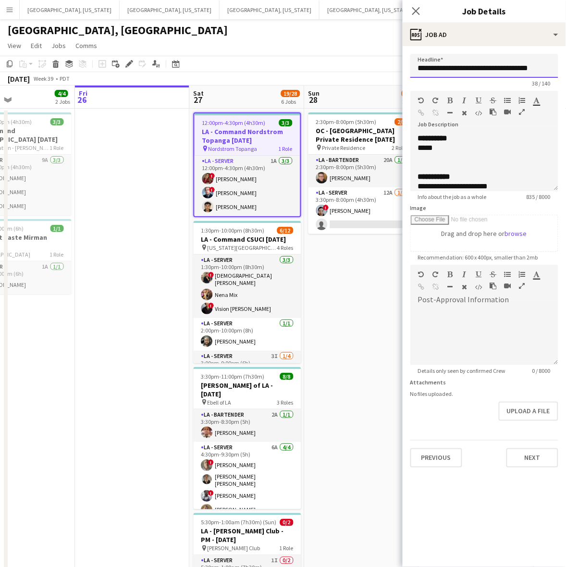
click at [464, 67] on input "**********" at bounding box center [484, 66] width 148 height 24
click at [488, 160] on div at bounding box center [484, 158] width 133 height 10
copy div "**********"
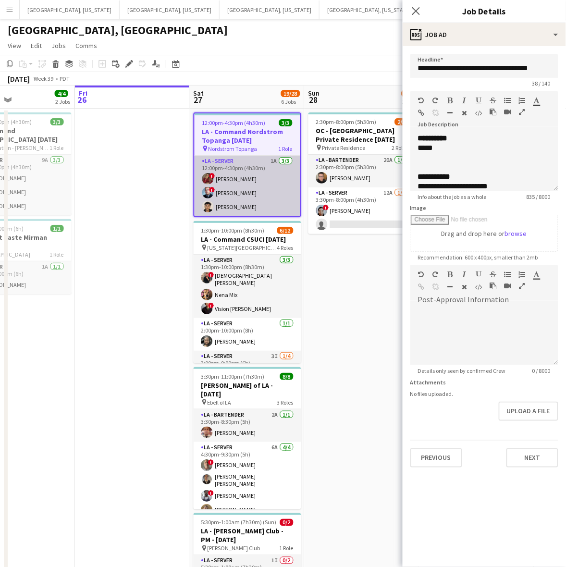
click at [245, 181] on app-card-role "LA - Server 1A 3/3 12:00pm-4:30pm (4h30m) ! Kristina Vo ! Edwin Segovia Jeremy …" at bounding box center [248, 186] width 106 height 61
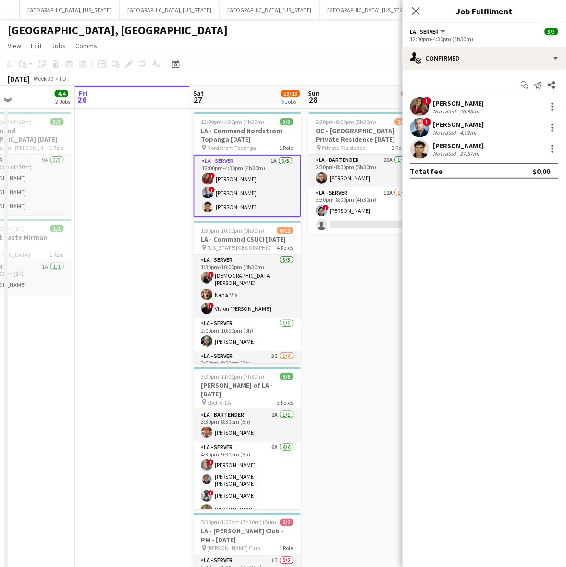
click at [444, 107] on div "[PERSON_NAME]" at bounding box center [458, 103] width 51 height 9
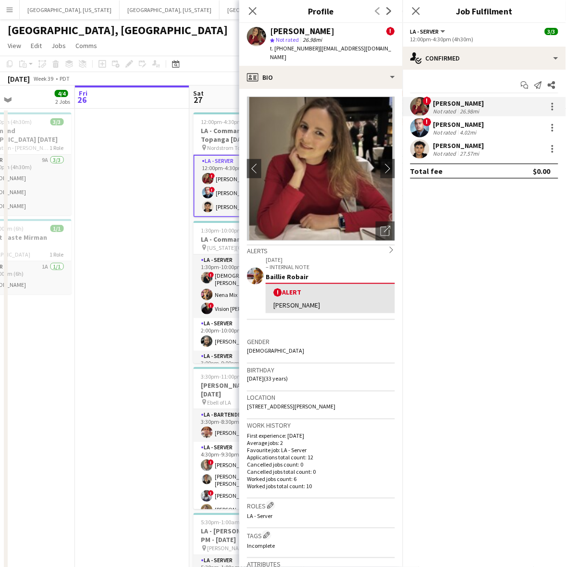
drag, startPoint x: 344, startPoint y: 56, endPoint x: 313, endPoint y: 52, distance: 31.9
click at [313, 52] on app-profile-header "Kristina Vo ! star Not rated 26.98mi t. +13236906312 | kristinakorm0@gmail.com" at bounding box center [320, 44] width 163 height 43
copy span "kristinakorm0@gmail.com"
click at [435, 129] on div "Not rated" at bounding box center [445, 132] width 25 height 7
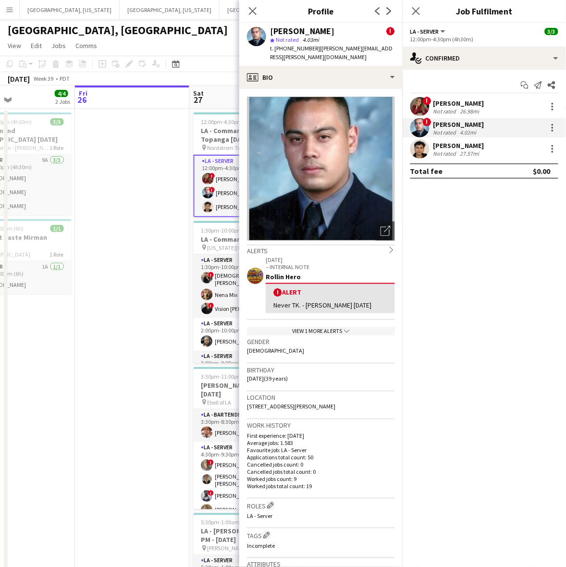
drag, startPoint x: 386, startPoint y: 49, endPoint x: 314, endPoint y: 55, distance: 72.3
click at [314, 55] on div "Edwin Segovia ! star Not rated 4.03mi t. +13109896939 | edwin.segovia@outlook.c…" at bounding box center [320, 44] width 163 height 43
copy span "edwin.segovia@outlook.com"
click at [455, 153] on div "Not rated" at bounding box center [445, 153] width 25 height 7
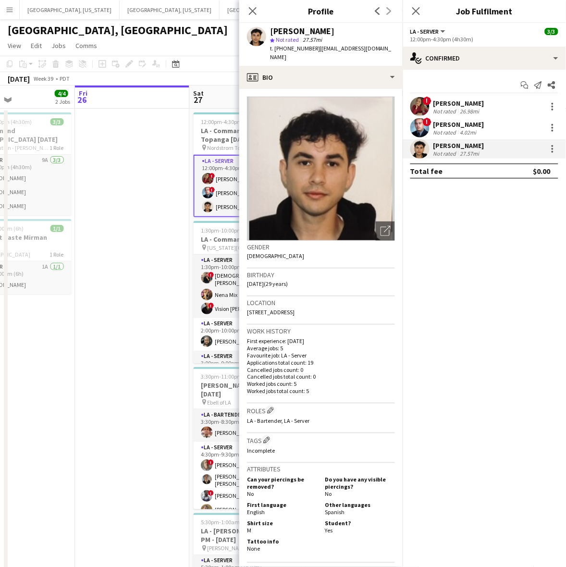
drag, startPoint x: 383, startPoint y: 49, endPoint x: 313, endPoint y: 52, distance: 70.7
click at [313, 52] on div "Jeremy Zepeda star Not rated 27.57mi t. +15622617840 | jeremyzepeda1@gmail.com" at bounding box center [320, 44] width 163 height 43
copy span "jeremyzepeda1@gmail.com"
click at [153, 318] on app-date-cell at bounding box center [132, 451] width 115 height 685
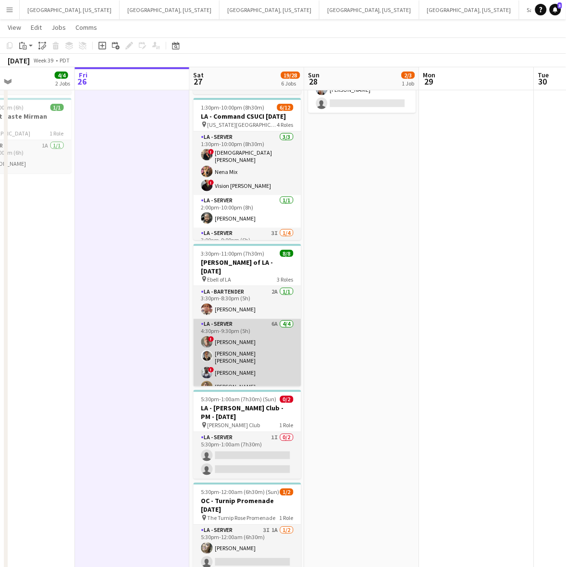
scroll to position [59, 0]
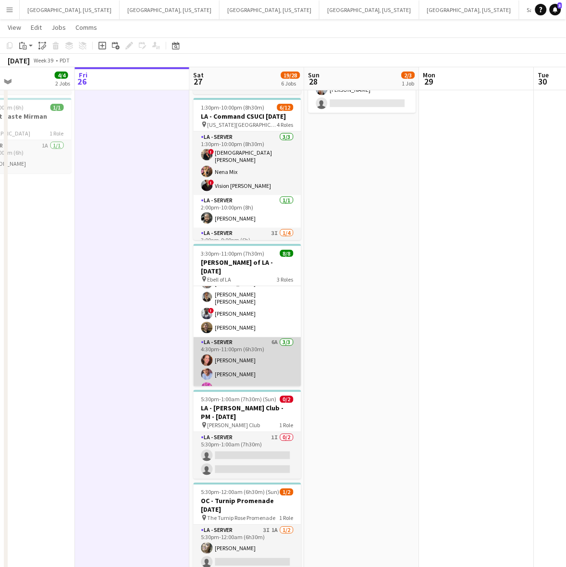
click at [244, 354] on app-card-role "LA - Server 6A 3/3 4:30pm-11:00pm (6h30m) Juniper Silva Robert Solomon Edwin Gu…" at bounding box center [248, 367] width 108 height 61
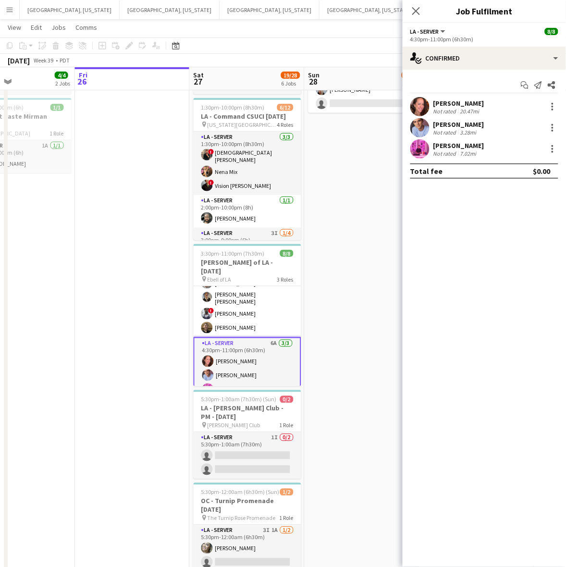
click at [457, 111] on div "Not rated" at bounding box center [445, 111] width 25 height 7
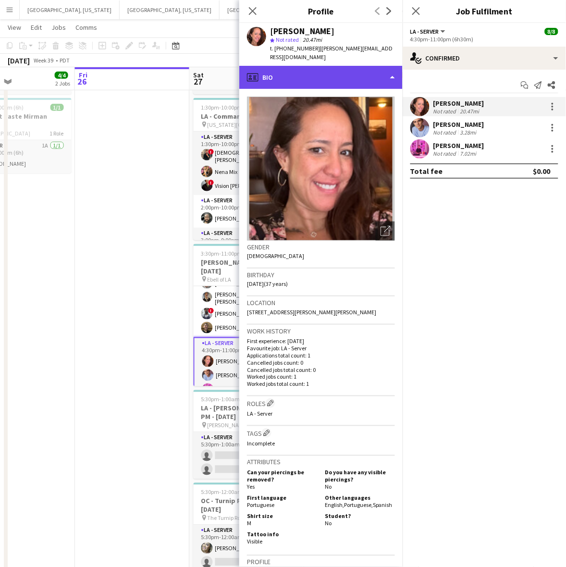
click at [344, 66] on div "profile Bio" at bounding box center [320, 77] width 163 height 23
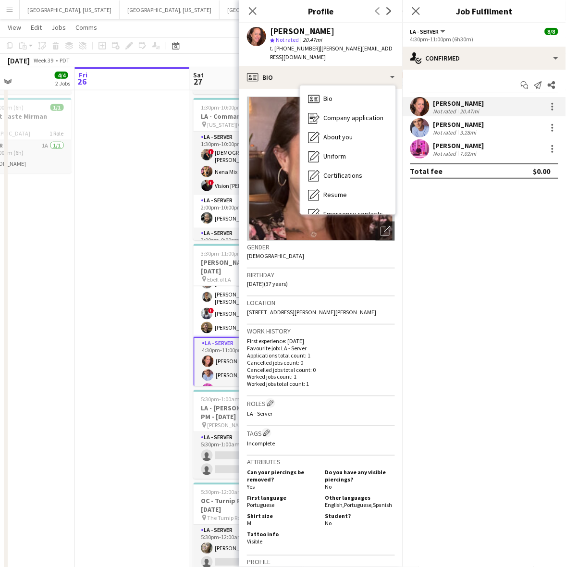
click at [292, 47] on span "t. +13233957202" at bounding box center [295, 48] width 50 height 7
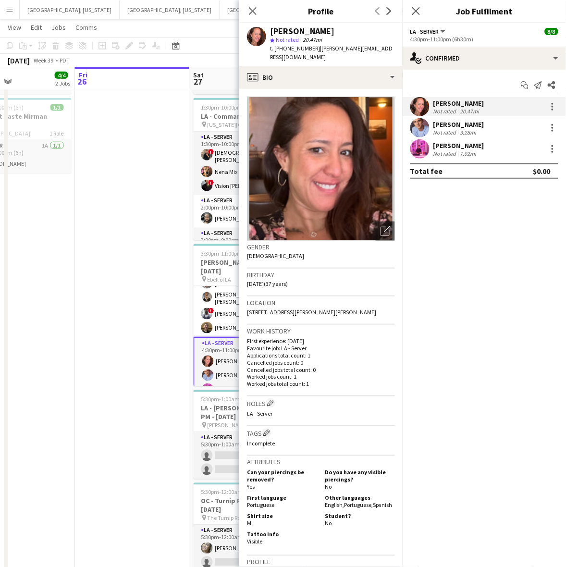
click at [292, 47] on span "t. +13233957202" at bounding box center [295, 48] width 50 height 7
copy span "13233957202"
click at [148, 381] on app-date-cell at bounding box center [132, 330] width 115 height 685
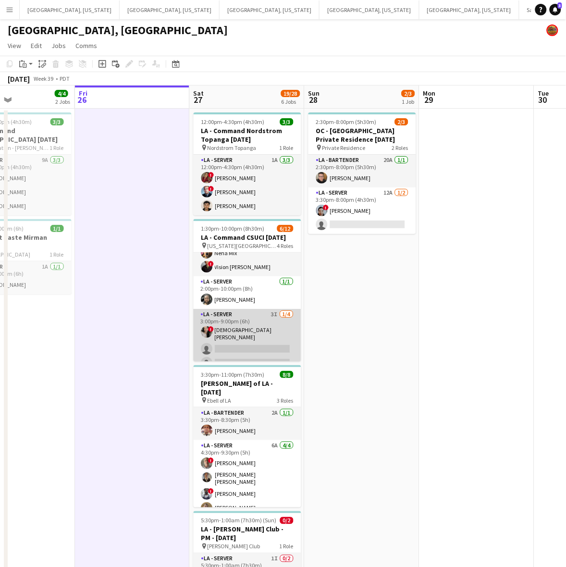
scroll to position [60, 0]
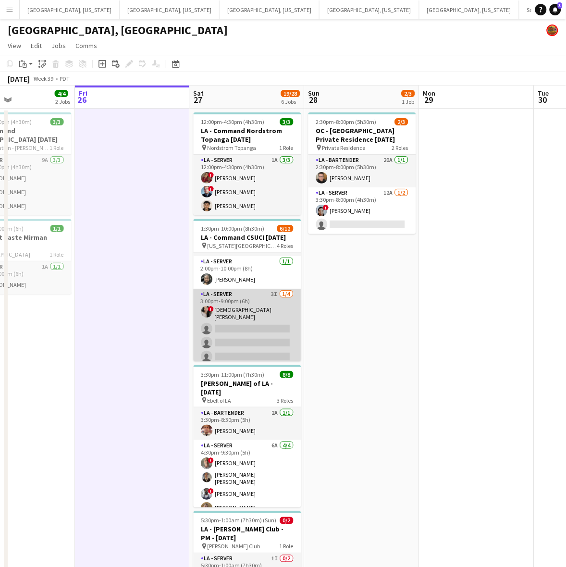
drag, startPoint x: 251, startPoint y: 325, endPoint x: 266, endPoint y: 314, distance: 18.8
click at [253, 328] on app-card-role "LA - Server 3I 1/4 3:00pm-9:00pm (6h) ! Lady Katherine Quijije single-neutral-a…" at bounding box center [248, 327] width 108 height 77
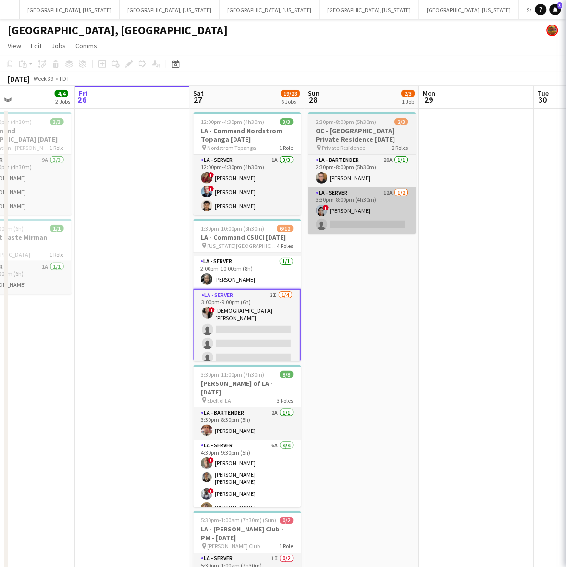
scroll to position [0, 268]
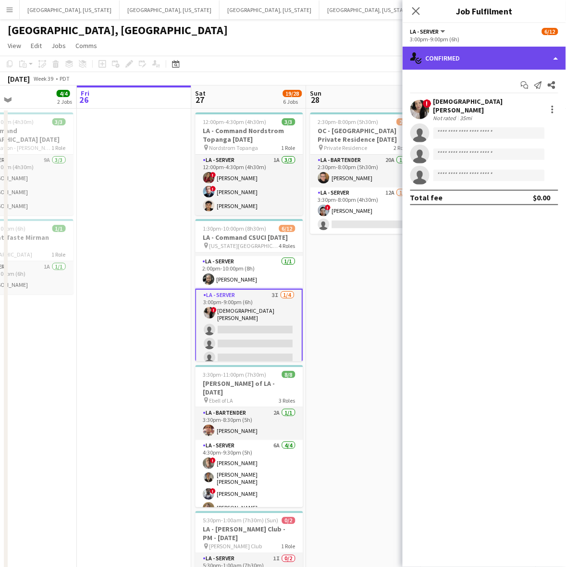
click at [460, 66] on div "single-neutral-actions-check-2 Confirmed" at bounding box center [484, 58] width 163 height 23
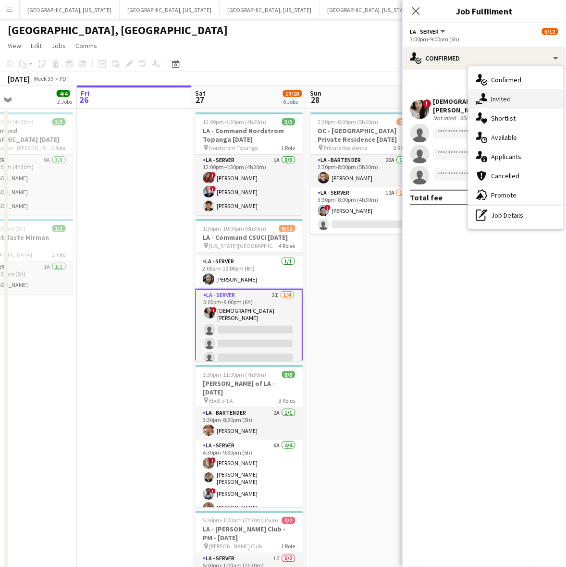
click at [484, 97] on icon at bounding box center [483, 97] width 8 height 8
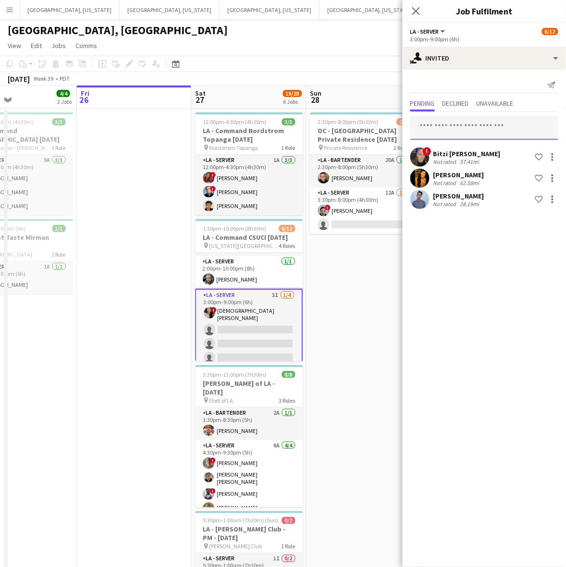
click at [459, 127] on input "text" at bounding box center [484, 128] width 148 height 24
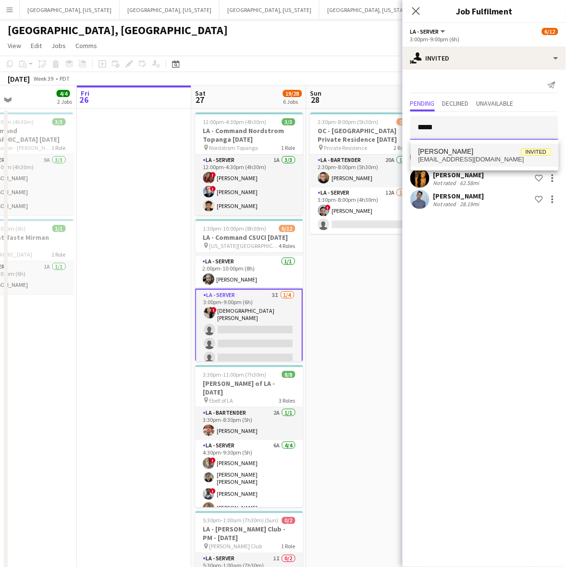
type input "*****"
click at [460, 152] on span "[PERSON_NAME]" at bounding box center [445, 151] width 55 height 8
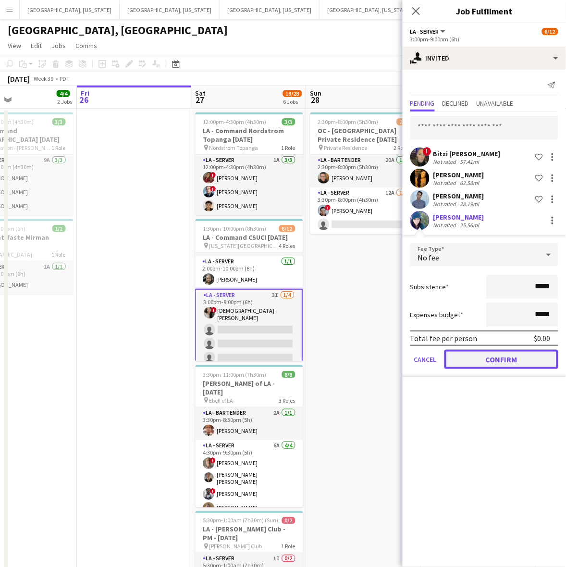
click at [491, 357] on button "Confirm" at bounding box center [501, 359] width 114 height 19
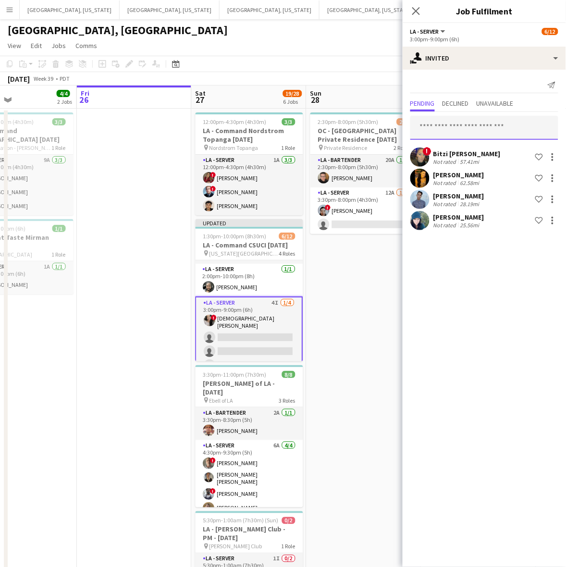
click at [456, 126] on input "text" at bounding box center [484, 128] width 148 height 24
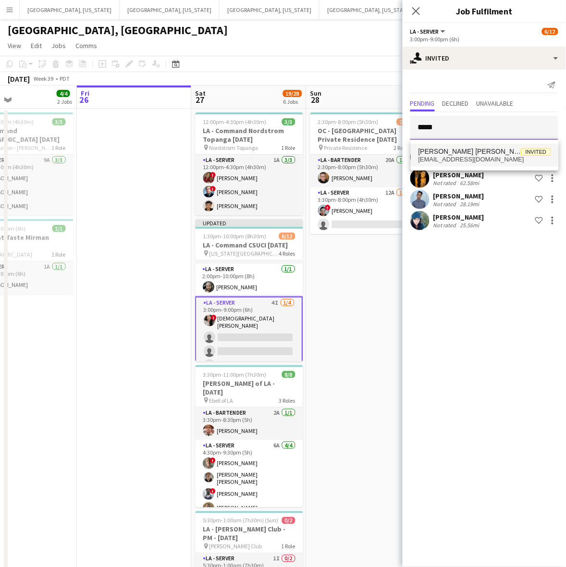
type input "*****"
click at [455, 154] on span "[PERSON_NAME] [PERSON_NAME]" at bounding box center [469, 151] width 103 height 8
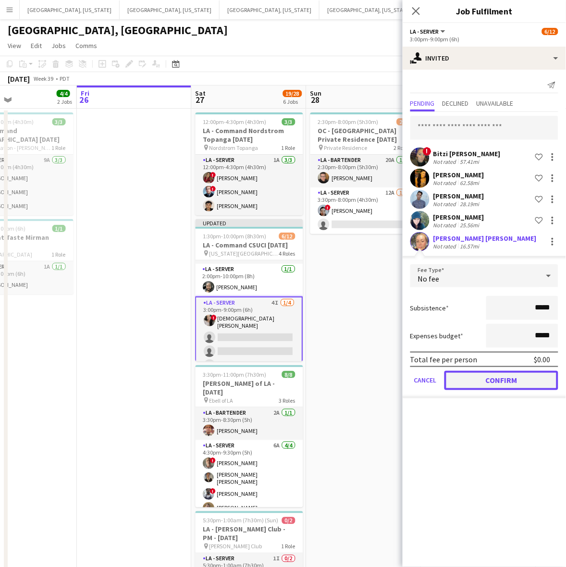
click at [486, 380] on button "Confirm" at bounding box center [501, 380] width 114 height 19
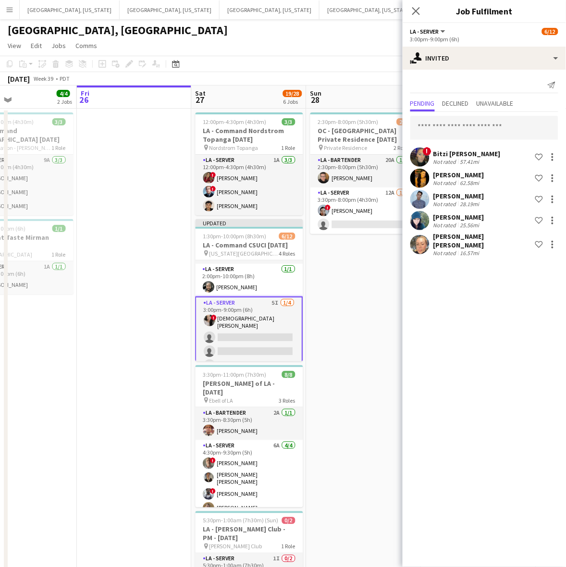
drag, startPoint x: 354, startPoint y: 336, endPoint x: 374, endPoint y: 289, distance: 51.2
click at [354, 335] on app-date-cell "2:30pm-8:00pm (5h30m) 2/3 OC - Moloo Private Residence 9.28.25 pin Private Resi…" at bounding box center [364, 451] width 115 height 685
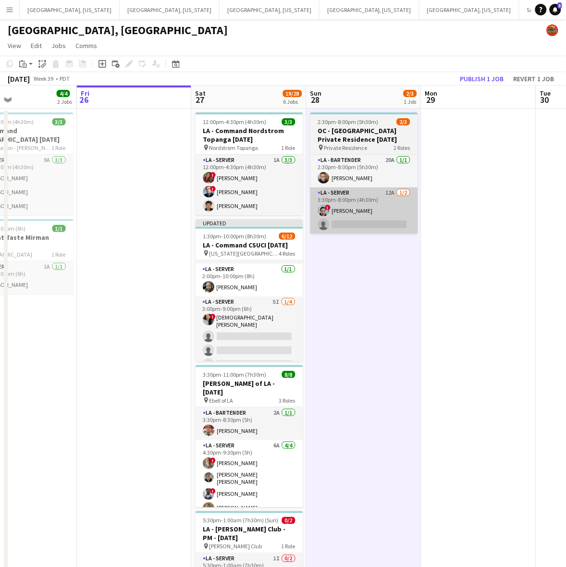
scroll to position [0, 267]
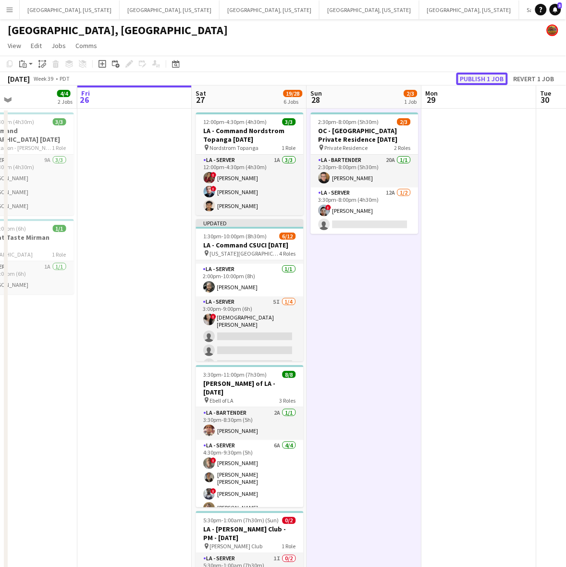
click at [467, 80] on button "Publish 1 job" at bounding box center [481, 79] width 51 height 12
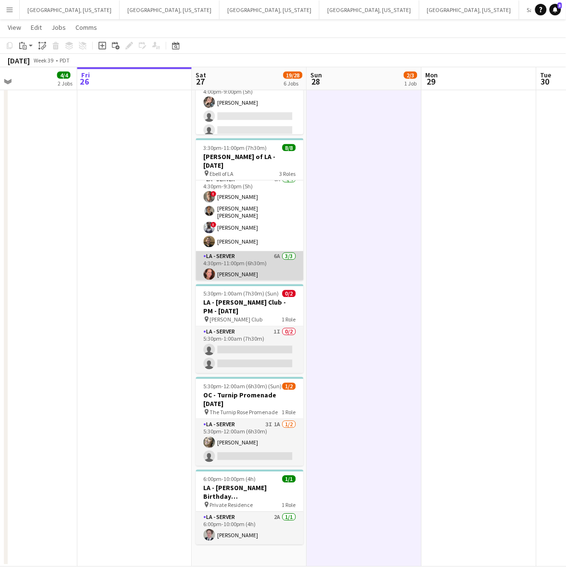
scroll to position [59, 0]
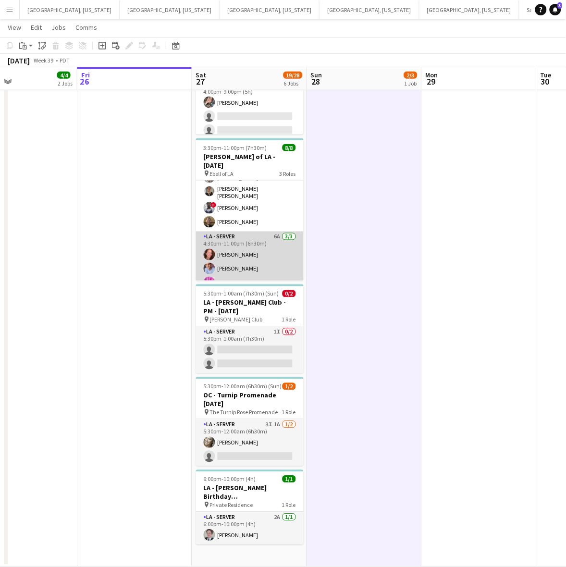
click at [252, 251] on app-card-role "LA - Server 6A 3/3 4:30pm-11:00pm (6h30m) Juniper Silva Robert Solomon Edwin Gu…" at bounding box center [250, 262] width 108 height 61
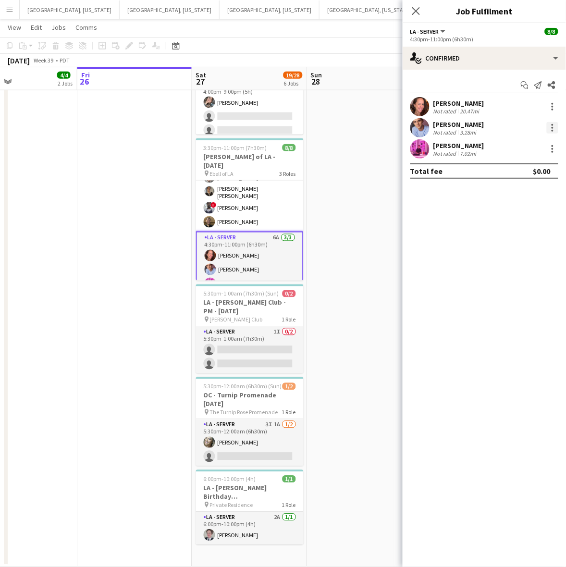
click at [554, 128] on div at bounding box center [553, 128] width 12 height 12
click at [537, 167] on span "Switch crew" at bounding box center [521, 168] width 60 height 9
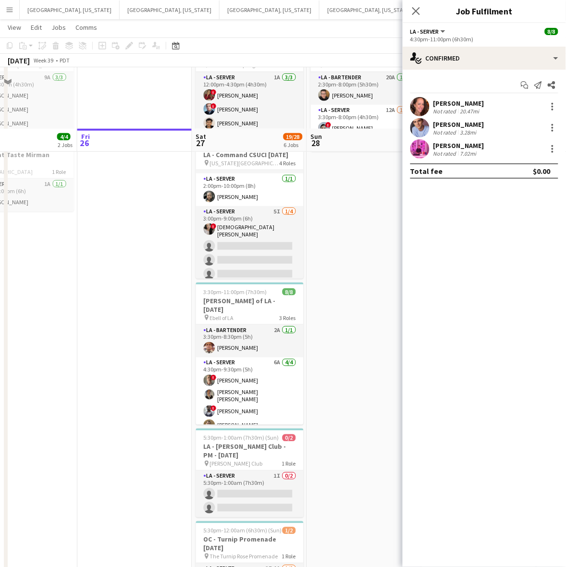
scroll to position [246, 0]
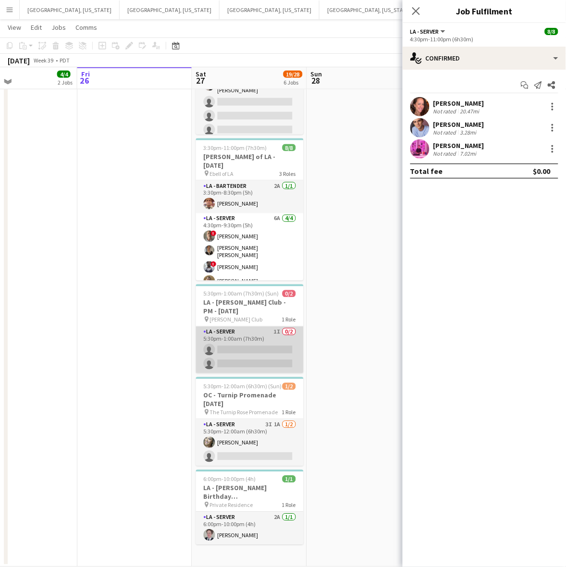
click at [270, 346] on app-card-role "LA - Server 1I 0/2 5:30pm-1:00am (7h30m) single-neutral-actions single-neutral-…" at bounding box center [250, 350] width 108 height 47
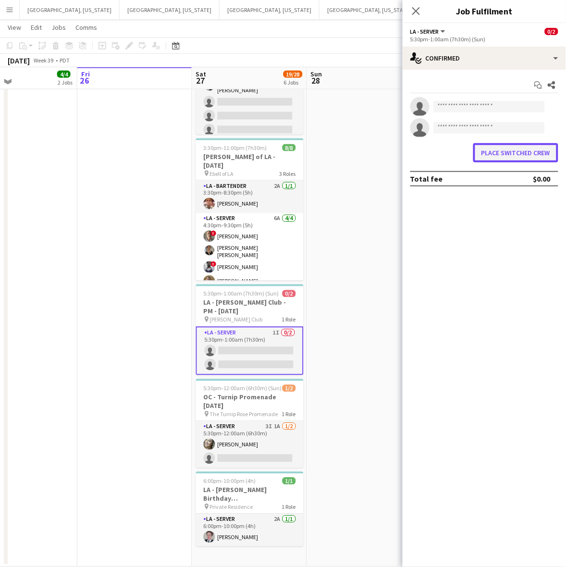
click at [500, 149] on button "Place switched crew" at bounding box center [515, 152] width 85 height 19
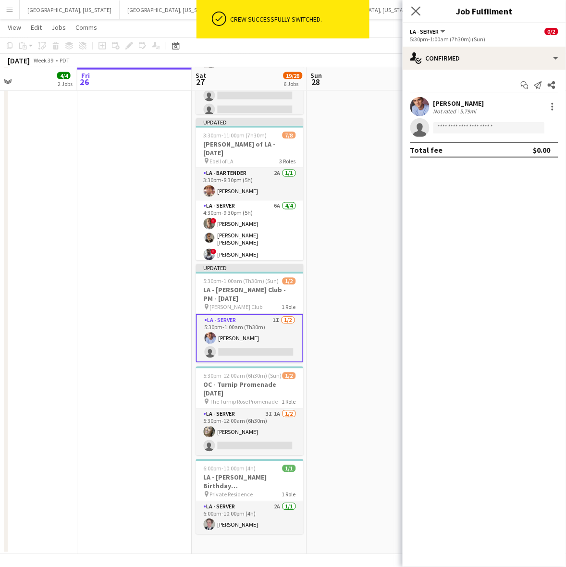
scroll to position [233, 0]
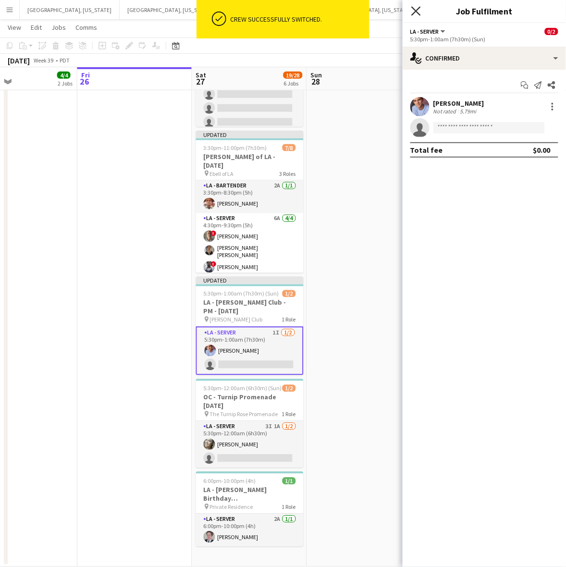
click at [414, 10] on icon "Close pop-in" at bounding box center [415, 10] width 9 height 9
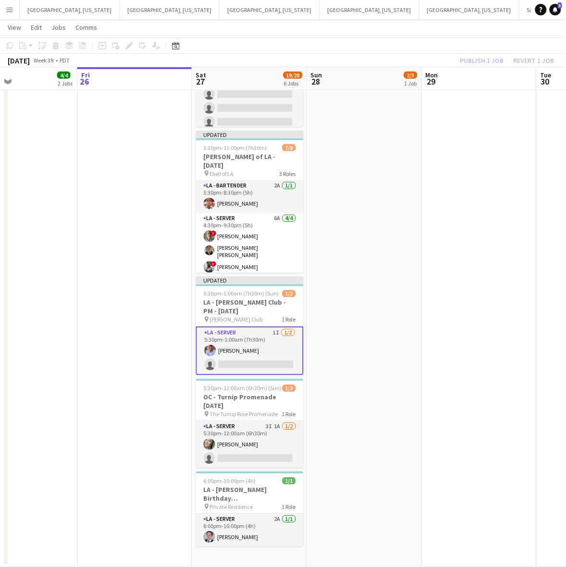
drag, startPoint x: 422, startPoint y: 32, endPoint x: 472, endPoint y: 49, distance: 53.2
click at [423, 32] on app-page-menu "View Day view expanded Day view collapsed Month view Date picker Jump to today …" at bounding box center [283, 28] width 566 height 18
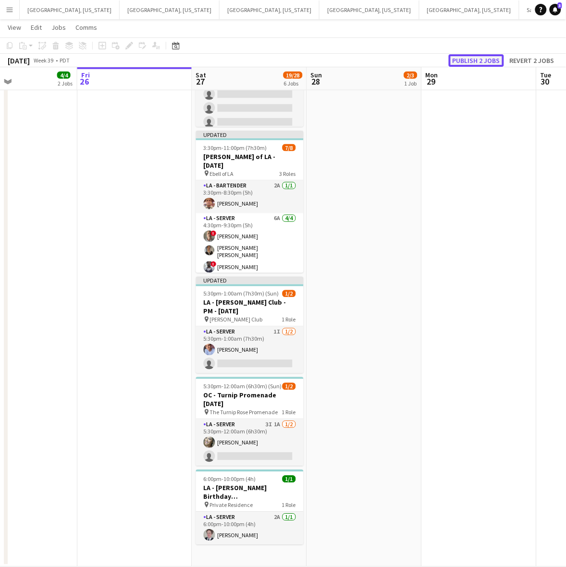
click at [484, 57] on button "Publish 2 jobs" at bounding box center [476, 60] width 55 height 12
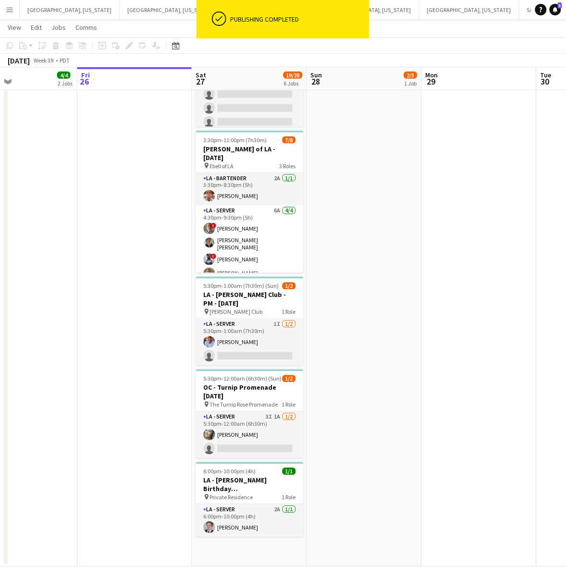
click at [255, 435] on app-card-role "LA - Server 3I 1A 1/2 5:30pm-12:00am (6h30m) Alyssa Woods single-neutral-actions" at bounding box center [250, 435] width 108 height 47
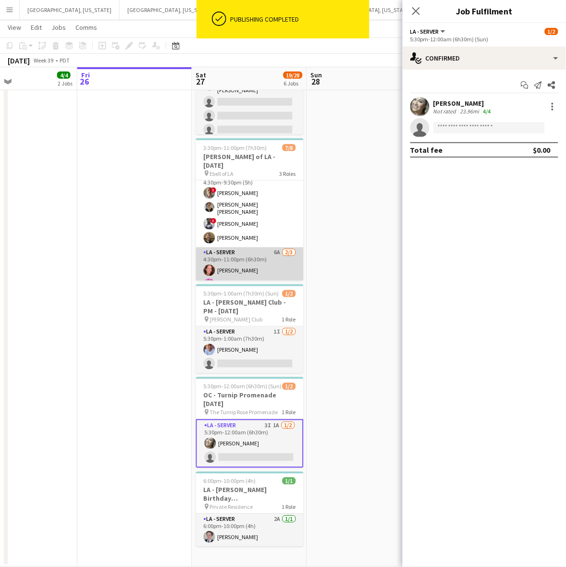
scroll to position [59, 0]
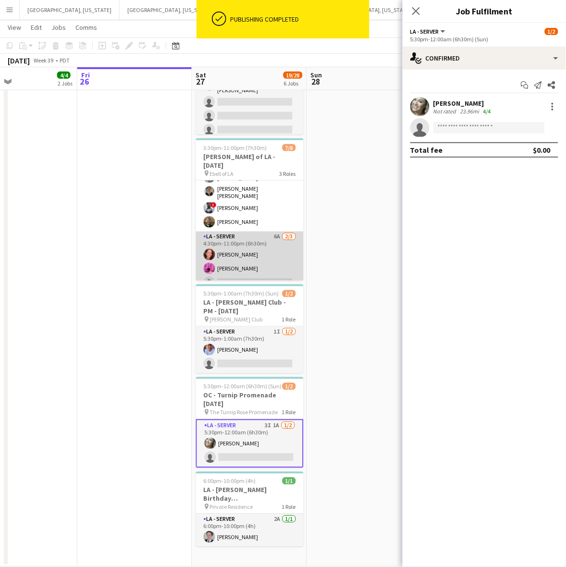
click at [239, 252] on app-card-role "LA - Server 6A 2/3 4:30pm-11:00pm (6h30m) Juniper Silva Edwin Guerrero single-n…" at bounding box center [250, 262] width 108 height 61
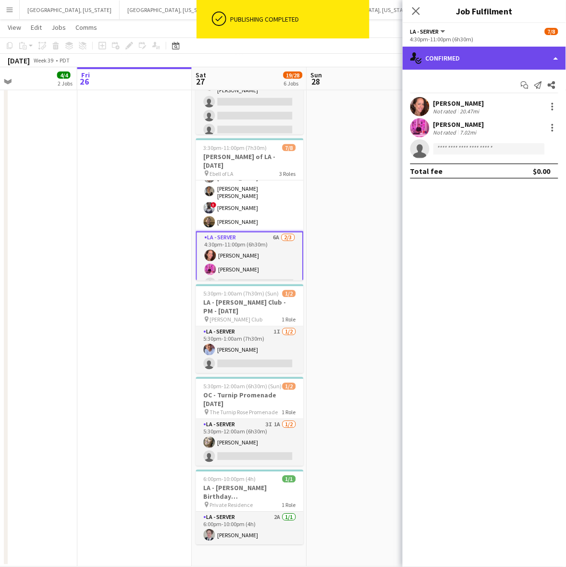
click at [471, 58] on div "single-neutral-actions-check-2 Confirmed" at bounding box center [484, 58] width 163 height 23
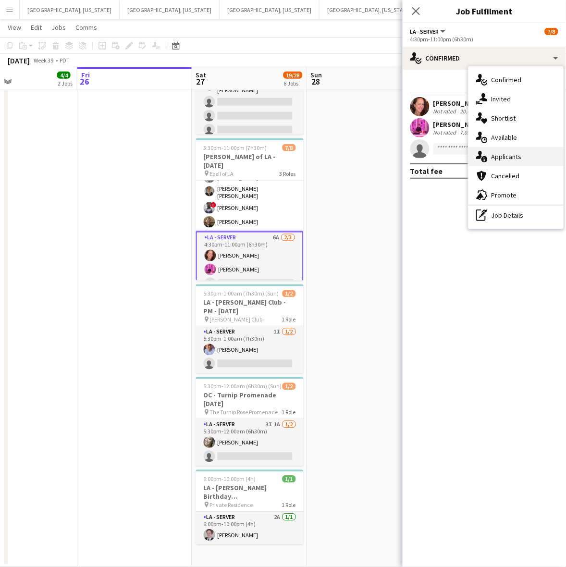
click at [505, 148] on div "single-neutral-actions-information Applicants" at bounding box center [515, 156] width 95 height 19
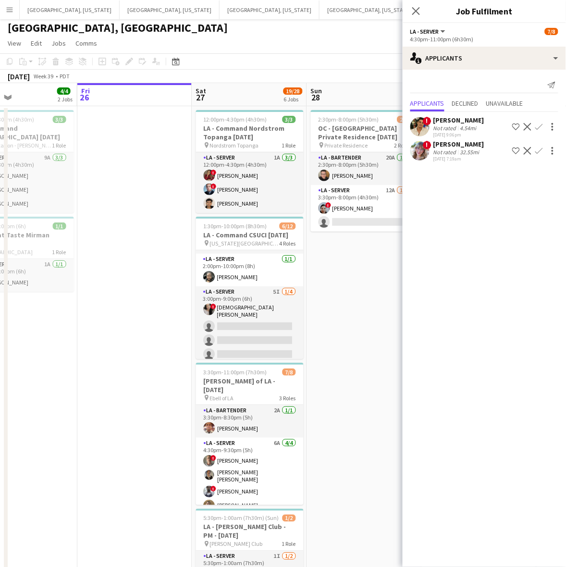
scroll to position [0, 0]
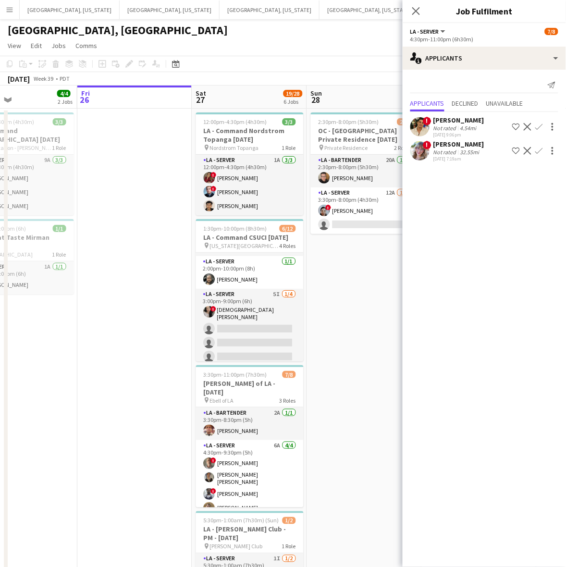
click at [152, 304] on app-date-cell at bounding box center [134, 451] width 115 height 685
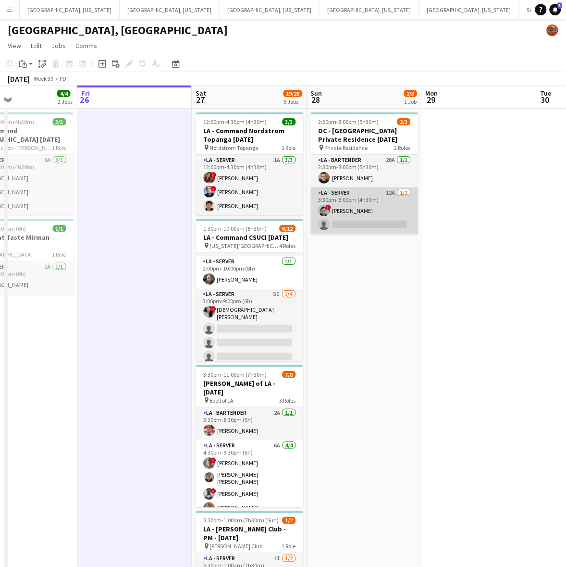
click at [371, 225] on app-card-role "LA - Server 12A 1/2 3:30pm-8:00pm (4h30m) ! Vida Perez single-neutral-actions" at bounding box center [365, 210] width 108 height 47
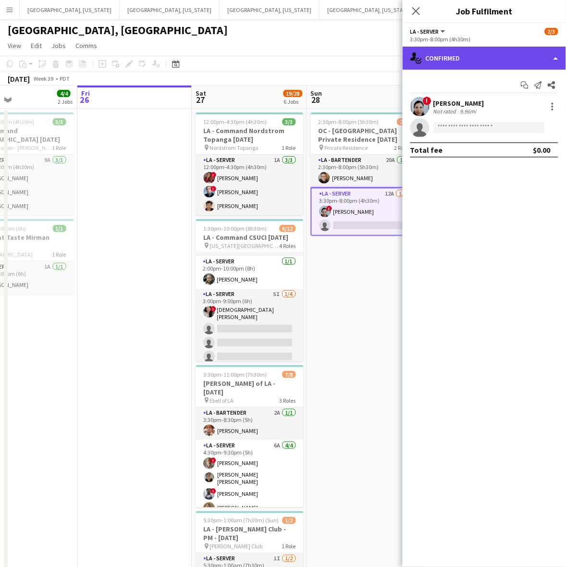
click at [505, 57] on div "single-neutral-actions-check-2 Confirmed" at bounding box center [484, 58] width 163 height 23
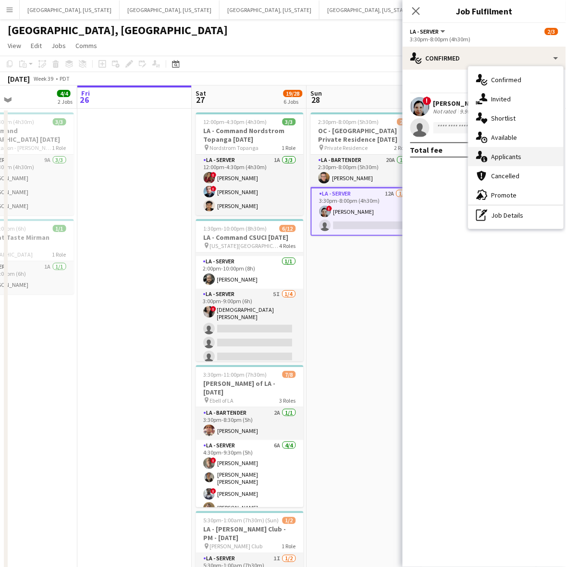
click at [527, 161] on div "single-neutral-actions-information Applicants" at bounding box center [515, 156] width 95 height 19
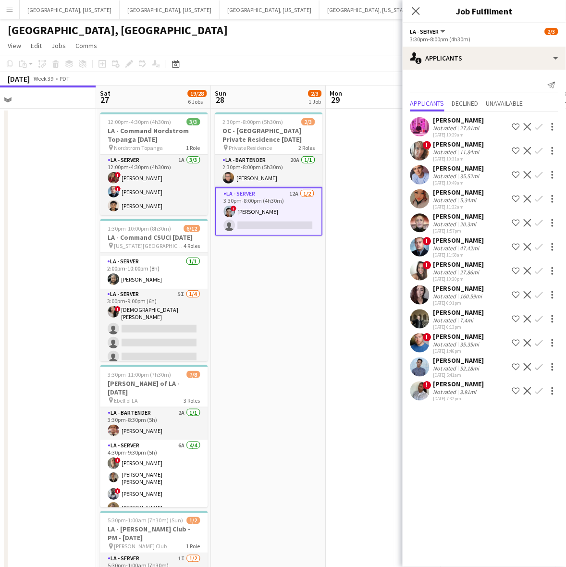
drag, startPoint x: 353, startPoint y: 425, endPoint x: 245, endPoint y: 461, distance: 113.9
click at [245, 461] on app-calendar-viewport "Tue 23 Wed 24 Thu 25 4/4 2 Jobs Fri 26 Sat 27 19/28 6 Jobs Sun 28 2/3 1 Job Mon…" at bounding box center [283, 440] width 566 height 708
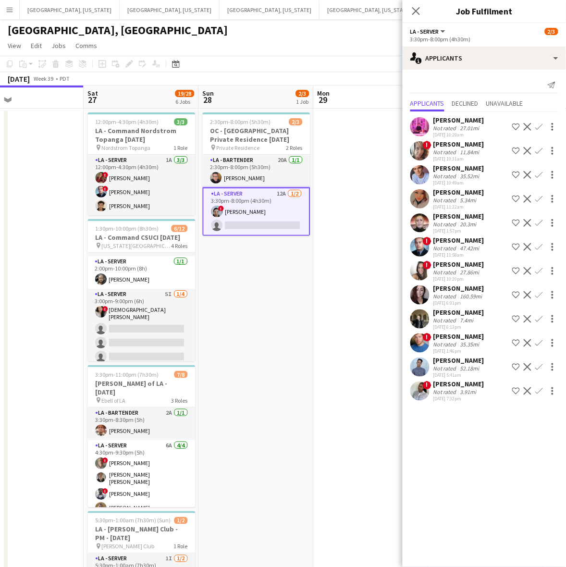
click at [436, 392] on div "Not rated" at bounding box center [445, 392] width 25 height 7
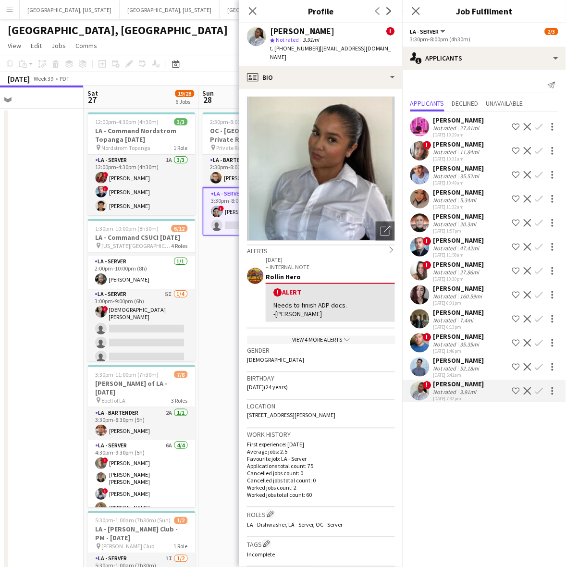
click at [436, 390] on div "Not rated" at bounding box center [445, 392] width 25 height 7
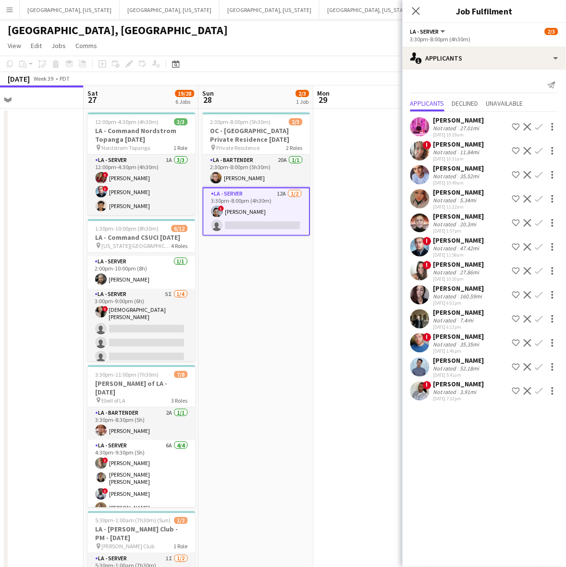
click at [540, 391] on app-icon "Confirm" at bounding box center [539, 391] width 8 height 8
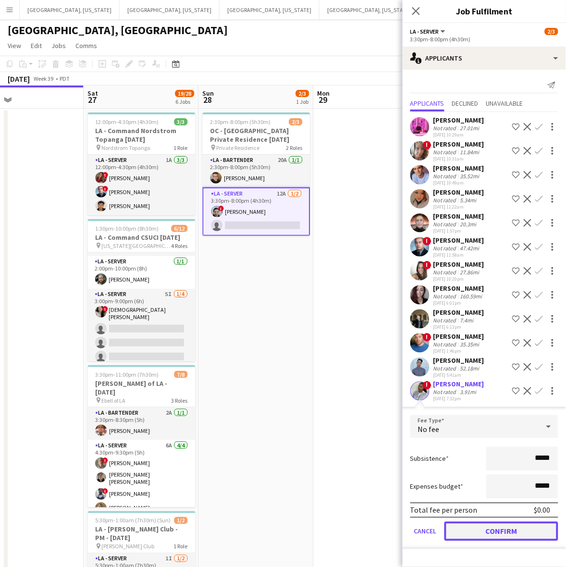
click at [499, 531] on button "Confirm" at bounding box center [501, 531] width 114 height 19
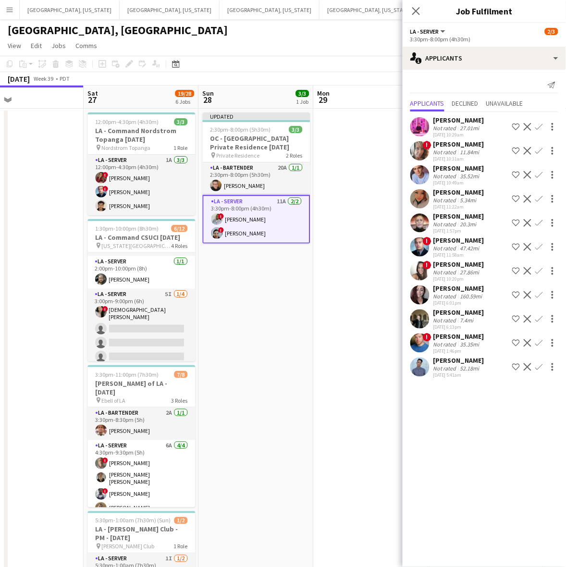
drag, startPoint x: 347, startPoint y: 378, endPoint x: 418, endPoint y: 173, distance: 217.0
click at [347, 376] on app-date-cell at bounding box center [371, 451] width 115 height 685
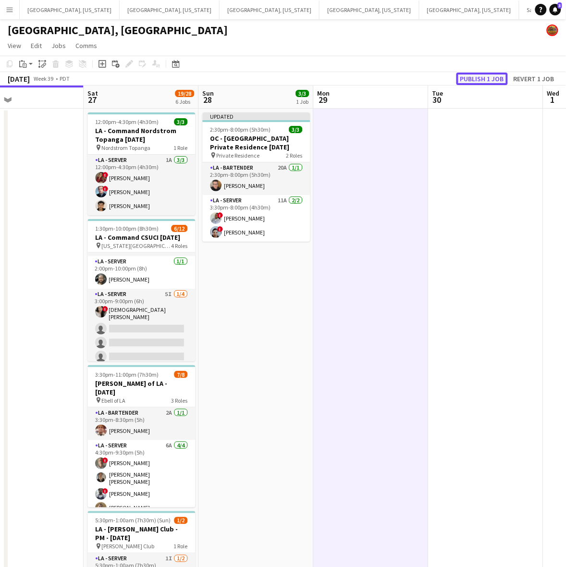
click at [481, 73] on button "Publish 1 job" at bounding box center [481, 79] width 51 height 12
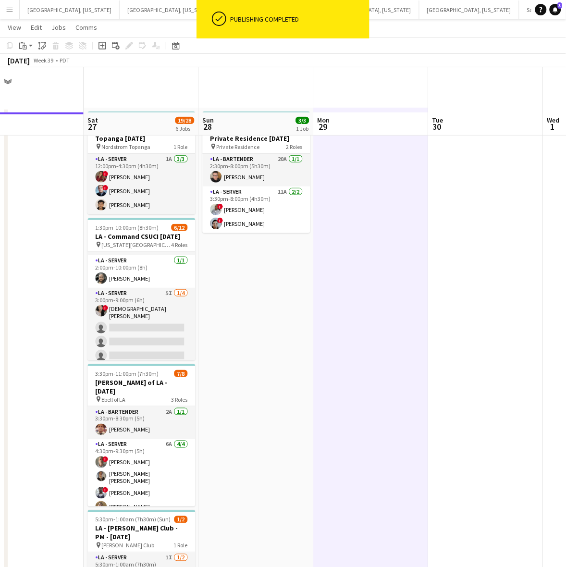
scroll to position [226, 0]
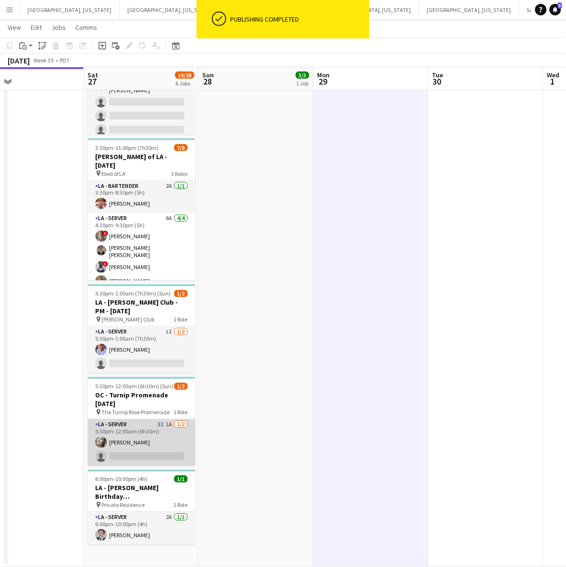
drag, startPoint x: 147, startPoint y: 440, endPoint x: 167, endPoint y: 429, distance: 22.6
click at [147, 440] on app-card-role "LA - Server 3I 1A 1/2 5:30pm-12:00am (6h30m) Alyssa Woods single-neutral-actions" at bounding box center [142, 442] width 108 height 47
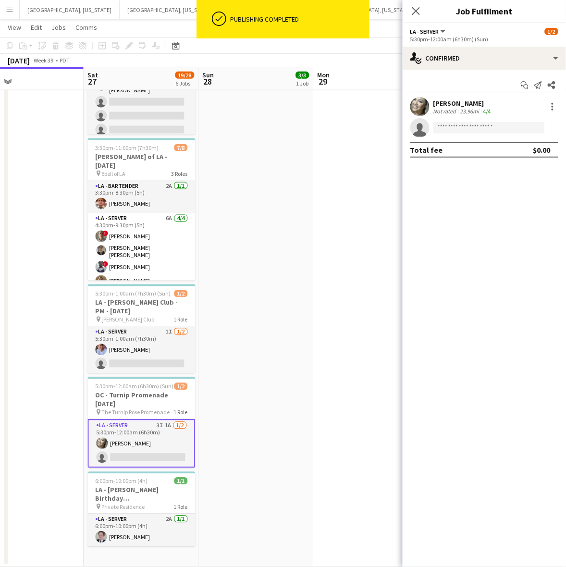
drag, startPoint x: 144, startPoint y: 219, endPoint x: 140, endPoint y: 226, distance: 8.4
click at [140, 226] on app-calendar-viewport "Tue 23 Wed 24 Thu 25 4/4 2 Jobs Fri 26 Sat 27 19/28 6 Jobs Sun 28 3/3 1 Job Mon…" at bounding box center [283, 189] width 566 height 755
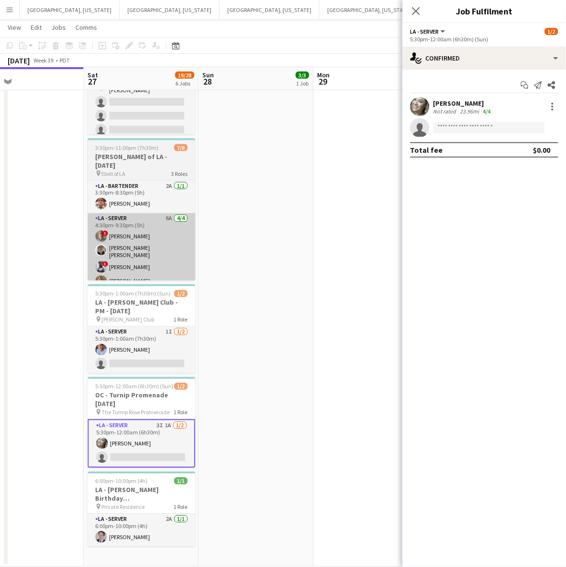
scroll to position [0, 380]
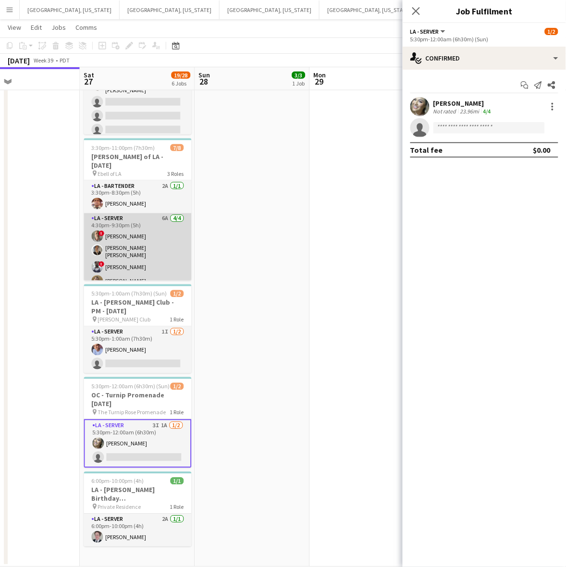
click at [140, 226] on app-card-role "LA - Server 6A 4/4 4:30pm-9:30pm (5h) ! Armando Casanas David Gersain Luis Juan…" at bounding box center [138, 251] width 108 height 77
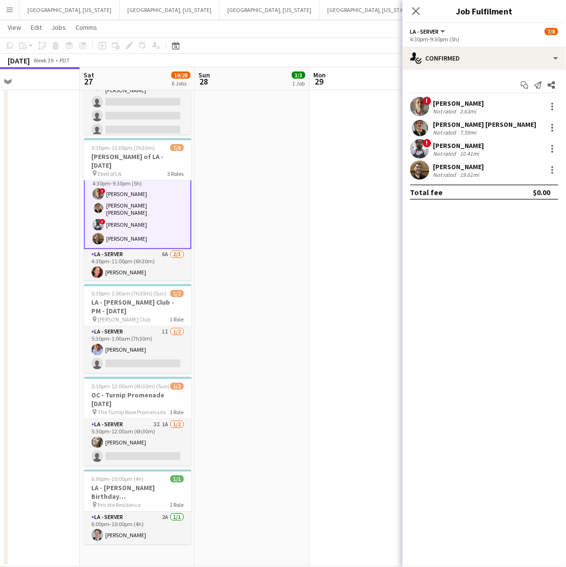
scroll to position [60, 0]
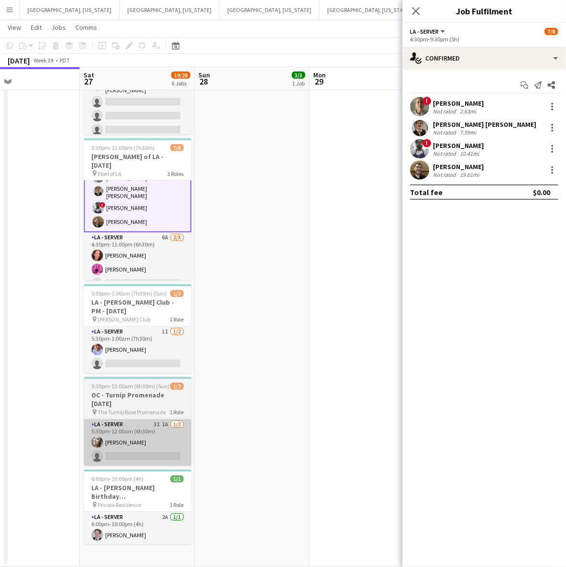
click at [139, 430] on app-card-role "LA - Server 3I 1A 1/2 5:30pm-12:00am (6h30m) Alyssa Woods single-neutral-actions" at bounding box center [138, 442] width 108 height 47
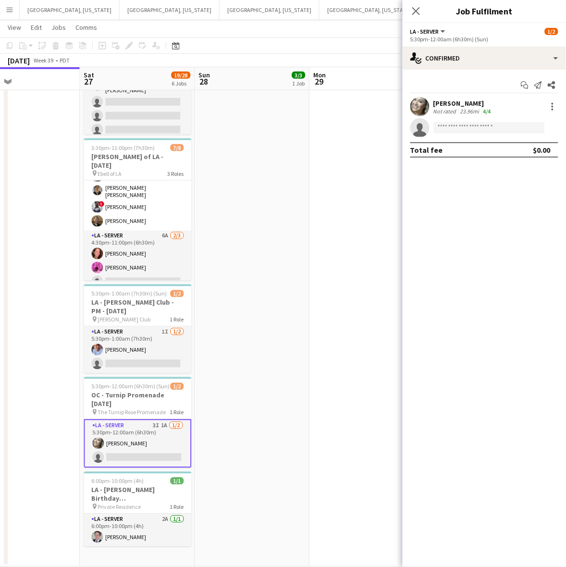
scroll to position [59, 0]
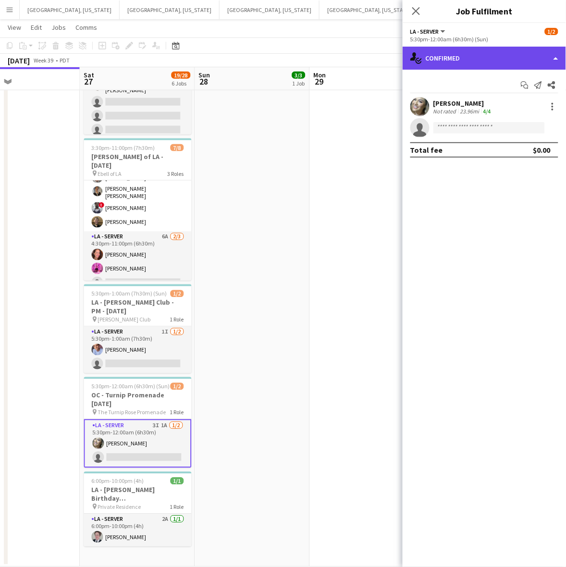
click at [477, 56] on div "single-neutral-actions-check-2 Confirmed" at bounding box center [484, 58] width 163 height 23
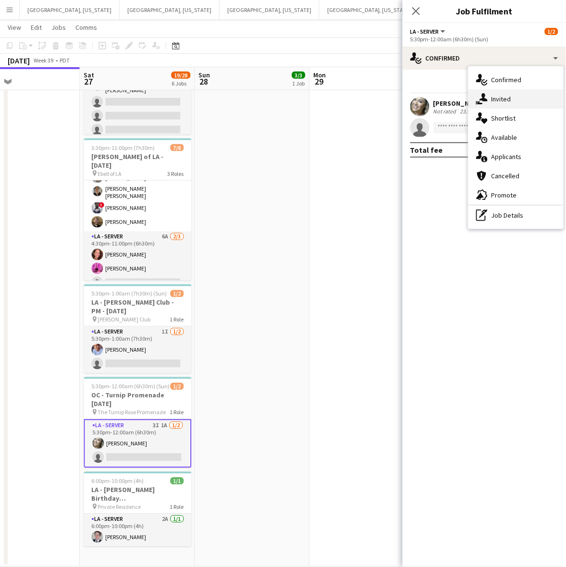
click at [500, 98] on span "Invited" at bounding box center [501, 99] width 20 height 9
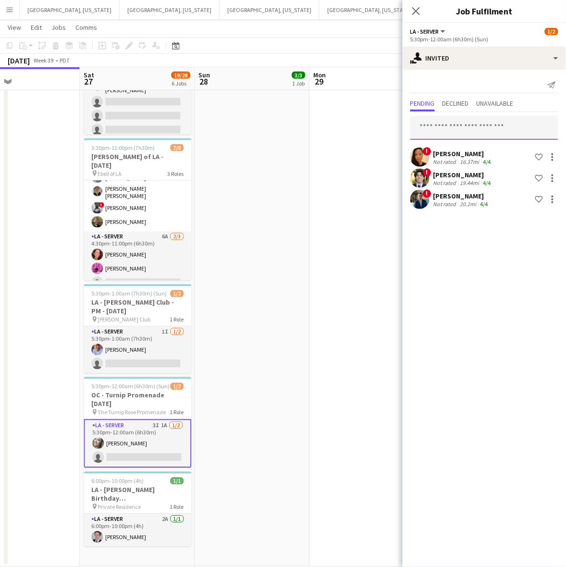
click at [444, 120] on input "text" at bounding box center [484, 128] width 148 height 24
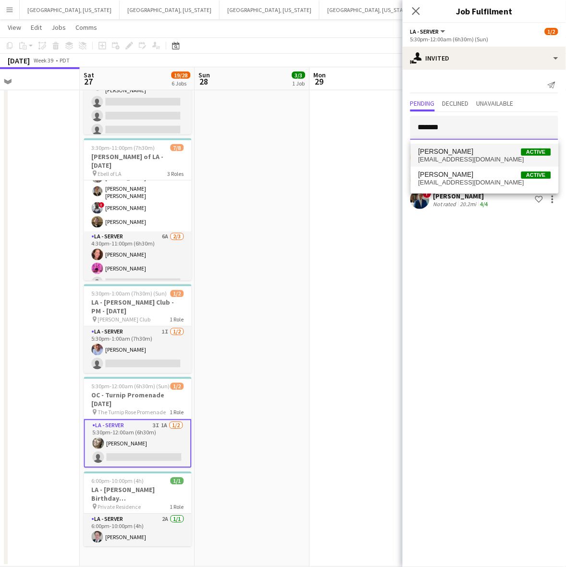
type input "*******"
click at [453, 154] on span "[PERSON_NAME]" at bounding box center [445, 151] width 55 height 8
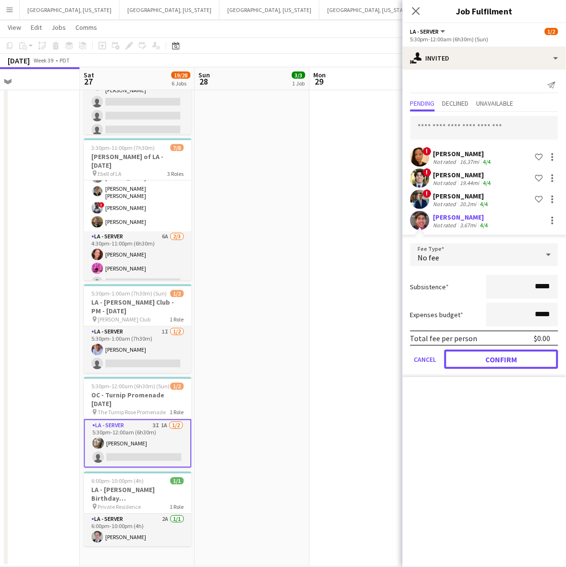
click at [503, 352] on button "Confirm" at bounding box center [501, 359] width 114 height 19
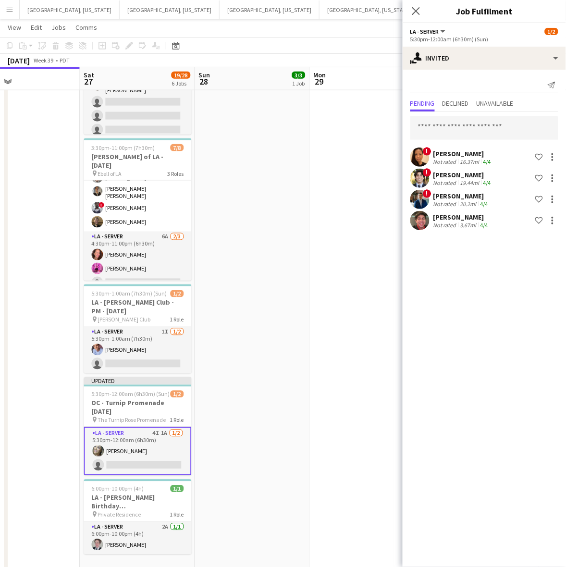
click at [332, 309] on app-date-cell at bounding box center [366, 228] width 115 height 693
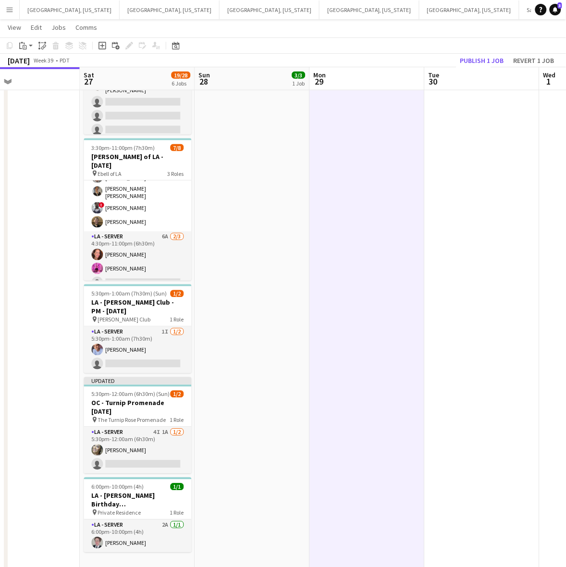
scroll to position [0, 378]
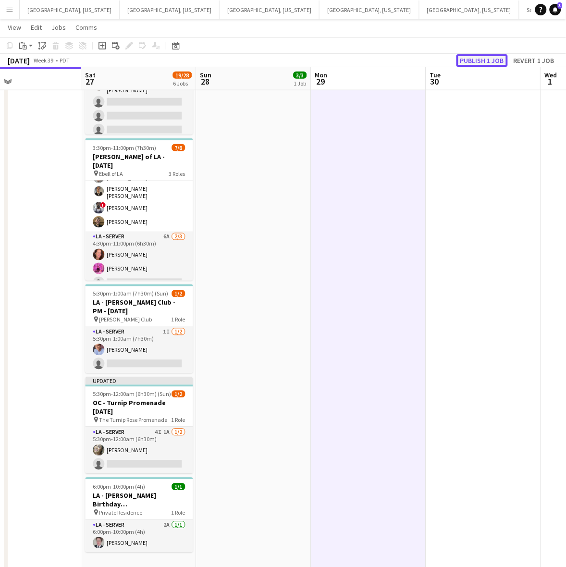
click at [483, 59] on button "Publish 1 job" at bounding box center [481, 60] width 51 height 12
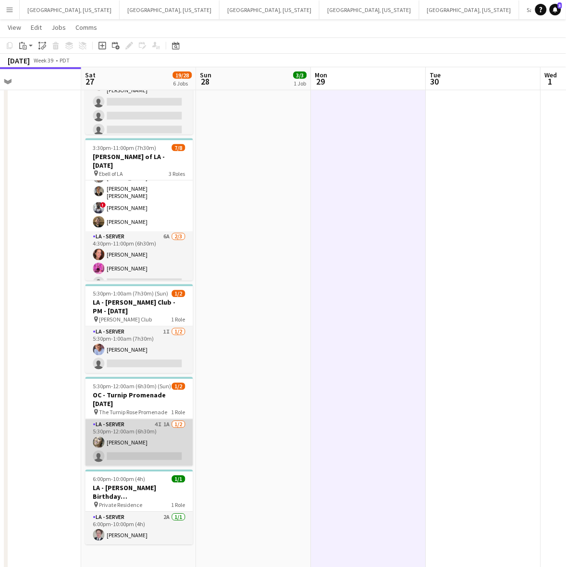
click at [149, 440] on app-card-role "LA - Server 4I 1A 1/2 5:30pm-12:00am (6h30m) Alyssa Woods single-neutral-actions" at bounding box center [139, 442] width 108 height 47
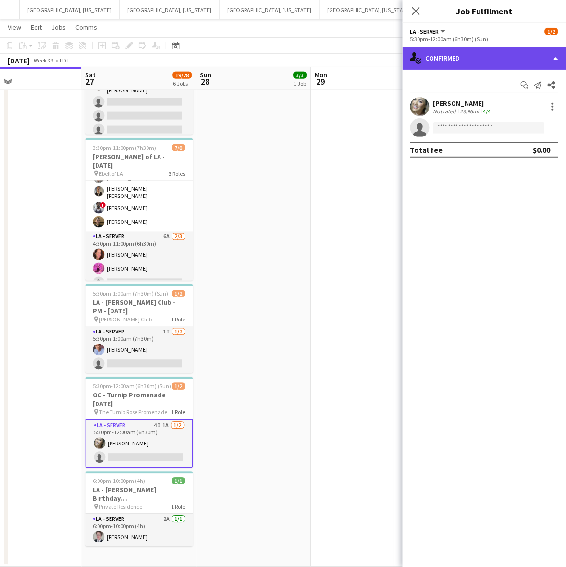
click at [474, 49] on div "single-neutral-actions-check-2 Confirmed" at bounding box center [484, 58] width 163 height 23
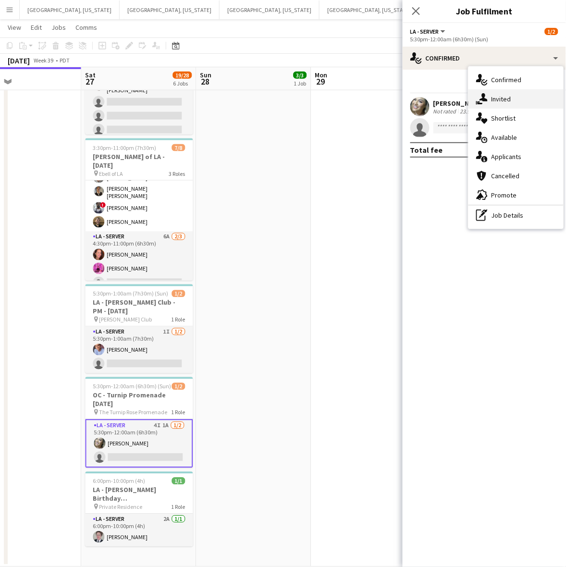
click at [495, 99] on span "Invited" at bounding box center [501, 99] width 20 height 9
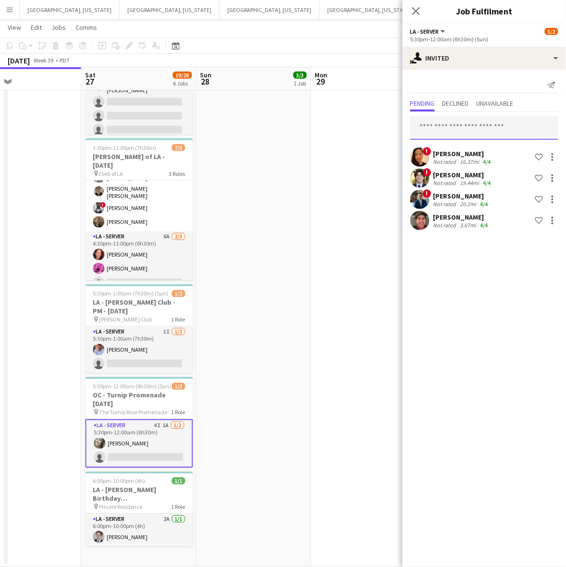
click at [449, 132] on input "text" at bounding box center [484, 128] width 148 height 24
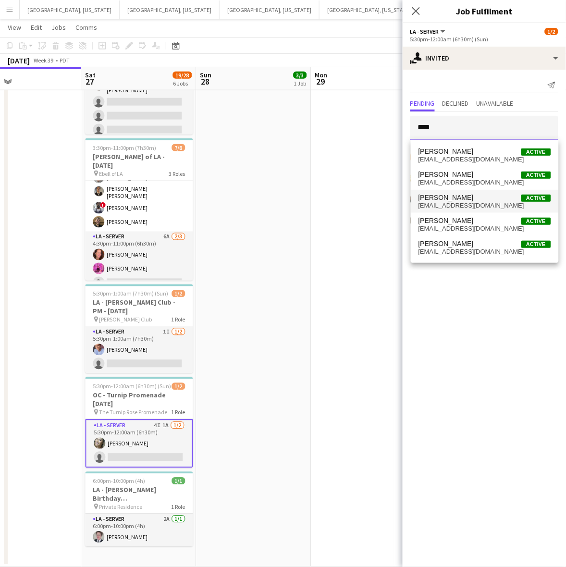
type input "****"
click at [469, 202] on span "[EMAIL_ADDRESS][DOMAIN_NAME]" at bounding box center [484, 206] width 133 height 8
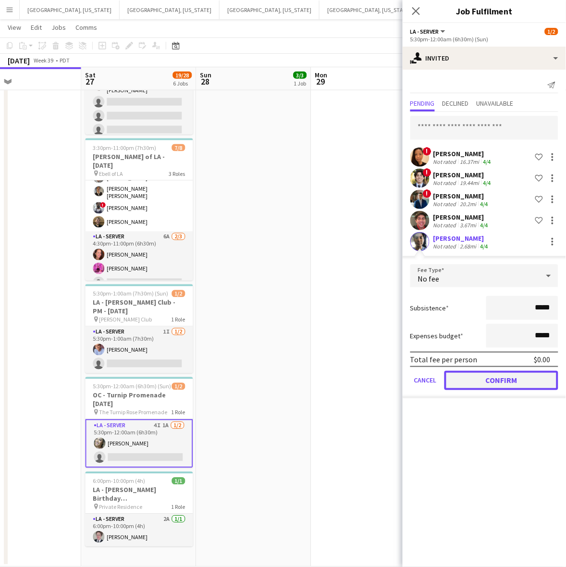
click at [493, 376] on button "Confirm" at bounding box center [501, 380] width 114 height 19
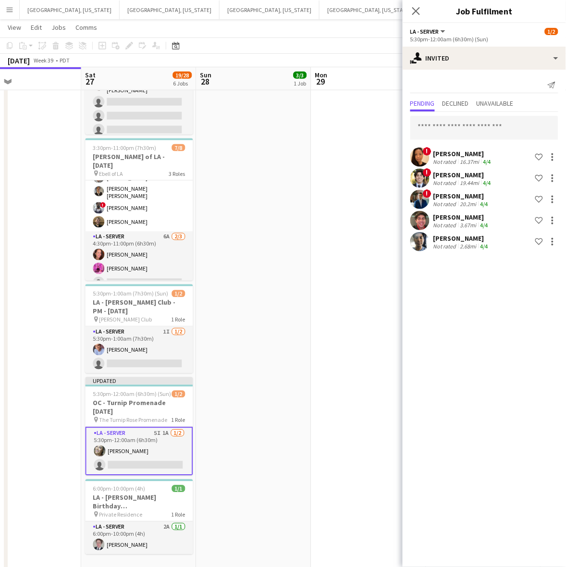
drag, startPoint x: 327, startPoint y: 402, endPoint x: 325, endPoint y: 396, distance: 5.9
click at [327, 402] on app-date-cell at bounding box center [368, 228] width 115 height 693
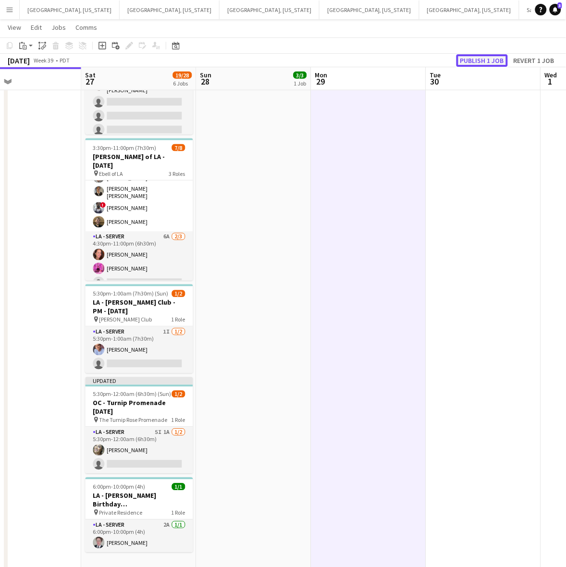
drag, startPoint x: 469, startPoint y: 59, endPoint x: 469, endPoint y: 51, distance: 7.7
click at [469, 59] on button "Publish 1 job" at bounding box center [481, 60] width 51 height 12
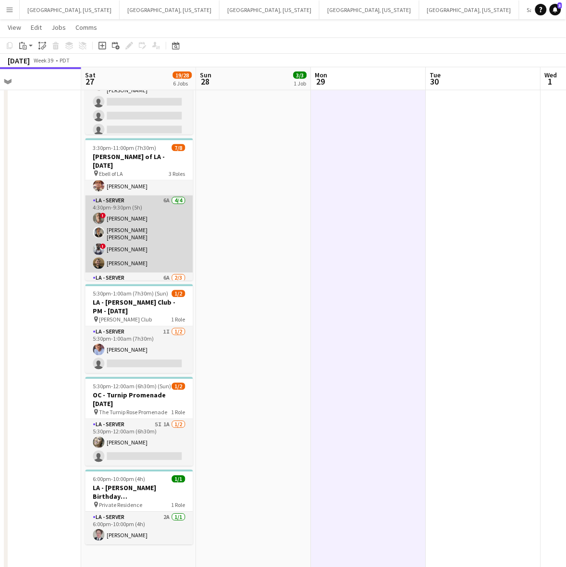
scroll to position [0, 0]
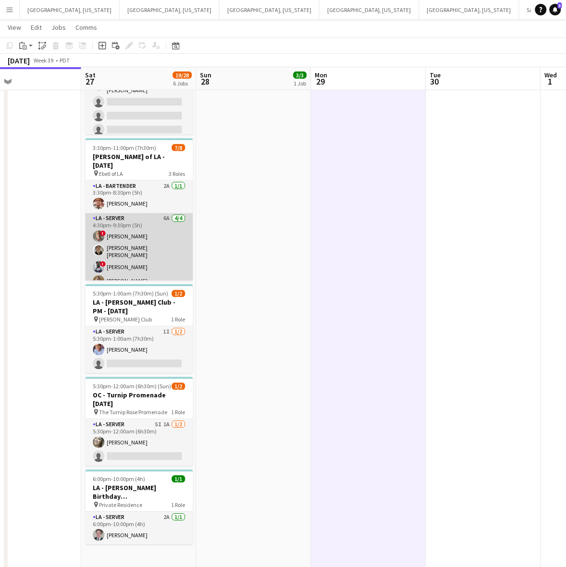
click at [154, 217] on app-card-role "LA - Server 6A 4/4 4:30pm-9:30pm (5h) ! Armando Casanas David Gersain Luis Juan…" at bounding box center [139, 251] width 108 height 77
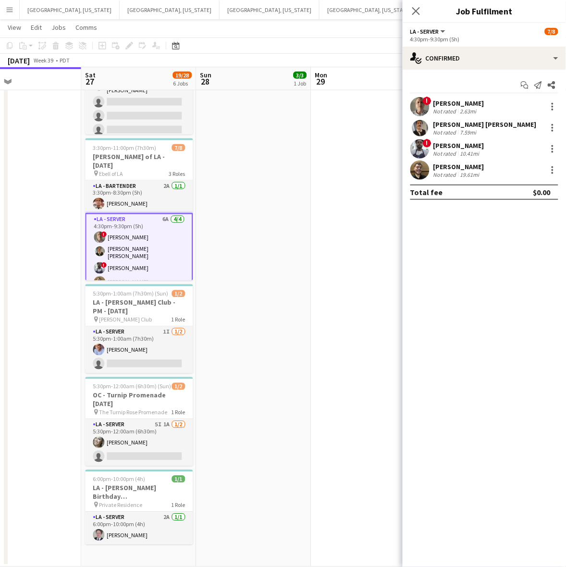
click at [118, 218] on app-card-role "LA - Server 6A 4/4 4:30pm-9:30pm (5h) ! Armando Casanas David Gersain Luis Juan…" at bounding box center [139, 252] width 108 height 79
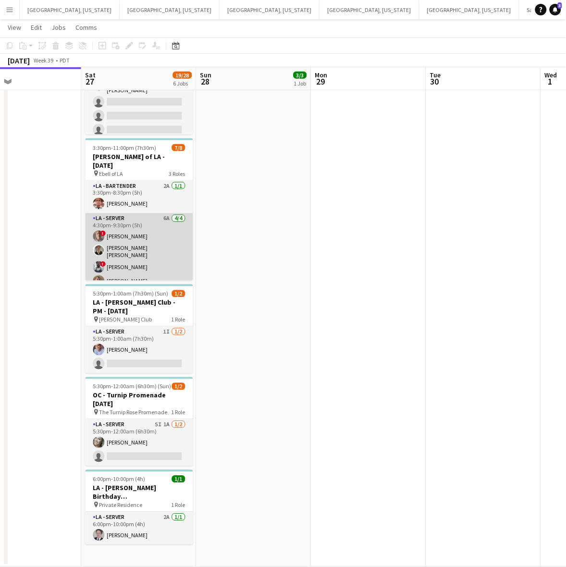
click at [136, 222] on app-card-role "LA - Server 6A 4/4 4:30pm-9:30pm (5h) ! Armando Casanas David Gersain Luis Juan…" at bounding box center [139, 251] width 108 height 77
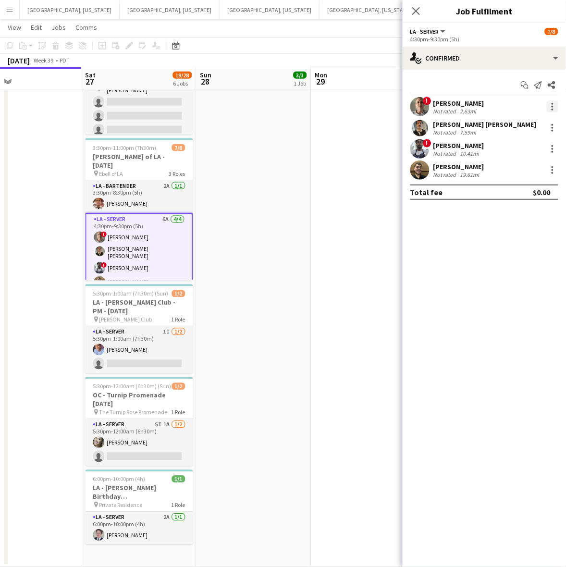
click at [553, 103] on div at bounding box center [553, 107] width 12 height 12
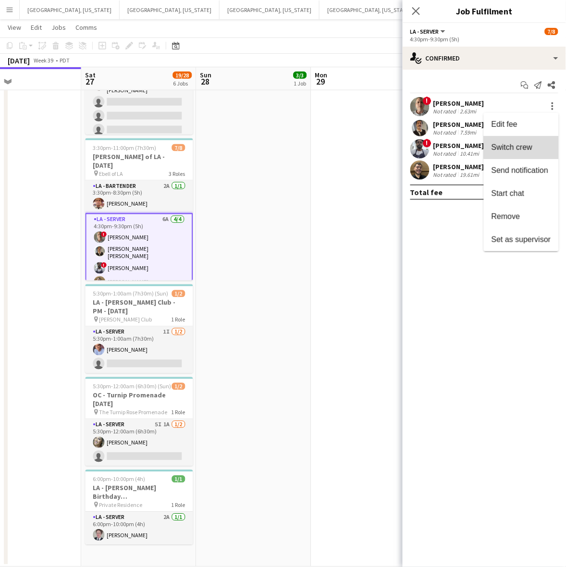
click at [534, 145] on span "Switch crew" at bounding box center [521, 147] width 60 height 9
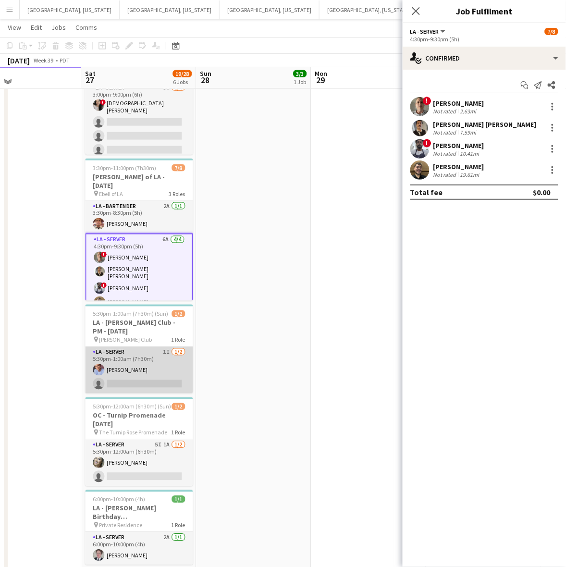
click at [152, 379] on app-card-role "LA - Server 1I 1/2 5:30pm-1:00am (7h30m) Robert Solomon single-neutral-actions" at bounding box center [139, 370] width 108 height 47
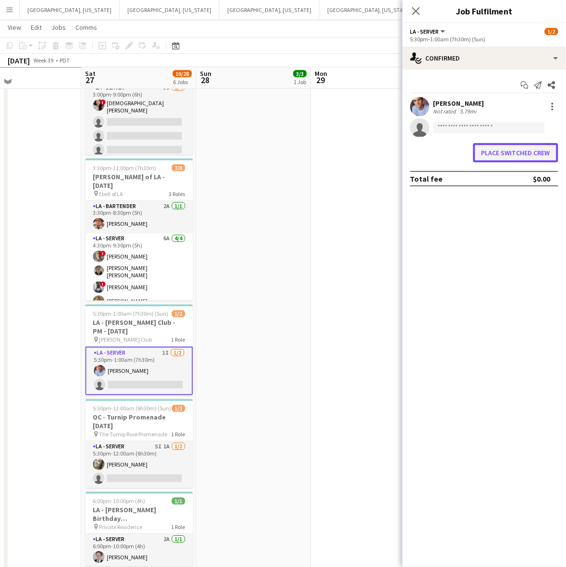
click at [500, 149] on button "Place switched crew" at bounding box center [515, 152] width 85 height 19
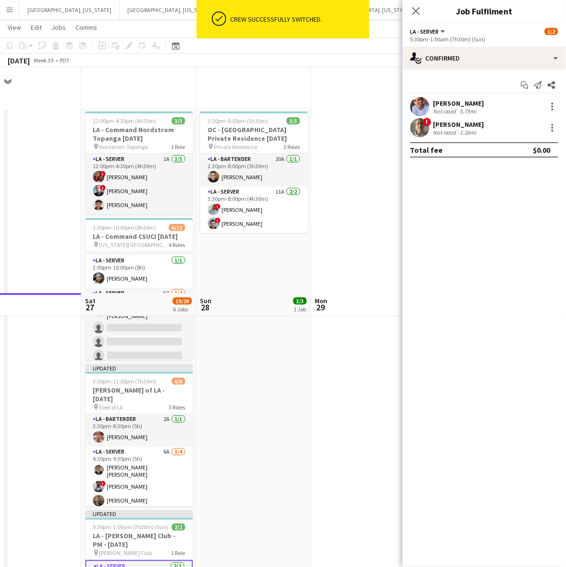
scroll to position [226, 0]
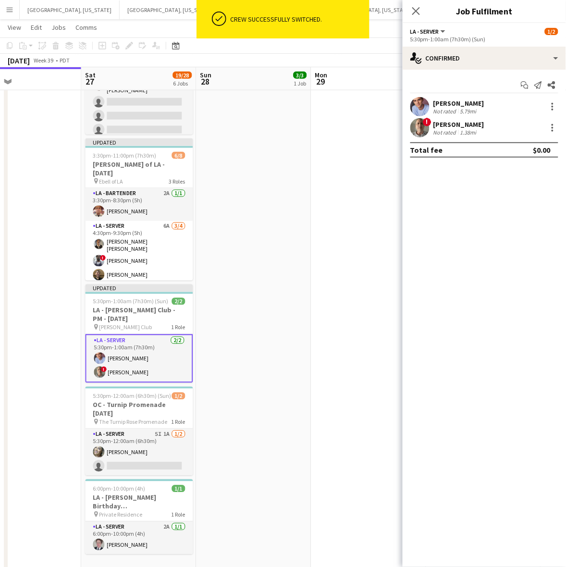
click at [222, 312] on app-date-cell "2:30pm-8:00pm (5h30m) 3/3 OC - Moloo Private Residence 9.28.25 pin Private Resi…" at bounding box center [253, 228] width 115 height 693
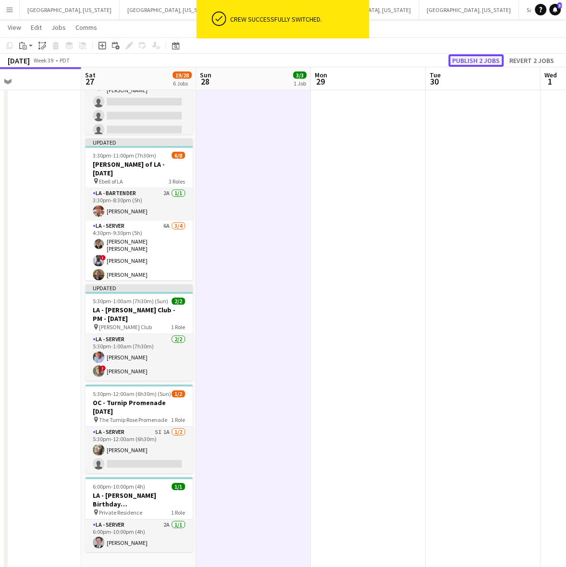
click at [472, 61] on button "Publish 2 jobs" at bounding box center [476, 60] width 55 height 12
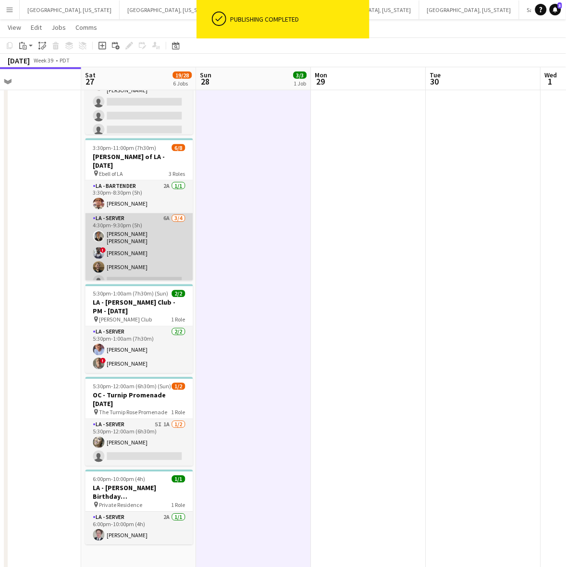
click at [127, 241] on app-card-role "LA - Server 6A [DATE] 4:30pm-9:30pm (5h) [PERSON_NAME] [PERSON_NAME] ! [PERSON_…" at bounding box center [139, 251] width 108 height 77
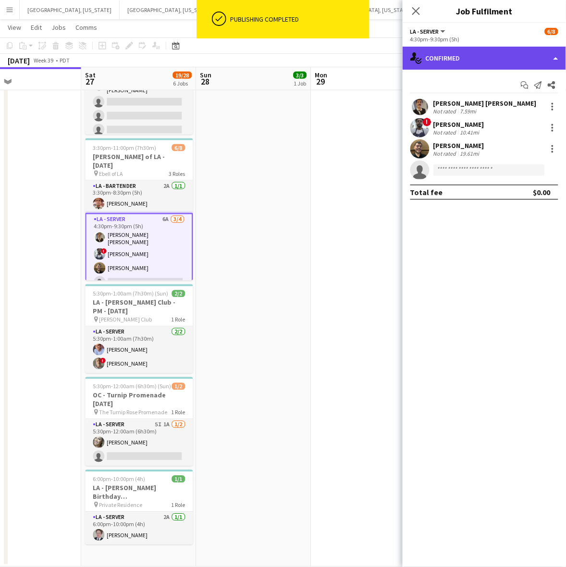
click at [488, 51] on div "single-neutral-actions-check-2 Confirmed" at bounding box center [484, 58] width 163 height 23
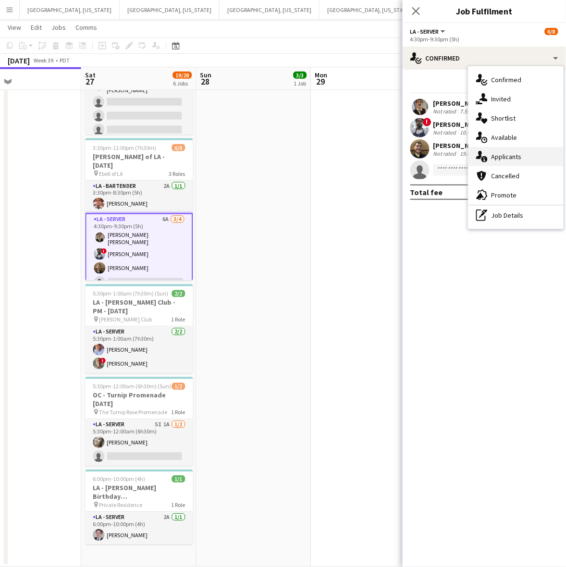
click at [507, 157] on span "Applicants" at bounding box center [506, 156] width 30 height 9
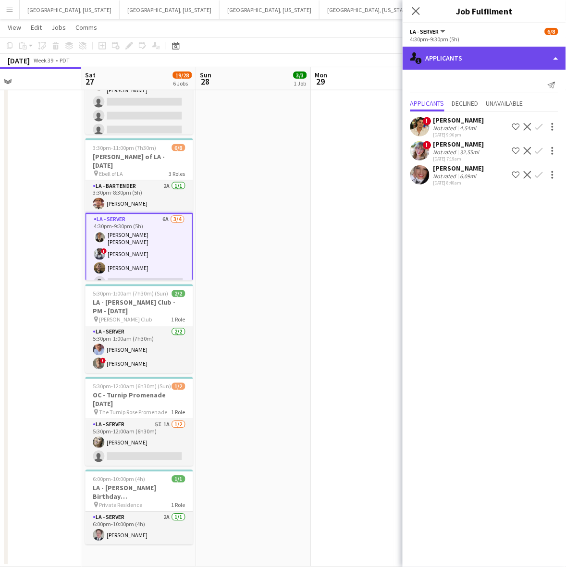
click at [495, 55] on div "single-neutral-actions-information Applicants" at bounding box center [484, 58] width 163 height 23
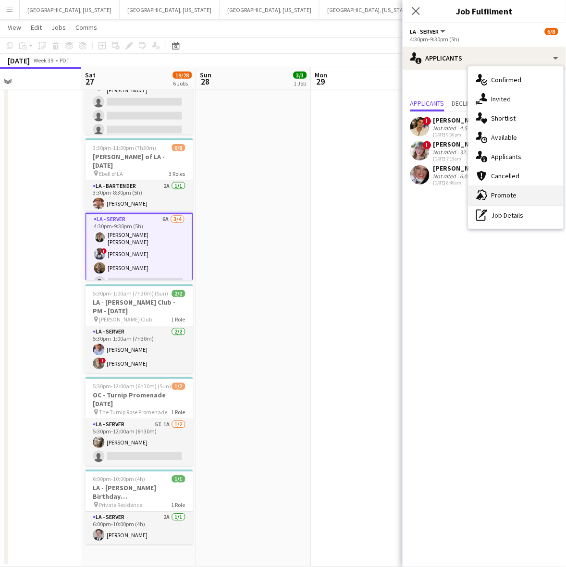
click at [489, 196] on div "advertising-megaphone Promote" at bounding box center [515, 194] width 95 height 19
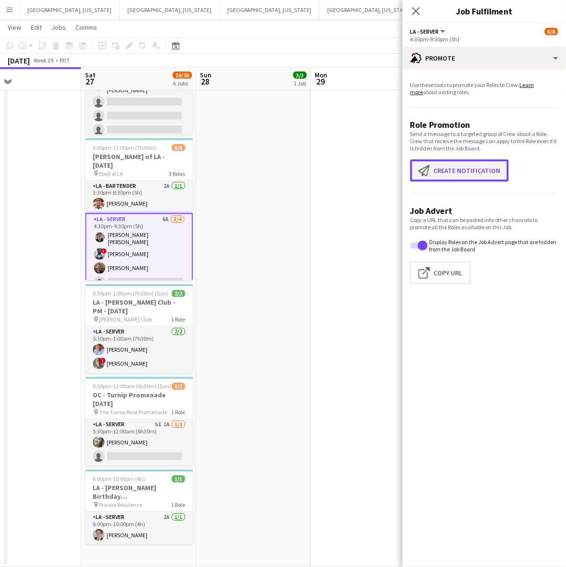
click at [448, 168] on button "Create notification Create notification" at bounding box center [459, 171] width 98 height 22
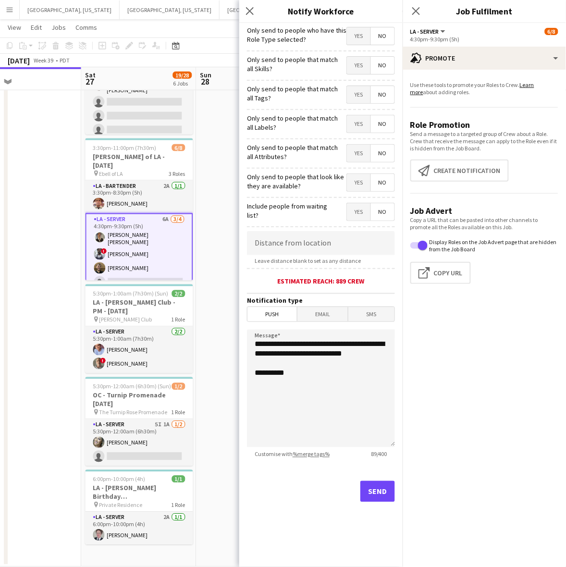
click at [358, 42] on span "Yes" at bounding box center [359, 35] width 24 height 17
click at [382, 500] on button "Send" at bounding box center [377, 491] width 35 height 21
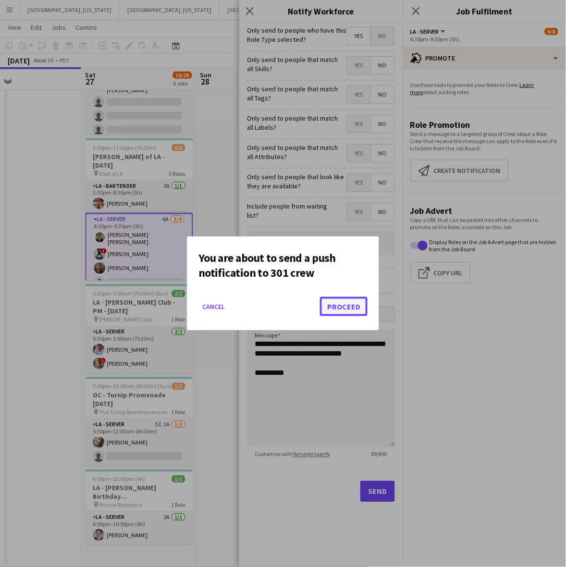
click at [346, 306] on button "Proceed" at bounding box center [344, 306] width 48 height 19
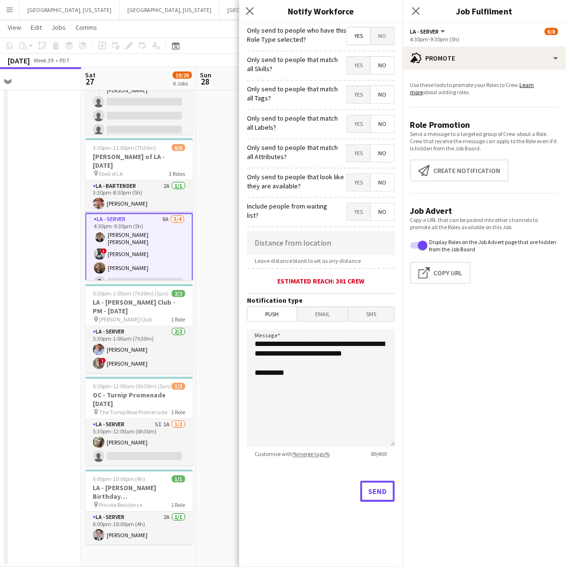
scroll to position [226, 0]
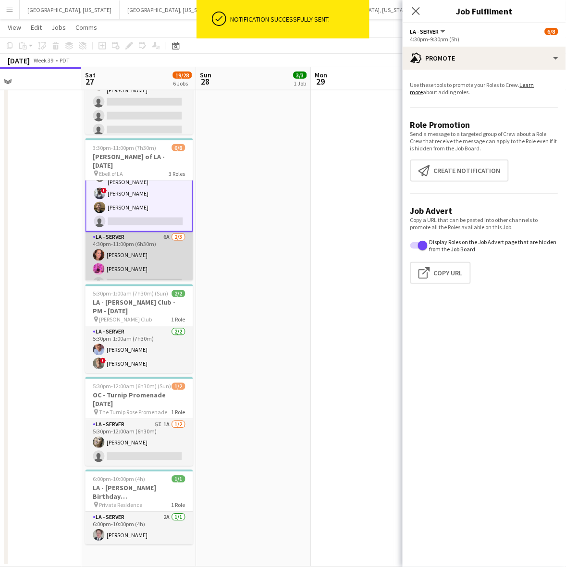
click at [160, 246] on app-card-role "LA - Server 6A 2/3 4:30pm-11:00pm (6h30m) Juniper Silva Edwin Guerrero single-n…" at bounding box center [139, 262] width 108 height 61
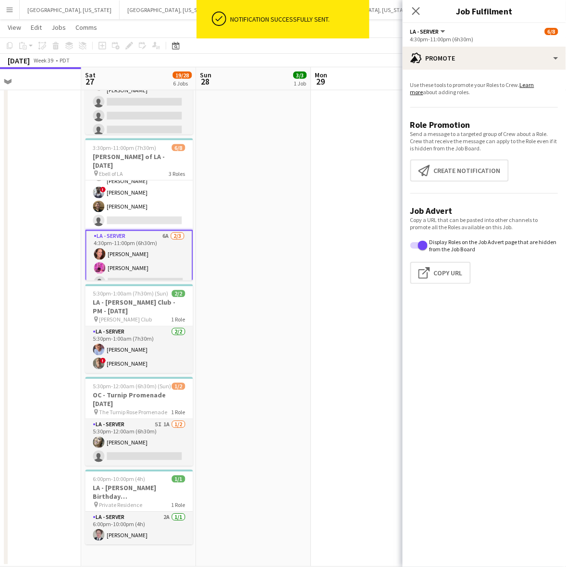
scroll to position [60, 0]
click at [479, 167] on button "Create notification Create notification" at bounding box center [459, 171] width 98 height 22
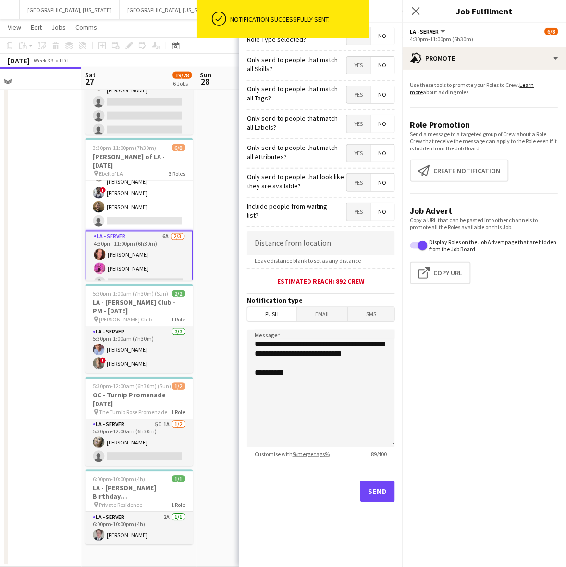
click at [358, 44] on span "Yes" at bounding box center [359, 35] width 24 height 17
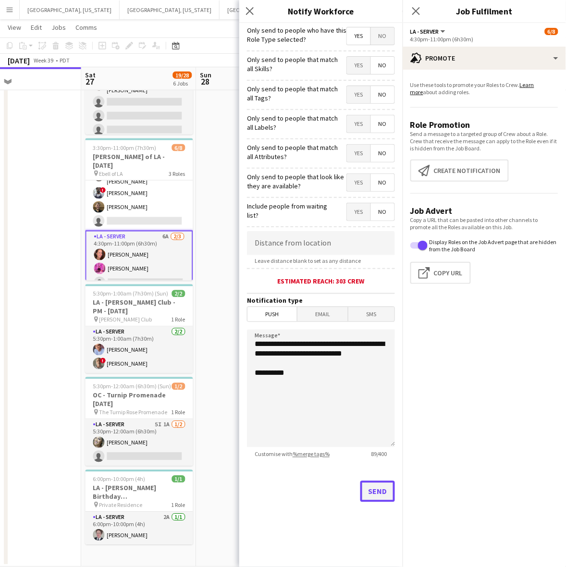
click at [377, 498] on button "Send" at bounding box center [377, 491] width 35 height 21
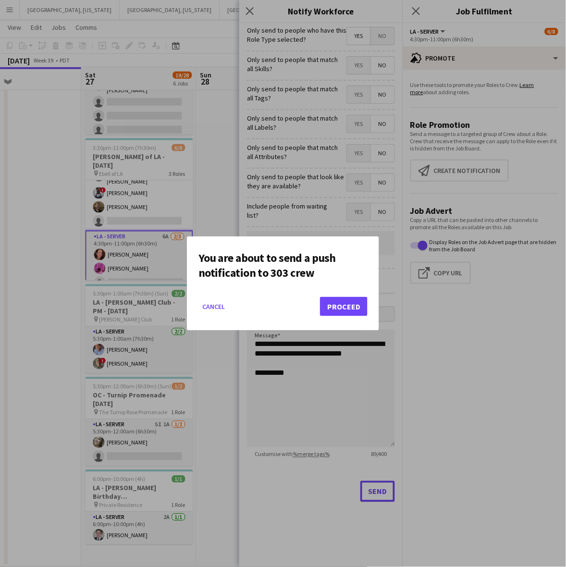
scroll to position [0, 0]
click at [349, 309] on button "Proceed" at bounding box center [344, 306] width 48 height 19
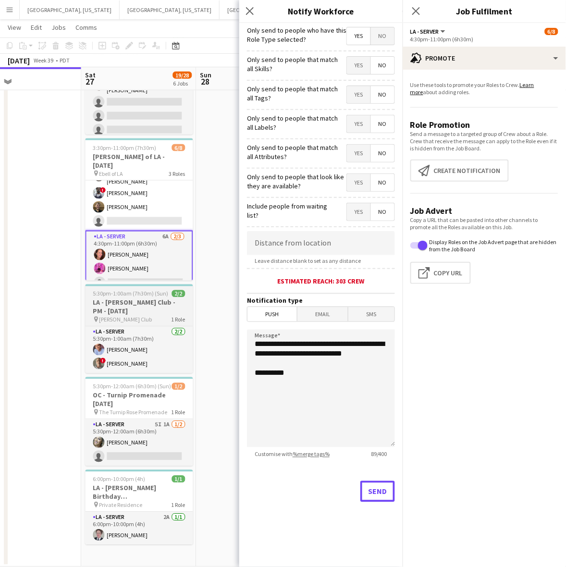
scroll to position [226, 0]
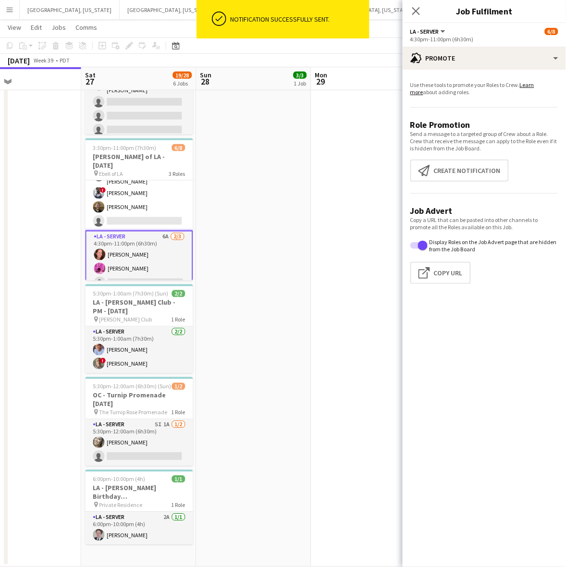
click at [304, 209] on app-date-cell "2:30pm-8:00pm (5h30m) 3/3 OC - Moloo Private Residence 9.28.25 pin Private Resi…" at bounding box center [253, 224] width 115 height 685
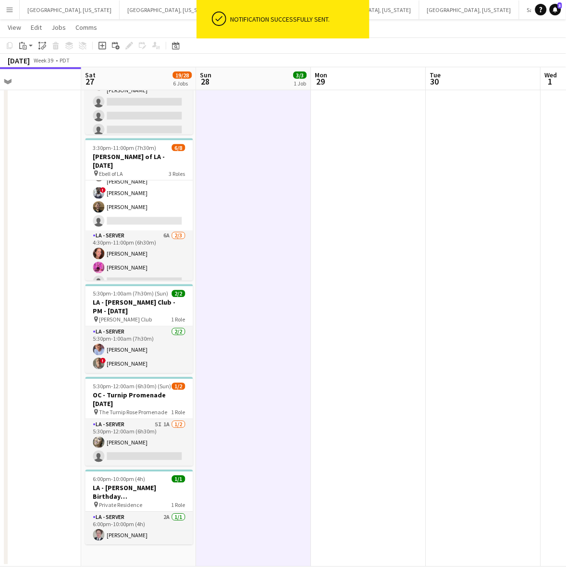
scroll to position [59, 0]
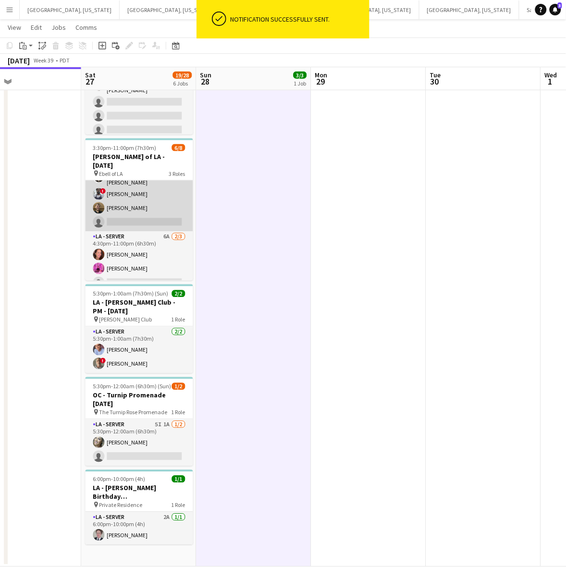
click at [133, 191] on app-card-role "LA - Server 6A [DATE] 4:30pm-9:30pm (5h) [PERSON_NAME] [PERSON_NAME] ! [PERSON_…" at bounding box center [139, 192] width 108 height 77
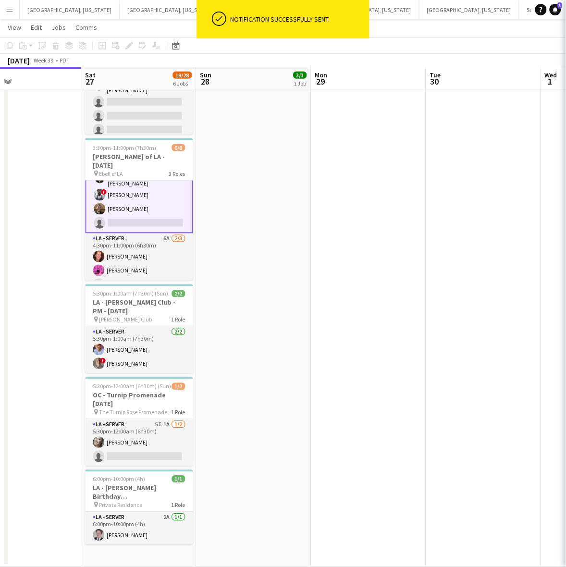
scroll to position [60, 0]
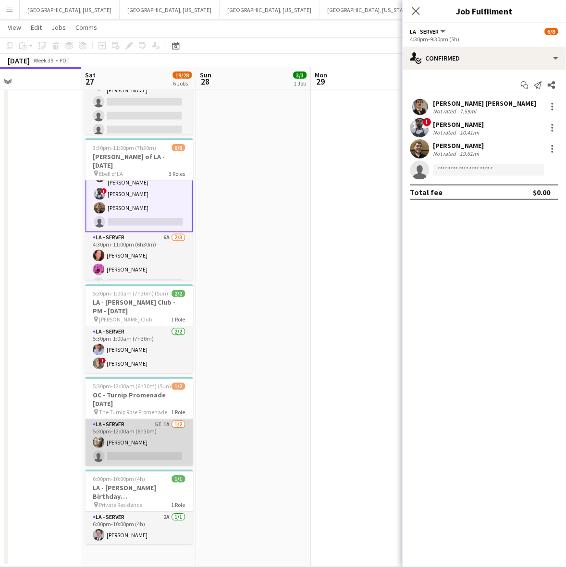
click at [150, 434] on app-card-role "LA - Server 5I 1A 1/2 5:30pm-12:00am (6h30m) Alyssa Woods single-neutral-actions" at bounding box center [139, 442] width 108 height 47
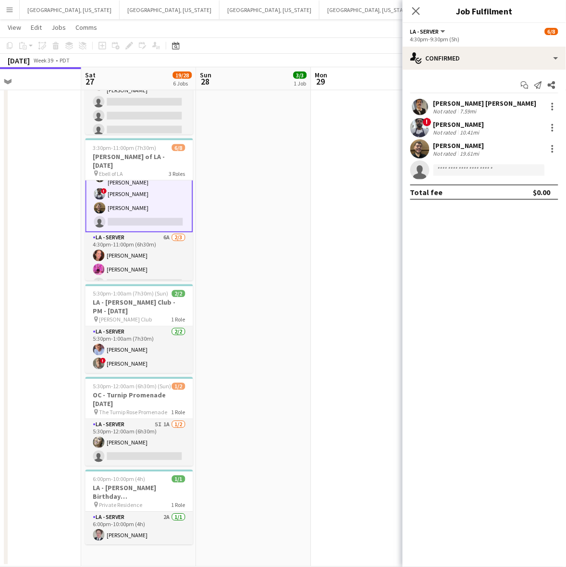
scroll to position [59, 0]
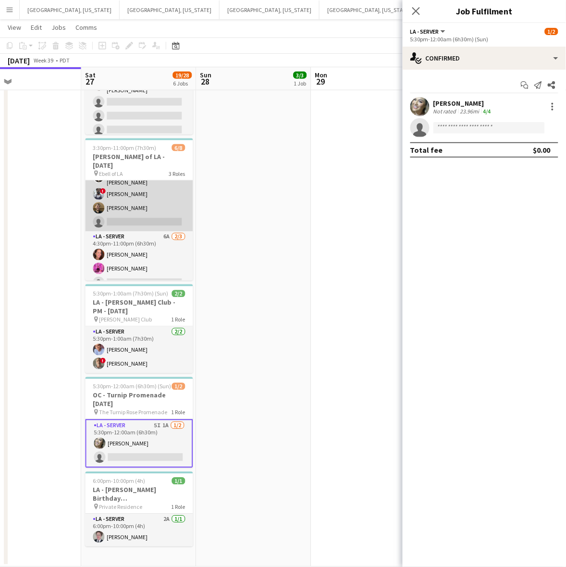
click at [123, 190] on app-card-role "LA - Server 6A [DATE] 4:30pm-9:30pm (5h) [PERSON_NAME] [PERSON_NAME] ! [PERSON_…" at bounding box center [139, 192] width 108 height 77
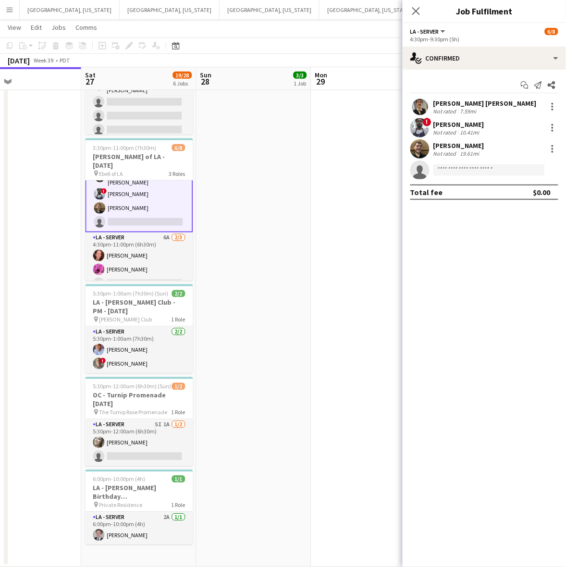
click at [491, 145] on div "Maurcio Serrano Not rated 19.61mi" at bounding box center [484, 148] width 163 height 19
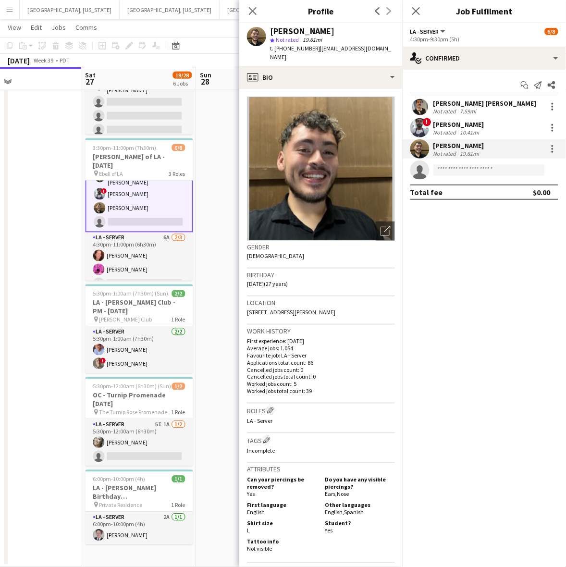
drag, startPoint x: 381, startPoint y: 49, endPoint x: 315, endPoint y: 54, distance: 66.0
click at [315, 54] on div "Maurcio Serrano star Not rated 19.61mi t. +16265974055 | mauricioepe@yahoo.com" at bounding box center [320, 44] width 163 height 43
drag, startPoint x: 358, startPoint y: 306, endPoint x: 245, endPoint y: 305, distance: 113.4
click at [247, 306] on div "Location 4907 Azusa Canyon Rd, Baldwin Park, 91706" at bounding box center [321, 310] width 148 height 28
copy span "4907 Azusa Canyon Rd, Baldwin Park, 91706"
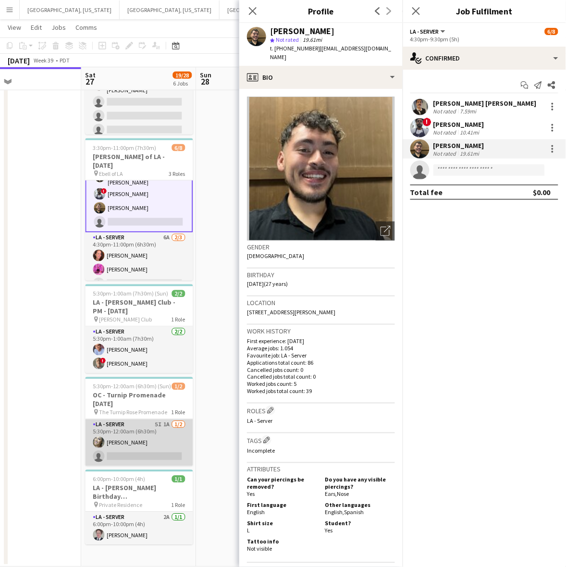
click at [142, 433] on app-card-role "LA - Server 5I 1A 1/2 5:30pm-12:00am (6h30m) Alyssa Woods single-neutral-actions" at bounding box center [139, 442] width 108 height 47
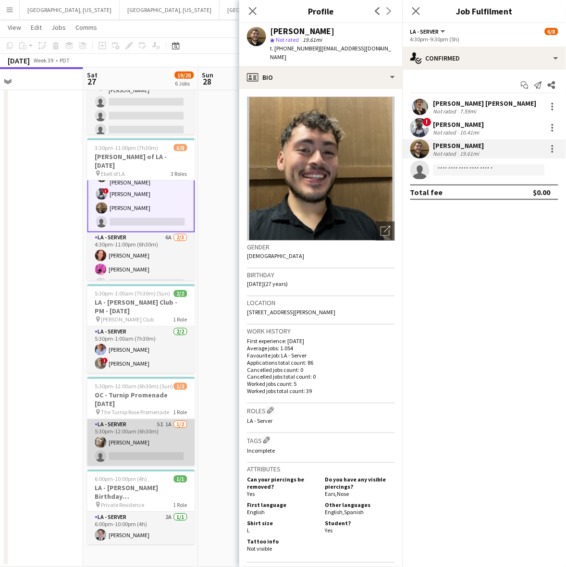
scroll to position [59, 0]
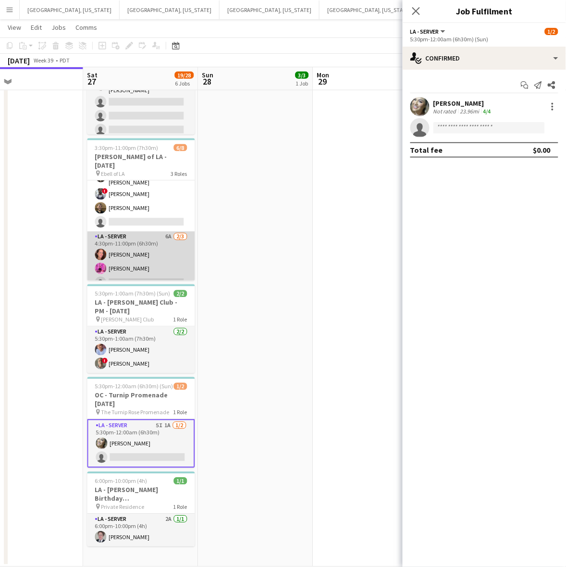
click at [157, 265] on app-card-role "LA - Server 6A 2/3 4:30pm-11:00pm (6h30m) Juniper Silva Edwin Guerrero single-n…" at bounding box center [141, 262] width 108 height 61
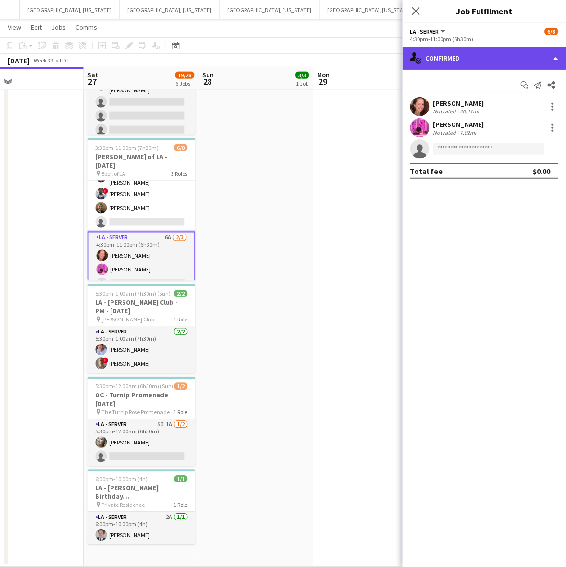
click at [480, 61] on div "single-neutral-actions-check-2 Confirmed" at bounding box center [484, 58] width 163 height 23
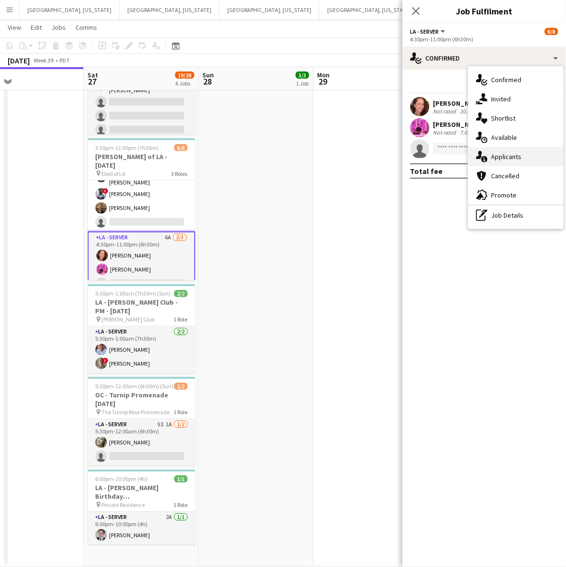
click at [497, 159] on span "Applicants" at bounding box center [506, 156] width 30 height 9
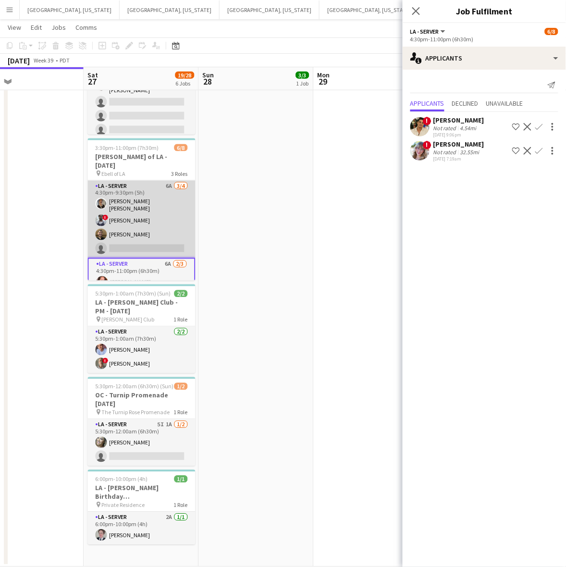
scroll to position [61, 0]
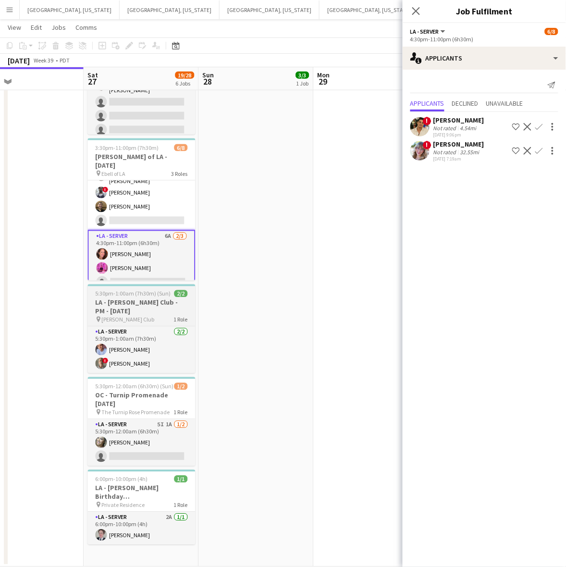
click at [137, 307] on h3 "LA - [PERSON_NAME] Club - PM - [DATE]" at bounding box center [142, 306] width 108 height 17
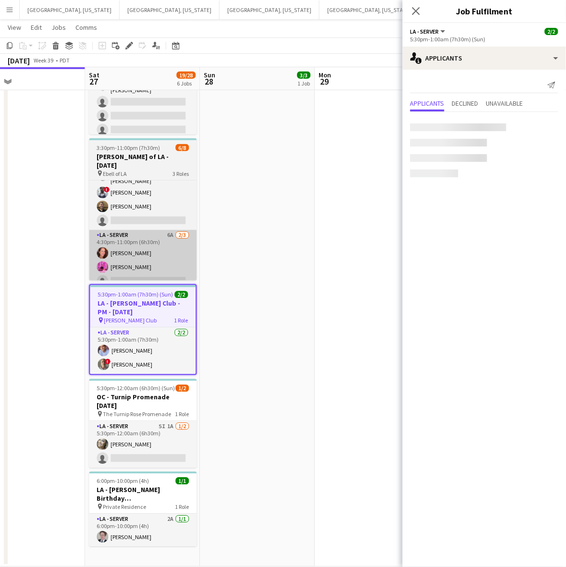
scroll to position [59, 0]
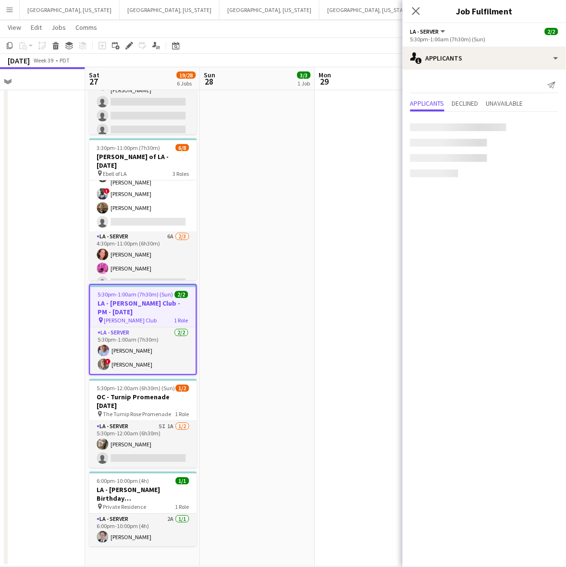
click at [128, 43] on icon "Edit" at bounding box center [129, 46] width 8 height 8
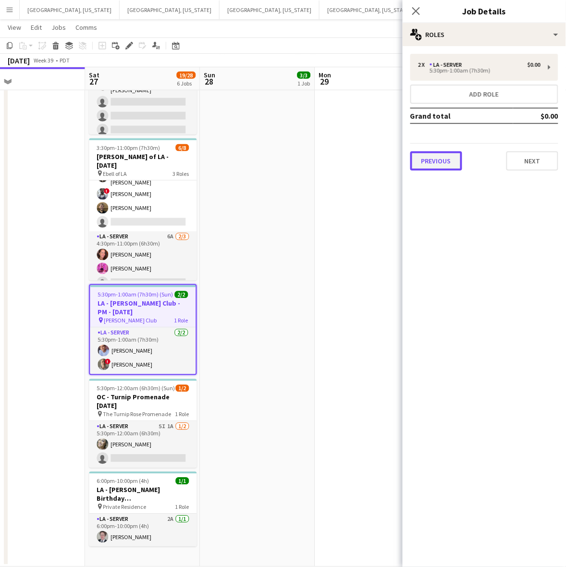
click at [438, 161] on button "Previous" at bounding box center [436, 160] width 52 height 19
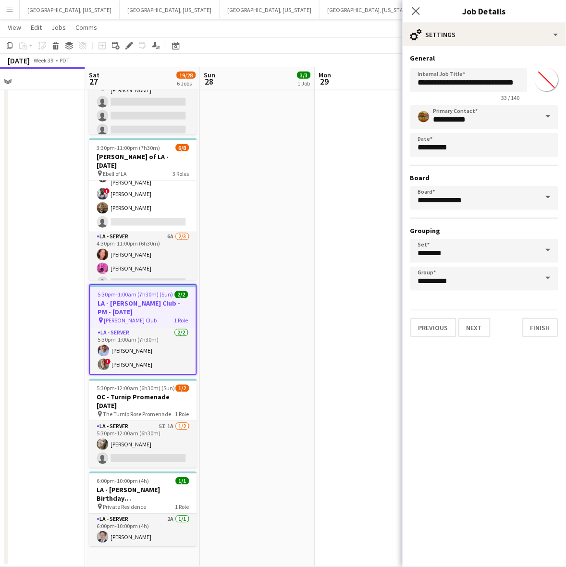
click at [473, 334] on div "**********" at bounding box center [484, 195] width 163 height 299
click at [479, 322] on button "Next" at bounding box center [474, 327] width 32 height 19
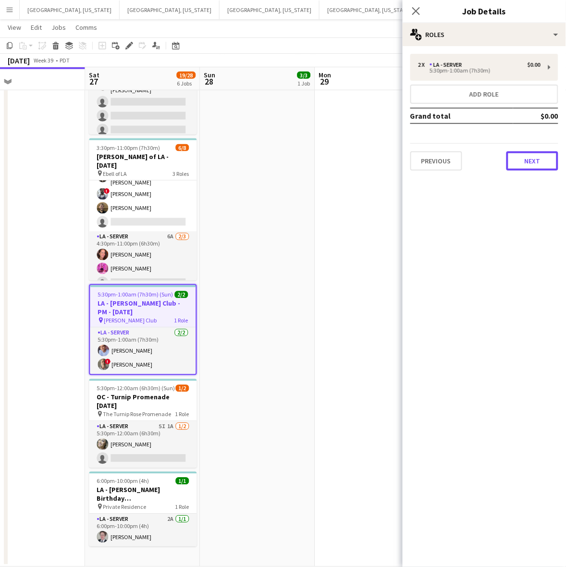
click at [533, 161] on button "Next" at bounding box center [532, 160] width 52 height 19
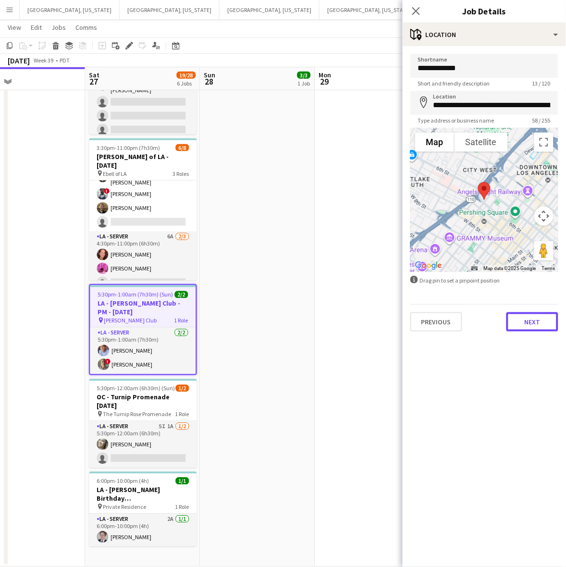
click at [533, 317] on button "Next" at bounding box center [532, 321] width 52 height 19
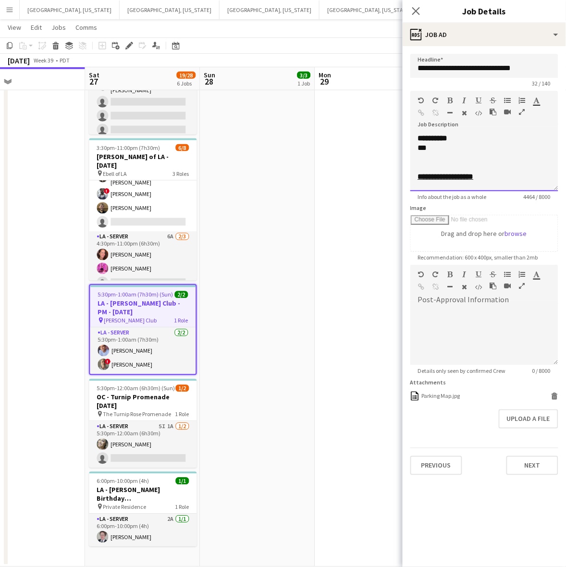
click at [449, 146] on div "***" at bounding box center [479, 148] width 123 height 10
click at [421, 147] on div "******" at bounding box center [479, 148] width 123 height 10
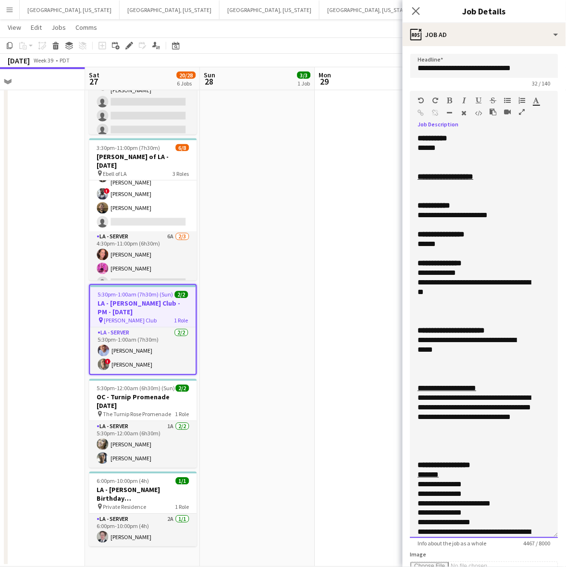
drag, startPoint x: 552, startPoint y: 184, endPoint x: 494, endPoint y: 453, distance: 274.7
click at [515, 532] on div "**********" at bounding box center [484, 336] width 148 height 405
drag, startPoint x: 502, startPoint y: 216, endPoint x: 404, endPoint y: 216, distance: 98.5
click at [404, 216] on form "**********" at bounding box center [484, 439] width 163 height 770
copy div "**********"
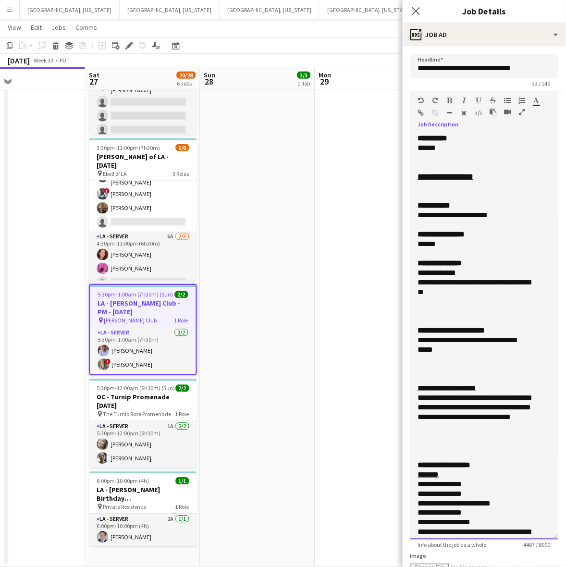
drag, startPoint x: 448, startPoint y: 354, endPoint x: 392, endPoint y: 336, distance: 58.5
click at [392, 336] on body "Menu Boards Boards Boards All jobs Status Workforce Workforce My Workforce Recr…" at bounding box center [283, 170] width 566 height 793
copy div "**********"
click at [119, 353] on app-card-role "LA - Server 2/2 5:30pm-1:00am (7h30m) Robert Solomon ! Armando Casanas" at bounding box center [143, 351] width 106 height 47
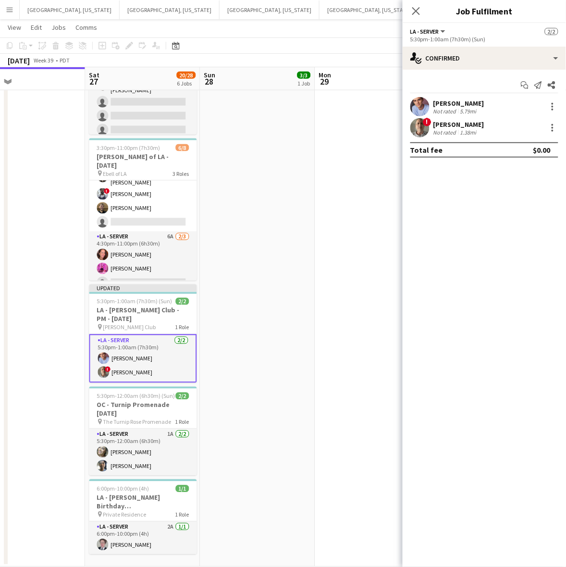
click at [428, 102] on app-user-avatar at bounding box center [419, 106] width 19 height 19
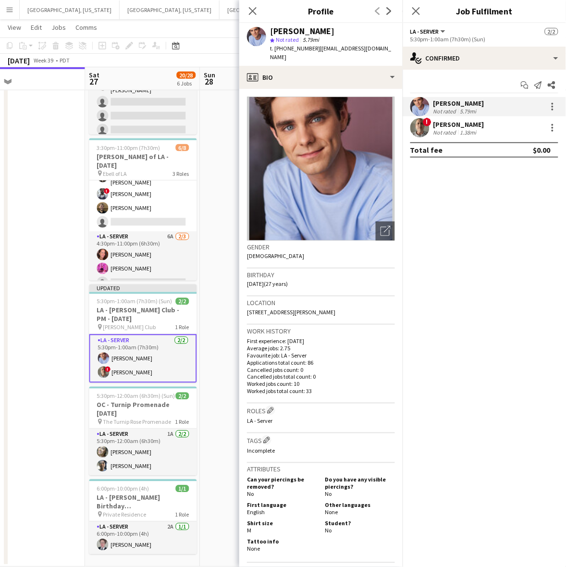
click at [290, 51] on span "t. +17707447805" at bounding box center [295, 48] width 50 height 7
copy span "17707447805"
drag, startPoint x: 438, startPoint y: 130, endPoint x: 419, endPoint y: 123, distance: 19.6
click at [438, 130] on div "Not rated" at bounding box center [445, 132] width 25 height 7
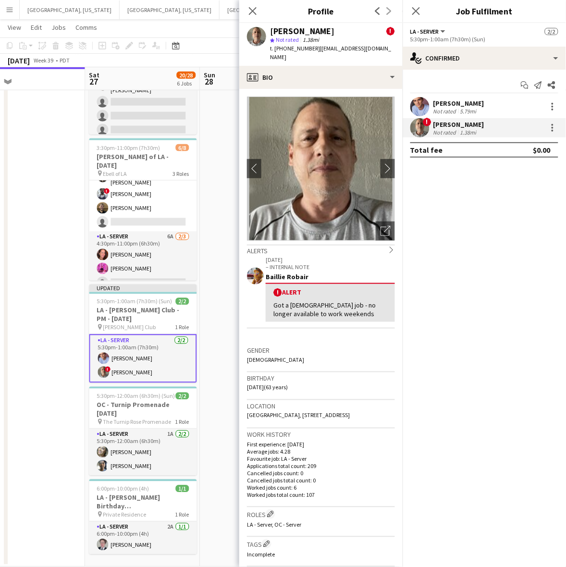
click at [289, 46] on span "t. +12134367722" at bounding box center [295, 48] width 50 height 7
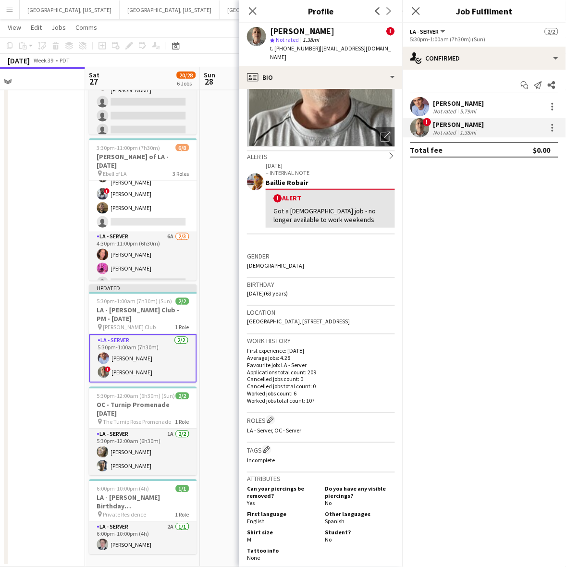
scroll to position [180, 0]
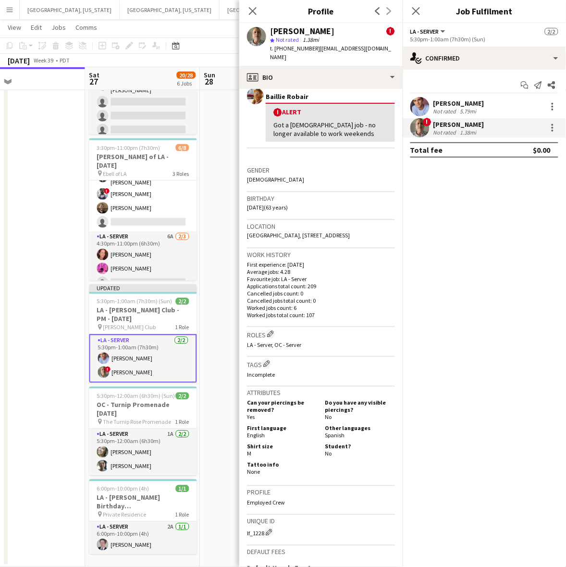
click at [442, 96] on div "Start chat Send notification Share Robert Solomon Not rated 5.79mi ! Armando Ca…" at bounding box center [484, 118] width 163 height 96
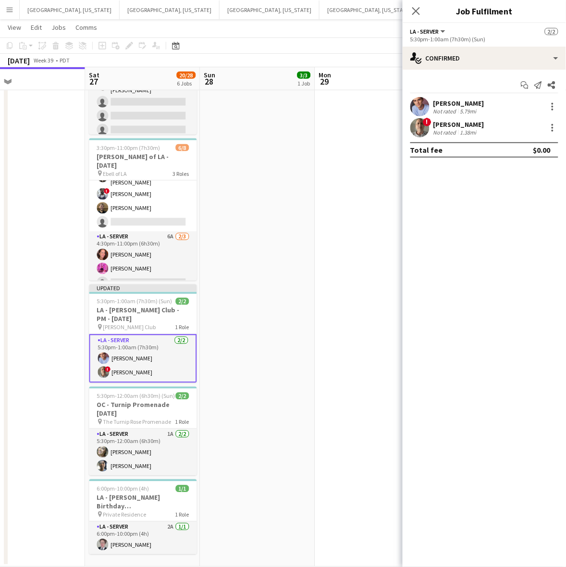
click at [443, 101] on div "[PERSON_NAME]" at bounding box center [458, 103] width 51 height 9
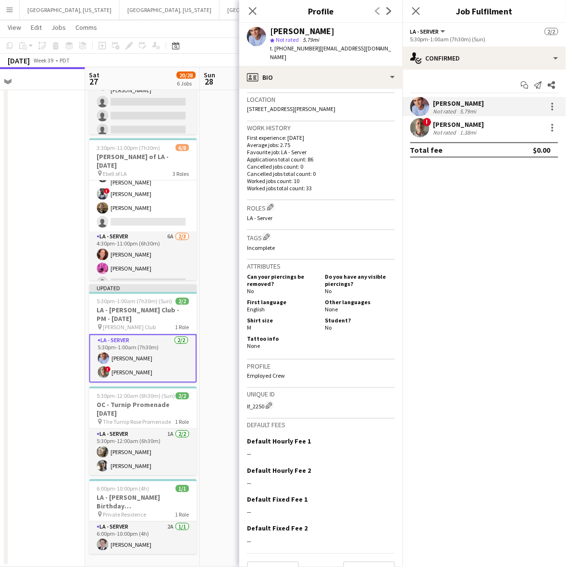
scroll to position [212, 0]
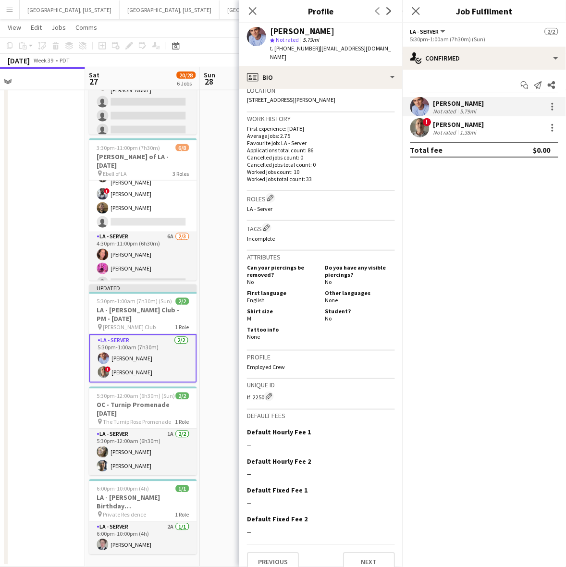
click at [203, 310] on app-date-cell "2:30pm-8:00pm (5h30m) 3/3 OC - Moloo Private Residence 9.28.25 pin Private Resi…" at bounding box center [257, 224] width 115 height 685
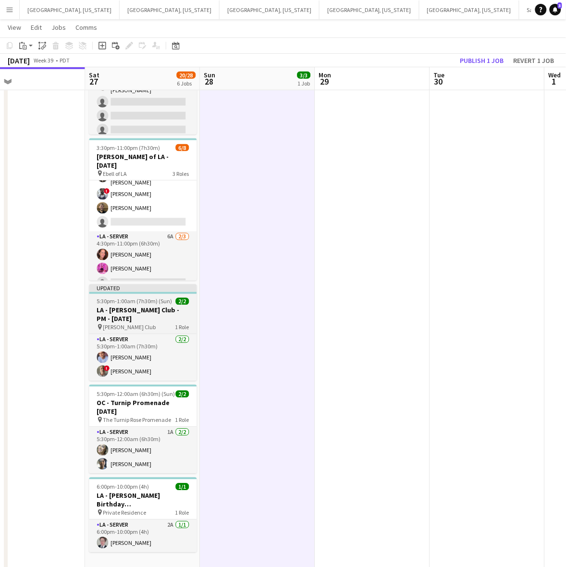
click at [123, 307] on h3 "LA - [PERSON_NAME] Club - PM - [DATE]" at bounding box center [143, 314] width 108 height 17
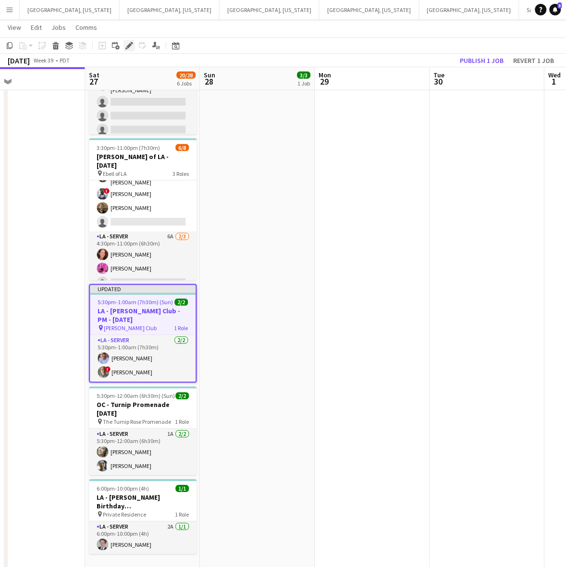
click at [128, 42] on icon "Edit" at bounding box center [129, 46] width 8 height 8
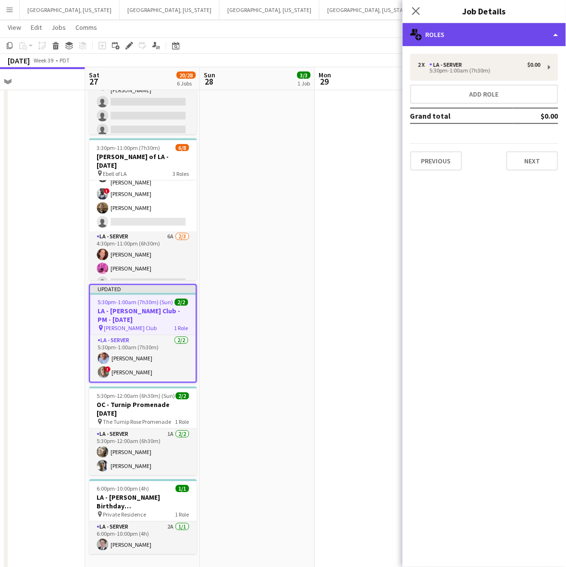
click at [443, 40] on div "multiple-users-add Roles" at bounding box center [484, 34] width 163 height 23
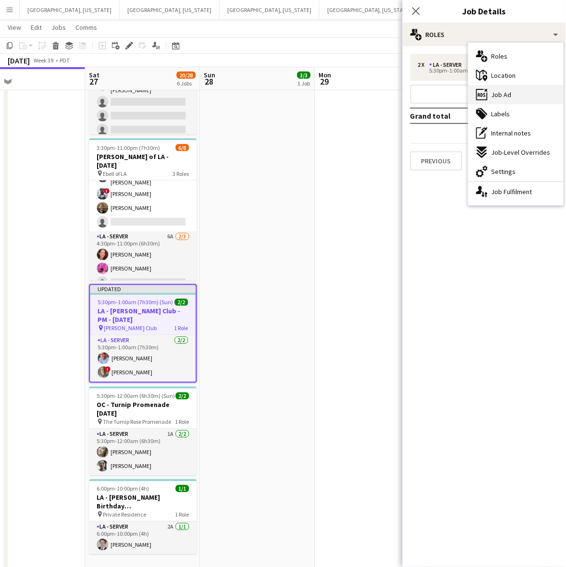
click at [488, 87] on div "ads-window Job Ad" at bounding box center [515, 94] width 95 height 19
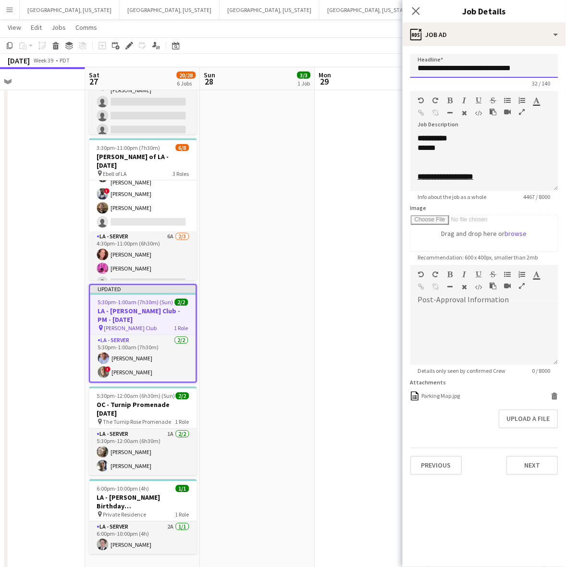
click at [469, 70] on input "**********" at bounding box center [484, 66] width 148 height 24
click at [439, 149] on div "******" at bounding box center [479, 148] width 123 height 10
drag, startPoint x: 147, startPoint y: 370, endPoint x: 202, endPoint y: 353, distance: 57.4
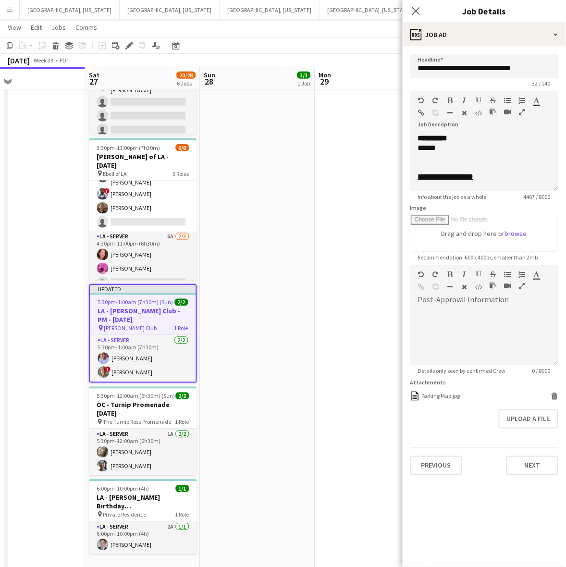
click at [147, 370] on app-card-role "LA - Server 2/2 5:30pm-1:00am (7h30m) Robert Solomon ! Armando Casanas" at bounding box center [143, 358] width 106 height 47
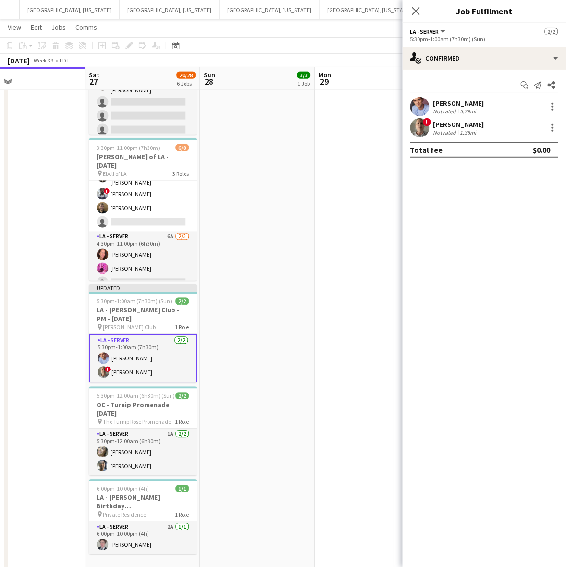
click at [450, 120] on div "[PERSON_NAME]" at bounding box center [458, 124] width 51 height 9
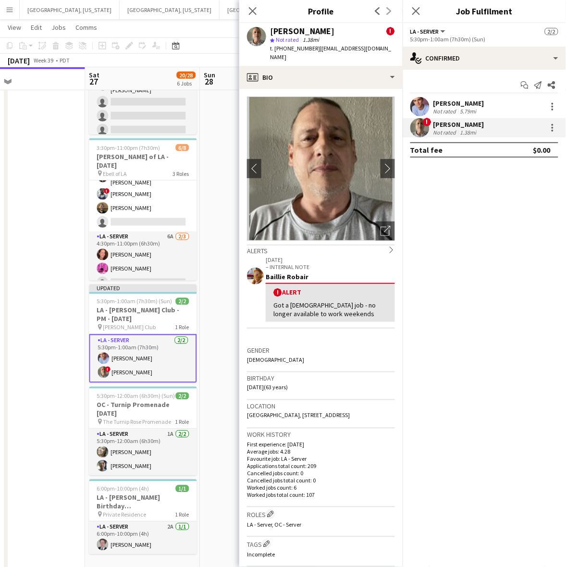
drag, startPoint x: 359, startPoint y: 49, endPoint x: 313, endPoint y: 53, distance: 46.8
click at [313, 53] on div "Armando Casanas ! star Not rated 1.38mi t. +12134367722 | luckyinart@gmail.com" at bounding box center [320, 44] width 163 height 43
drag, startPoint x: 442, startPoint y: 128, endPoint x: 438, endPoint y: 123, distance: 5.8
click at [442, 128] on div "[PERSON_NAME]" at bounding box center [458, 124] width 51 height 9
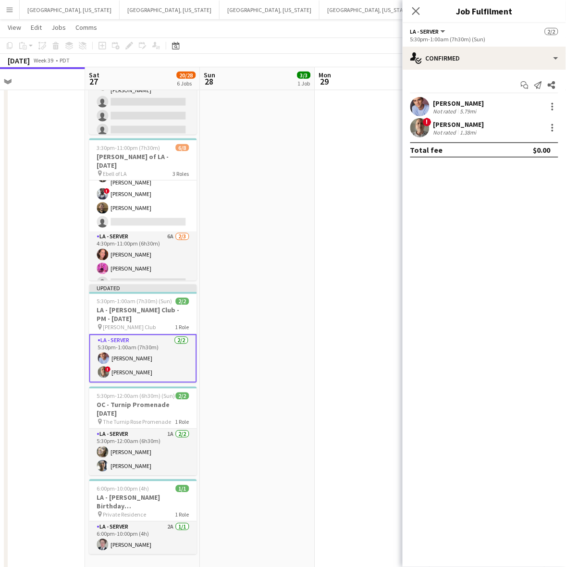
click at [430, 113] on div "Robert Solomon Not rated 5.79mi" at bounding box center [484, 106] width 163 height 19
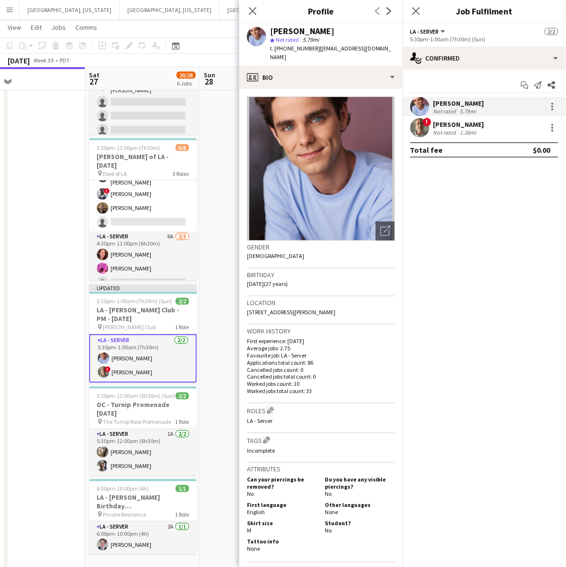
drag, startPoint x: 378, startPoint y: 49, endPoint x: 313, endPoint y: 55, distance: 64.6
click at [313, 55] on div "Robert Solomon star Not rated 5.79mi t. +17707447805 | rcsolomon@comcast.net" at bounding box center [320, 44] width 163 height 43
drag, startPoint x: 49, startPoint y: 253, endPoint x: 58, endPoint y: 250, distance: 8.5
click at [49, 253] on app-date-cell at bounding box center [28, 228] width 115 height 693
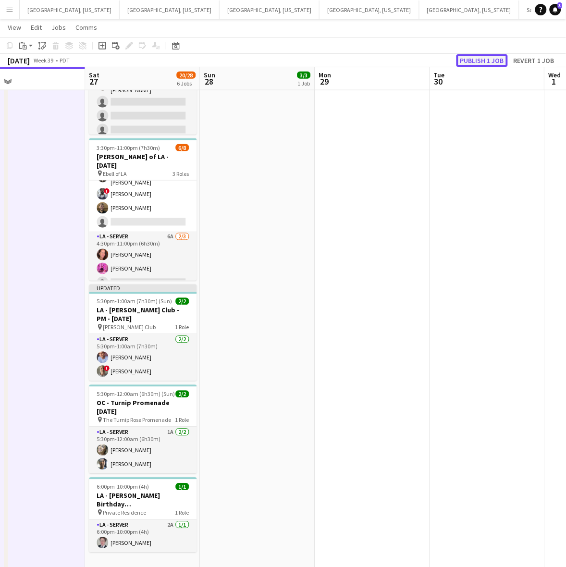
click at [488, 61] on button "Publish 1 job" at bounding box center [481, 60] width 51 height 12
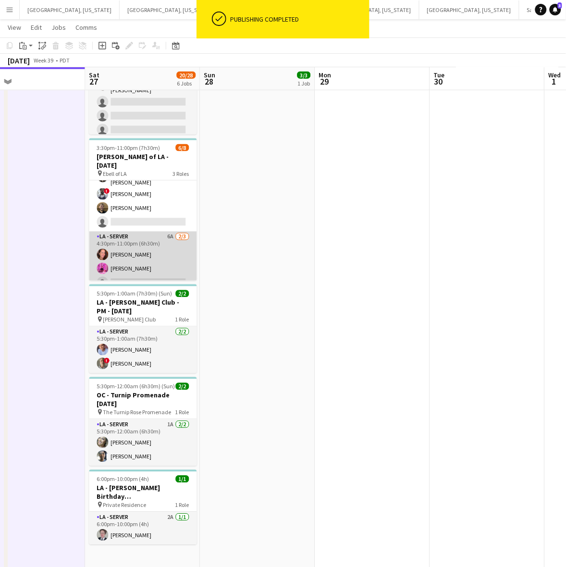
click at [134, 255] on app-card-role "LA - Server 6A 2/3 4:30pm-11:00pm (6h30m) Juniper Silva Edwin Guerrero single-n…" at bounding box center [143, 262] width 108 height 61
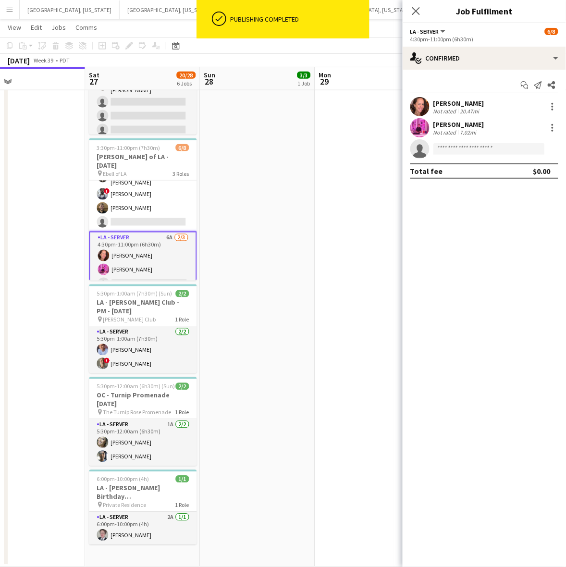
click at [490, 75] on div "Start chat Send notification Share Juniper Silva Not rated 20.47mi Edwin Guerre…" at bounding box center [484, 128] width 163 height 117
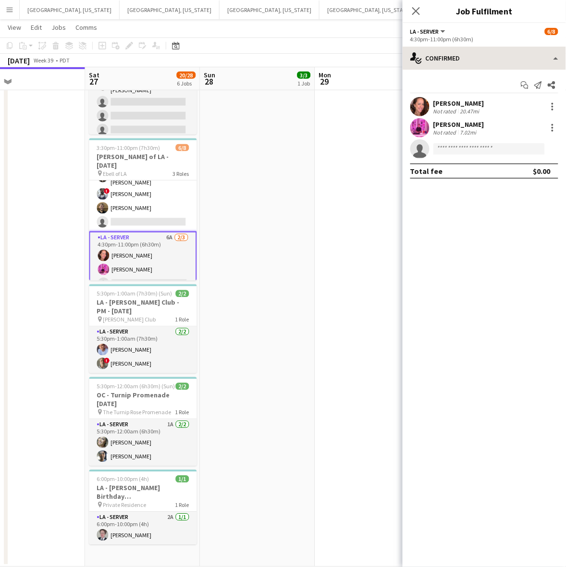
click at [508, 69] on div "single-neutral-actions-check-2 Confirmed single-neutral-actions-check-2 Confirm…" at bounding box center [484, 307] width 163 height 520
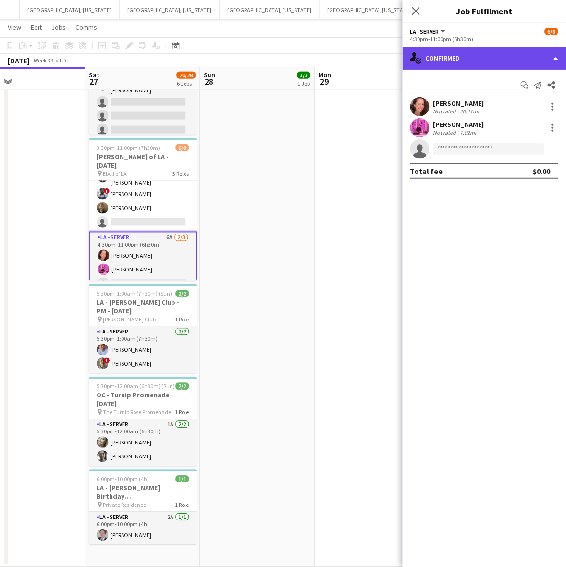
click at [506, 64] on div "single-neutral-actions-check-2 Confirmed" at bounding box center [484, 58] width 163 height 23
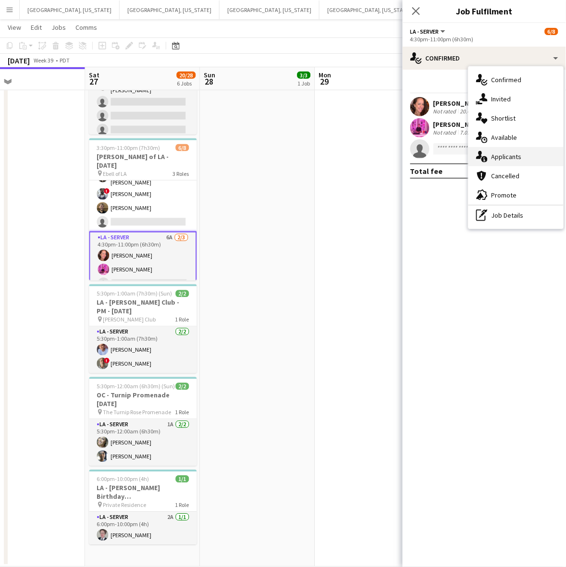
click at [505, 153] on span "Applicants" at bounding box center [506, 156] width 30 height 9
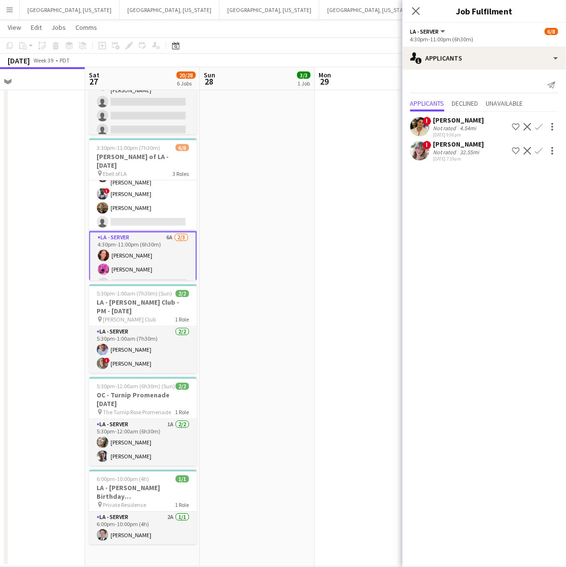
click at [535, 126] on app-icon "Confirm" at bounding box center [539, 127] width 8 height 8
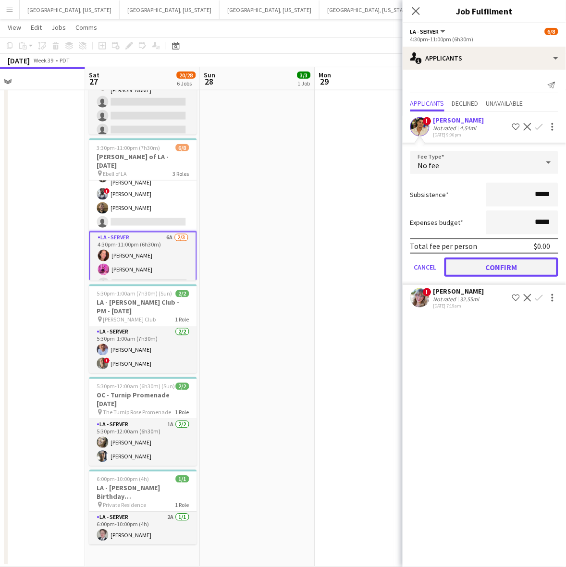
click at [495, 270] on button "Confirm" at bounding box center [501, 267] width 114 height 19
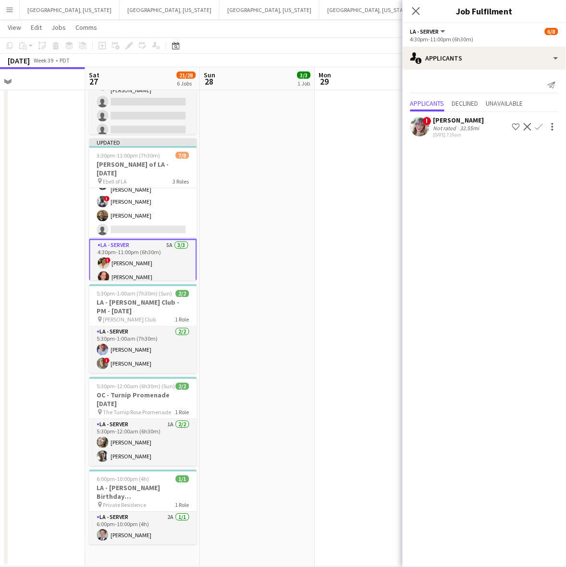
click at [353, 280] on app-date-cell at bounding box center [372, 224] width 115 height 685
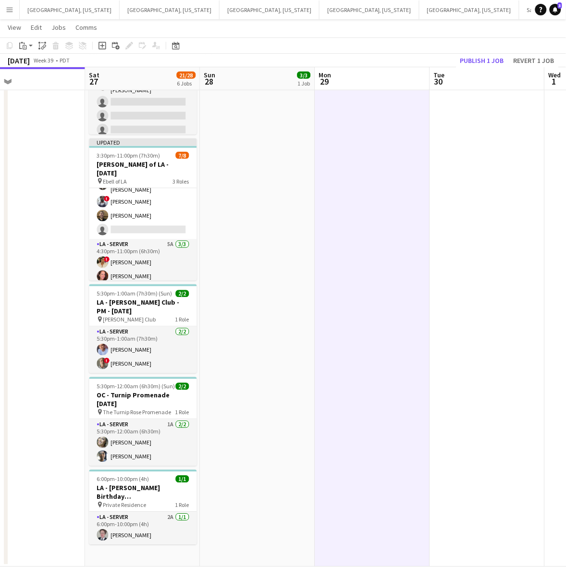
scroll to position [0, 373]
click at [487, 60] on button "Publish 1 job" at bounding box center [481, 60] width 51 height 12
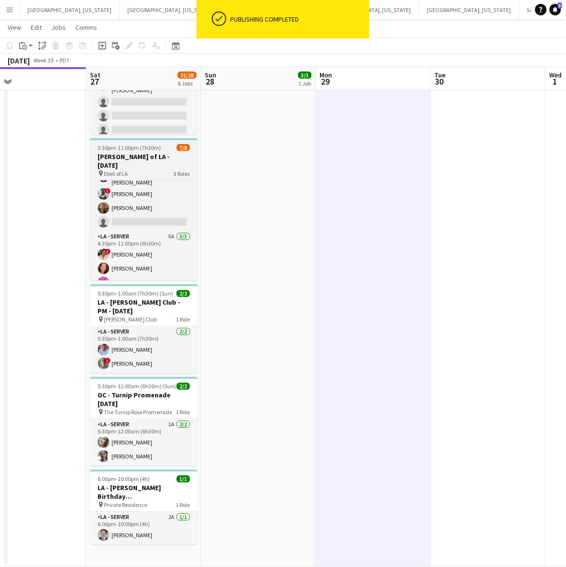
click at [147, 159] on h3 "[PERSON_NAME] of LA - [DATE]" at bounding box center [144, 160] width 108 height 17
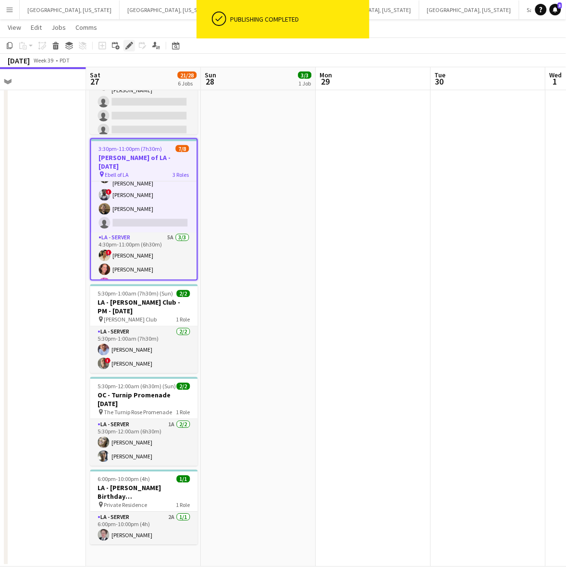
drag, startPoint x: 128, startPoint y: 43, endPoint x: 133, endPoint y: 43, distance: 5.3
click at [128, 42] on icon "Edit" at bounding box center [129, 46] width 8 height 8
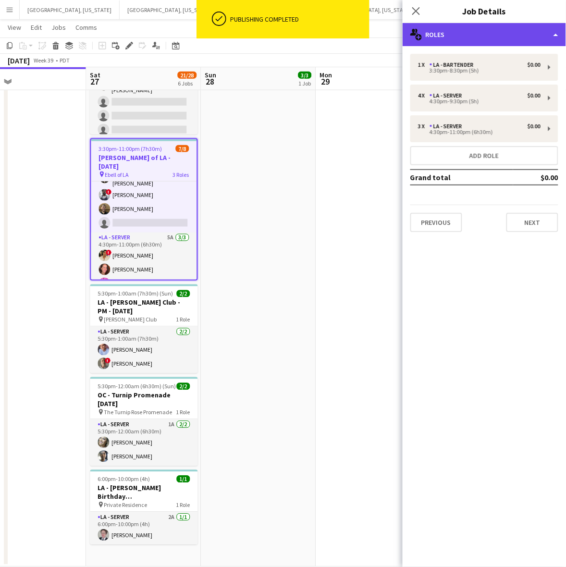
click at [458, 37] on div "multiple-users-add Roles" at bounding box center [484, 34] width 163 height 23
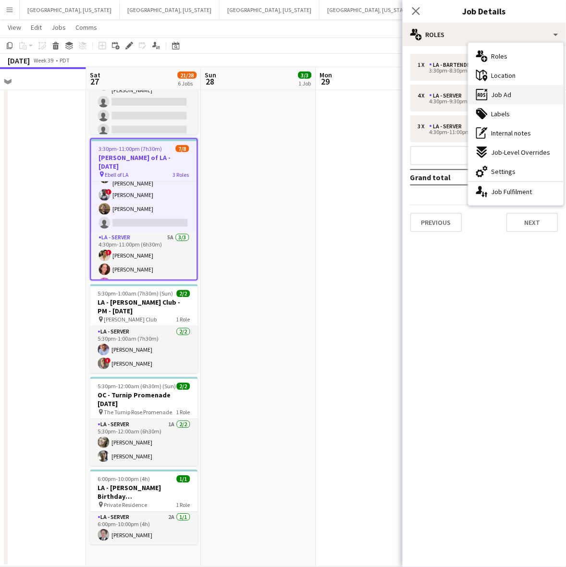
click at [493, 91] on span "Job Ad" at bounding box center [501, 94] width 20 height 9
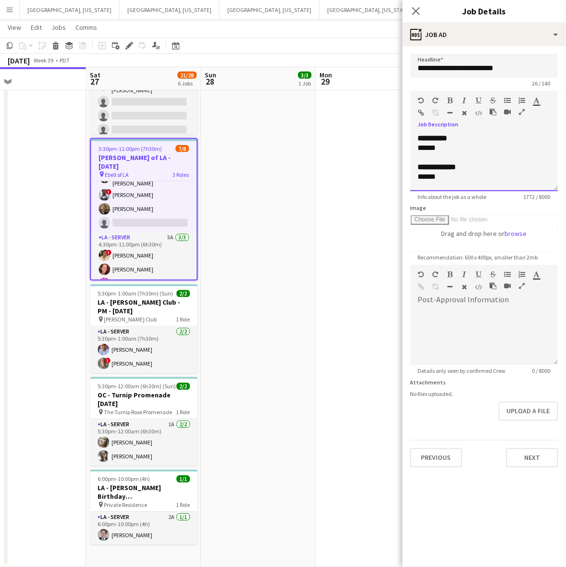
drag, startPoint x: 441, startPoint y: 148, endPoint x: 417, endPoint y: 148, distance: 24.0
click at [417, 148] on div "**********" at bounding box center [484, 163] width 148 height 58
click at [288, 207] on app-date-cell "2:30pm-8:00pm (5h30m) 3/3 OC - Moloo Private Residence 9.28.25 pin Private Resi…" at bounding box center [258, 224] width 115 height 685
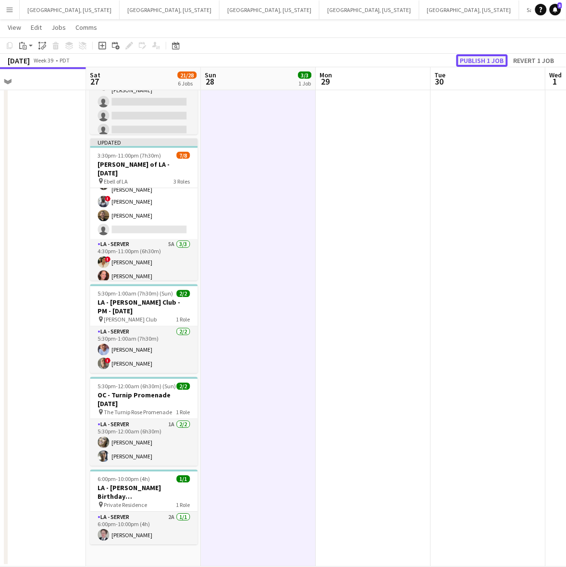
click at [496, 59] on button "Publish 1 job" at bounding box center [481, 60] width 51 height 12
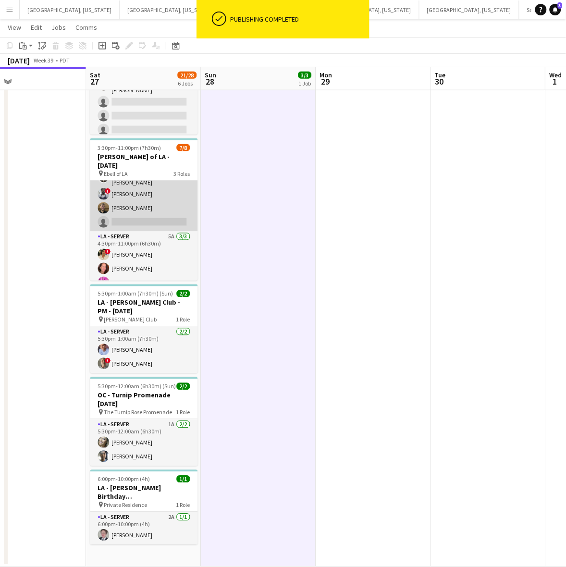
click at [152, 201] on app-card-role "LA - Server 6A [DATE] 4:30pm-9:30pm (5h) [PERSON_NAME] [PERSON_NAME] ! [PERSON_…" at bounding box center [144, 192] width 108 height 77
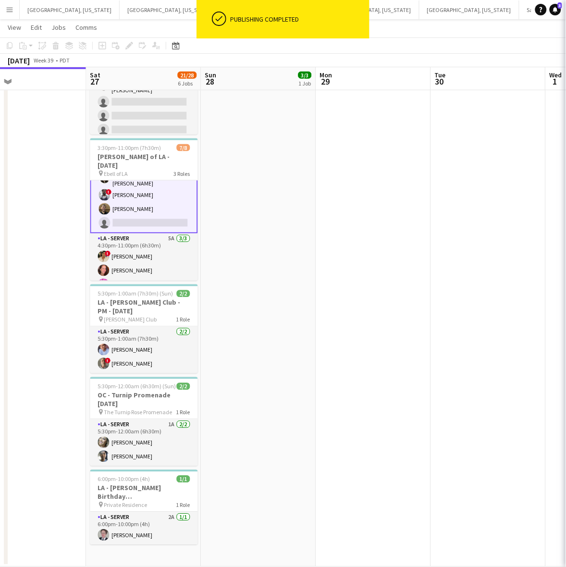
scroll to position [60, 0]
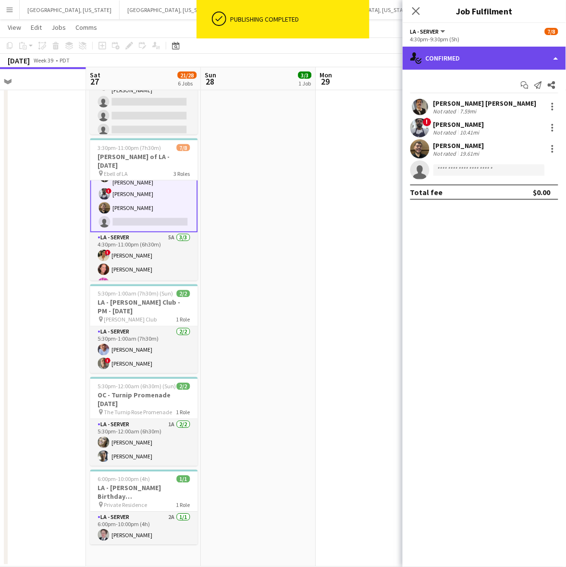
click at [502, 66] on div "single-neutral-actions-check-2 Confirmed" at bounding box center [484, 58] width 163 height 23
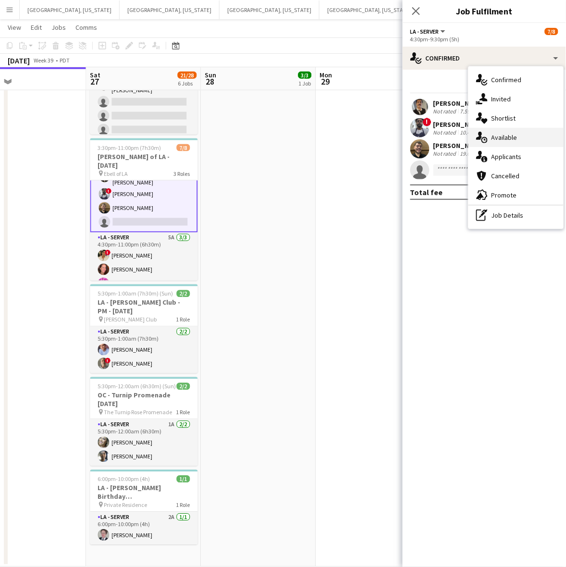
click at [506, 142] on div "single-neutral-actions-upload Available" at bounding box center [515, 137] width 95 height 19
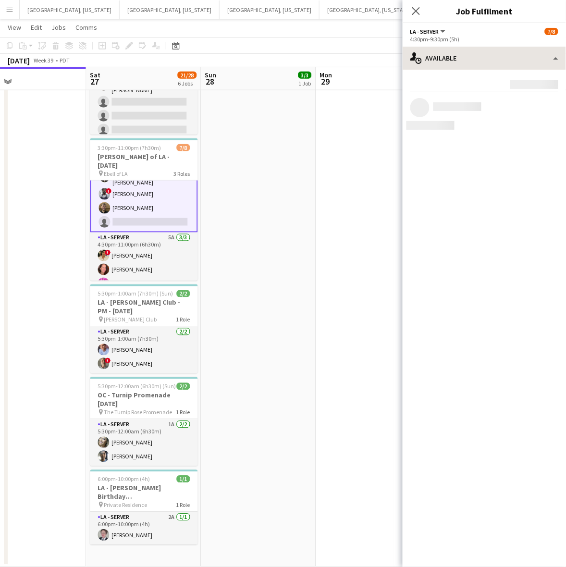
click at [463, 72] on div "Rating: 0 - 5 0 5 Distance: 1mi - 1001mi+ 1001mi+ To use matched requirements f…" at bounding box center [484, 104] width 163 height 69
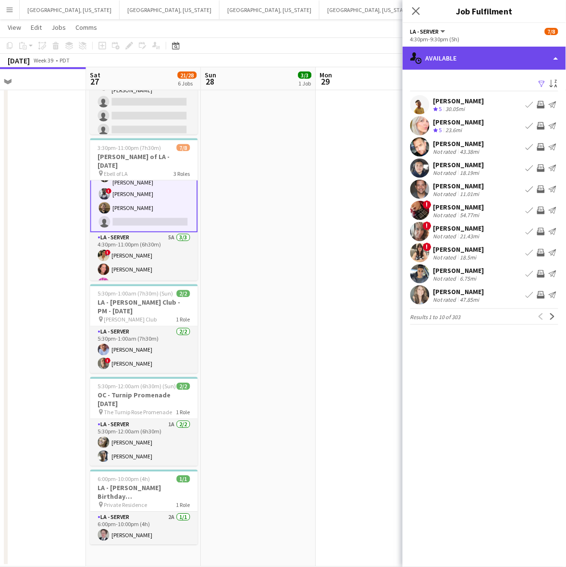
click at [466, 66] on div "single-neutral-actions-upload Available" at bounding box center [484, 58] width 163 height 23
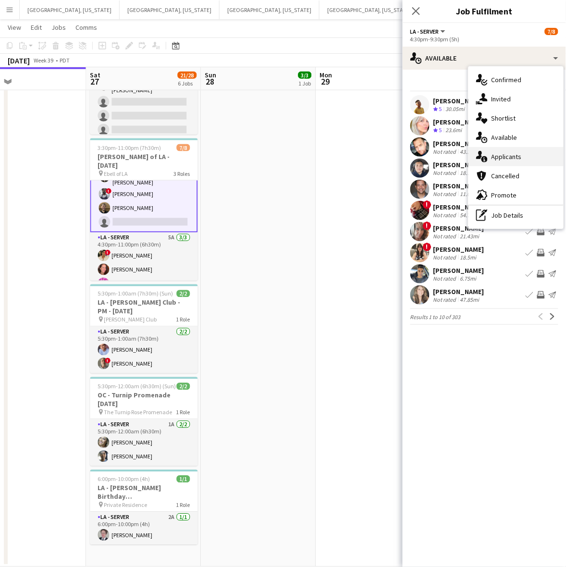
click at [499, 159] on span "Applicants" at bounding box center [506, 156] width 30 height 9
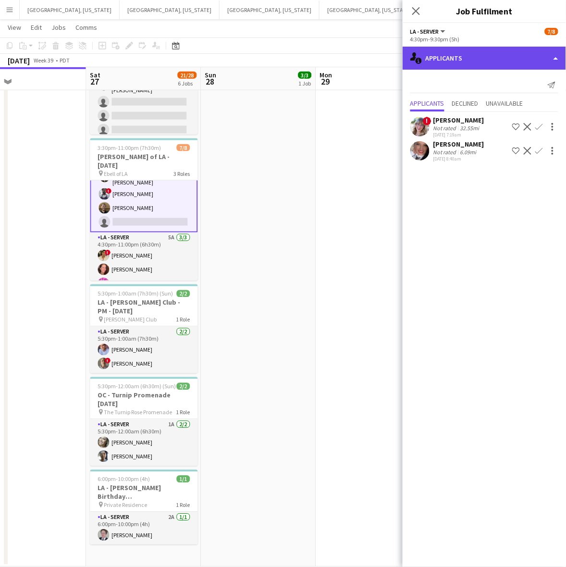
click at [477, 61] on div "single-neutral-actions-information Applicants" at bounding box center [484, 58] width 163 height 23
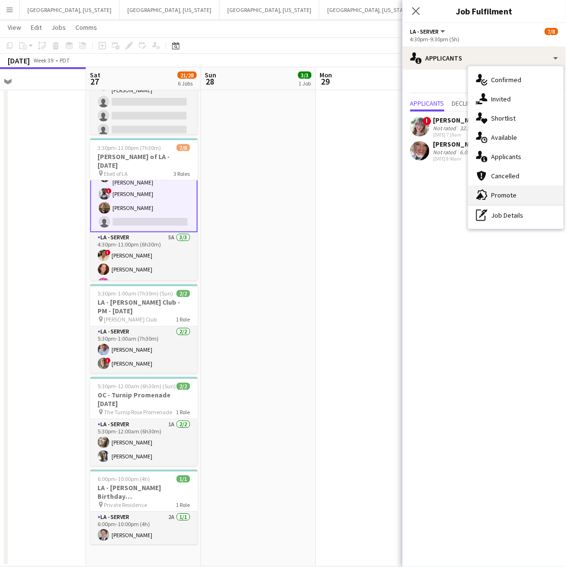
click at [500, 193] on span "Promote" at bounding box center [503, 195] width 25 height 9
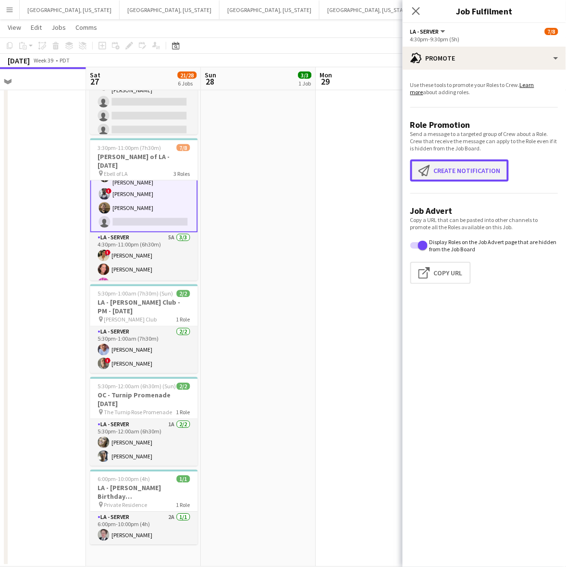
click at [459, 161] on button "Create notification Create notification" at bounding box center [459, 171] width 98 height 22
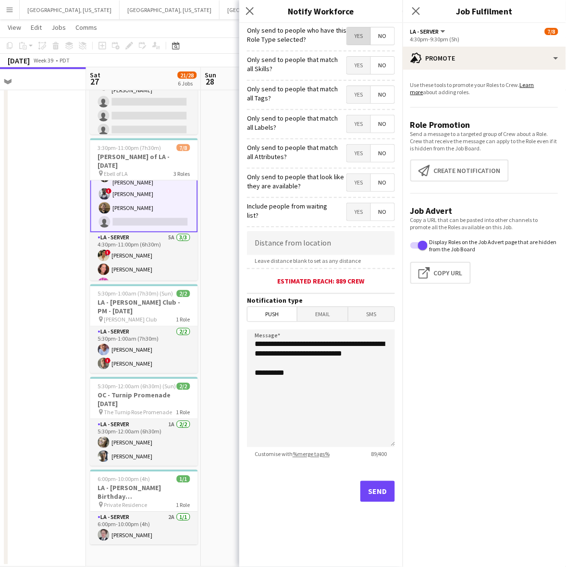
click at [363, 34] on span "Yes" at bounding box center [359, 35] width 24 height 17
click at [383, 491] on button "Send" at bounding box center [377, 491] width 35 height 21
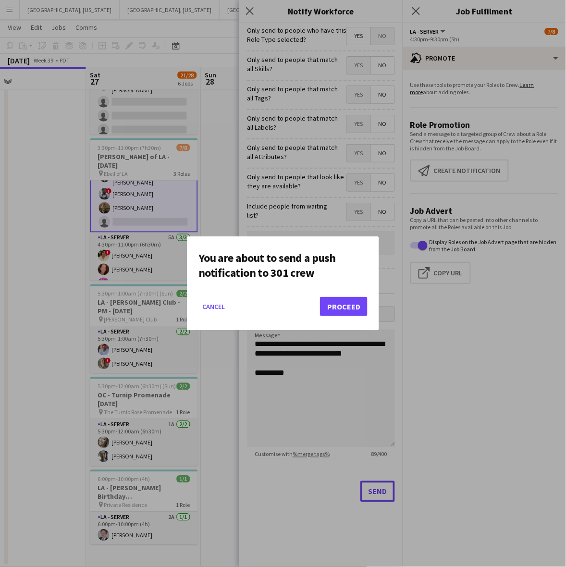
scroll to position [0, 0]
click at [350, 307] on button "Proceed" at bounding box center [344, 306] width 48 height 19
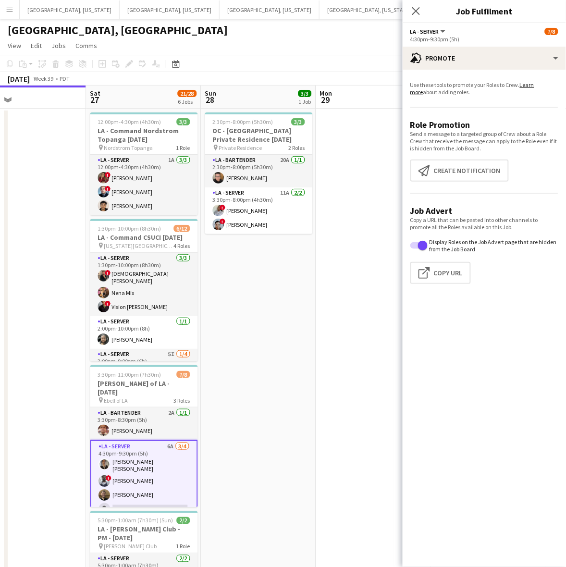
click at [6, 9] on app-icon "Menu" at bounding box center [10, 10] width 8 height 8
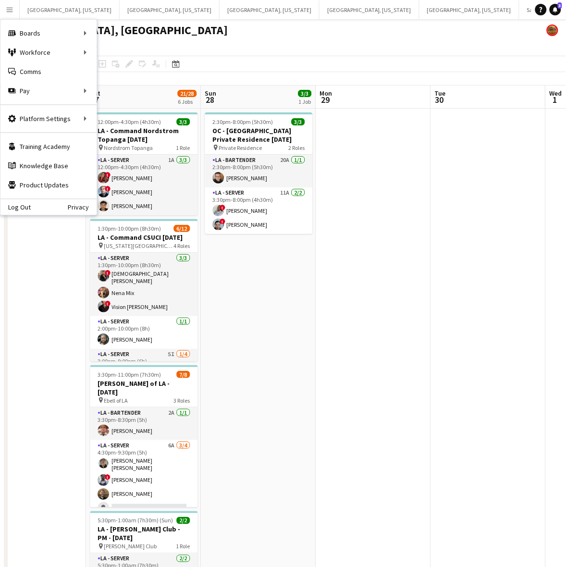
click at [361, 266] on app-date-cell at bounding box center [373, 451] width 115 height 685
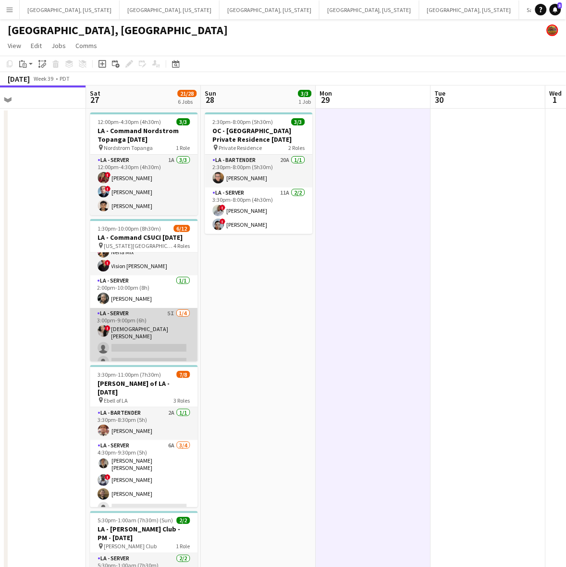
scroll to position [60, 0]
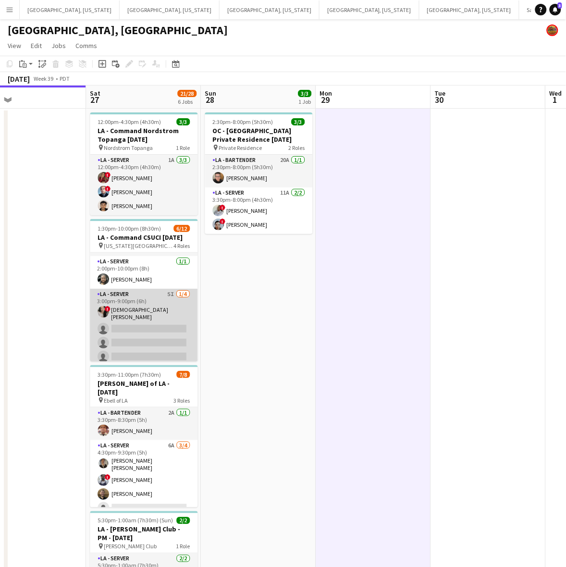
click at [149, 310] on app-card-role "LA - Server 5I 1/4 3:00pm-9:00pm (6h) ! Lady Katherine Quijije single-neutral-a…" at bounding box center [144, 327] width 108 height 77
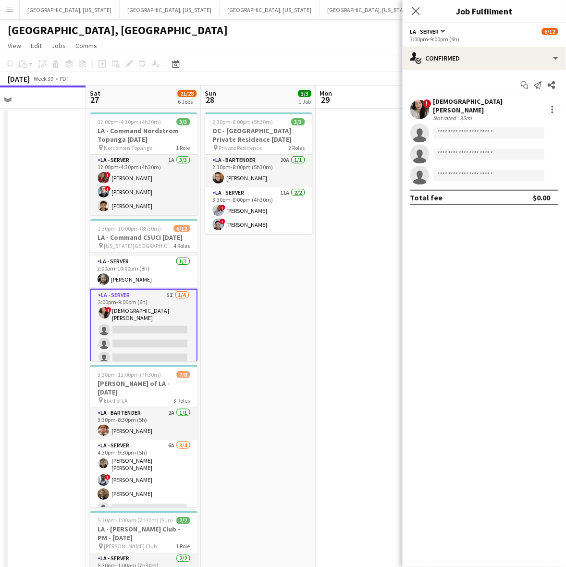
click at [455, 145] on app-invite-slot "single-neutral-actions" at bounding box center [484, 154] width 163 height 19
click at [467, 123] on app-invite-slot "single-neutral-actions" at bounding box center [484, 132] width 163 height 19
click at [466, 127] on input at bounding box center [488, 133] width 111 height 12
type input "*****"
drag, startPoint x: 464, startPoint y: 142, endPoint x: 471, endPoint y: 158, distance: 17.6
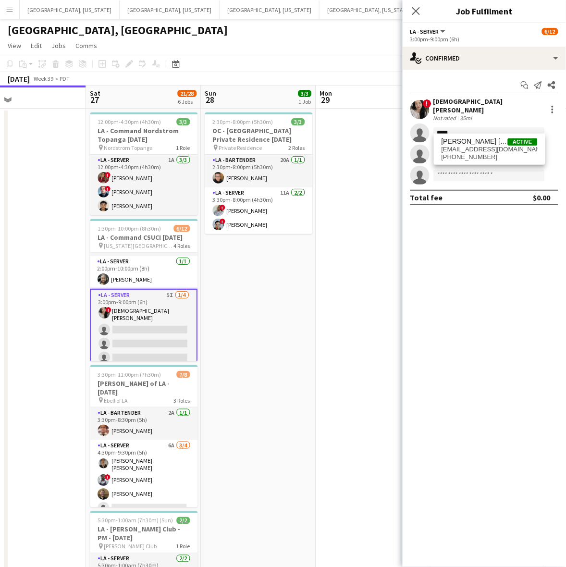
click at [464, 142] on span "[PERSON_NAME] [PERSON_NAME]" at bounding box center [475, 141] width 66 height 8
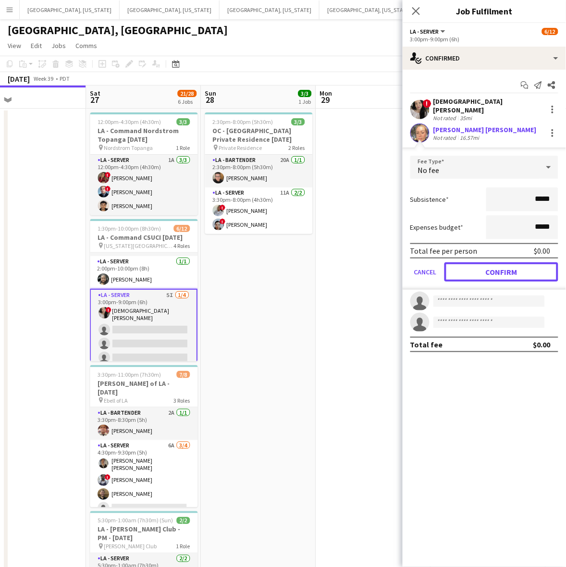
click at [496, 264] on button "Confirm" at bounding box center [501, 271] width 114 height 19
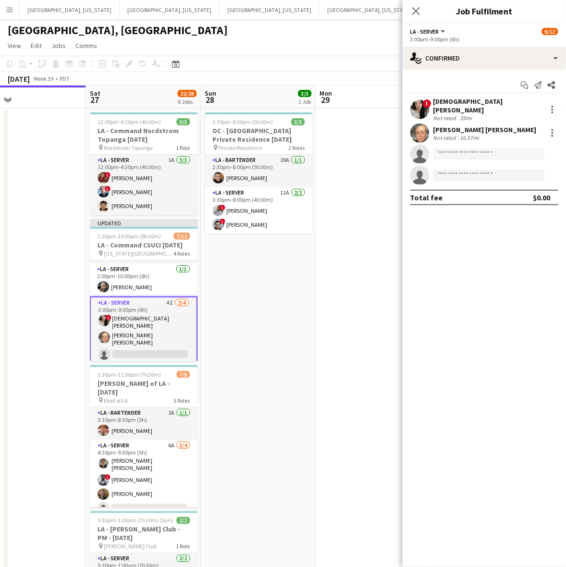
drag, startPoint x: 381, startPoint y: 260, endPoint x: 441, endPoint y: 140, distance: 134.3
click at [382, 252] on app-date-cell at bounding box center [373, 451] width 115 height 685
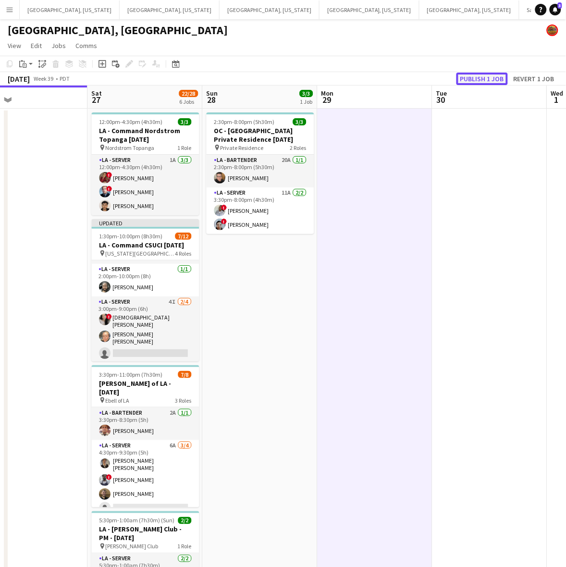
click at [482, 78] on button "Publish 1 job" at bounding box center [481, 79] width 51 height 12
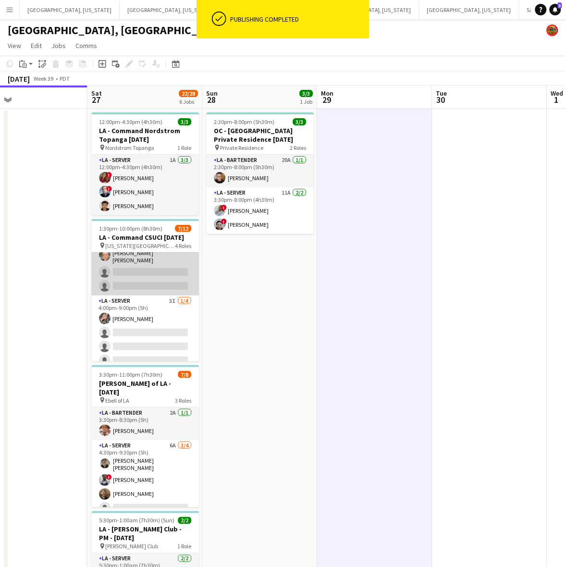
scroll to position [135, 0]
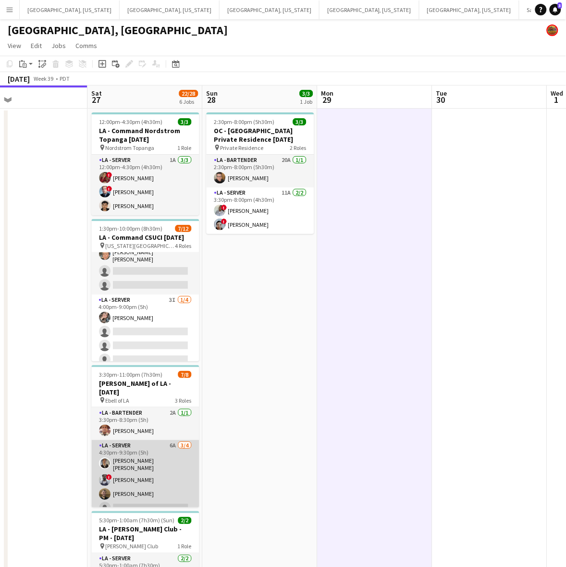
drag, startPoint x: 128, startPoint y: 472, endPoint x: 130, endPoint y: 466, distance: 6.5
click at [128, 472] on app-card-role "LA - Server 6A [DATE] 4:30pm-9:30pm (5h) [PERSON_NAME] [PERSON_NAME] ! [PERSON_…" at bounding box center [146, 478] width 108 height 77
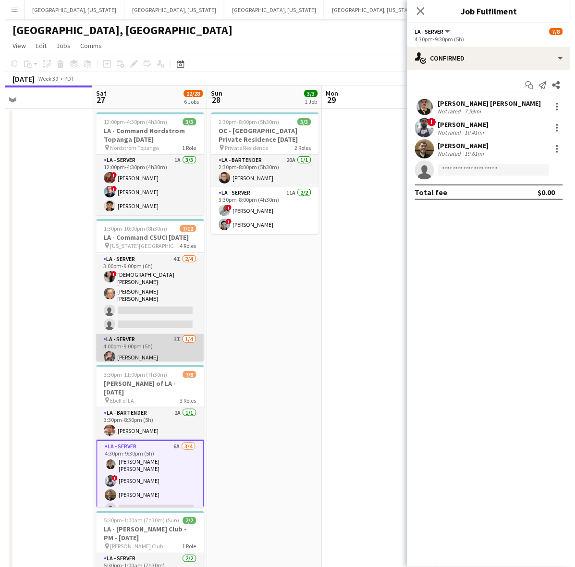
scroll to position [74, 0]
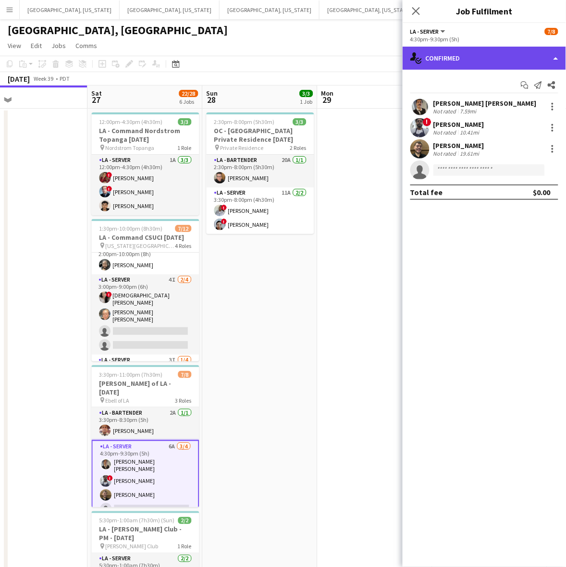
click at [519, 56] on div "single-neutral-actions-check-2 Confirmed" at bounding box center [484, 58] width 163 height 23
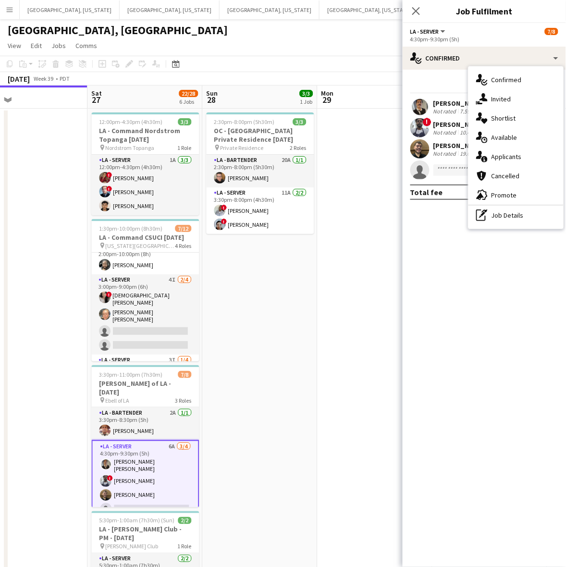
click at [503, 151] on div "single-neutral-actions-information Applicants" at bounding box center [515, 156] width 95 height 19
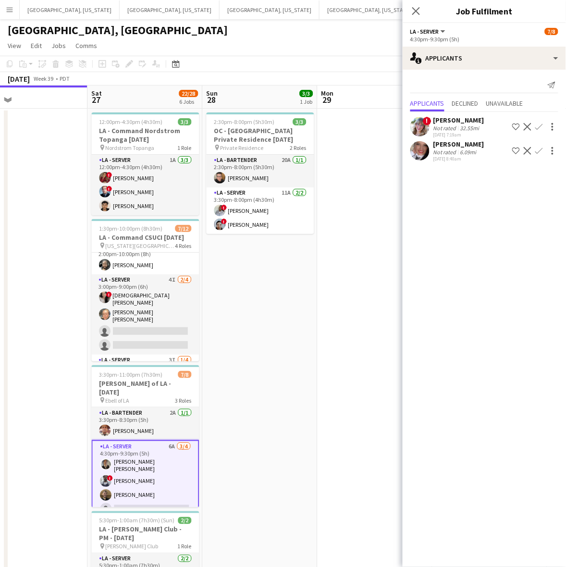
click at [327, 287] on app-date-cell at bounding box center [375, 451] width 115 height 685
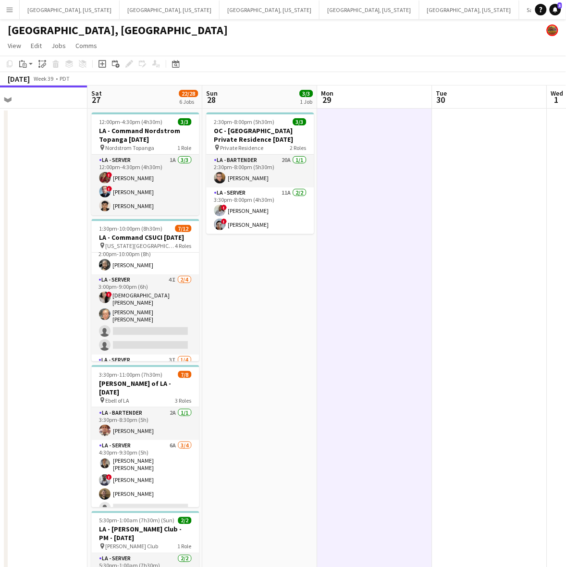
click at [6, 13] on button "Menu" at bounding box center [9, 9] width 19 height 19
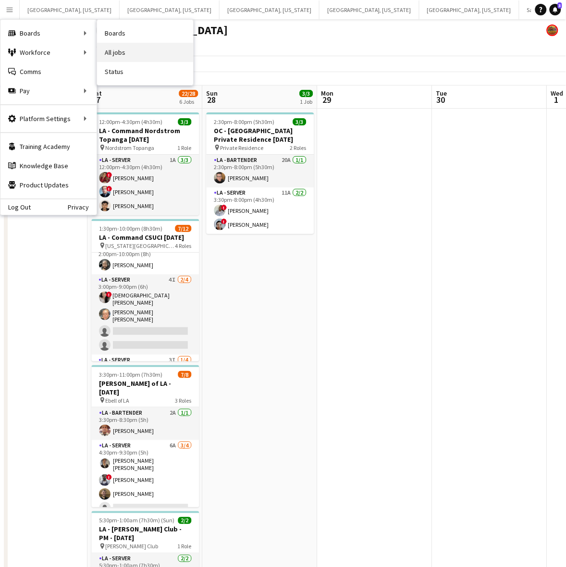
click at [133, 50] on link "All jobs" at bounding box center [145, 52] width 96 height 19
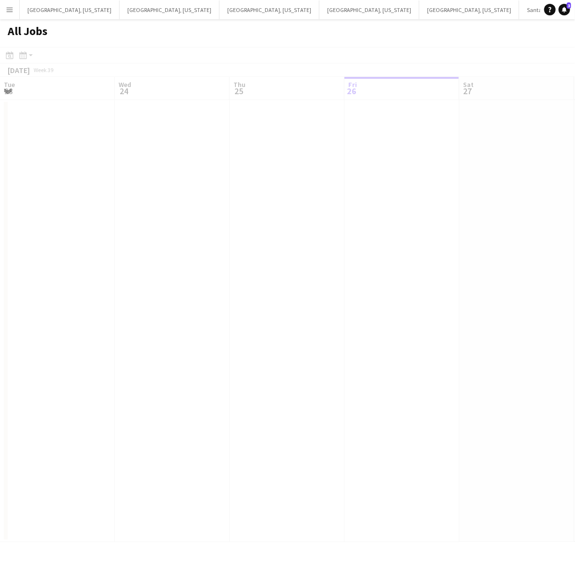
scroll to position [0, 229]
click at [12, 10] on app-icon "Menu" at bounding box center [10, 10] width 8 height 8
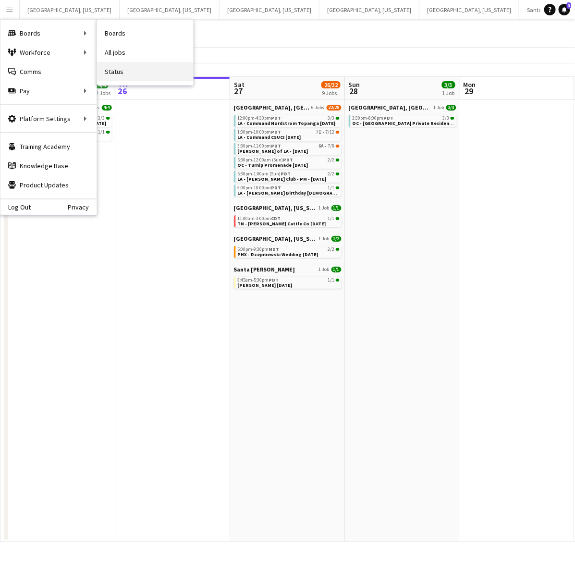
click at [123, 64] on link "Status" at bounding box center [145, 71] width 96 height 19
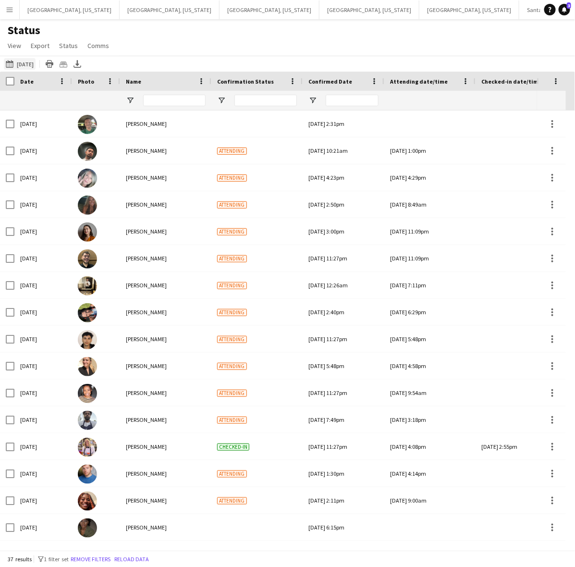
click at [23, 69] on button "09-26-2025 to 10-02-2025 09-20-2025" at bounding box center [20, 64] width 32 height 12
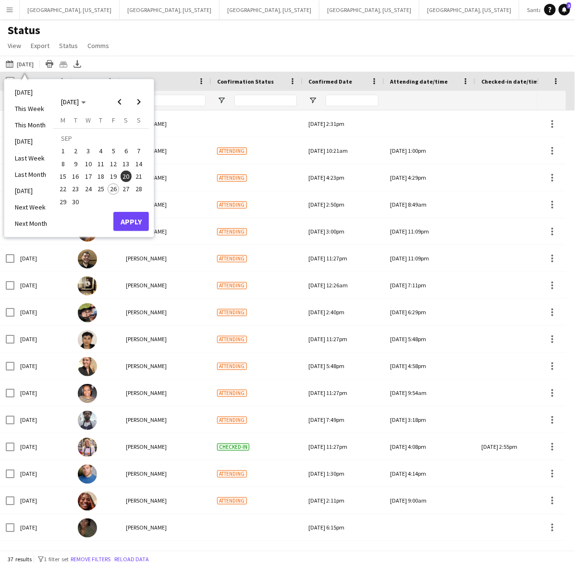
click at [128, 188] on span "27" at bounding box center [127, 190] width 12 height 12
click at [138, 219] on button "Apply" at bounding box center [131, 221] width 36 height 19
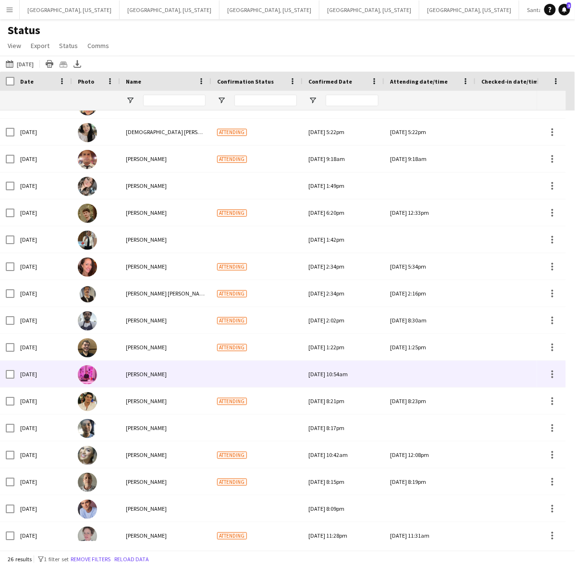
scroll to position [269, 0]
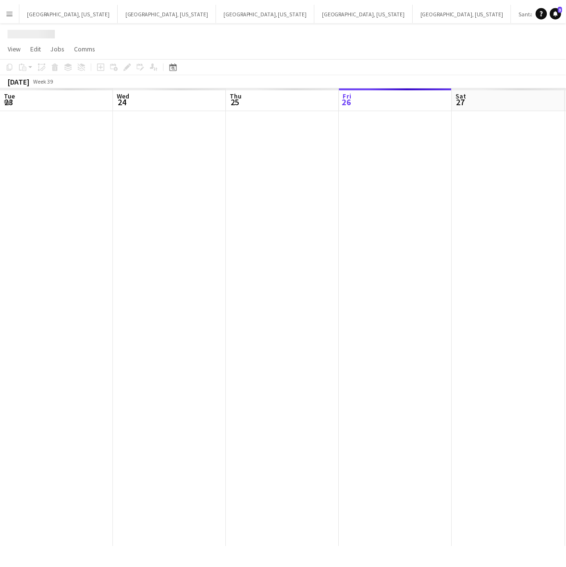
scroll to position [0, 229]
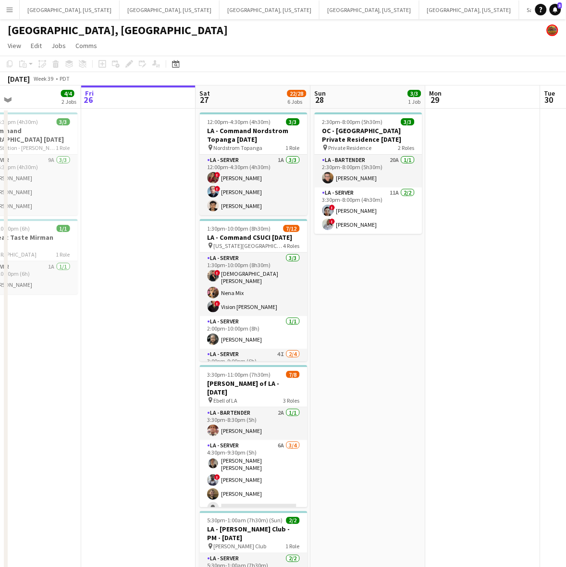
drag, startPoint x: 376, startPoint y: 297, endPoint x: 339, endPoint y: 321, distance: 44.5
click at [342, 319] on app-calendar-viewport "Tue 23 Wed 24 Thu 25 4/4 2 Jobs Fri 26 Sat 27 22/28 6 Jobs Sun 28 3/3 1 Job Mon…" at bounding box center [283, 440] width 566 height 708
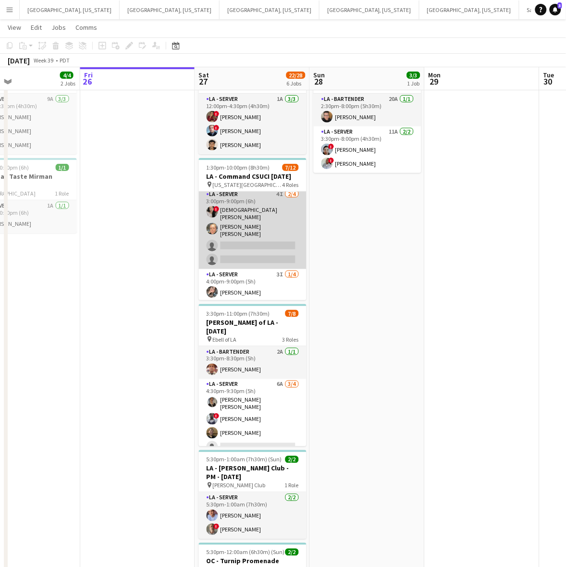
scroll to position [135, 0]
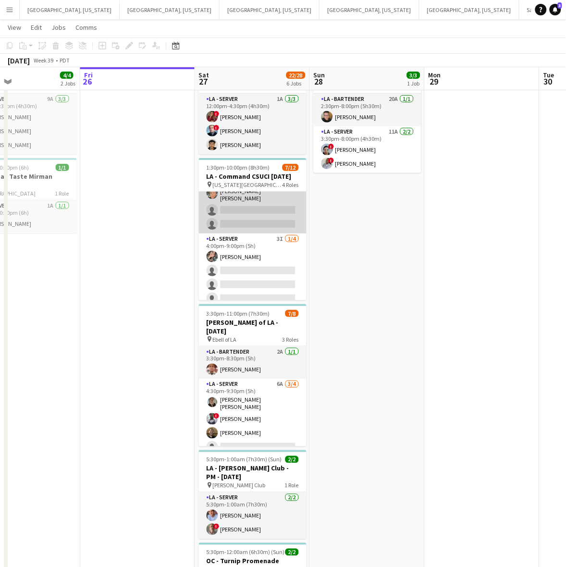
click at [226, 205] on app-card-role "LA - Server 4I 2/4 3:00pm-9:00pm (6h) ! Lady Katherine Quijije Erika Madrid de …" at bounding box center [253, 193] width 108 height 80
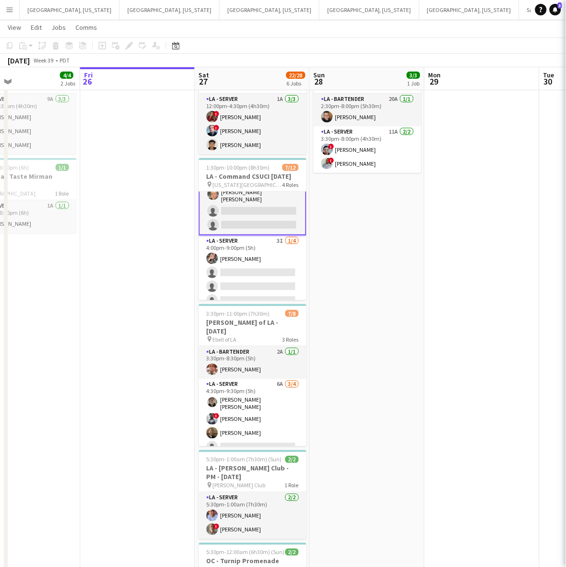
scroll to position [135, 0]
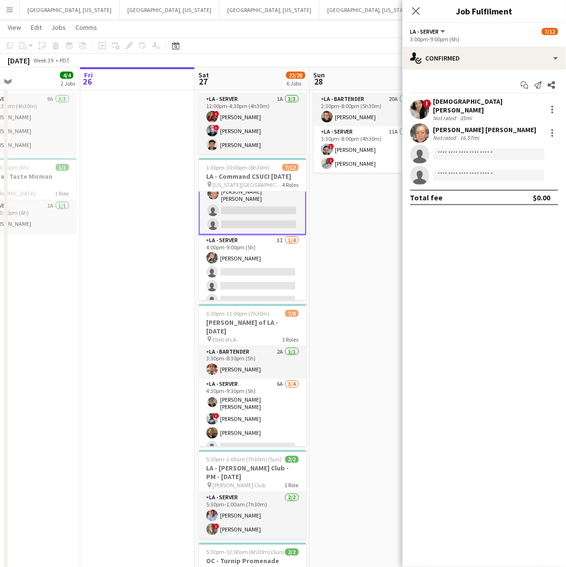
click at [419, 134] on app-user-avatar at bounding box center [419, 132] width 19 height 19
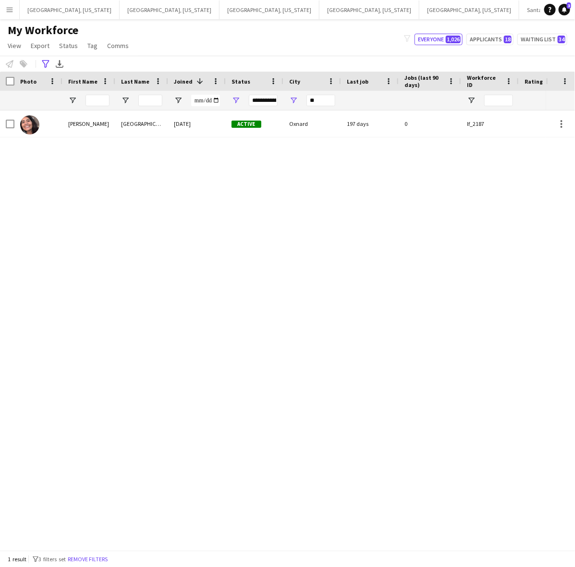
click at [11, 10] on app-icon "Menu" at bounding box center [10, 10] width 8 height 8
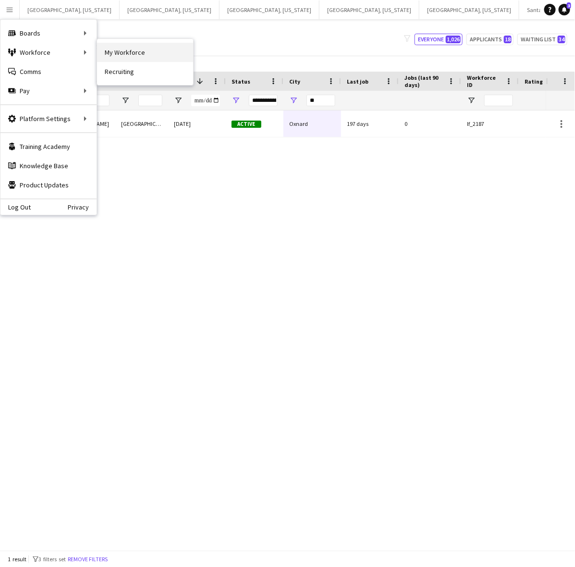
click at [132, 49] on link "My Workforce" at bounding box center [145, 52] width 96 height 19
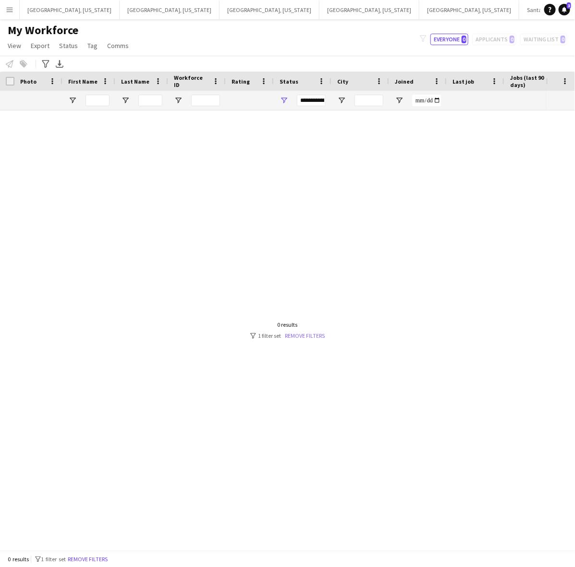
click at [301, 334] on link "Remove filters" at bounding box center [305, 335] width 40 height 7
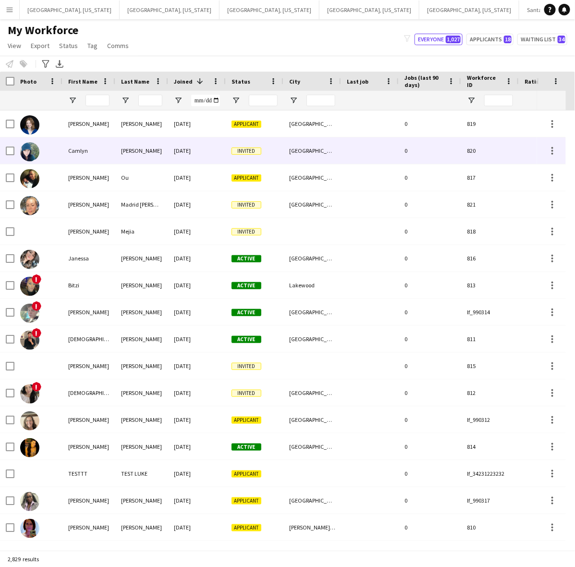
click at [99, 153] on div "Camlyn" at bounding box center [88, 150] width 53 height 26
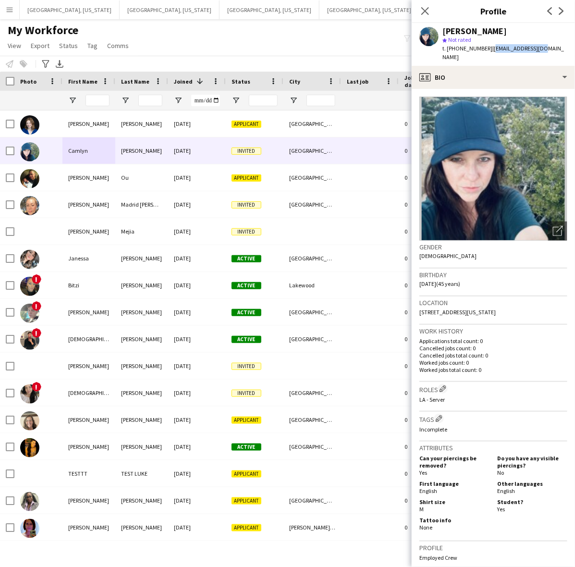
drag, startPoint x: 541, startPoint y: 49, endPoint x: 486, endPoint y: 51, distance: 55.3
click at [486, 51] on div "Camlyn Bowen star Not rated t. +18184884461 | camlynrae@aol.com" at bounding box center [493, 44] width 163 height 43
copy span "[EMAIL_ADDRESS][DOMAIN_NAME]"
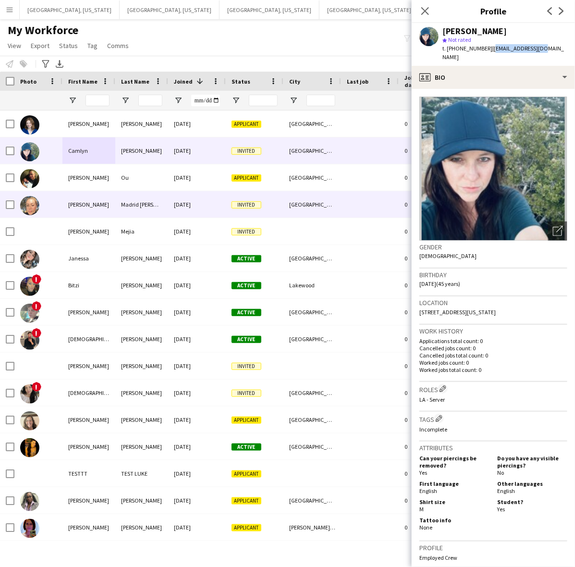
click at [131, 209] on div "Madrid [PERSON_NAME]" at bounding box center [141, 204] width 53 height 26
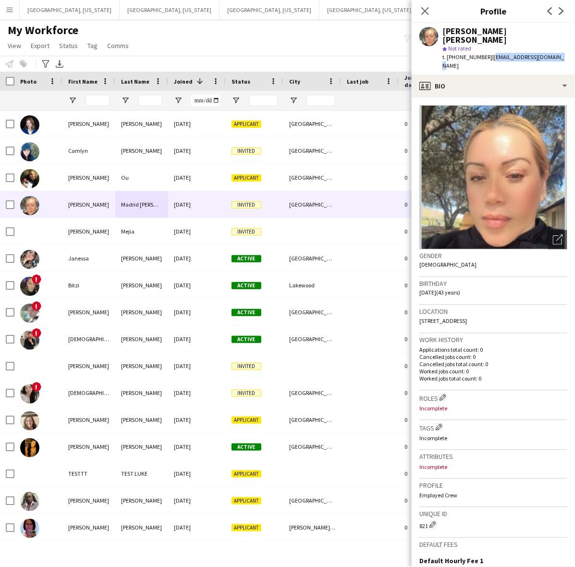
drag, startPoint x: 555, startPoint y: 49, endPoint x: 563, endPoint y: 62, distance: 15.1
click at [487, 51] on div "Erika Madrid de Cruz star Not rated t. +18184791810 | madriderika63@gmail.com" at bounding box center [493, 48] width 163 height 51
copy span "[EMAIL_ADDRESS][DOMAIN_NAME]"
click at [11, 13] on button "Menu" at bounding box center [9, 9] width 19 height 19
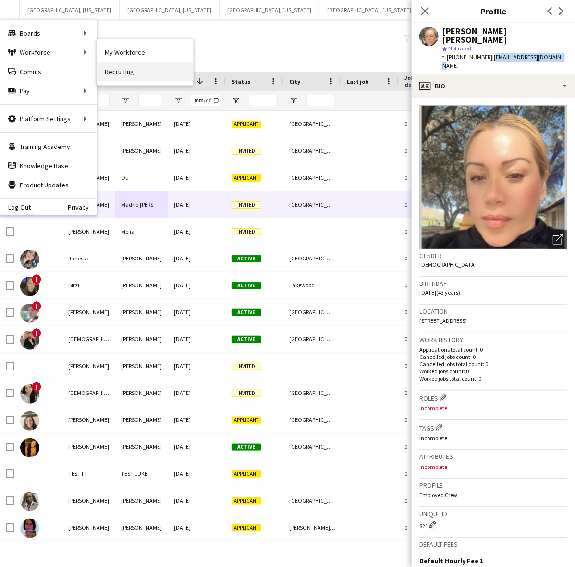
click at [139, 67] on link "Recruiting" at bounding box center [145, 71] width 96 height 19
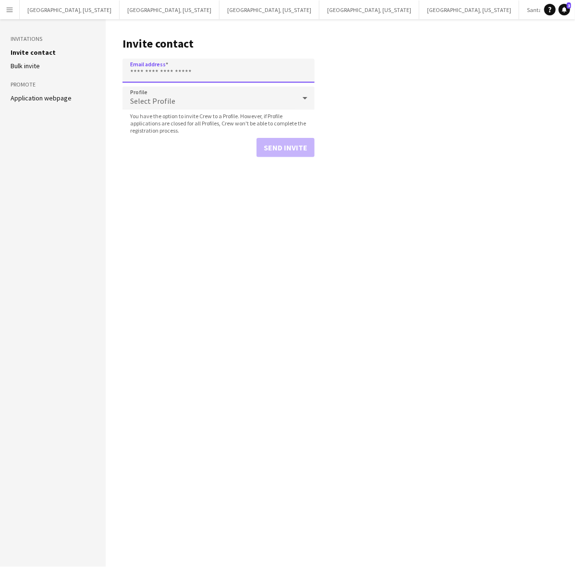
click at [208, 77] on input "Email address" at bounding box center [219, 71] width 192 height 24
paste input "**********"
type input "**********"
click at [287, 140] on button "Send invite" at bounding box center [286, 147] width 58 height 19
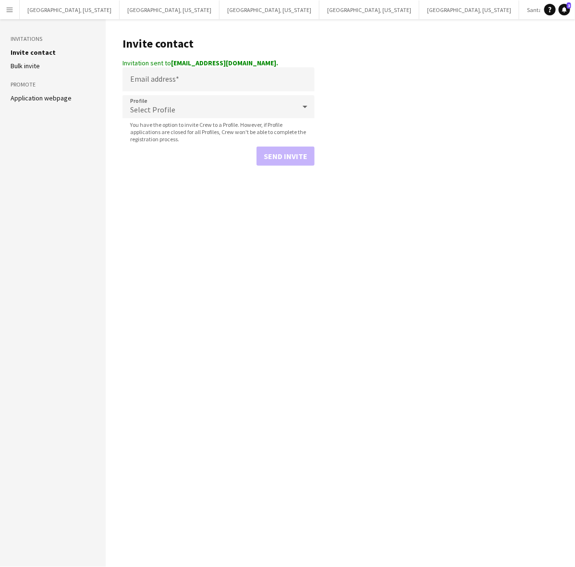
click at [443, 104] on main "Invite contact Invitation sent to dr06181988@gmail.com. Email address Profile S…" at bounding box center [340, 293] width 469 height 548
click at [6, 11] on app-icon "Menu" at bounding box center [10, 10] width 8 height 8
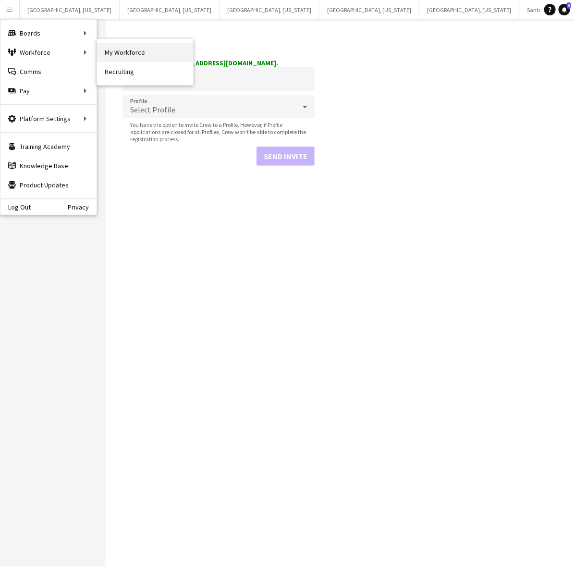
click at [142, 48] on link "My Workforce" at bounding box center [145, 52] width 96 height 19
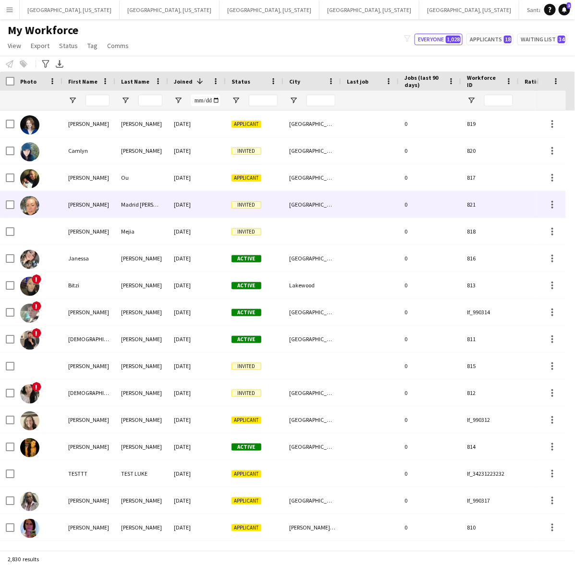
click at [117, 200] on div "Madrid de Cruz" at bounding box center [141, 204] width 53 height 26
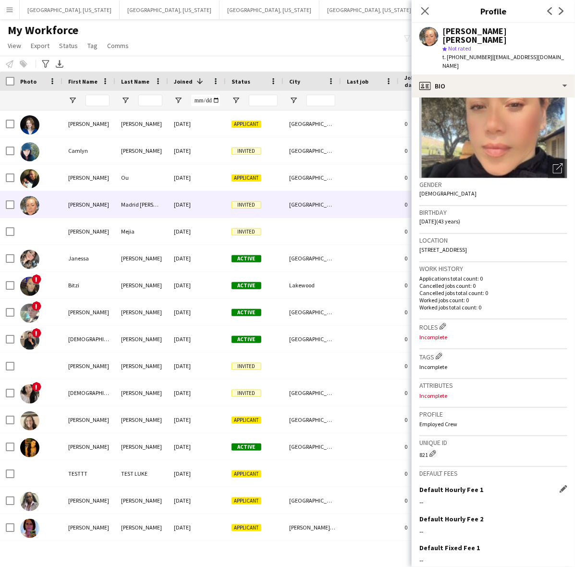
scroll to position [128, 0]
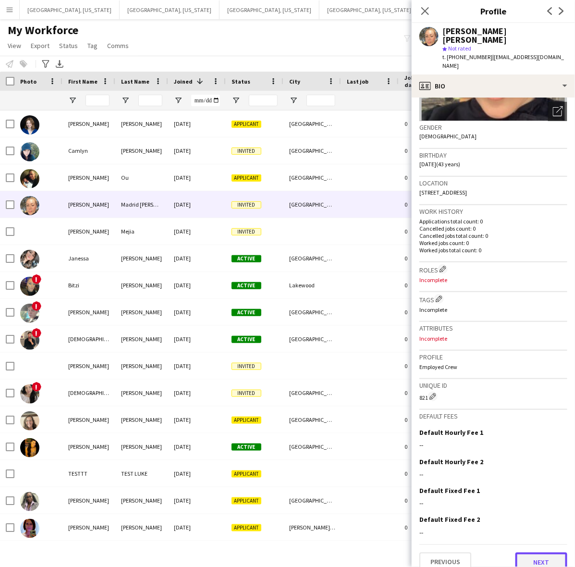
click at [531, 553] on button "Next" at bounding box center [542, 562] width 52 height 19
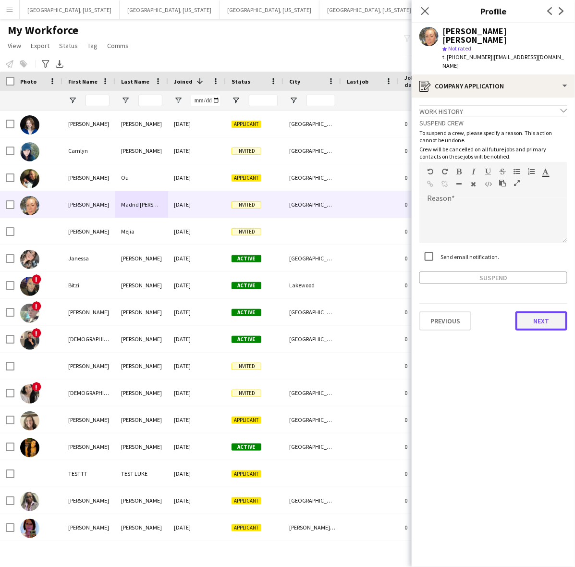
click at [539, 311] on button "Next" at bounding box center [542, 320] width 52 height 19
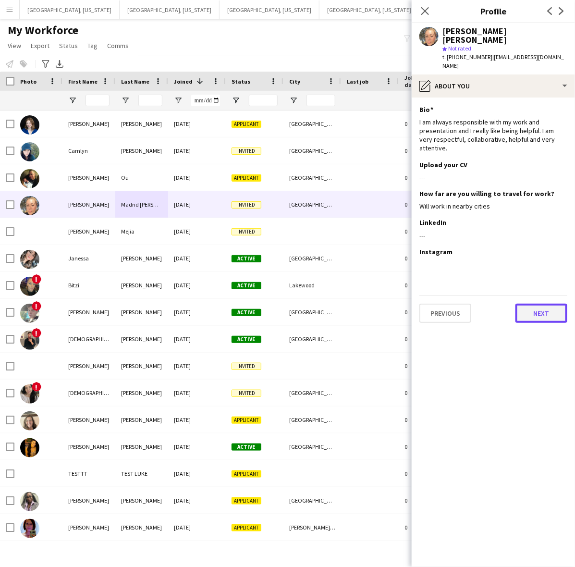
click at [543, 304] on button "Next" at bounding box center [542, 313] width 52 height 19
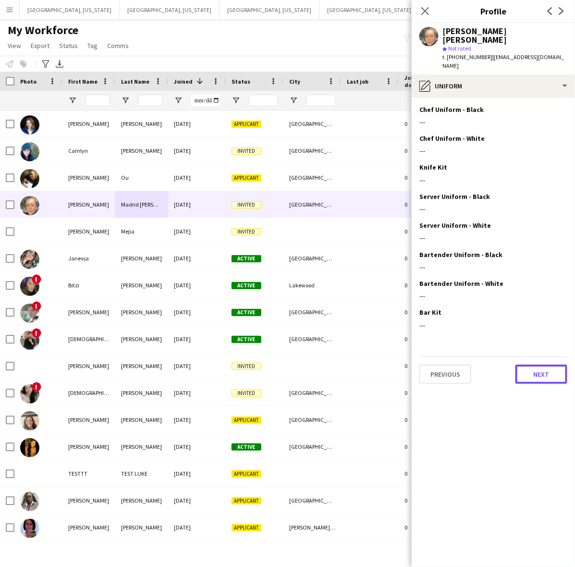
click at [545, 365] on button "Next" at bounding box center [542, 374] width 52 height 19
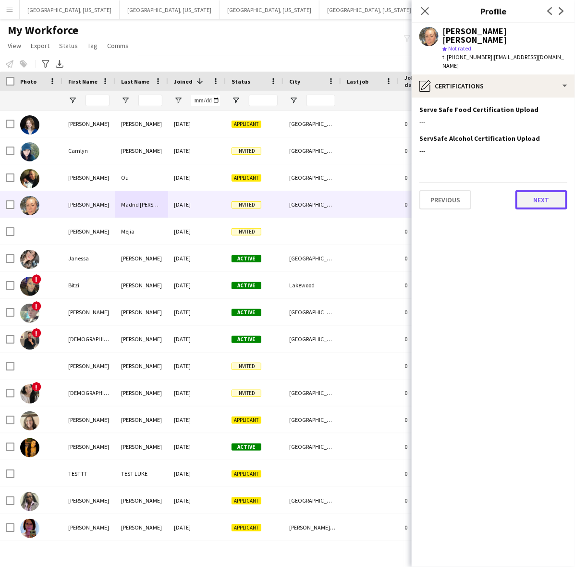
click at [542, 190] on button "Next" at bounding box center [542, 199] width 52 height 19
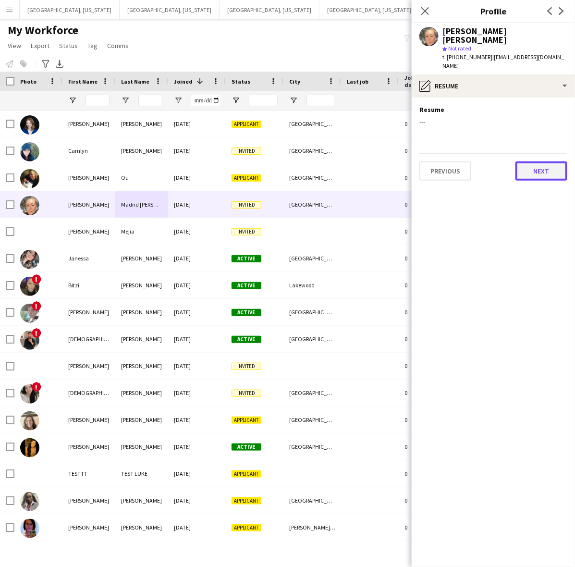
click at [539, 161] on button "Next" at bounding box center [542, 170] width 52 height 19
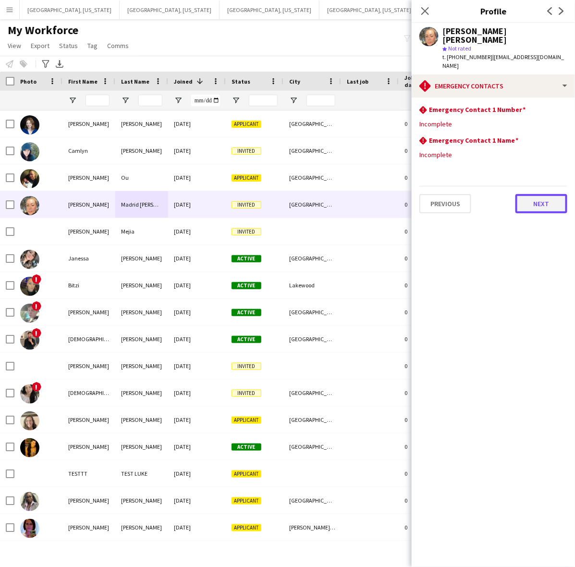
click at [537, 194] on button "Next" at bounding box center [542, 203] width 52 height 19
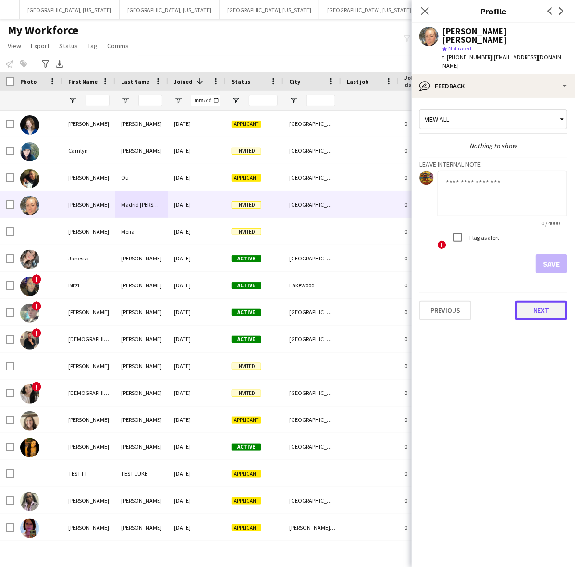
click at [543, 301] on button "Next" at bounding box center [542, 310] width 52 height 19
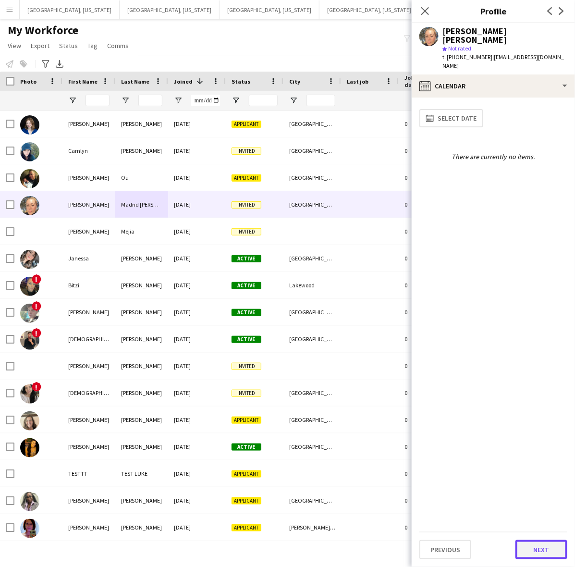
click at [541, 546] on button "Next" at bounding box center [542, 549] width 52 height 19
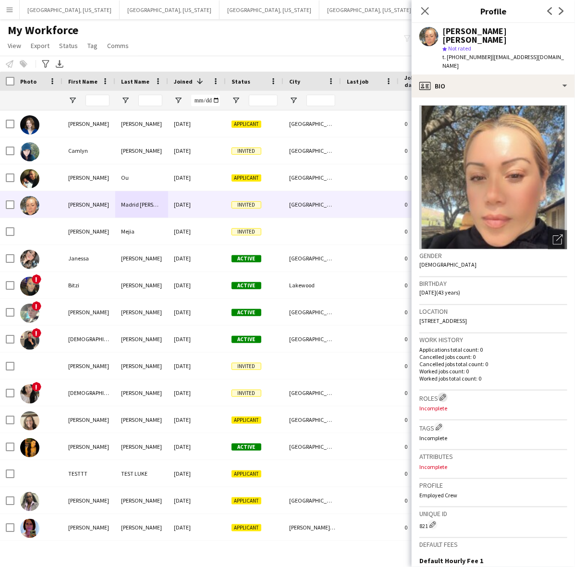
click at [446, 394] on app-icon "Edit crew company roles" at bounding box center [443, 397] width 7 height 7
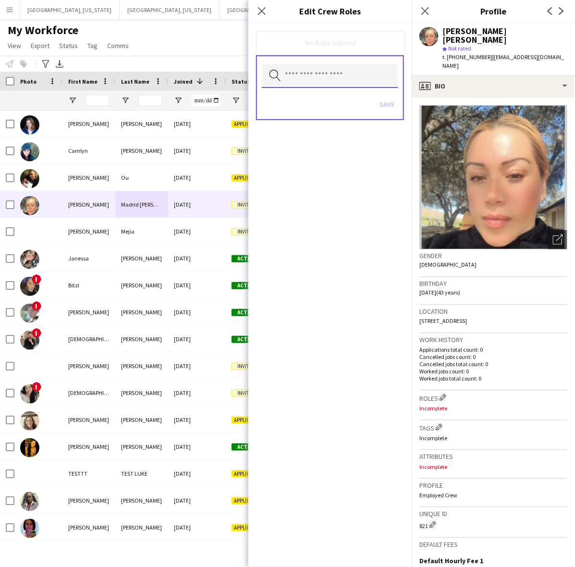
click at [326, 75] on input "text" at bounding box center [330, 76] width 136 height 24
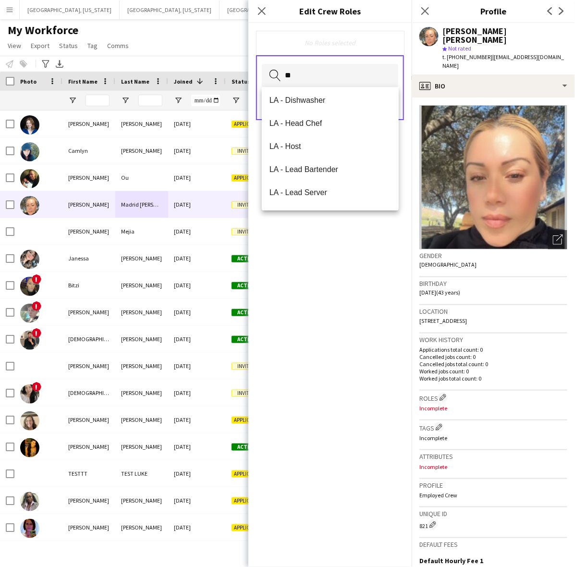
scroll to position [207, 0]
type input "**"
click at [301, 169] on span "LA - Server" at bounding box center [331, 172] width 122 height 9
click at [335, 264] on div "LA - Server Remove Search by role type Save" at bounding box center [329, 295] width 163 height 544
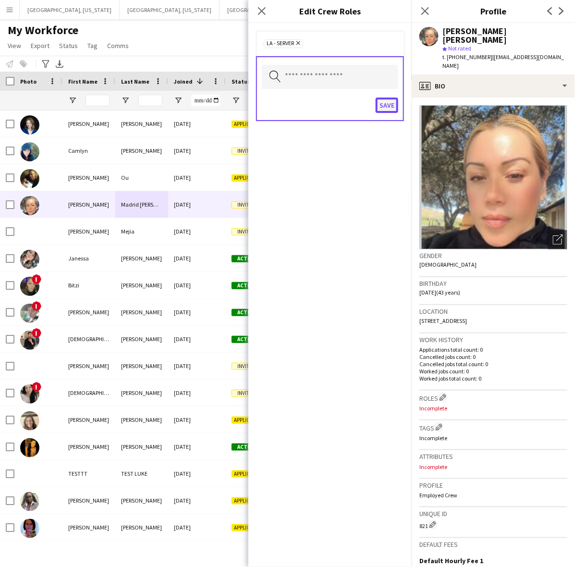
click at [393, 109] on button "Save" at bounding box center [387, 105] width 23 height 15
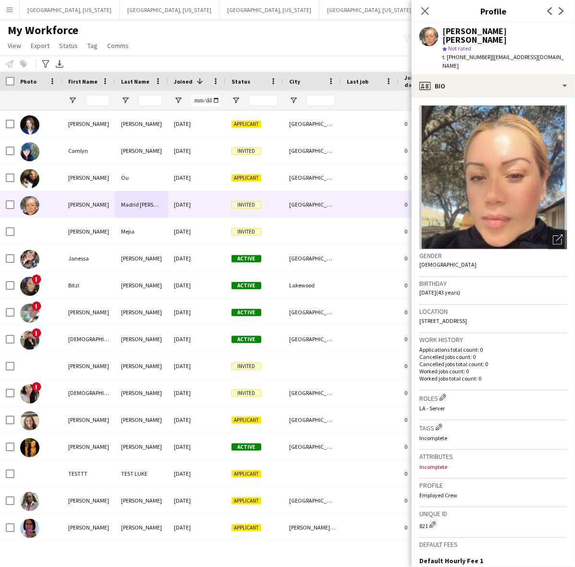
click at [214, 33] on div "My Workforce View Views Default view New view Update view Delete view Edit name…" at bounding box center [287, 39] width 575 height 33
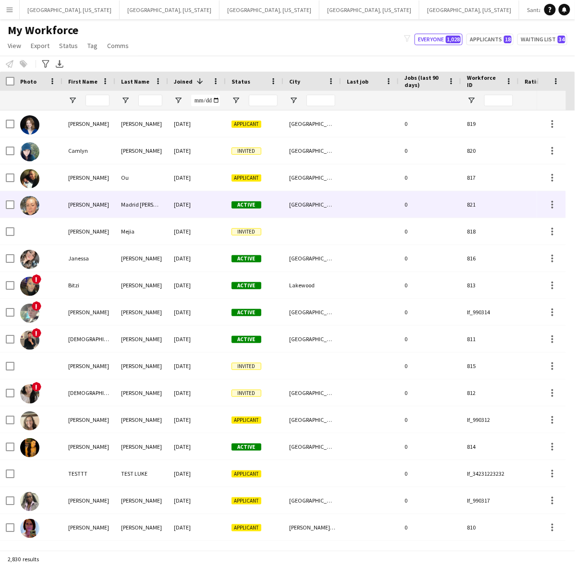
click at [153, 202] on div "Madrid [PERSON_NAME]" at bounding box center [141, 204] width 53 height 26
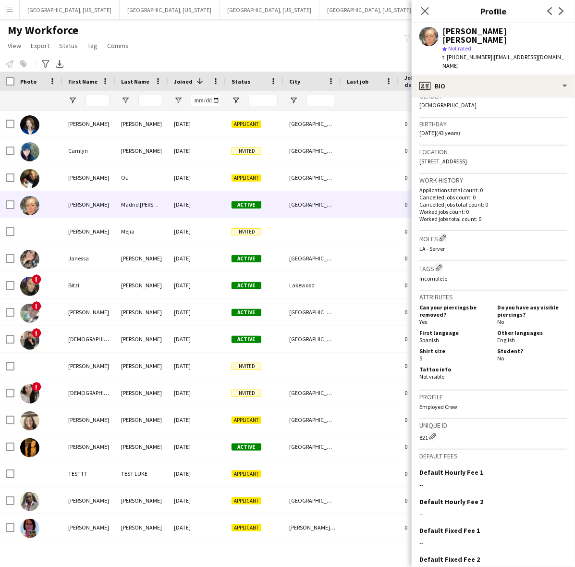
scroll to position [180, 0]
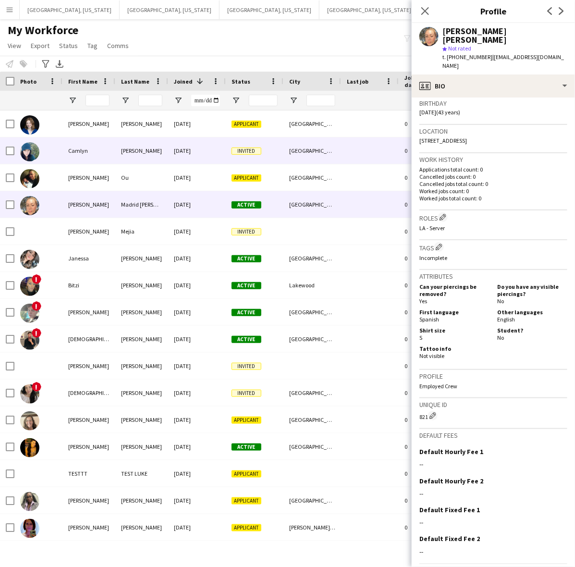
click at [162, 151] on div "[PERSON_NAME]" at bounding box center [141, 150] width 53 height 26
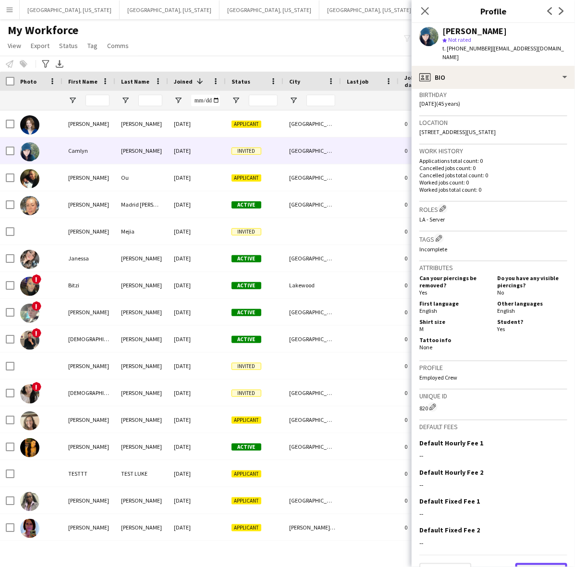
click at [524, 563] on button "Next" at bounding box center [542, 572] width 52 height 19
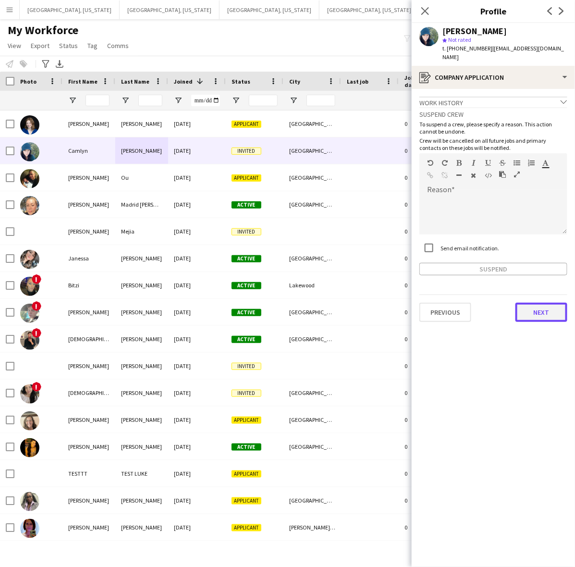
click at [529, 303] on button "Next" at bounding box center [542, 312] width 52 height 19
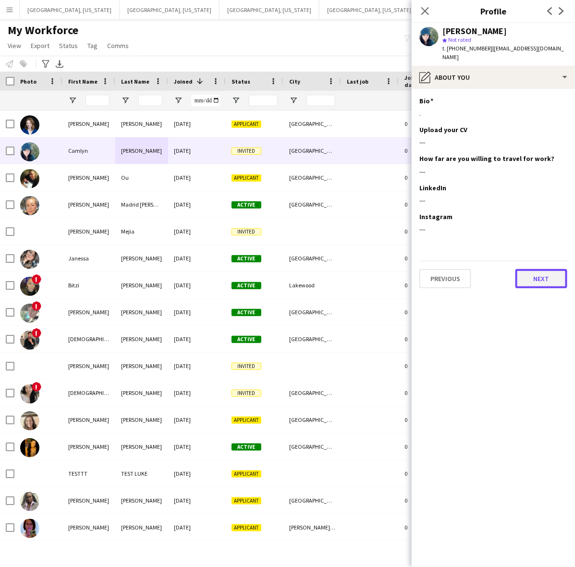
click at [531, 273] on button "Next" at bounding box center [542, 278] width 52 height 19
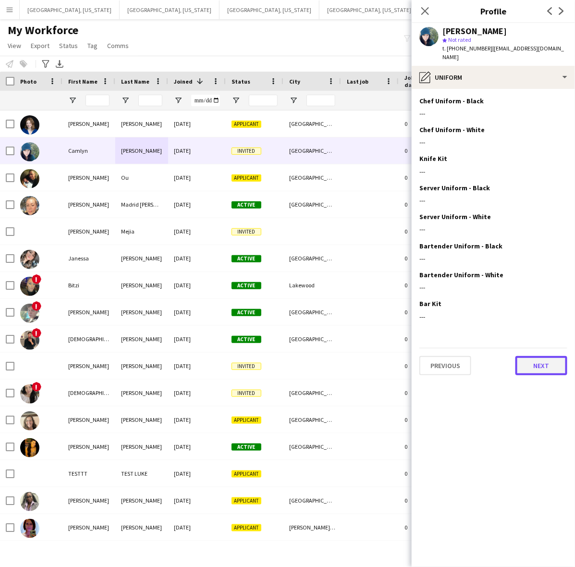
click at [541, 363] on button "Next" at bounding box center [542, 365] width 52 height 19
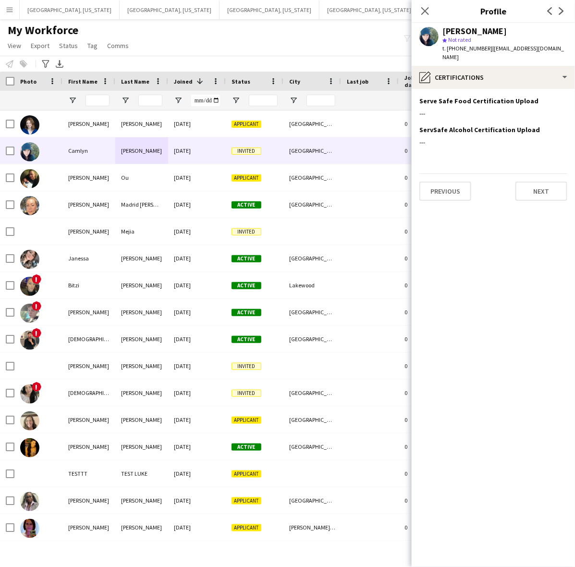
click at [538, 197] on app-section-data-types "Serve Safe Food Certification Upload Edit this field --- ServSafe Alcohol Certi…" at bounding box center [493, 328] width 163 height 478
click at [534, 182] on button "Next" at bounding box center [542, 191] width 52 height 19
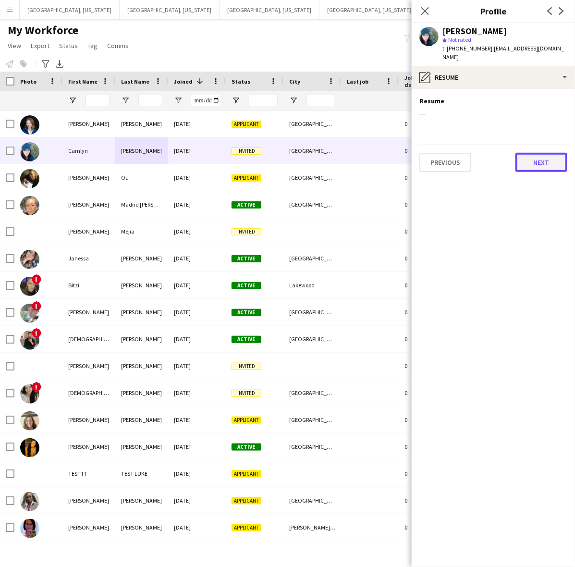
click at [540, 161] on button "Next" at bounding box center [542, 162] width 52 height 19
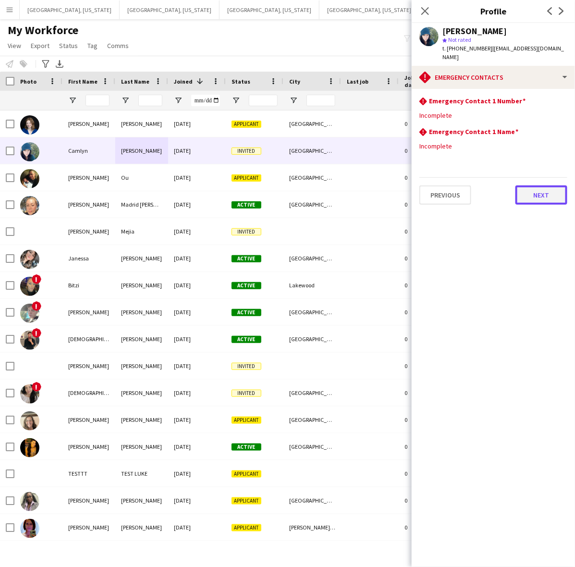
click at [536, 187] on button "Next" at bounding box center [542, 194] width 52 height 19
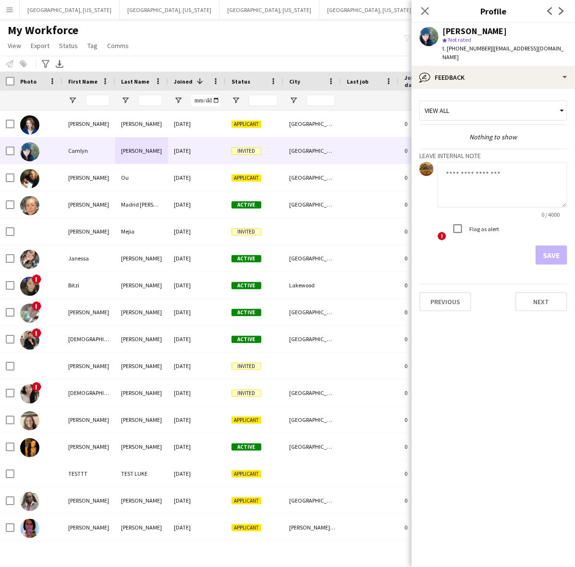
click at [465, 303] on app-crew-profile-feedback-tab "View all Nothing to show Leave internal note 0 / 4000 ! Flag as alert Save Prev…" at bounding box center [493, 328] width 163 height 478
click at [463, 296] on button "Previous" at bounding box center [445, 301] width 52 height 19
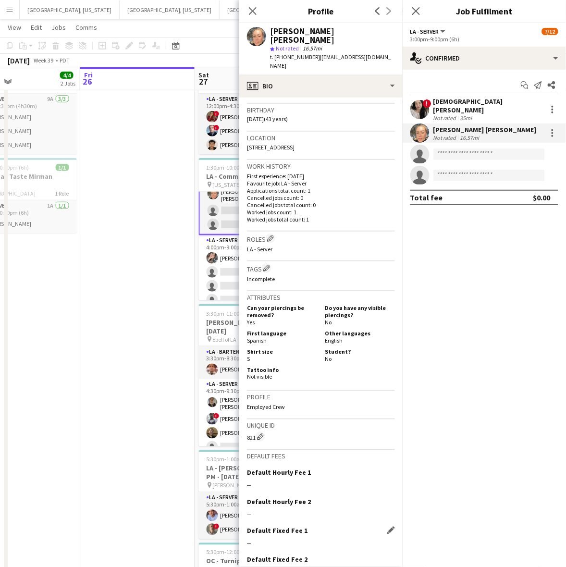
scroll to position [214, 0]
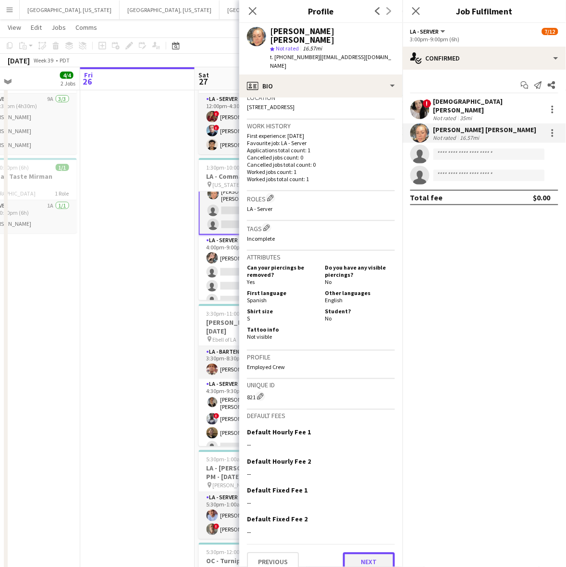
click at [364, 553] on button "Next" at bounding box center [369, 562] width 52 height 19
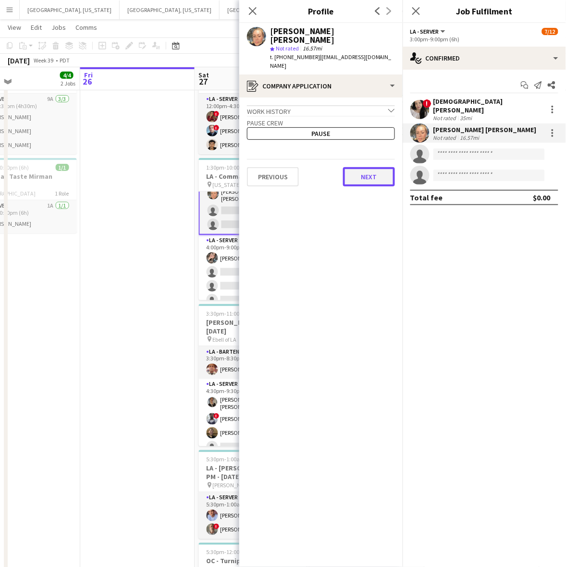
click at [370, 167] on button "Next" at bounding box center [369, 176] width 52 height 19
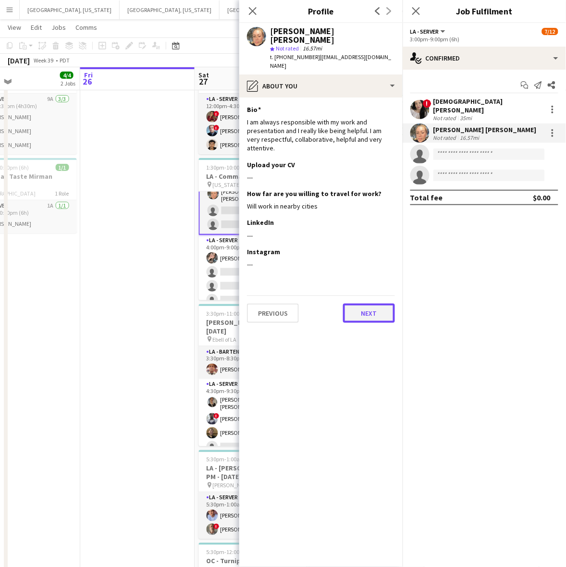
click at [368, 304] on button "Next" at bounding box center [369, 313] width 52 height 19
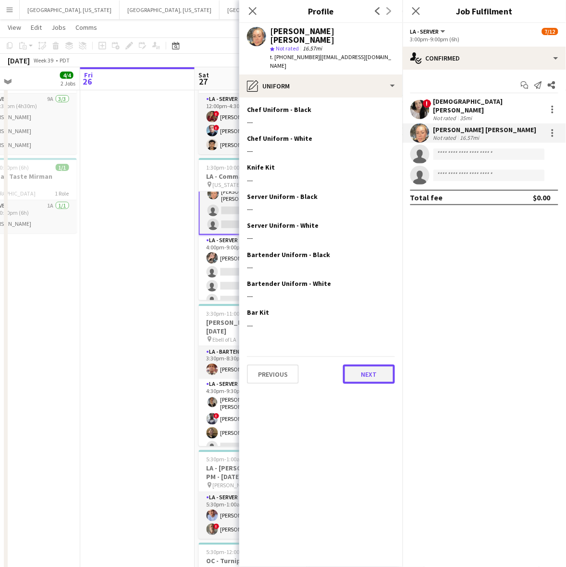
click at [366, 365] on button "Next" at bounding box center [369, 374] width 52 height 19
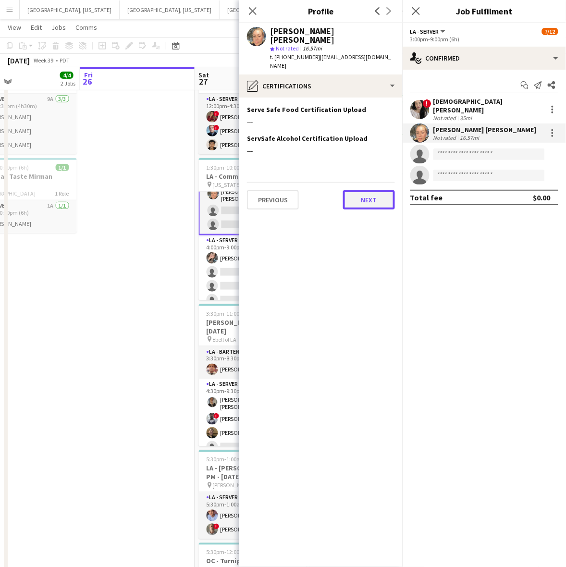
click at [363, 190] on button "Next" at bounding box center [369, 199] width 52 height 19
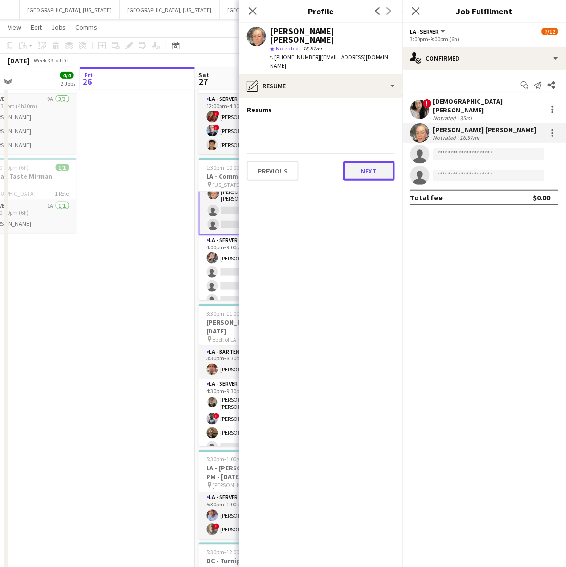
click at [364, 161] on button "Next" at bounding box center [369, 170] width 52 height 19
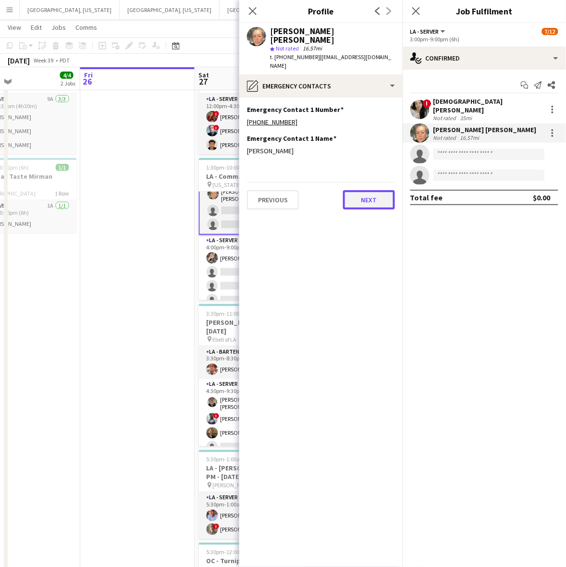
click at [370, 190] on button "Next" at bounding box center [369, 199] width 52 height 19
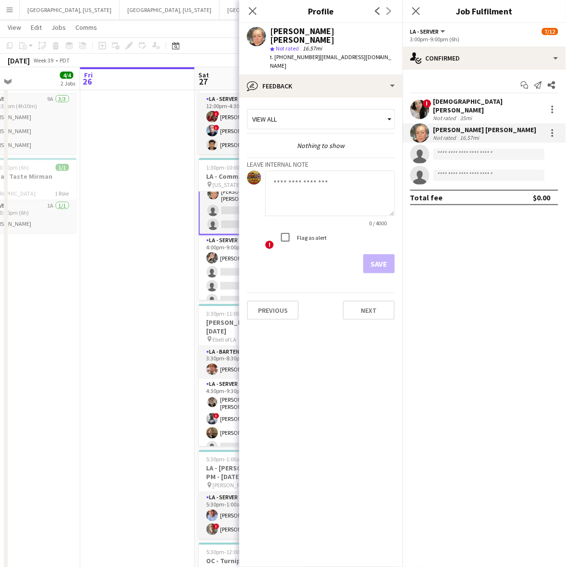
click at [188, 205] on app-date-cell at bounding box center [137, 390] width 115 height 685
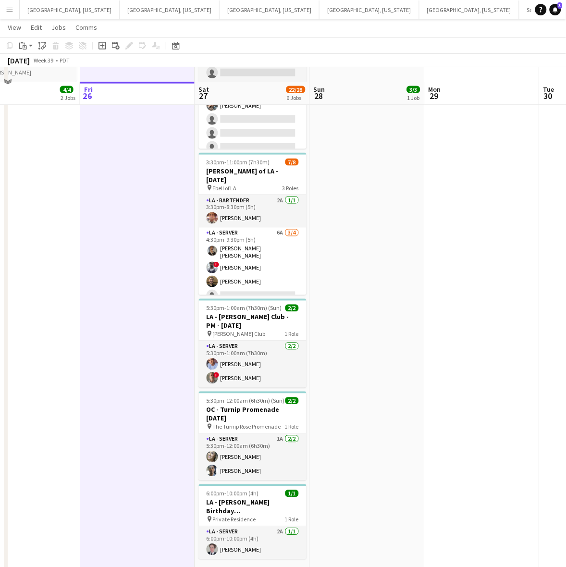
scroll to position [226, 0]
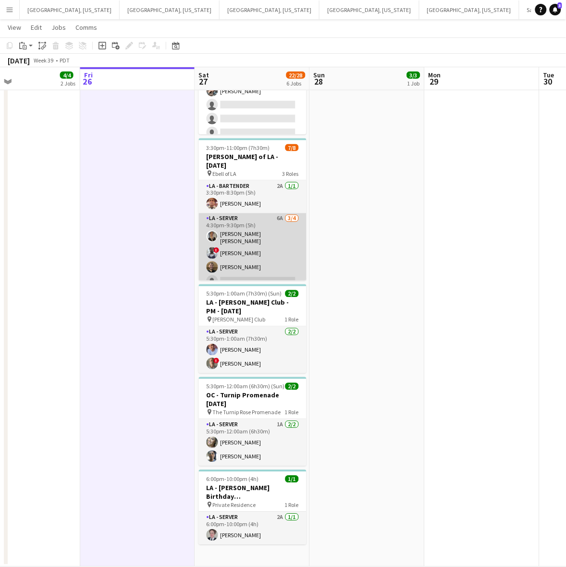
click at [276, 246] on app-card-role "LA - Server 6A [DATE] 4:30pm-9:30pm (5h) [PERSON_NAME] [PERSON_NAME] ! [PERSON_…" at bounding box center [253, 251] width 108 height 77
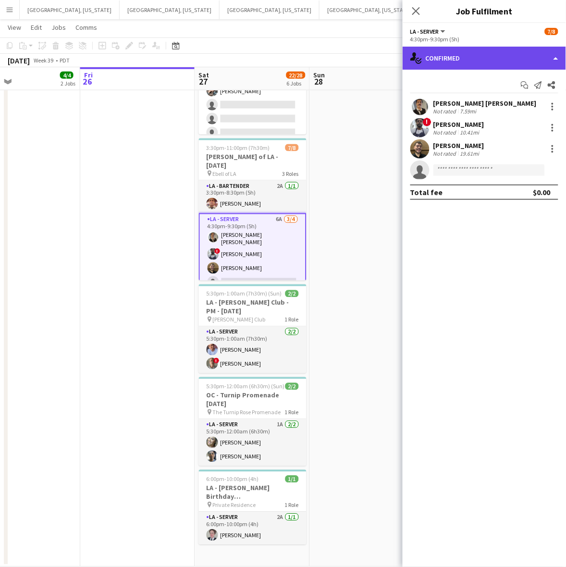
click at [453, 56] on div "single-neutral-actions-check-2 Confirmed" at bounding box center [484, 58] width 163 height 23
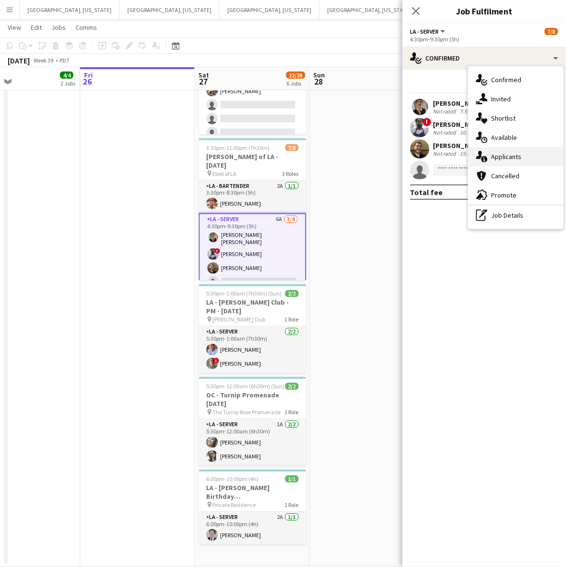
click at [507, 149] on div "single-neutral-actions-information Applicants" at bounding box center [515, 156] width 95 height 19
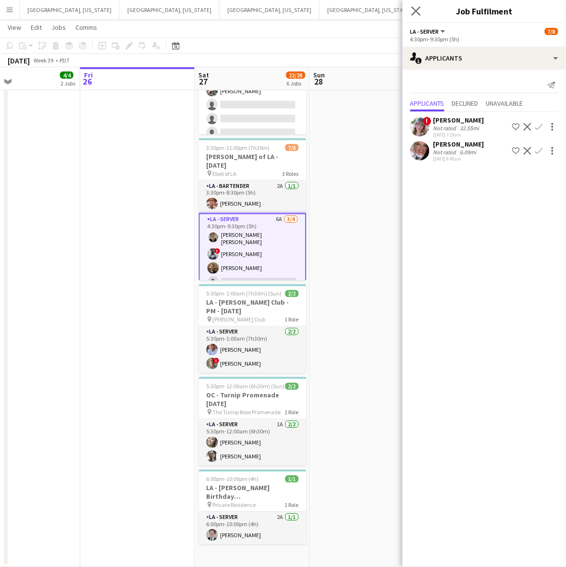
click at [416, 5] on app-icon "Close pop-in" at bounding box center [416, 11] width 14 height 14
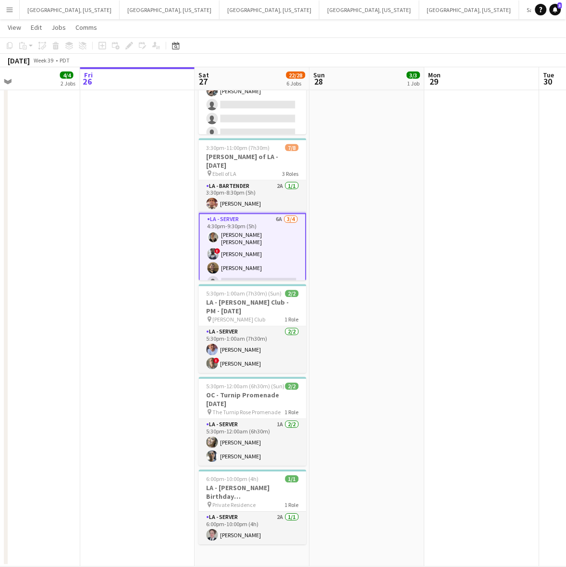
click at [13, 10] on button "Menu" at bounding box center [9, 9] width 19 height 19
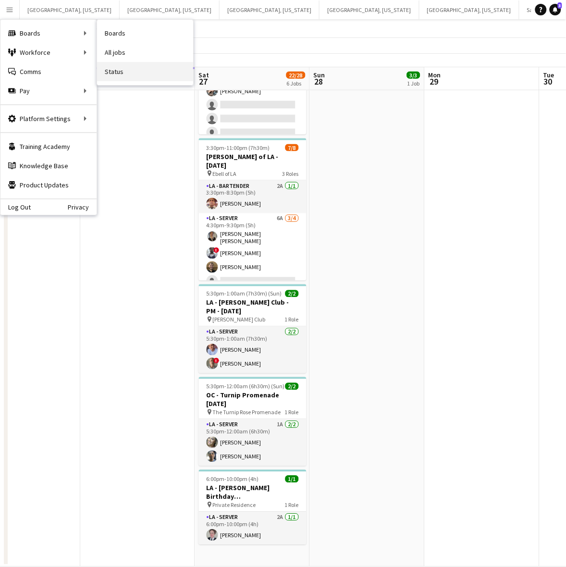
click at [142, 75] on link "Status" at bounding box center [145, 71] width 96 height 19
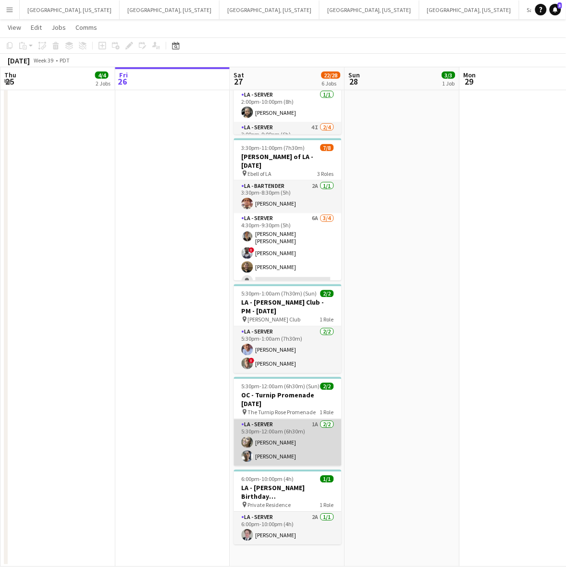
click at [295, 436] on app-card-role "LA - Server 1A [DATE] 5:30pm-12:00am (6h30m) [PERSON_NAME] [PERSON_NAME]" at bounding box center [288, 442] width 108 height 47
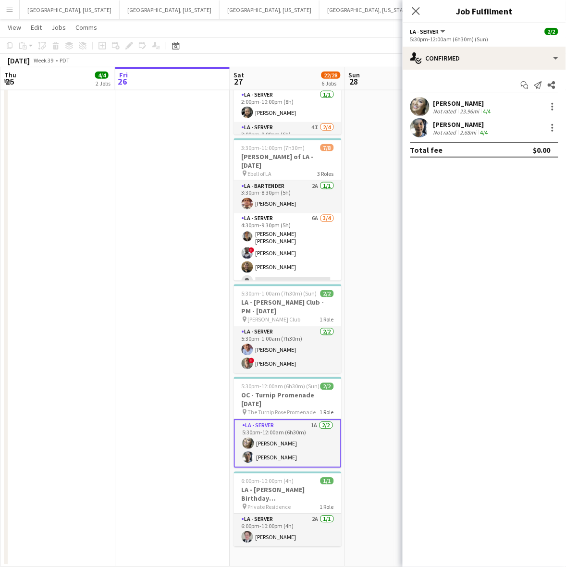
click at [421, 130] on app-user-avatar at bounding box center [419, 127] width 19 height 19
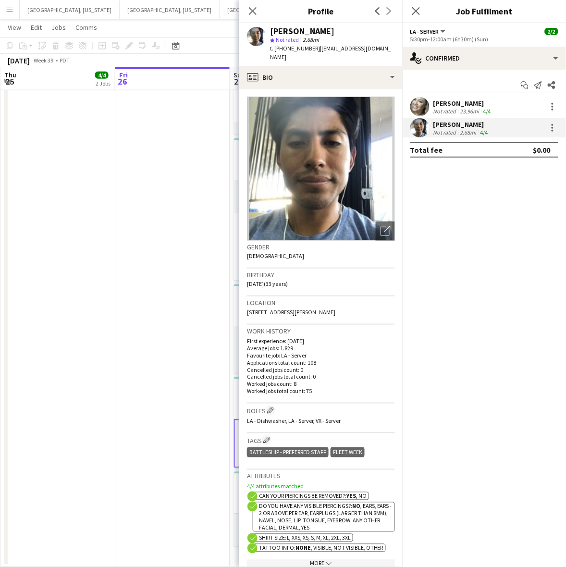
click at [280, 47] on span "t. [PHONE_NUMBER]" at bounding box center [295, 48] width 50 height 7
drag, startPoint x: 280, startPoint y: 47, endPoint x: 275, endPoint y: 49, distance: 5.2
click at [280, 47] on span "t. [PHONE_NUMBER]" at bounding box center [295, 48] width 50 height 7
copy span "17146587592"
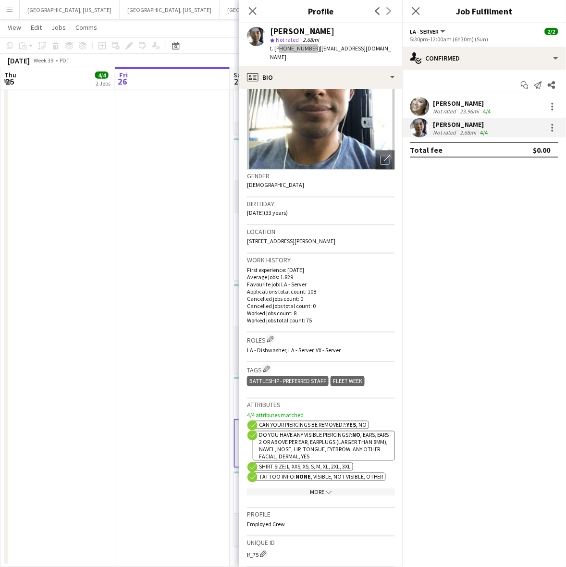
scroll to position [120, 0]
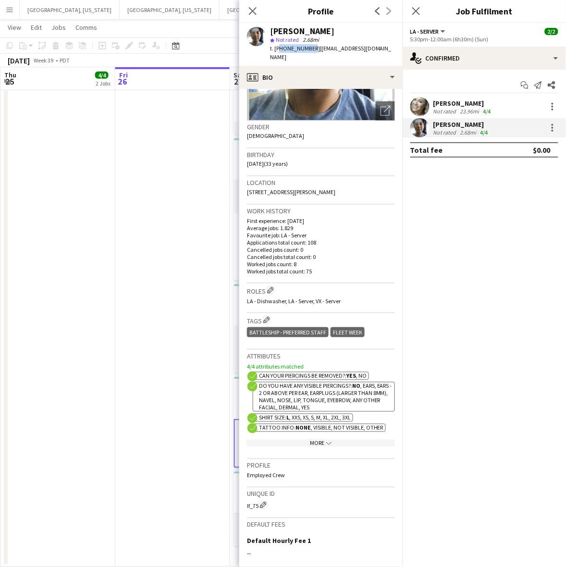
click at [188, 328] on app-date-cell at bounding box center [172, 224] width 115 height 685
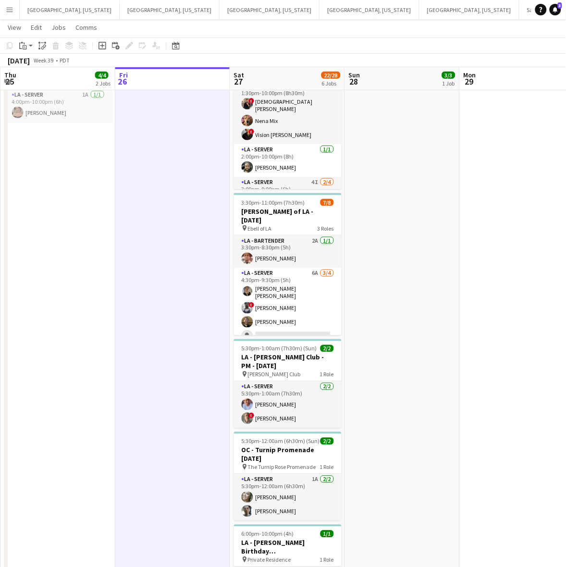
scroll to position [226, 0]
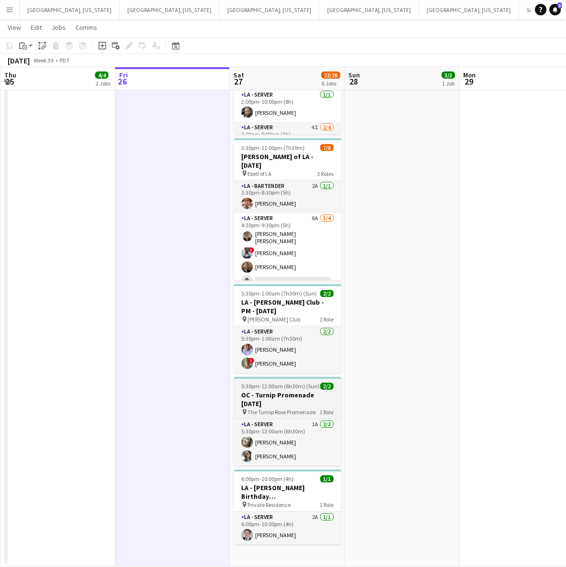
click at [263, 383] on span "5:30pm-12:00am (6h30m) (Sun)" at bounding box center [281, 386] width 78 height 7
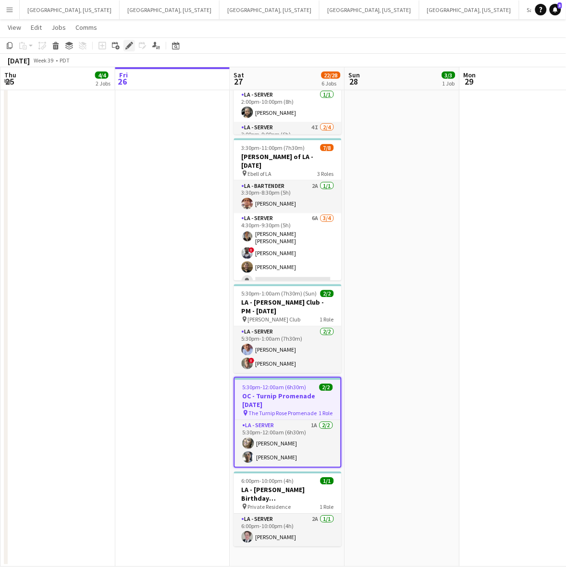
click at [128, 43] on icon "Edit" at bounding box center [129, 46] width 8 height 8
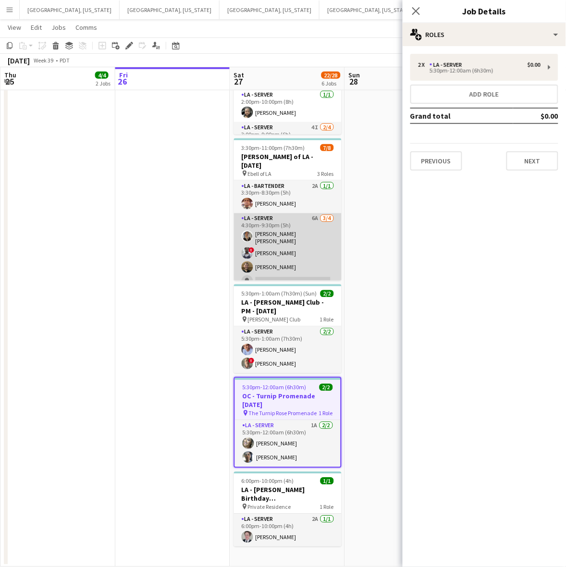
click at [320, 258] on app-card-role "LA - Server 6A [DATE] 4:30pm-9:30pm (5h) [PERSON_NAME] [PERSON_NAME] ! [PERSON_…" at bounding box center [288, 251] width 108 height 77
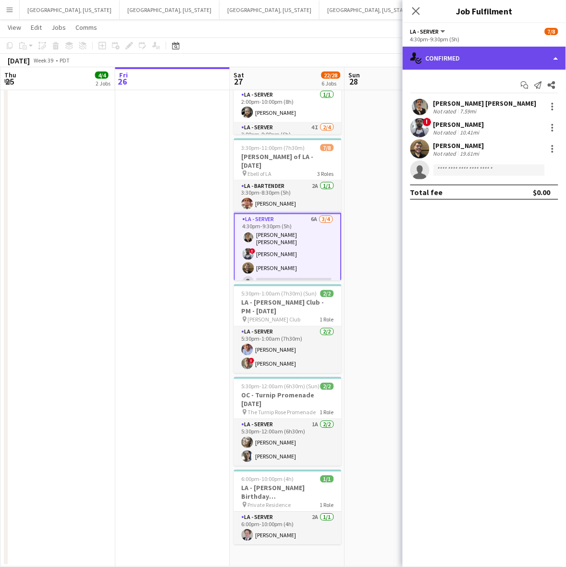
click at [441, 61] on div "single-neutral-actions-check-2 Confirmed" at bounding box center [484, 58] width 163 height 23
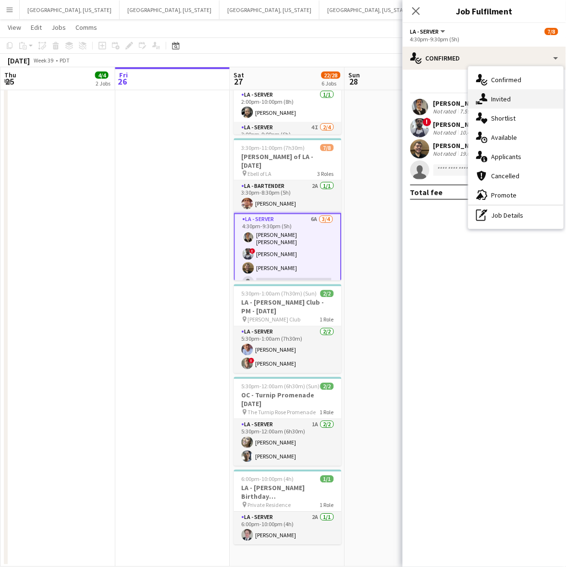
click at [485, 96] on icon at bounding box center [483, 97] width 8 height 8
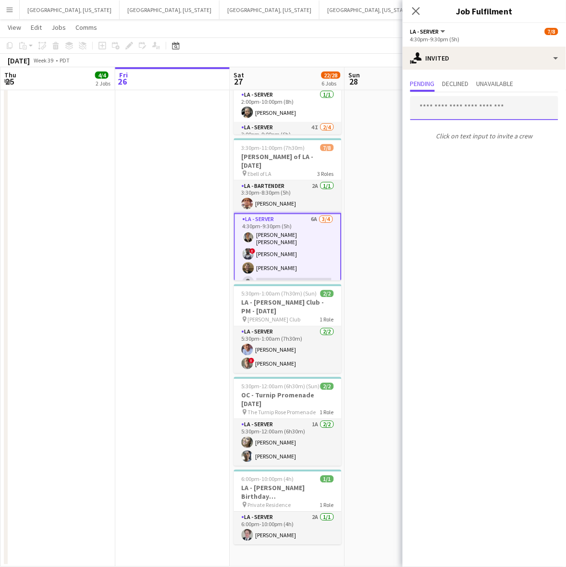
click at [438, 104] on input "text" at bounding box center [484, 108] width 148 height 24
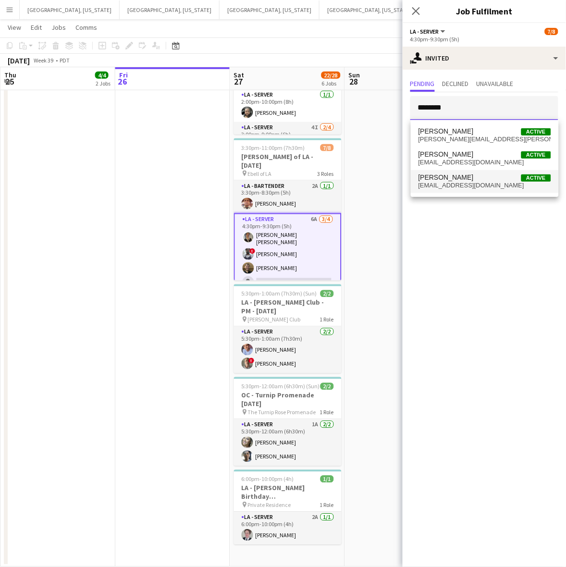
type input "********"
click at [464, 192] on mat-option "[PERSON_NAME] Active [EMAIL_ADDRESS][DOMAIN_NAME]" at bounding box center [485, 181] width 148 height 23
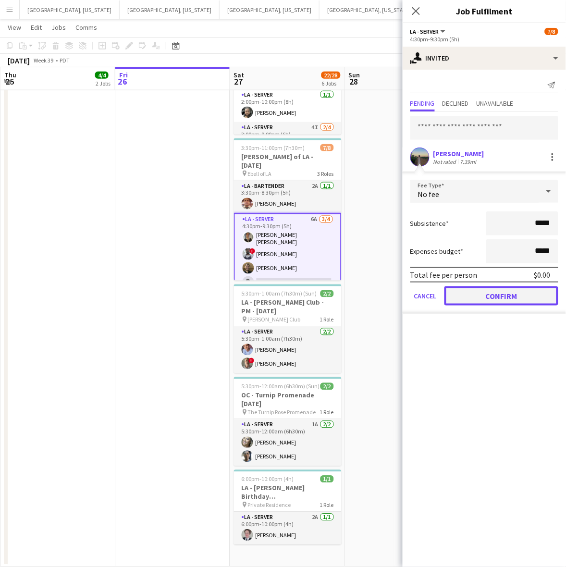
click at [491, 288] on button "Confirm" at bounding box center [501, 295] width 114 height 19
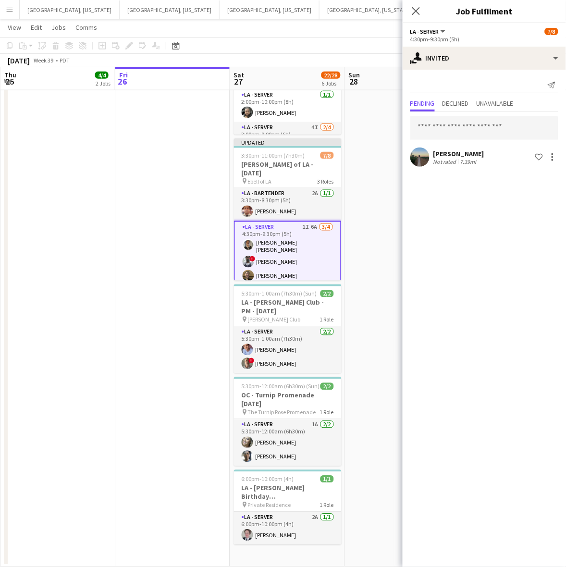
click at [366, 215] on app-date-cell "2:30pm-8:00pm (5h30m) 3/3 OC - [GEOGRAPHIC_DATA] Private Residence [DATE] pin P…" at bounding box center [402, 224] width 115 height 685
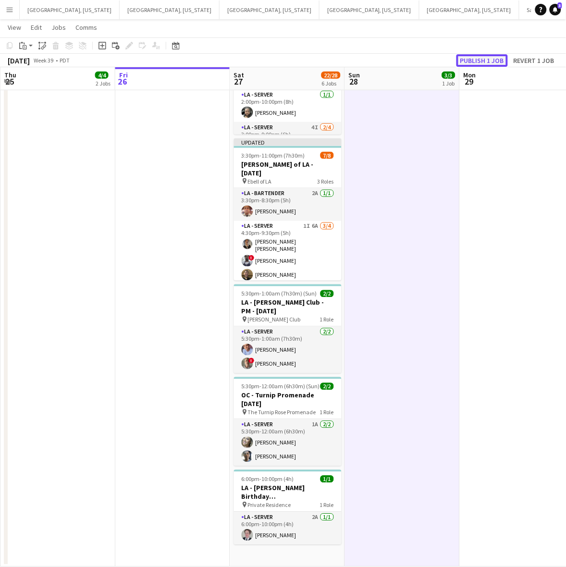
click at [479, 54] on button "Publish 1 job" at bounding box center [481, 60] width 51 height 12
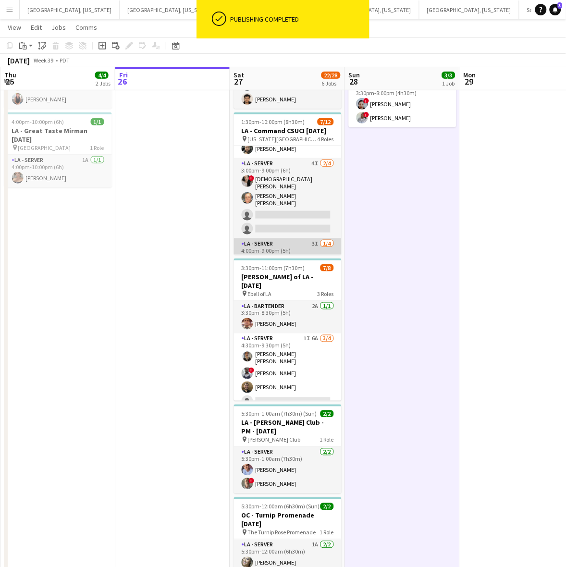
scroll to position [135, 0]
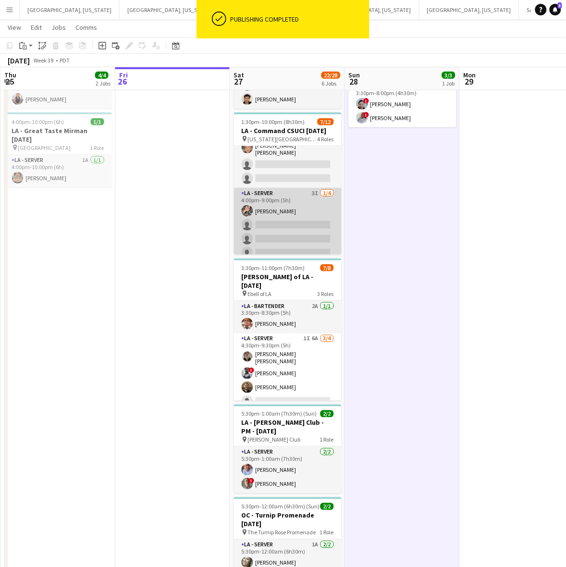
click at [275, 231] on app-card-role "LA - Server 3I [DATE] 4:00pm-9:00pm (5h) [PERSON_NAME] single-neutral-actions s…" at bounding box center [288, 225] width 108 height 74
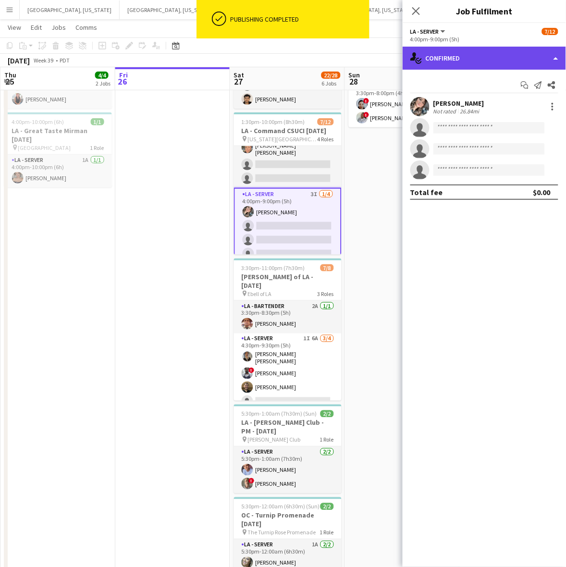
click at [448, 55] on div "single-neutral-actions-check-2 Confirmed" at bounding box center [484, 58] width 163 height 23
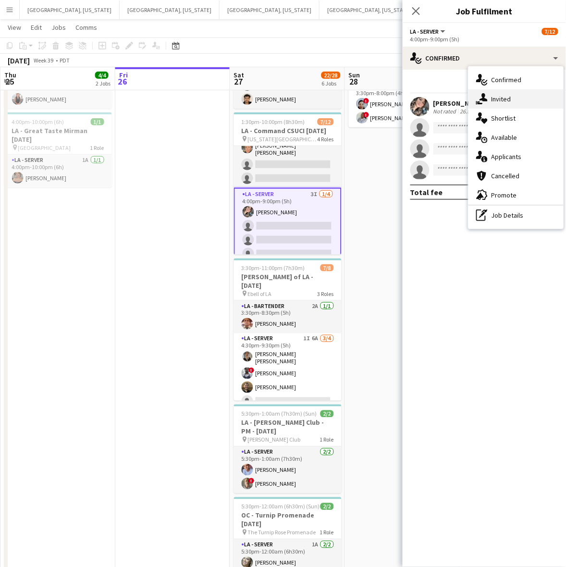
click at [497, 95] on span "Invited" at bounding box center [501, 99] width 20 height 9
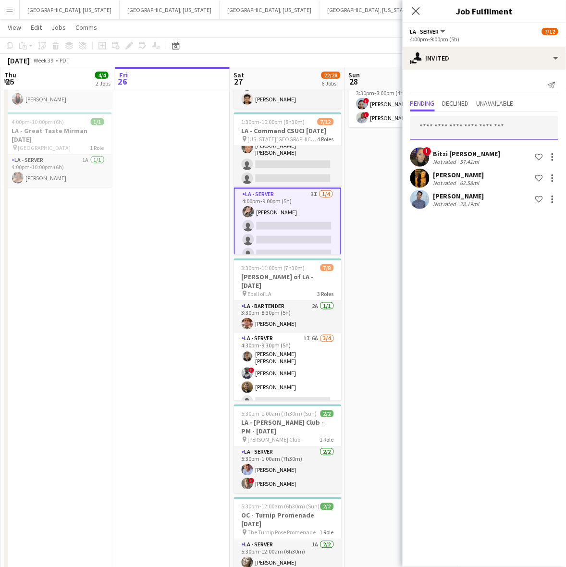
click at [455, 130] on input "text" at bounding box center [484, 128] width 148 height 24
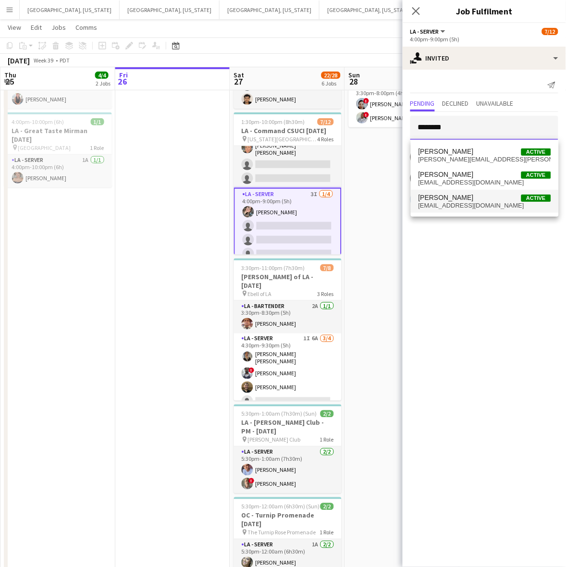
type input "********"
click at [474, 205] on span "[EMAIL_ADDRESS][DOMAIN_NAME]" at bounding box center [484, 206] width 133 height 8
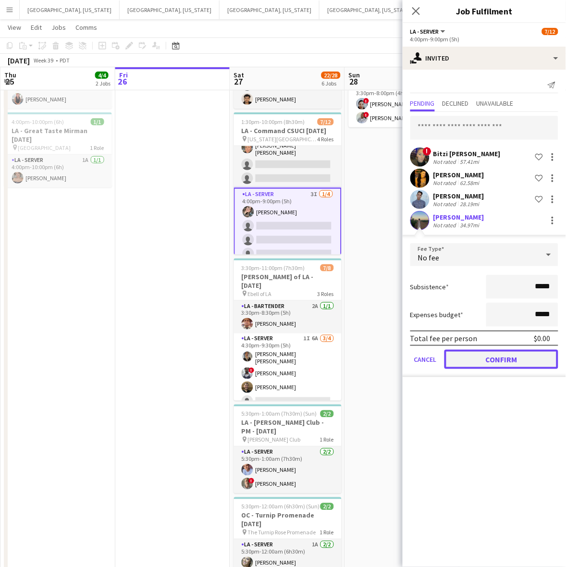
click at [491, 360] on button "Confirm" at bounding box center [501, 359] width 114 height 19
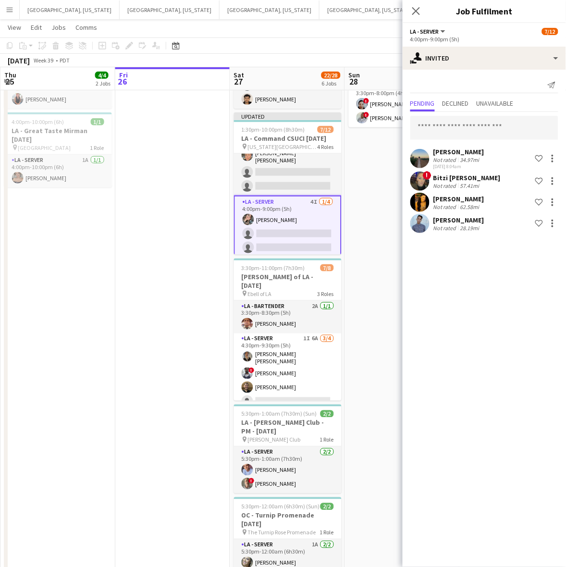
click at [364, 346] on app-date-cell "2:30pm-8:00pm (5h30m) 3/3 OC - [GEOGRAPHIC_DATA] Private Residence [DATE] pin P…" at bounding box center [402, 344] width 115 height 685
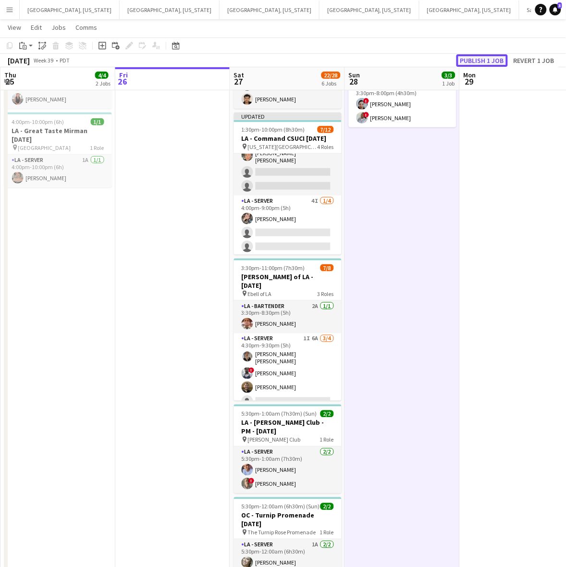
click at [479, 54] on button "Publish 1 job" at bounding box center [481, 60] width 51 height 12
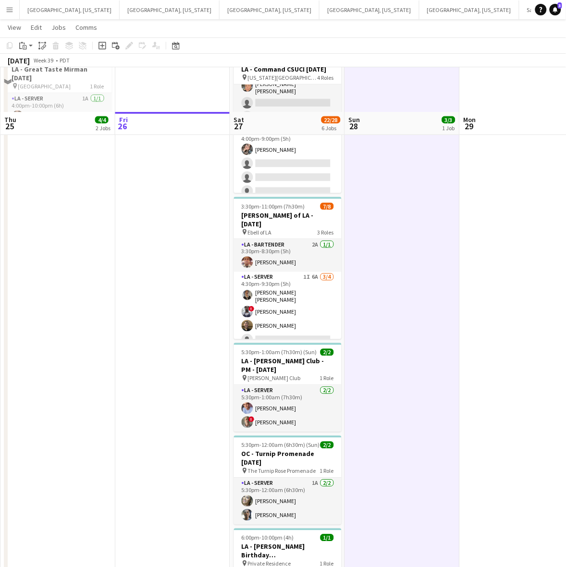
scroll to position [226, 0]
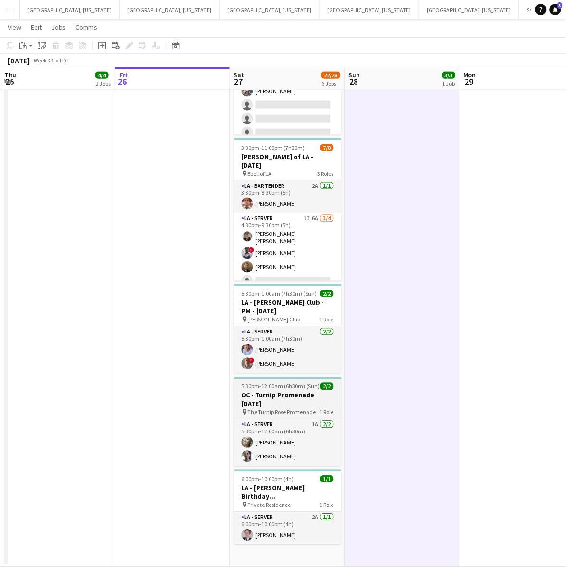
click at [268, 392] on h3 "OC - Turnip Promenade [DATE]" at bounding box center [288, 399] width 108 height 17
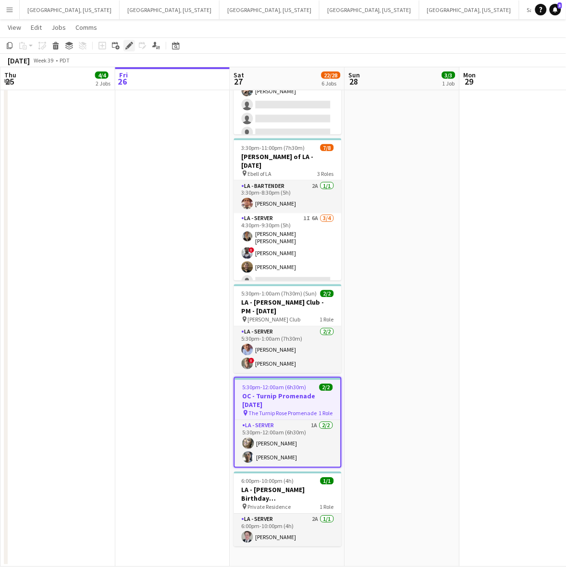
click at [127, 43] on icon "Edit" at bounding box center [129, 46] width 8 height 8
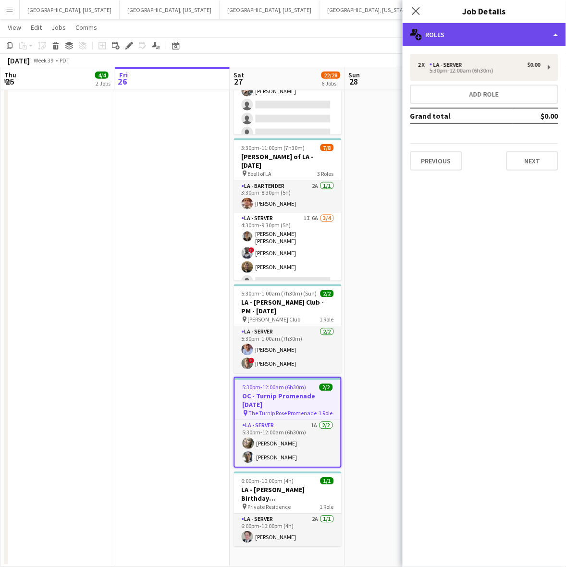
click at [447, 32] on div "multiple-users-add Roles" at bounding box center [484, 34] width 163 height 23
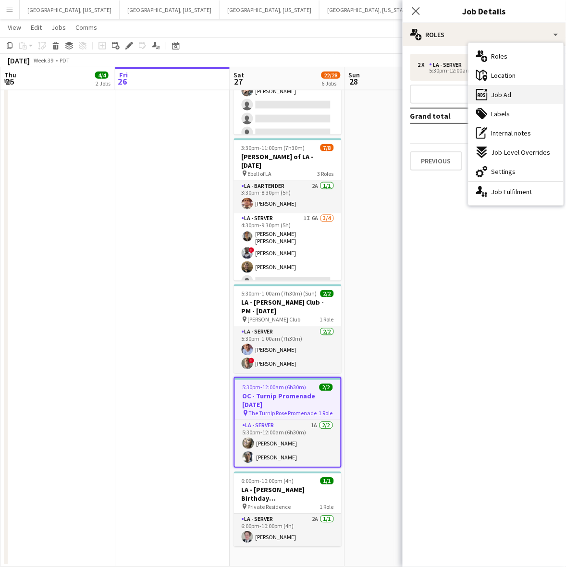
click at [487, 97] on icon "ads-window" at bounding box center [482, 95] width 12 height 12
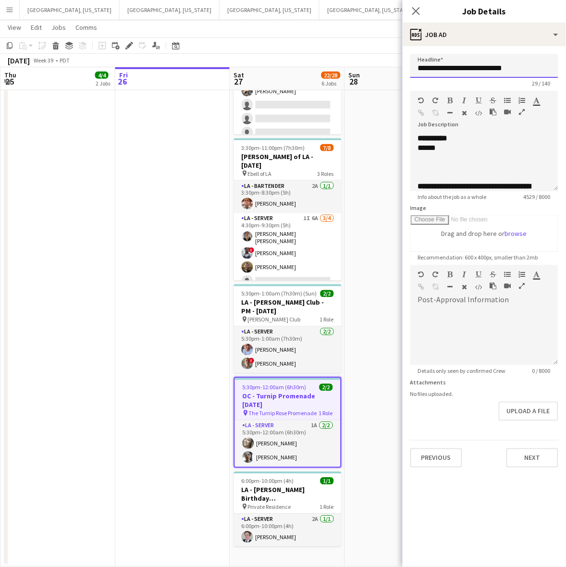
click at [456, 68] on input "**********" at bounding box center [484, 66] width 148 height 24
click at [453, 158] on div at bounding box center [479, 158] width 123 height 10
copy div "**********"
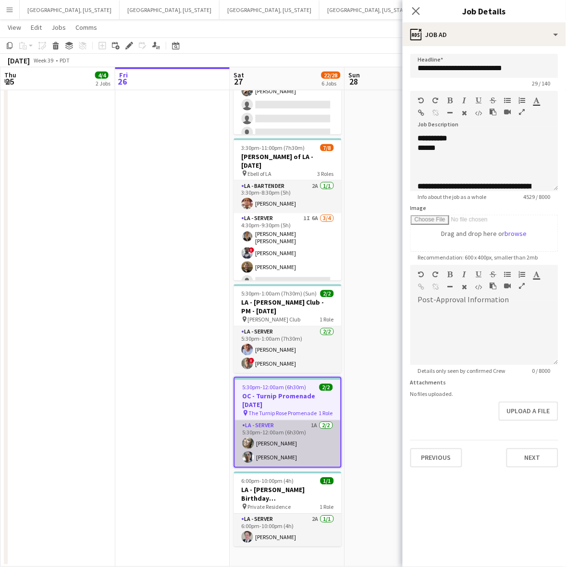
click at [306, 449] on app-card-role "LA - Server 1A [DATE] 5:30pm-12:00am (6h30m) [PERSON_NAME] [PERSON_NAME]" at bounding box center [288, 443] width 106 height 47
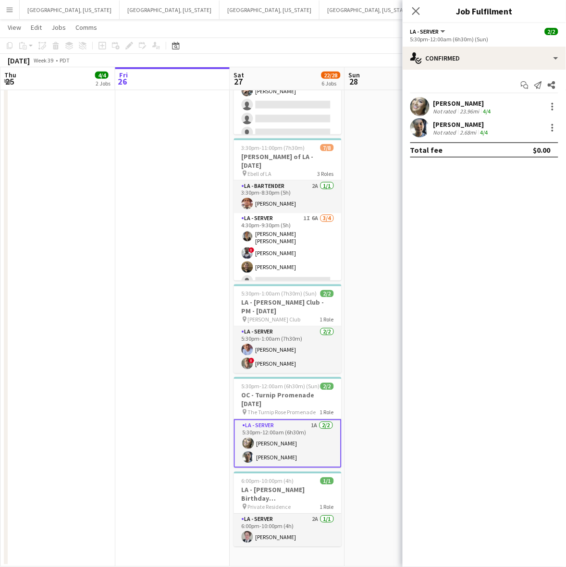
click at [443, 113] on div "Not rated" at bounding box center [445, 111] width 25 height 7
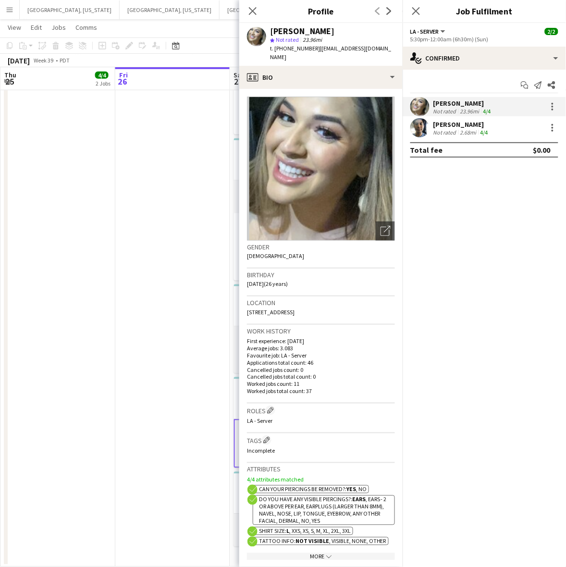
drag, startPoint x: 365, startPoint y: 53, endPoint x: 314, endPoint y: 54, distance: 51.4
click at [314, 54] on app-profile-header "[PERSON_NAME] star Not rated 23.96mi t. [PHONE_NUMBER] | [EMAIL_ADDRESS][DOMAIN…" at bounding box center [320, 44] width 163 height 43
copy span "[EMAIL_ADDRESS][DOMAIN_NAME]"
drag, startPoint x: 447, startPoint y: 133, endPoint x: 415, endPoint y: 93, distance: 51.2
click at [445, 131] on div "Not rated" at bounding box center [445, 132] width 25 height 7
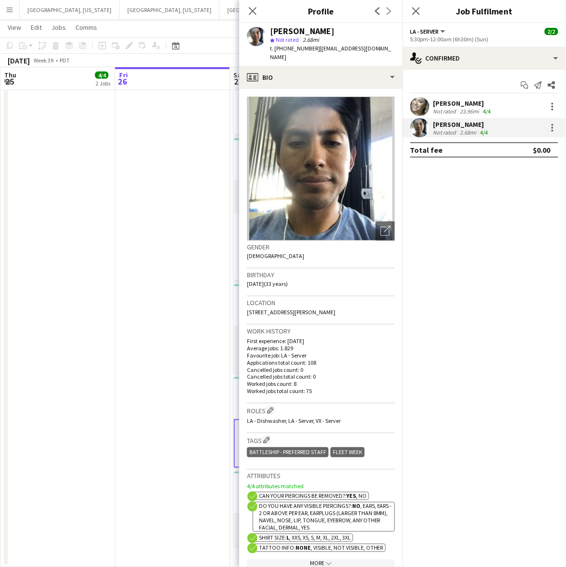
drag, startPoint x: 391, startPoint y: 51, endPoint x: 313, endPoint y: 53, distance: 77.9
click at [313, 53] on div "[PERSON_NAME] star Not rated 2.68mi t. [PHONE_NUMBER] | [EMAIL_ADDRESS][DOMAIN_…" at bounding box center [320, 44] width 163 height 43
copy span "[EMAIL_ADDRESS][DOMAIN_NAME]"
click at [161, 402] on app-date-cell at bounding box center [172, 224] width 115 height 685
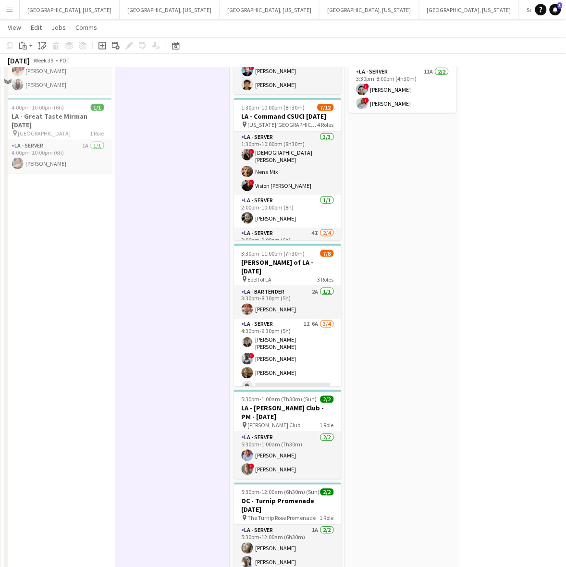
scroll to position [0, 0]
